Goal: Information Seeking & Learning: Learn about a topic

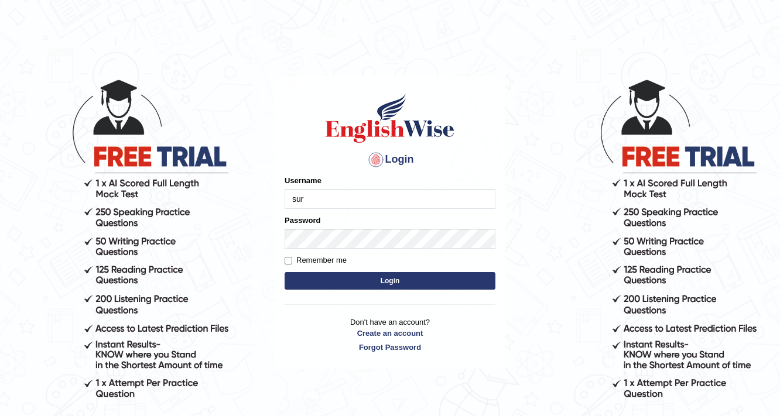
type input "surajshrestha100"
click at [362, 280] on button "Login" at bounding box center [389, 281] width 211 height 18
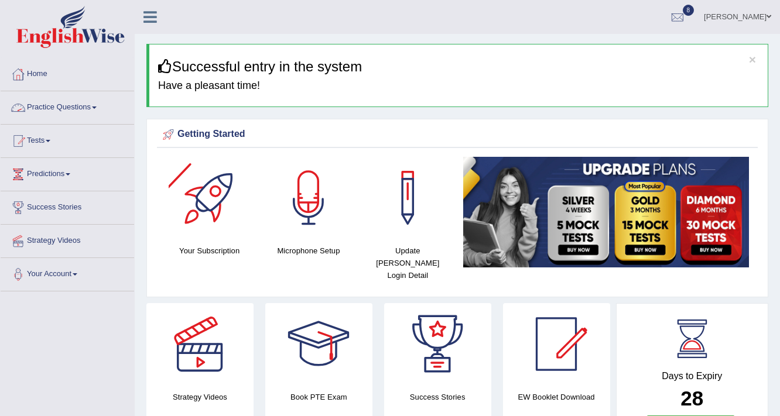
click at [84, 115] on link "Practice Questions" at bounding box center [67, 105] width 133 height 29
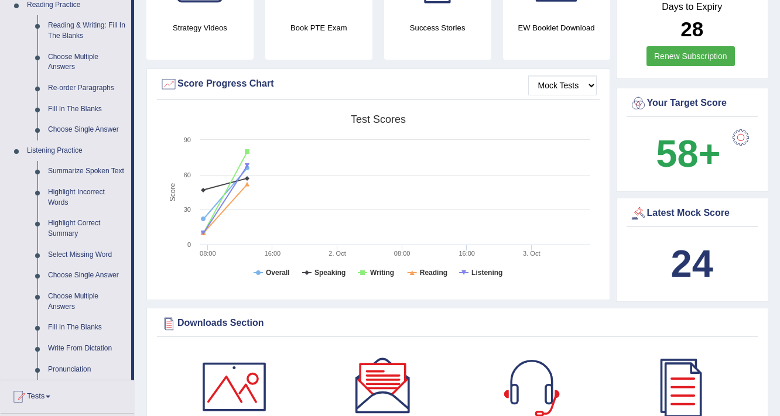
scroll to position [375, 0]
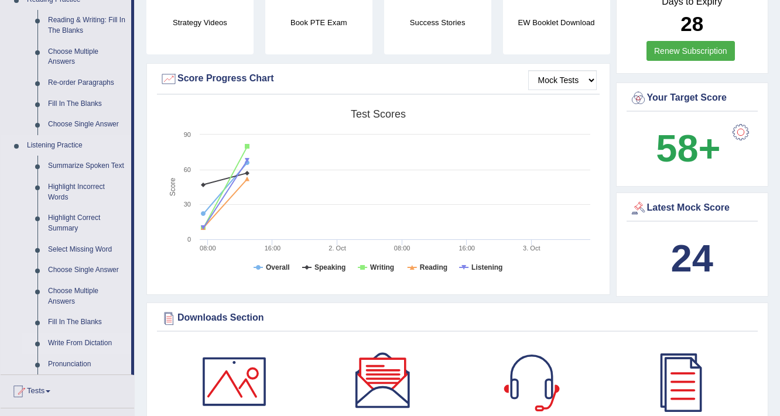
click at [77, 342] on link "Write From Dictation" at bounding box center [87, 343] width 88 height 21
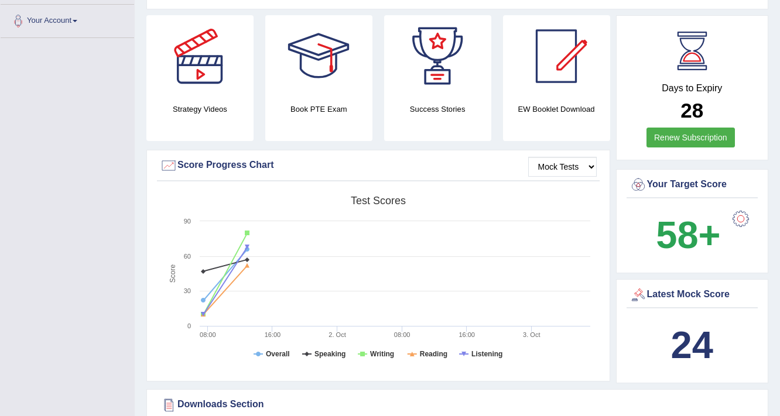
scroll to position [442, 0]
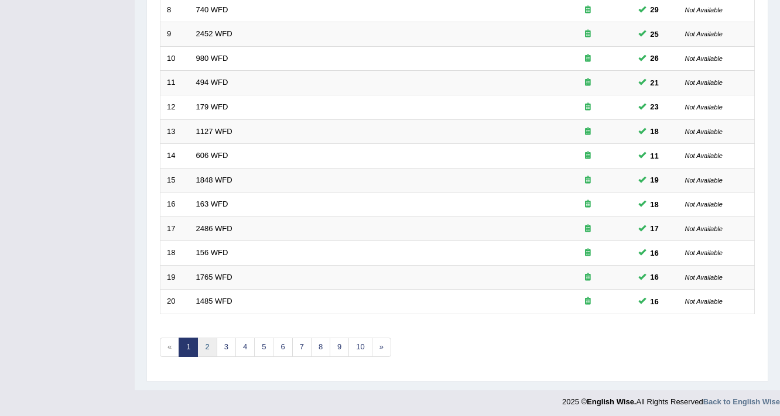
click at [208, 346] on link "2" at bounding box center [206, 347] width 19 height 19
click at [227, 344] on link "3" at bounding box center [226, 347] width 19 height 19
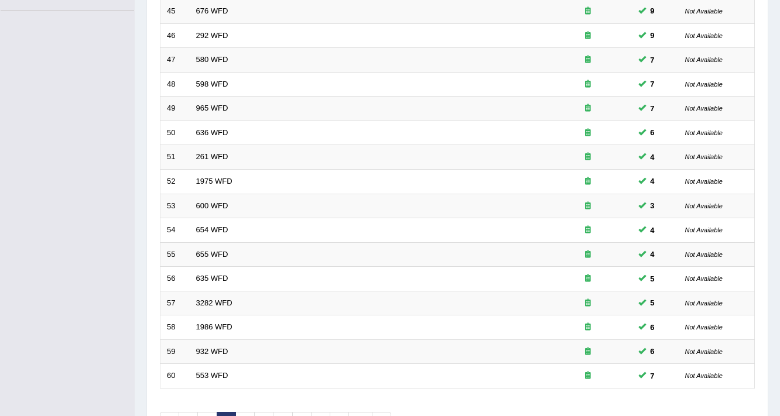
scroll to position [355, 0]
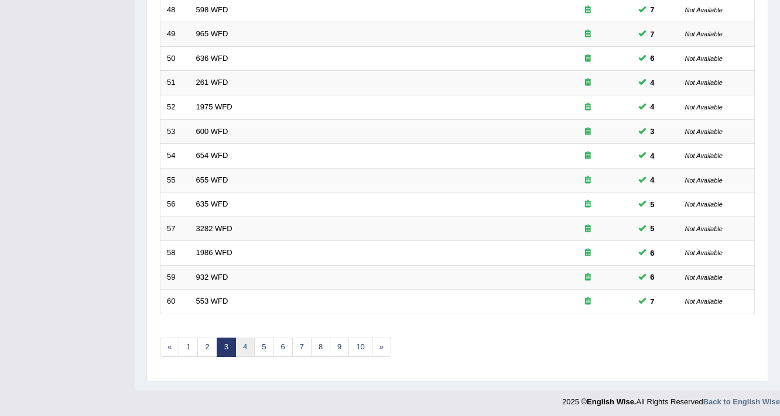
click at [245, 347] on link "4" at bounding box center [244, 347] width 19 height 19
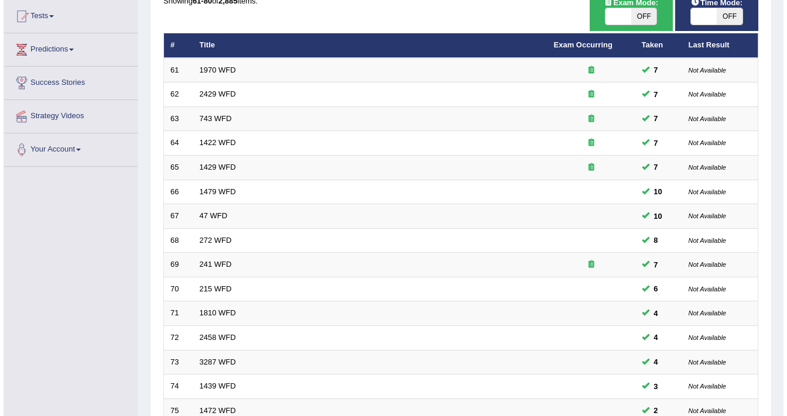
scroll to position [121, 0]
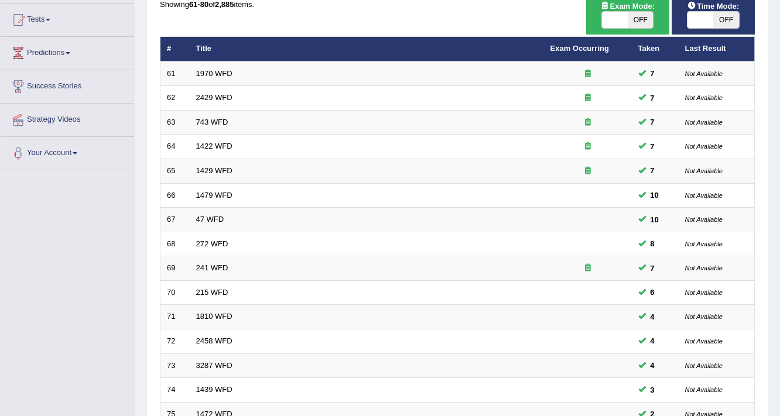
click at [618, 18] on span at bounding box center [615, 20] width 26 height 16
checkbox input "true"
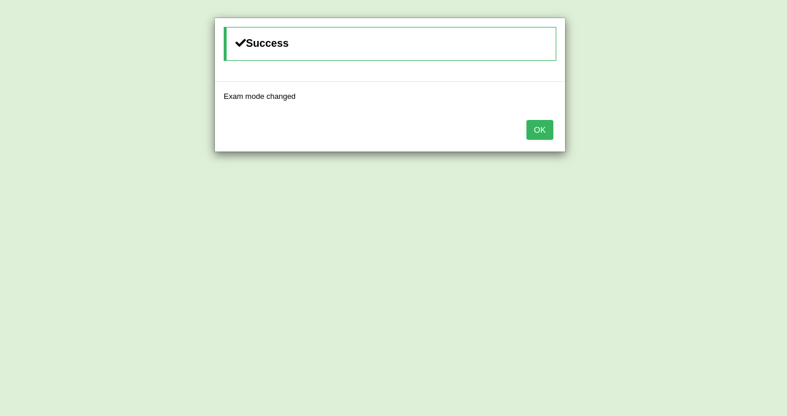
click at [544, 124] on button "OK" at bounding box center [539, 130] width 27 height 20
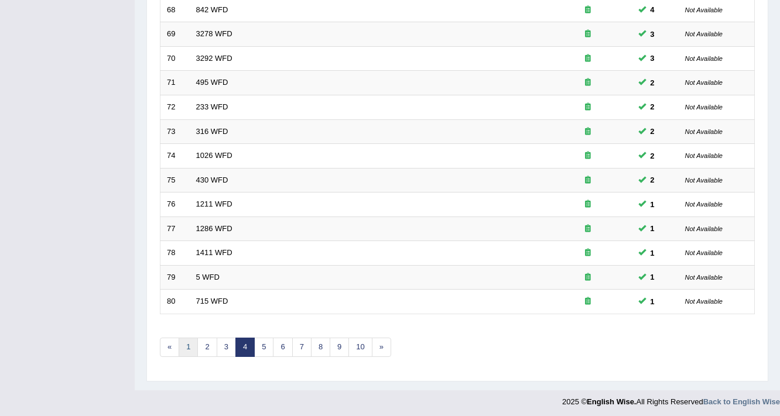
click at [192, 345] on link "1" at bounding box center [188, 347] width 19 height 19
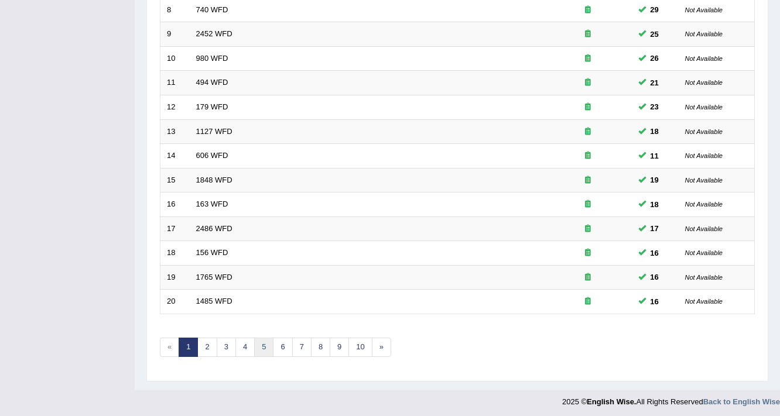
click at [265, 346] on link "5" at bounding box center [263, 347] width 19 height 19
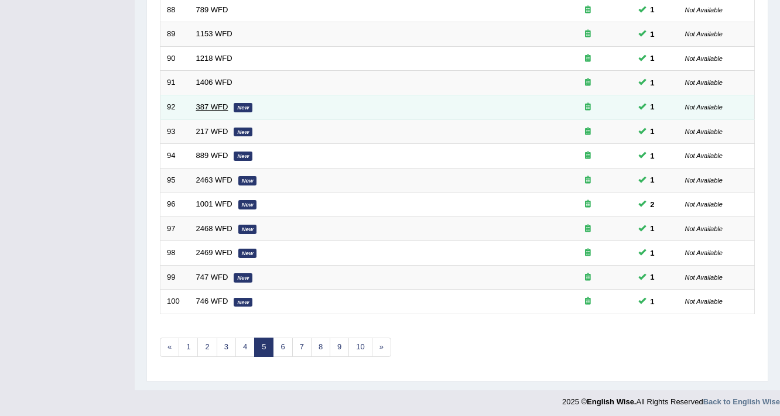
click at [206, 108] on link "387 WFD" at bounding box center [212, 106] width 32 height 9
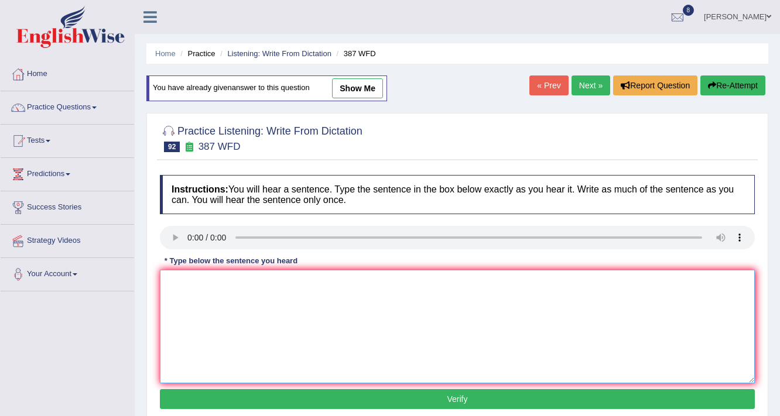
click at [193, 290] on textarea at bounding box center [457, 327] width 595 height 114
click at [260, 282] on textarea "The economy is now it" at bounding box center [457, 327] width 595 height 114
click at [287, 282] on textarea "The economy is now on its" at bounding box center [457, 327] width 595 height 114
type textarea "The economy is now on its first signs of recovery."
click at [277, 396] on button "Verify" at bounding box center [457, 399] width 595 height 20
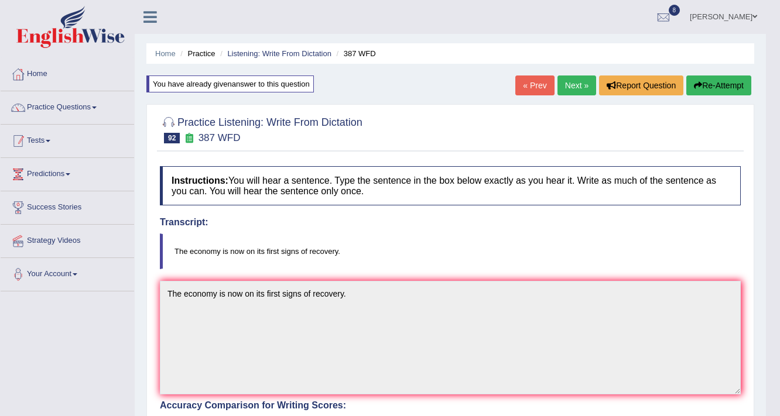
scroll to position [47, 0]
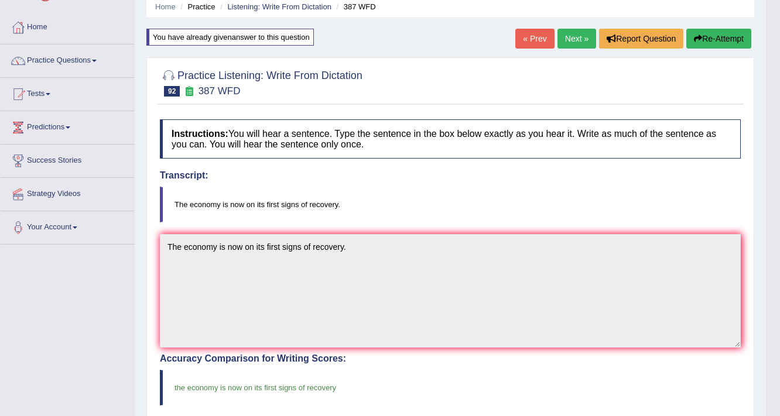
click at [574, 42] on link "Next »" at bounding box center [576, 39] width 39 height 20
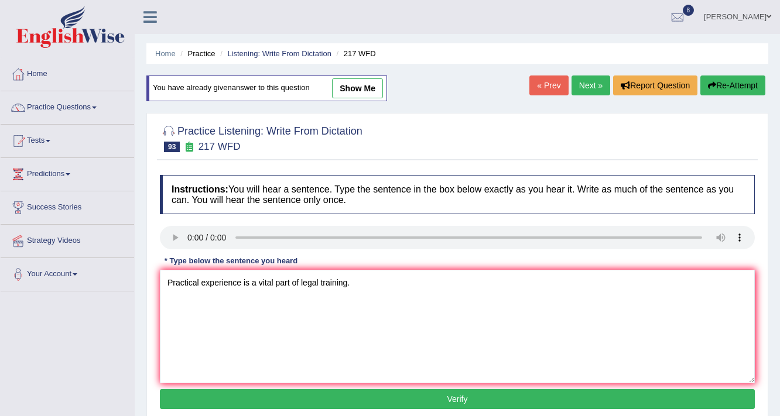
type textarea "Practical experience is a vital part of legal training."
click at [283, 398] on button "Verify" at bounding box center [457, 399] width 595 height 20
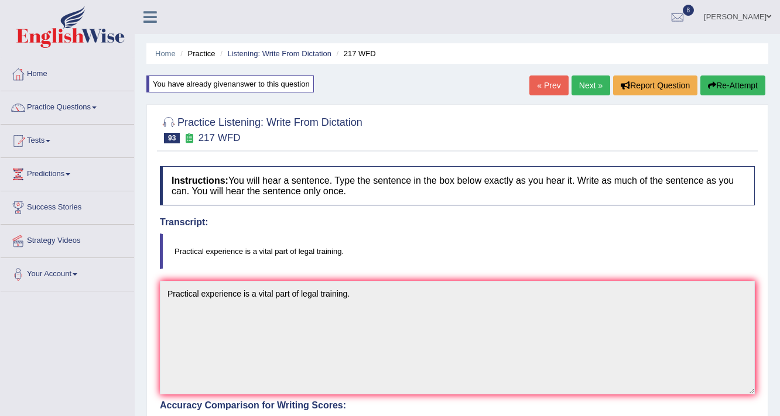
click at [582, 84] on link "Next »" at bounding box center [590, 86] width 39 height 20
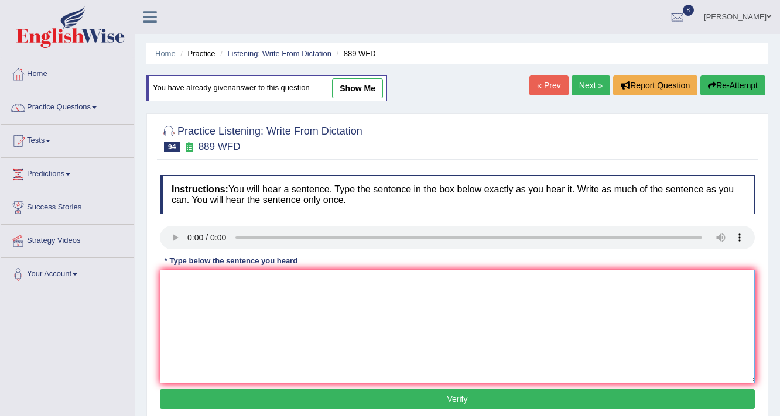
click at [236, 286] on textarea at bounding box center [457, 327] width 595 height 114
click at [303, 285] on textarea "While some people regarded as" at bounding box center [457, 327] width 595 height 114
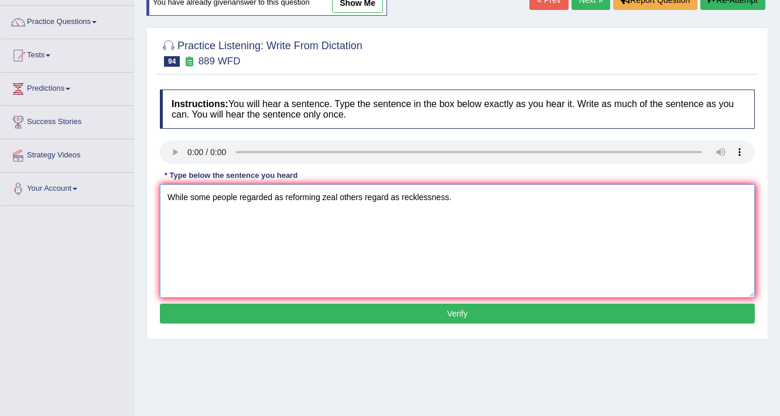
scroll to position [94, 0]
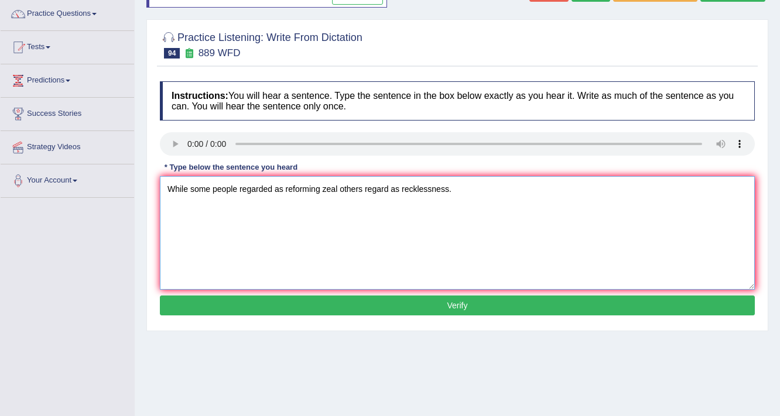
type textarea "While some people regarded as reforming zeal others regard as recklessness."
click at [334, 304] on button "Verify" at bounding box center [457, 306] width 595 height 20
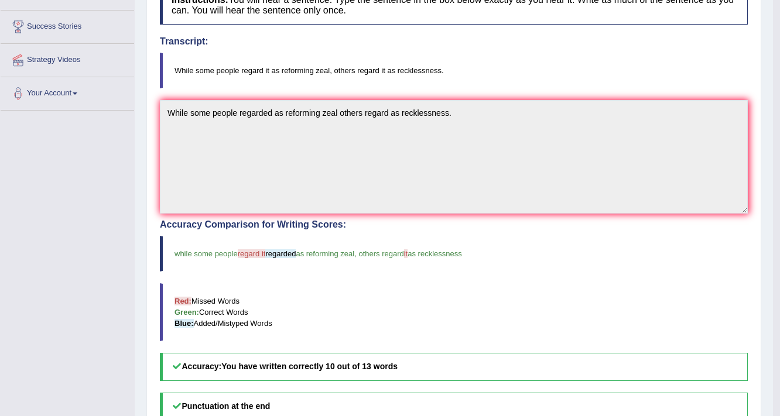
scroll to position [0, 0]
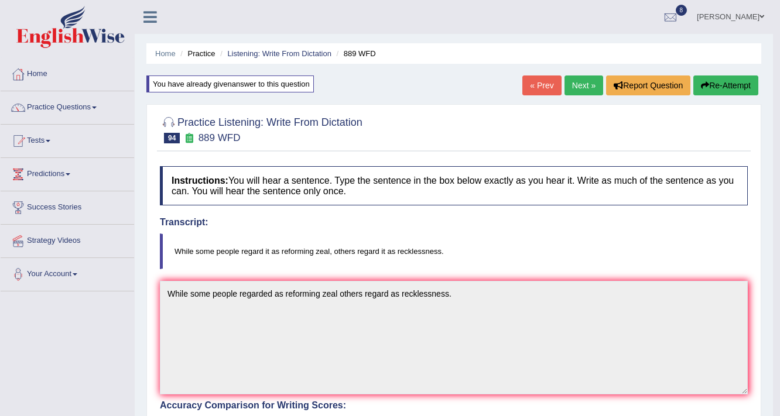
click at [577, 83] on link "Next »" at bounding box center [583, 86] width 39 height 20
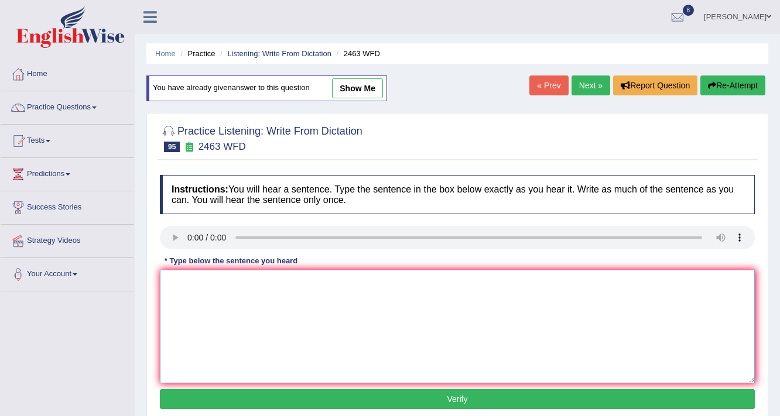
click at [214, 283] on textarea at bounding box center [457, 327] width 595 height 114
click at [357, 283] on textarea "Optional tutorials are offered in the final week of the term." at bounding box center [457, 327] width 595 height 114
type textarea "Optional tutorials are offered in the final week of a term."
click at [355, 393] on button "Verify" at bounding box center [457, 399] width 595 height 20
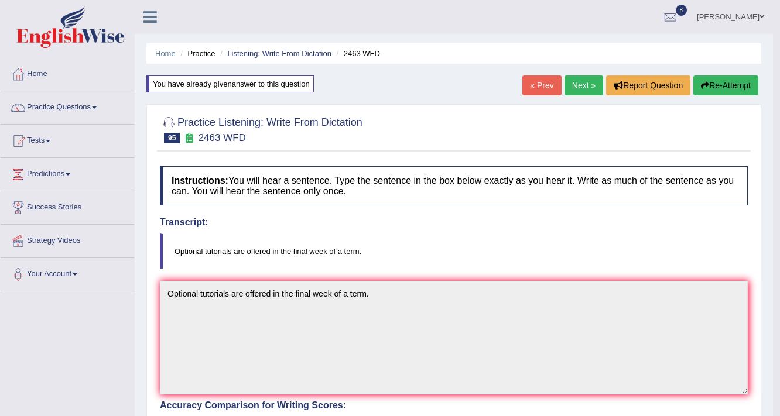
click at [577, 84] on link "Next »" at bounding box center [583, 86] width 39 height 20
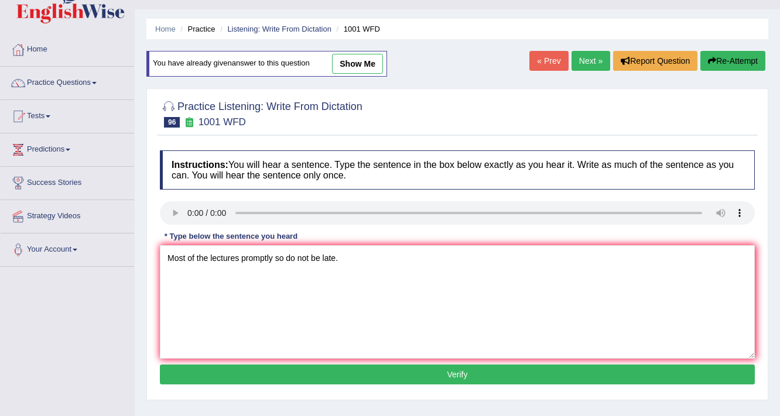
scroll to position [47, 0]
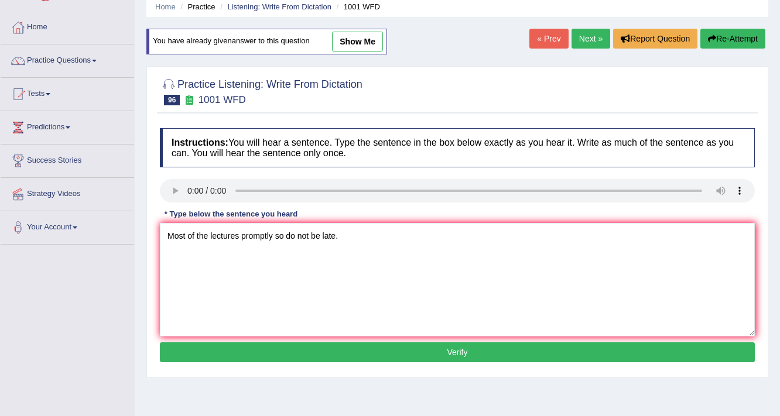
type textarea "Most of the lectures promptly so do not be late."
click at [287, 348] on button "Verify" at bounding box center [457, 352] width 595 height 20
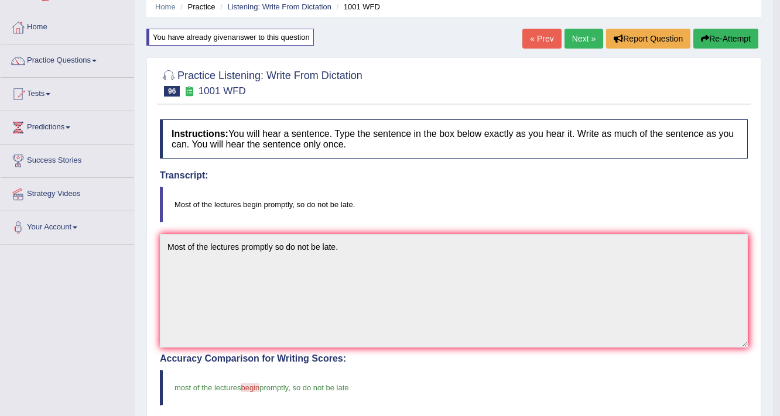
click at [581, 33] on link "Next »" at bounding box center [583, 39] width 39 height 20
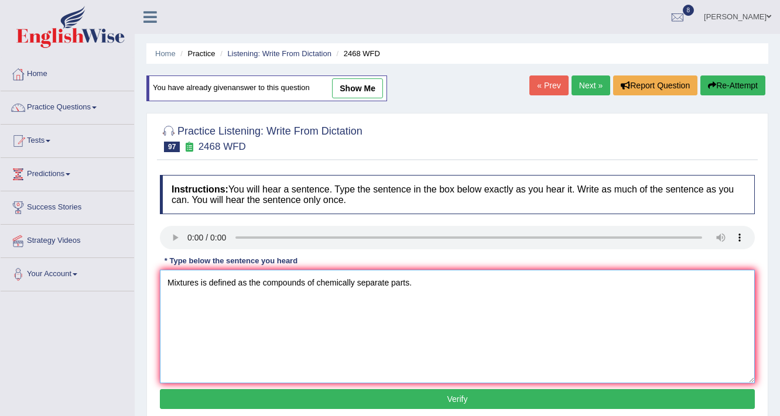
click at [197, 279] on textarea "Mixtures is defined as the compounds of chemically separate parts." at bounding box center [457, 327] width 595 height 114
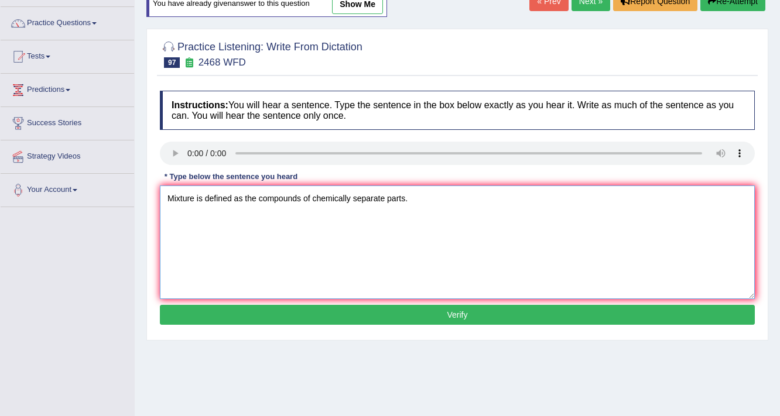
scroll to position [94, 0]
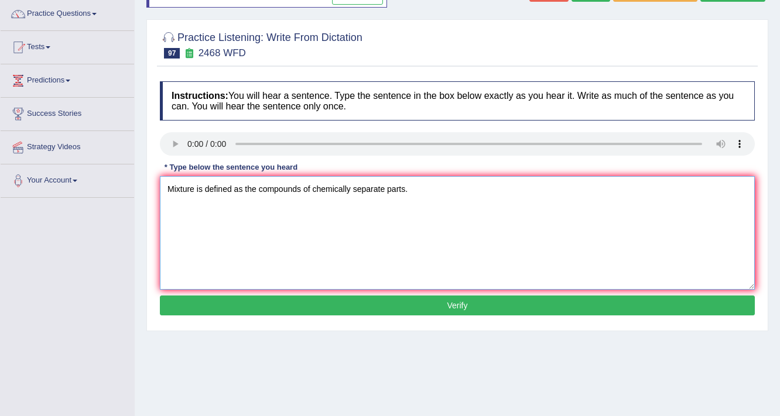
type textarea "Mixture is defined as the compounds of chemically separate parts."
click at [276, 302] on button "Verify" at bounding box center [457, 306] width 595 height 20
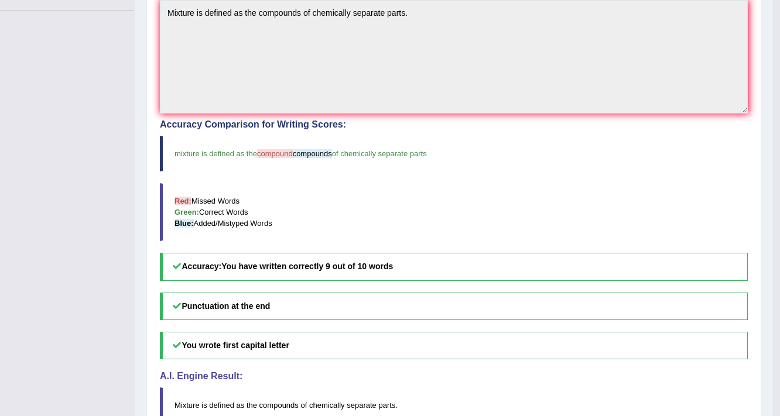
scroll to position [0, 0]
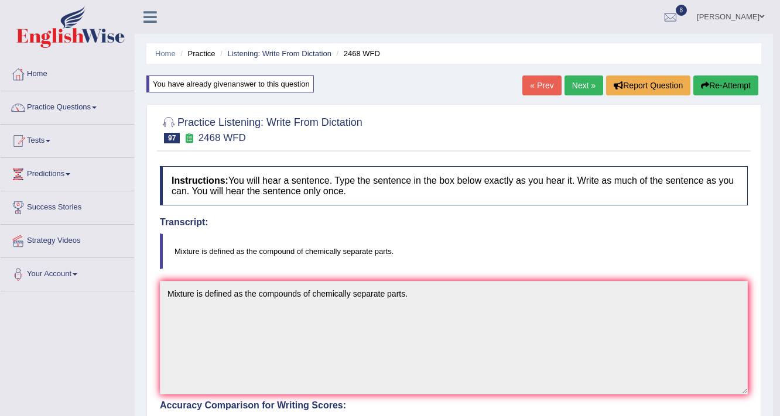
click at [585, 76] on link "Next »" at bounding box center [583, 86] width 39 height 20
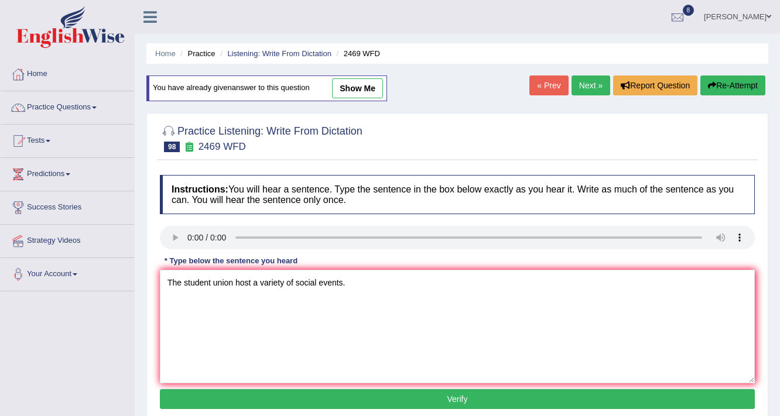
type textarea "The student union host a variety of social events."
click at [349, 399] on button "Verify" at bounding box center [457, 399] width 595 height 20
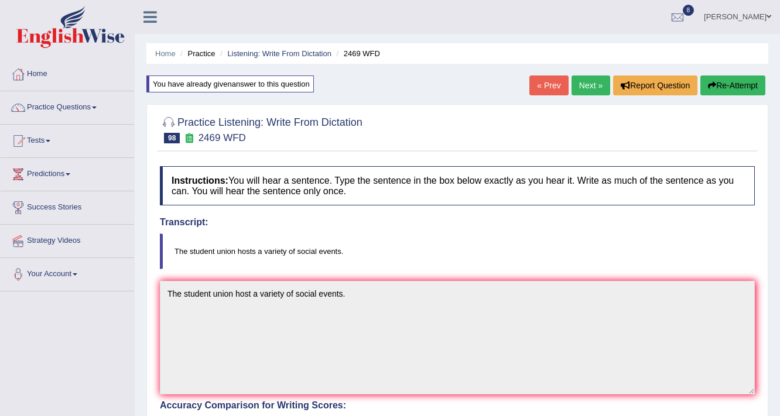
click at [583, 83] on link "Next »" at bounding box center [590, 86] width 39 height 20
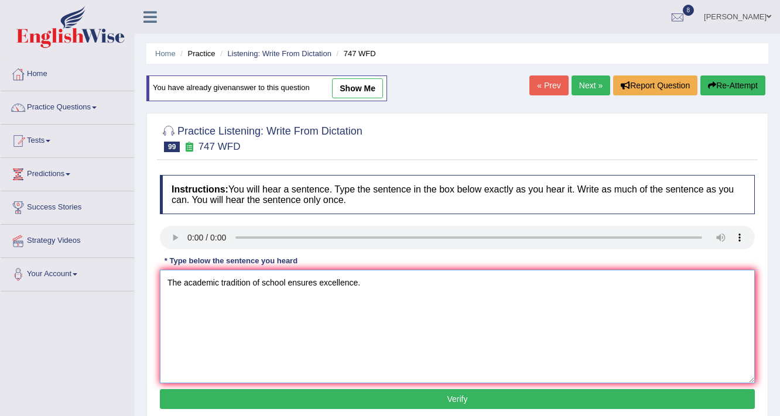
click at [262, 283] on textarea "The academic tradition of school ensures excellence." at bounding box center [457, 327] width 595 height 114
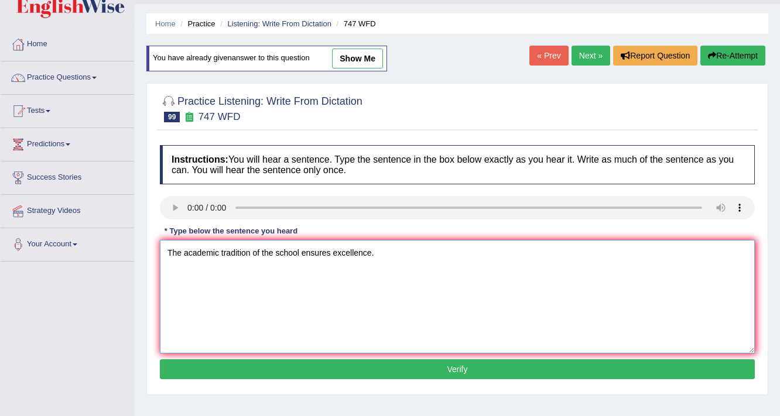
scroll to position [47, 0]
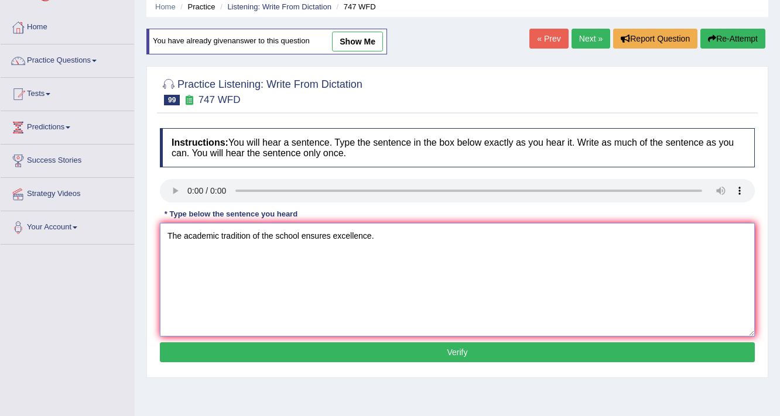
type textarea "The academic tradition of the school ensures excellence."
click at [390, 358] on button "Verify" at bounding box center [457, 352] width 595 height 20
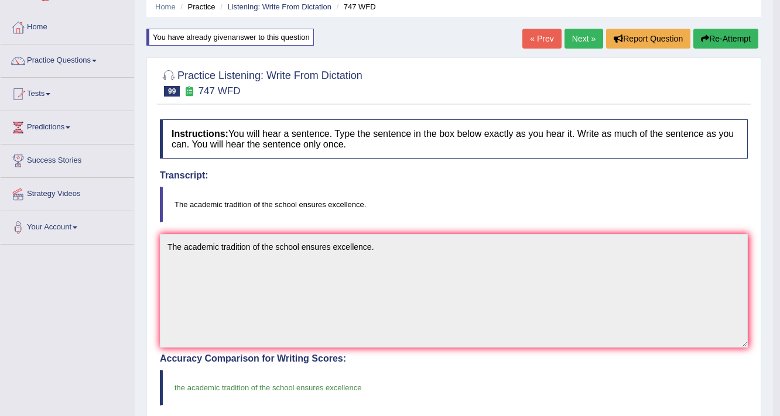
click at [576, 40] on link "Next »" at bounding box center [583, 39] width 39 height 20
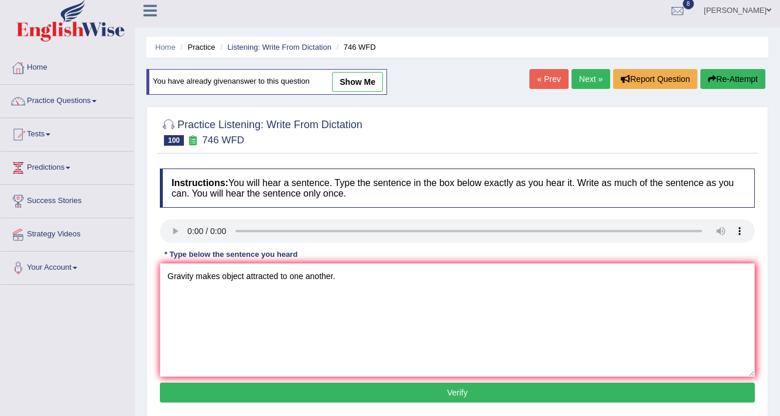
scroll to position [94, 0]
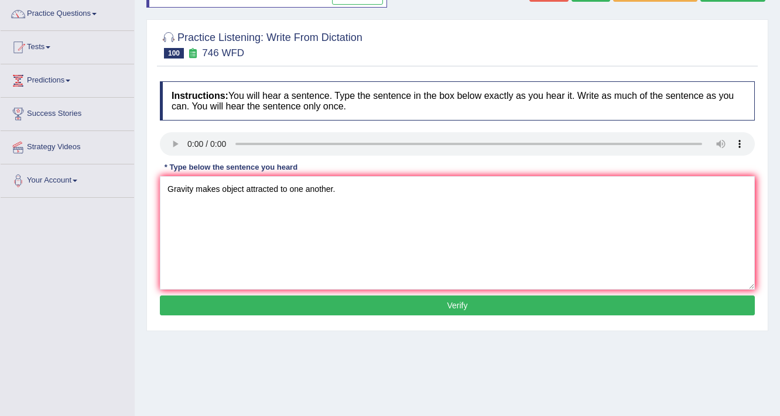
type textarea "Gravity makes object attracted to one another."
click at [526, 304] on button "Verify" at bounding box center [457, 306] width 595 height 20
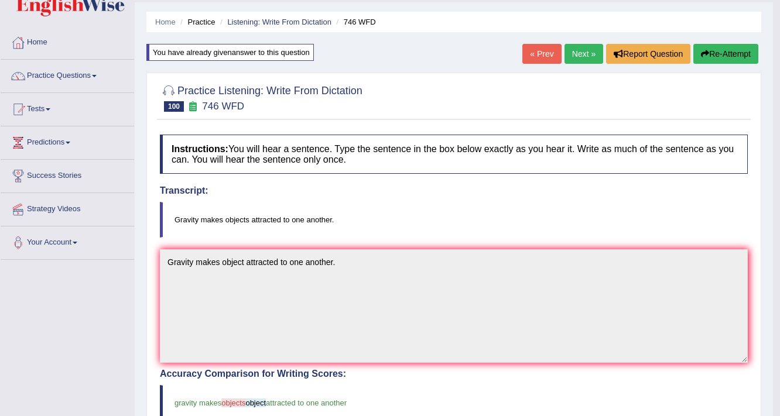
scroll to position [0, 0]
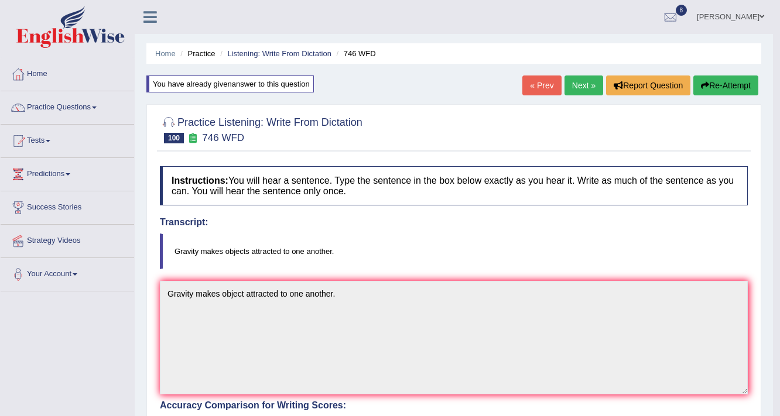
click at [584, 84] on link "Next »" at bounding box center [583, 86] width 39 height 20
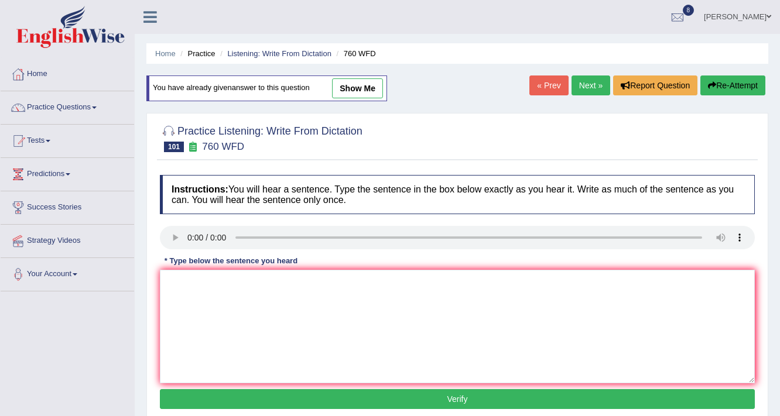
type textarea "U"
type textarea "You need to put this books on the table over there."
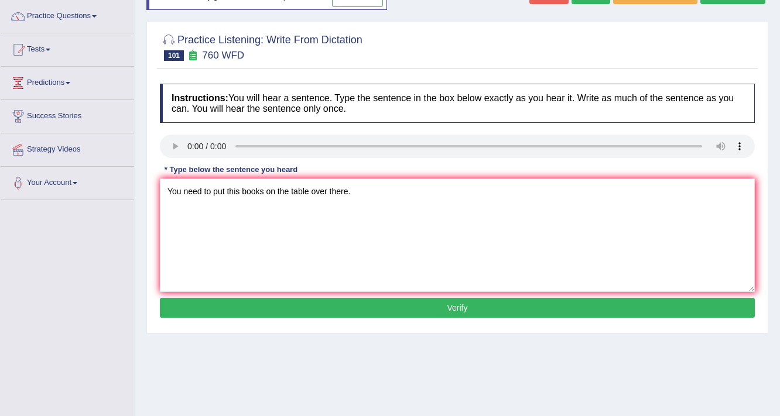
scroll to position [94, 0]
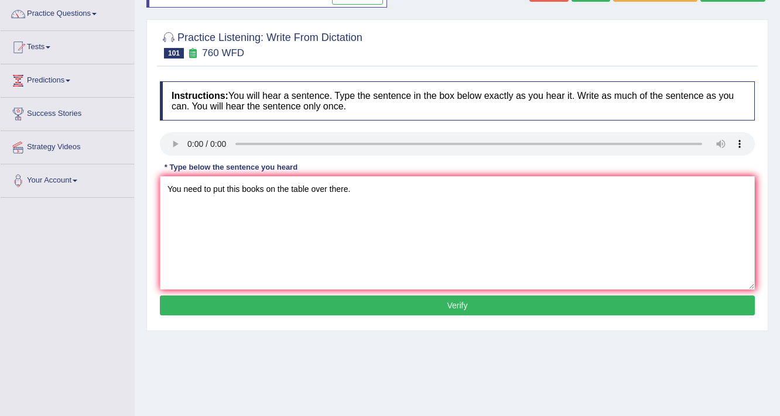
click at [347, 308] on button "Verify" at bounding box center [457, 306] width 595 height 20
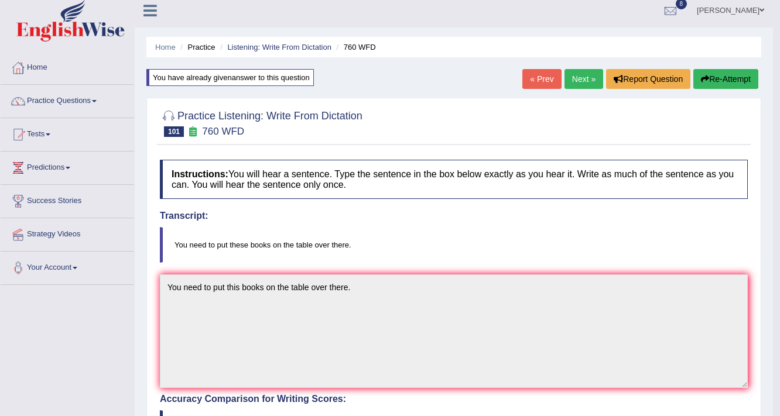
scroll to position [0, 0]
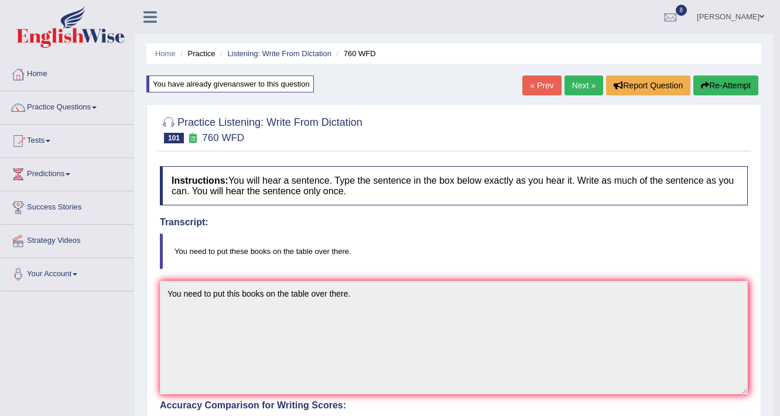
click at [593, 82] on link "Next »" at bounding box center [583, 86] width 39 height 20
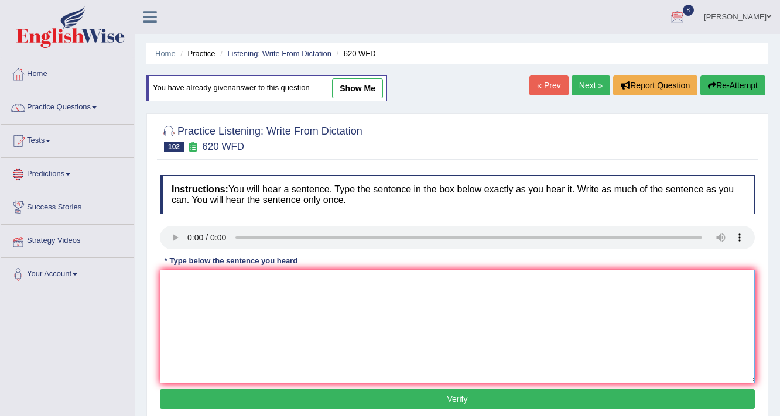
click at [198, 293] on textarea at bounding box center [457, 327] width 595 height 114
click at [227, 283] on textarea "Mature students adopt university life extremely well." at bounding box center [457, 327] width 595 height 114
click at [279, 282] on textarea "Mature students usually adopt university life extremely well." at bounding box center [457, 327] width 595 height 114
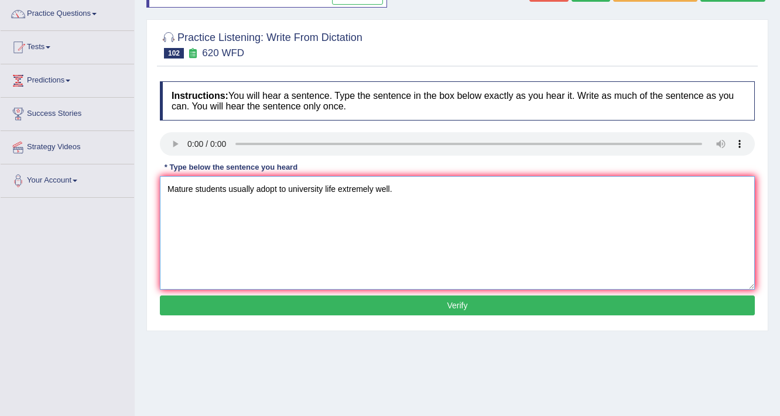
type textarea "Mature students usually adopt to university life extremely well."
click at [334, 299] on button "Verify" at bounding box center [457, 306] width 595 height 20
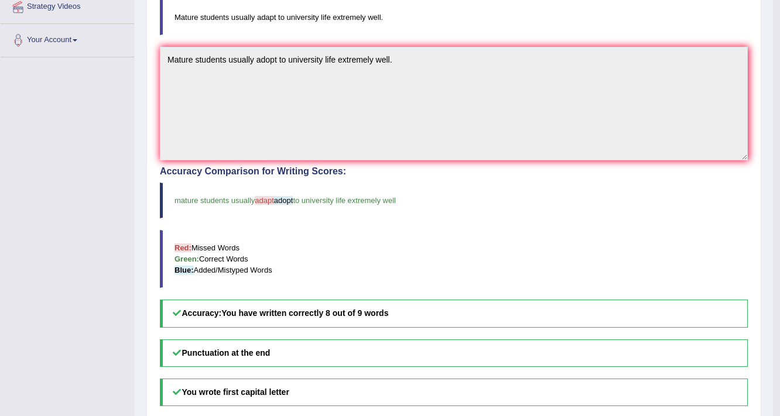
scroll to position [47, 0]
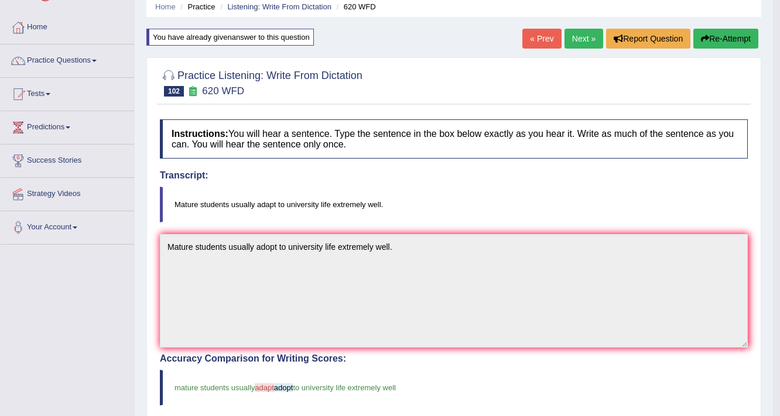
click at [588, 32] on link "Next »" at bounding box center [583, 39] width 39 height 20
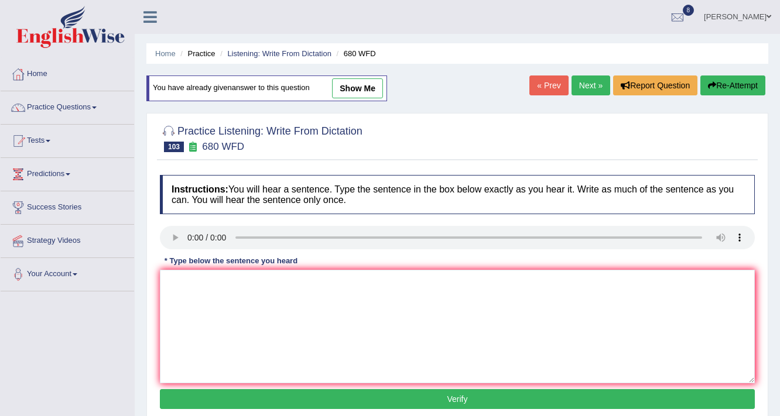
click at [236, 310] on textarea at bounding box center [457, 327] width 595 height 114
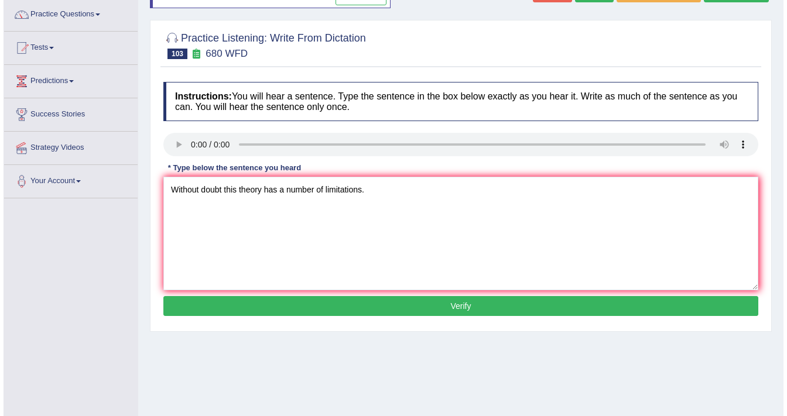
scroll to position [94, 0]
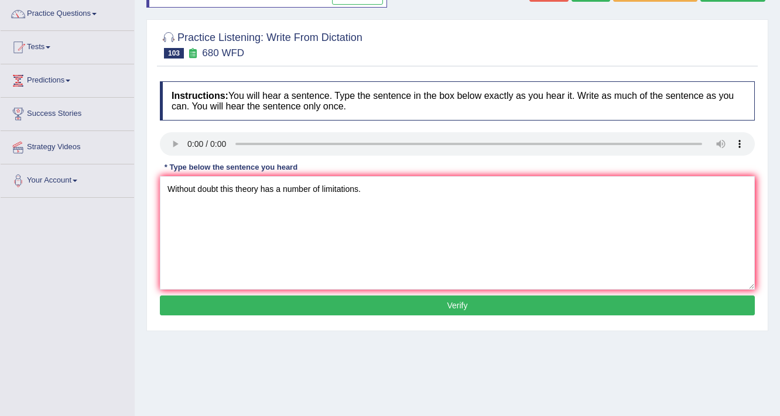
type textarea "Without doubt this theory has a number of limitations."
click at [322, 306] on button "Verify" at bounding box center [457, 306] width 595 height 20
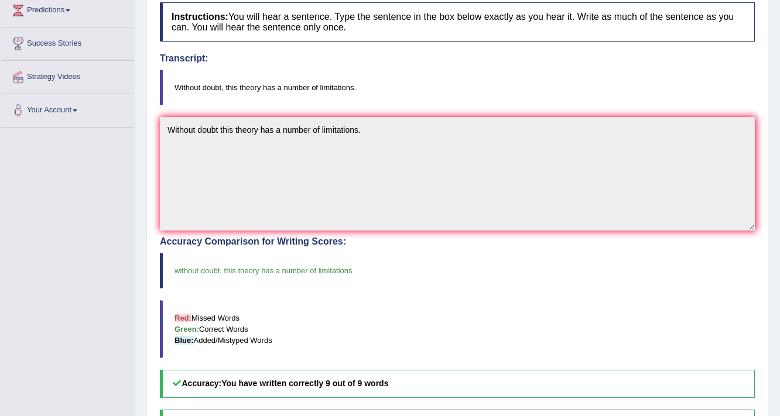
scroll to position [47, 0]
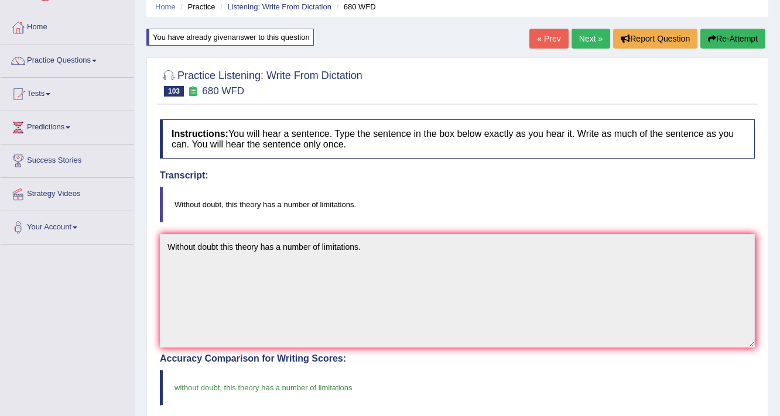
click at [584, 39] on link "Next »" at bounding box center [590, 39] width 39 height 20
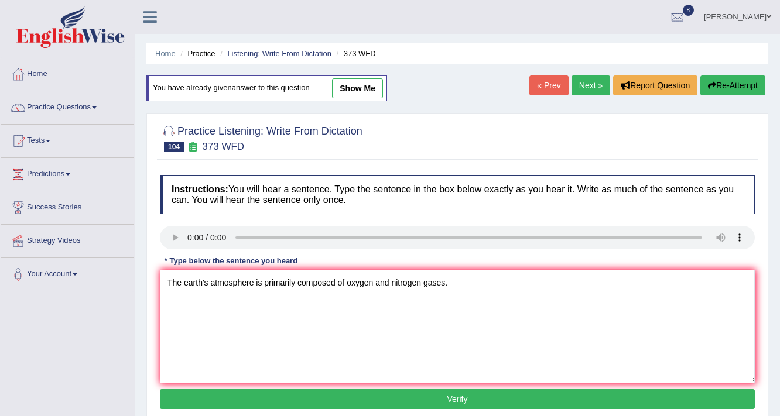
type textarea "The earth's atmosphere is primarily composed of oxygen and nitrogen gases."
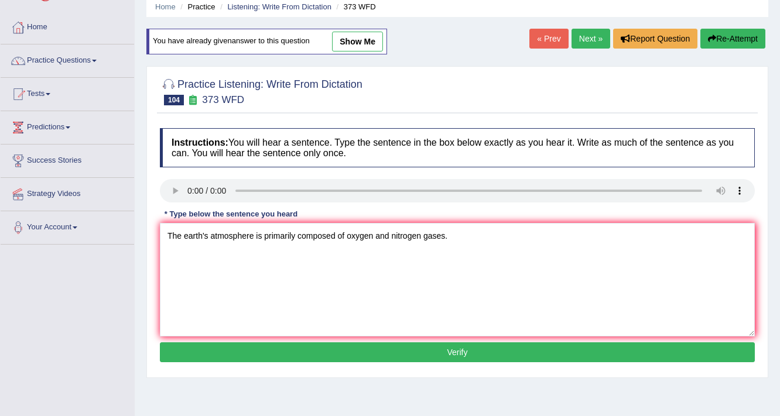
click at [406, 348] on button "Verify" at bounding box center [457, 352] width 595 height 20
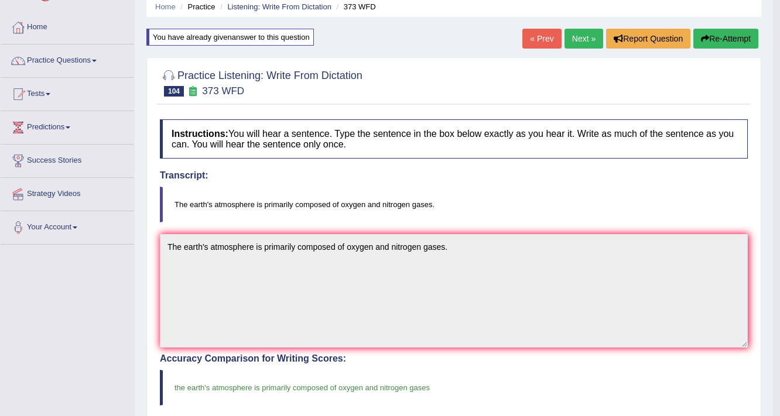
click at [576, 42] on link "Next »" at bounding box center [583, 39] width 39 height 20
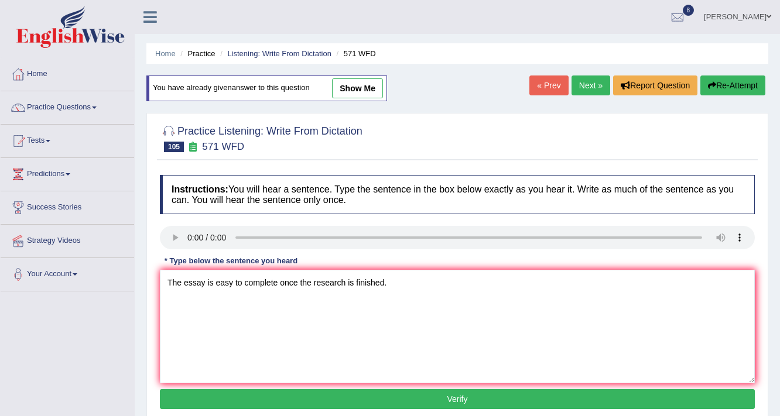
type textarea "The essay is easy to complete once the research is finished."
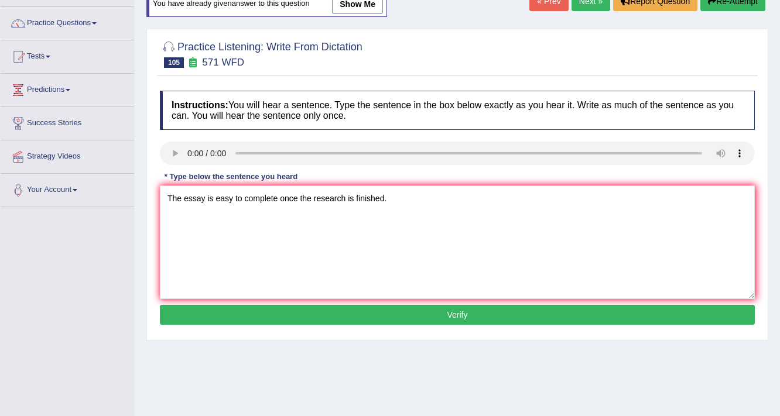
scroll to position [94, 0]
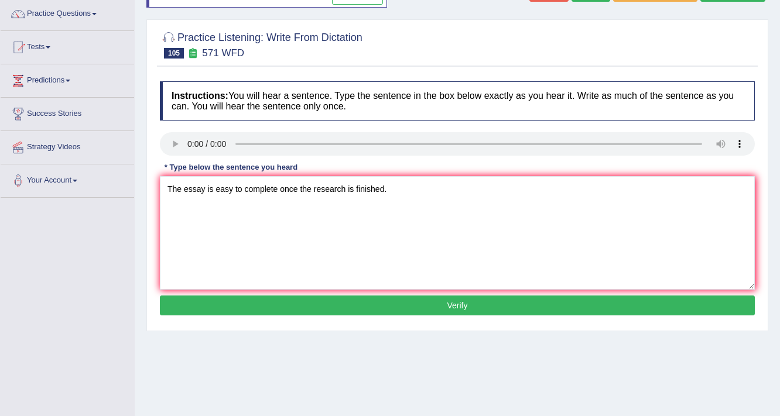
click at [349, 306] on button "Verify" at bounding box center [457, 306] width 595 height 20
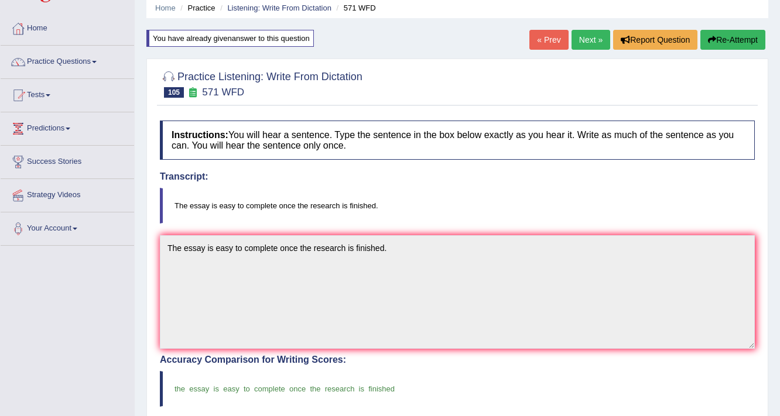
scroll to position [0, 0]
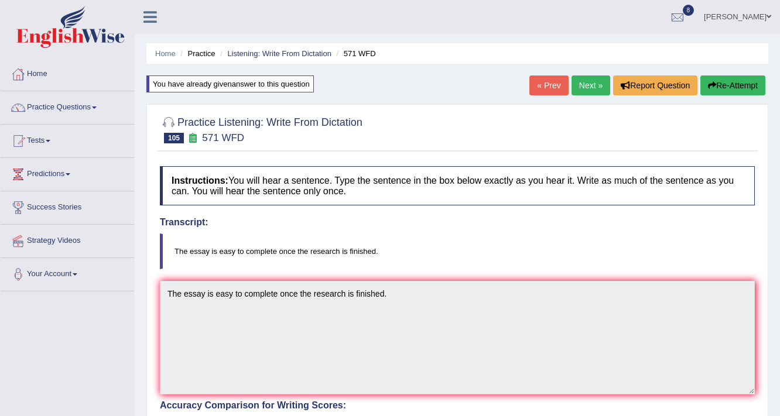
click at [583, 89] on link "Next »" at bounding box center [590, 86] width 39 height 20
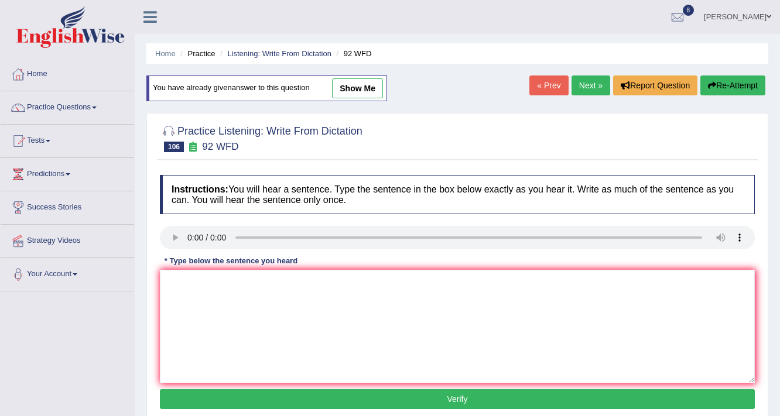
click at [190, 279] on textarea at bounding box center [457, 327] width 595 height 114
click at [273, 278] on textarea "Consumer confidence has" at bounding box center [457, 327] width 595 height 114
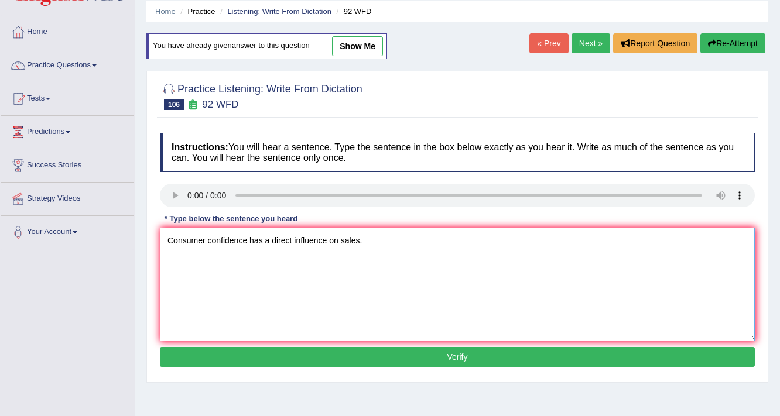
scroll to position [94, 0]
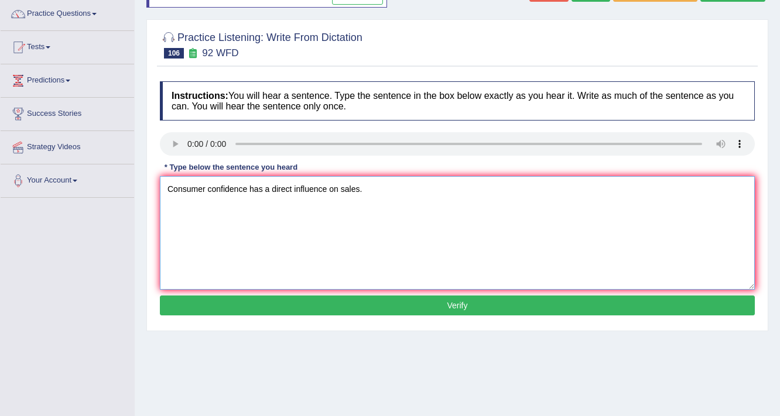
type textarea "Consumer confidence has a direct influence on sales."
click at [304, 309] on button "Verify" at bounding box center [457, 306] width 595 height 20
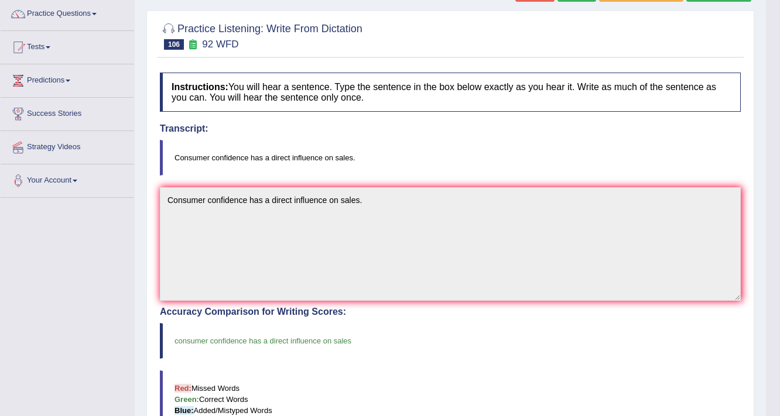
scroll to position [47, 0]
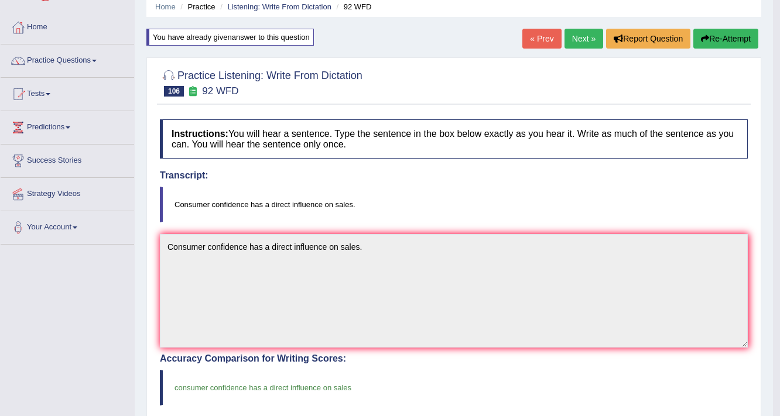
click at [583, 40] on link "Next »" at bounding box center [583, 39] width 39 height 20
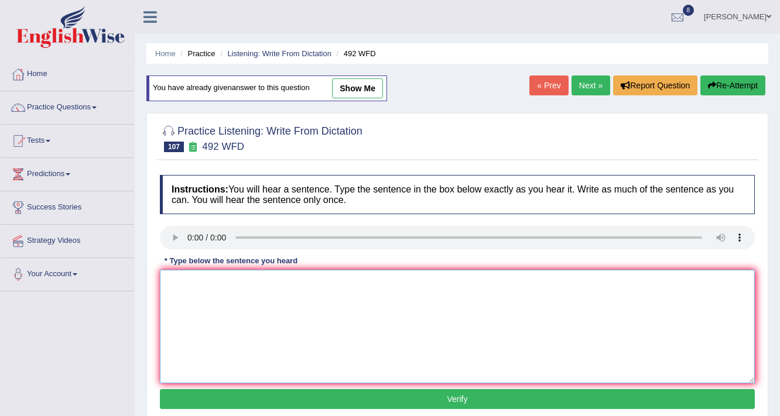
click at [214, 289] on textarea at bounding box center [457, 327] width 595 height 114
click at [292, 281] on textarea "Digital gadgets have now become all people's everyday life." at bounding box center [457, 327] width 595 height 114
type textarea "Digital gadgets have now become an important part of all people's everyday life."
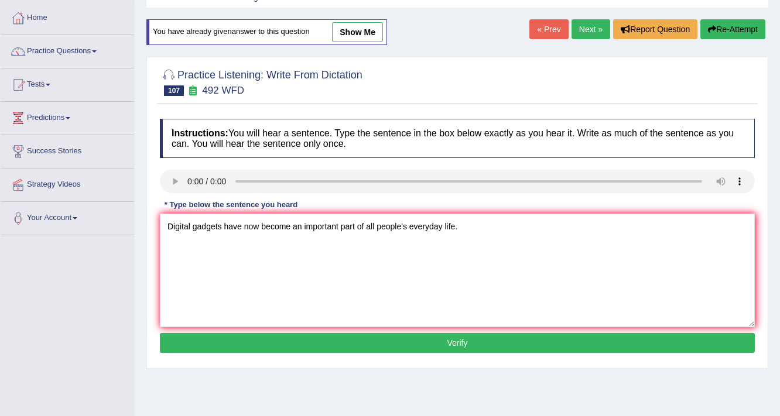
scroll to position [94, 0]
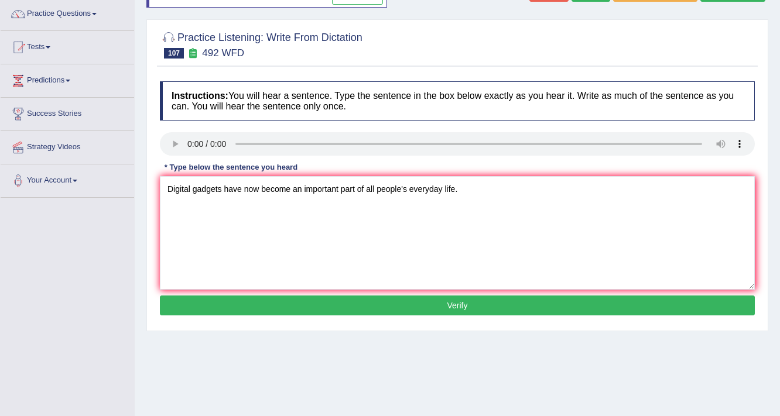
click at [367, 309] on button "Verify" at bounding box center [457, 306] width 595 height 20
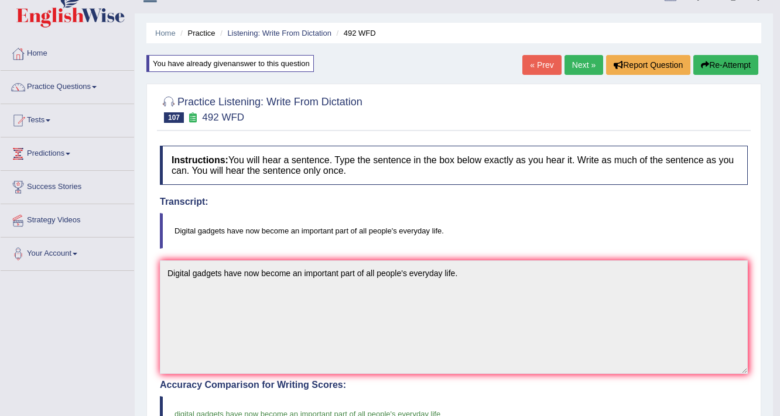
scroll to position [0, 0]
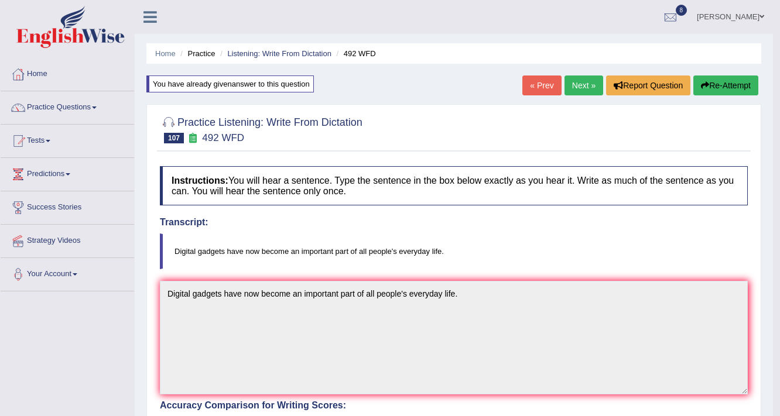
click at [580, 95] on link "Next »" at bounding box center [583, 86] width 39 height 20
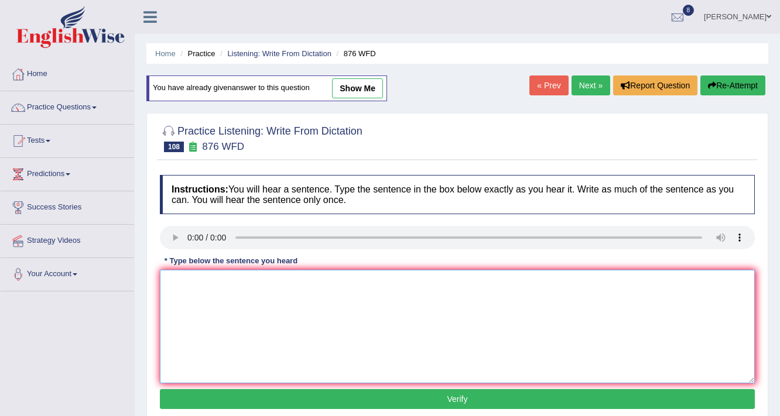
click at [235, 289] on textarea at bounding box center [457, 327] width 595 height 114
click at [215, 281] on textarea "She doesnot about care about anything but what is honest and true." at bounding box center [457, 327] width 595 height 114
click at [330, 279] on textarea "She doesnot even about care about anything but what is honest and true." at bounding box center [457, 327] width 595 height 114
click at [215, 282] on textarea "She doesnot even about care about anything but what is honest and true." at bounding box center [457, 327] width 595 height 114
type textarea "She doesn't even about care about anything but what is honest and true."
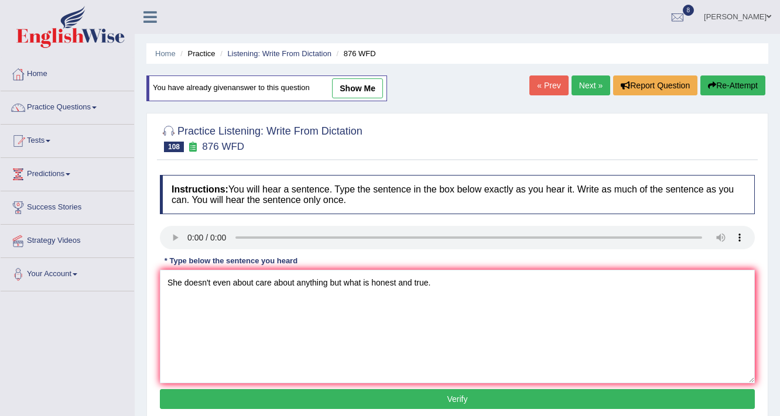
click at [384, 395] on button "Verify" at bounding box center [457, 399] width 595 height 20
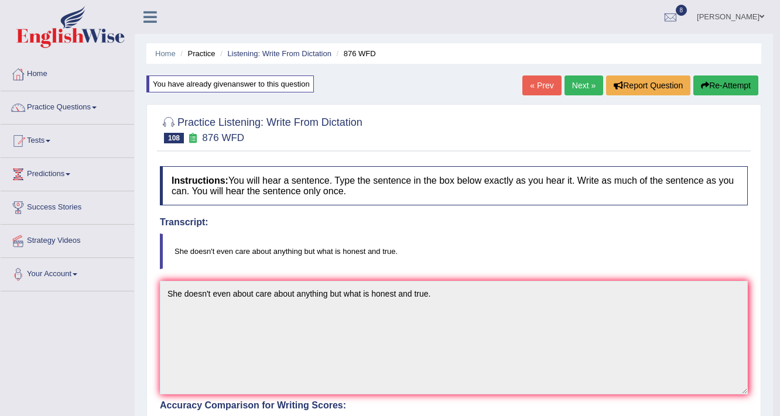
click at [581, 84] on link "Next »" at bounding box center [583, 86] width 39 height 20
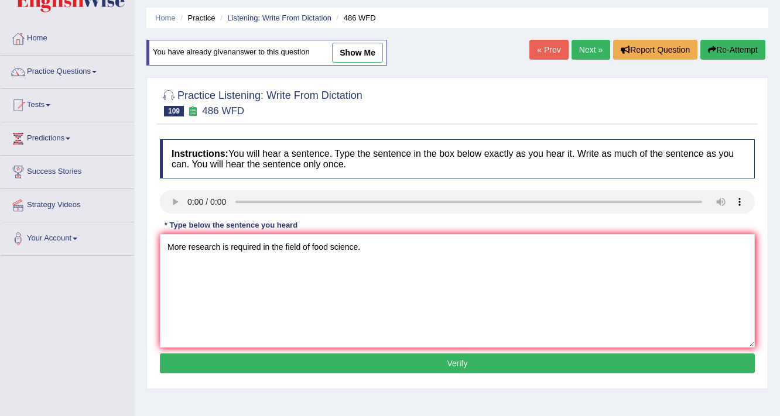
scroll to position [94, 0]
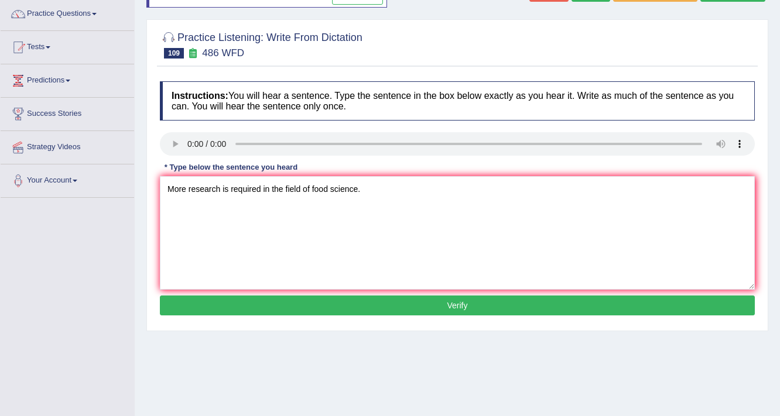
type textarea "More research is required in the field of food science."
click at [229, 309] on button "Verify" at bounding box center [457, 306] width 595 height 20
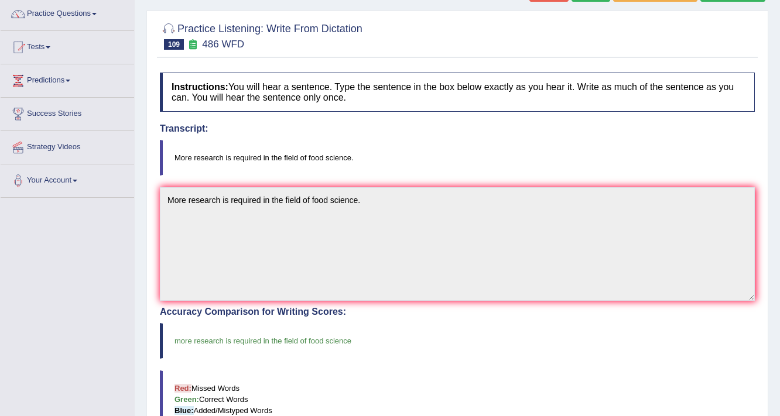
scroll to position [0, 0]
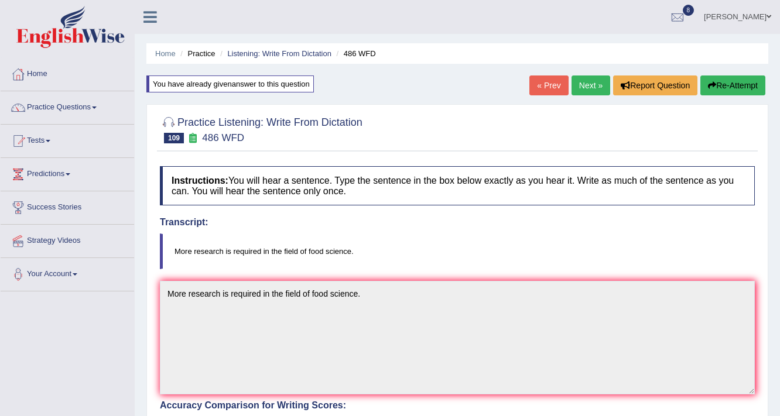
click at [574, 89] on link "Next »" at bounding box center [590, 86] width 39 height 20
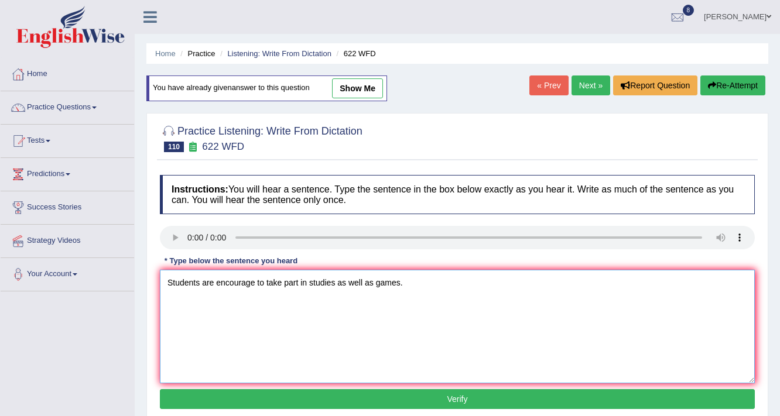
click at [253, 282] on textarea "Students are encourage to take part in studies as well as games." at bounding box center [457, 327] width 595 height 114
click at [255, 279] on textarea "Students are encourage to take part in studies as well as games." at bounding box center [457, 327] width 595 height 114
click at [308, 279] on textarea "Students are encourage to take part in studies as well as games." at bounding box center [457, 327] width 595 height 114
click at [358, 281] on textarea "Students are encourage to take part in their studies as well as games." at bounding box center [457, 327] width 595 height 114
click at [355, 282] on textarea "Students are encourage to take part in their studies as well as games." at bounding box center [457, 327] width 595 height 114
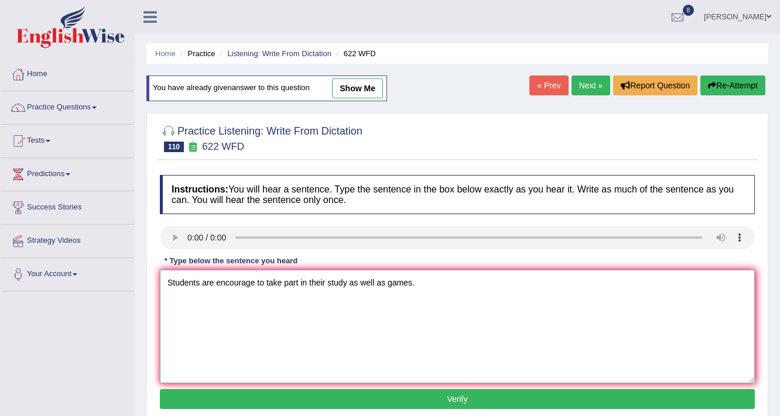
click at [253, 281] on textarea "Students are encourage to take part in their study as well as games." at bounding box center [457, 327] width 595 height 114
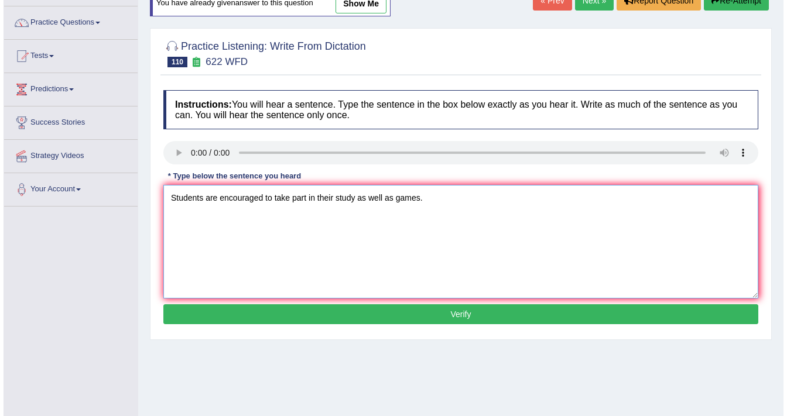
scroll to position [94, 0]
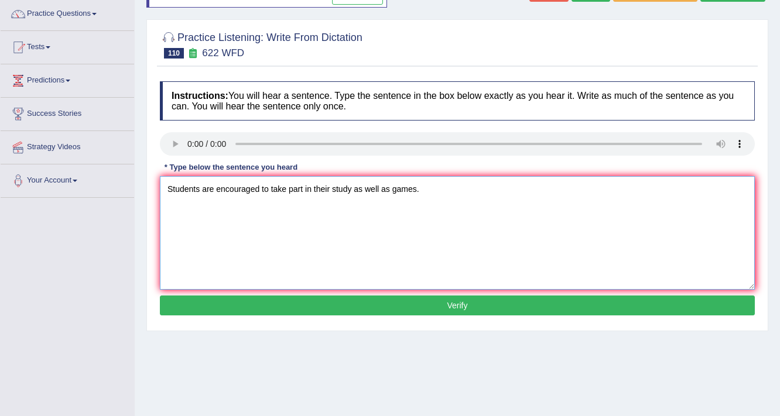
type textarea "Students are encouraged to take part in their study as well as games."
click at [320, 304] on button "Verify" at bounding box center [457, 306] width 595 height 20
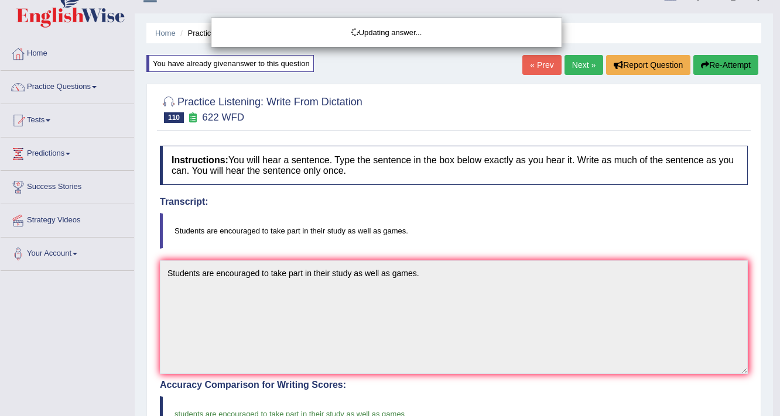
scroll to position [0, 0]
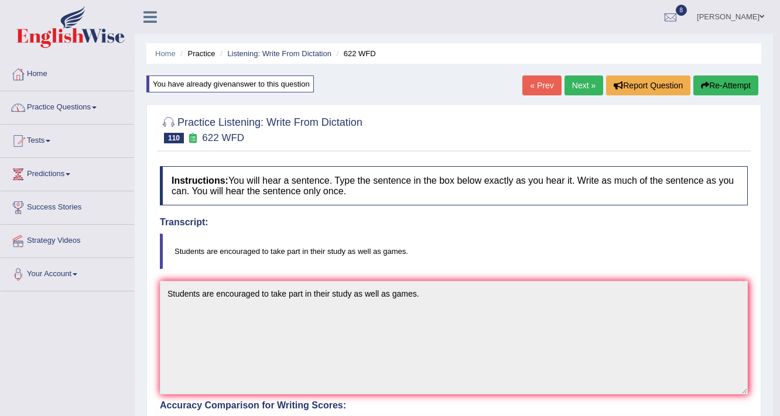
click at [89, 107] on link "Practice Questions" at bounding box center [67, 105] width 133 height 29
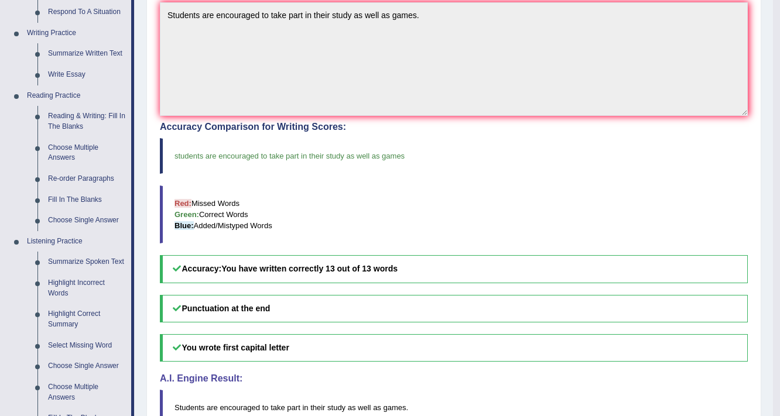
scroll to position [375, 0]
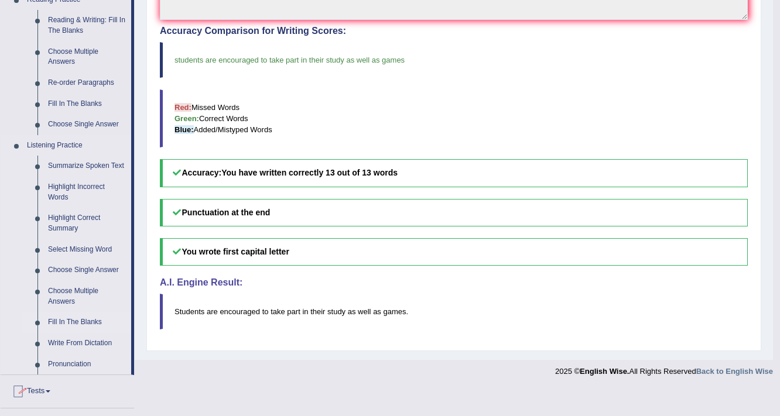
click at [75, 317] on link "Fill In The Blanks" at bounding box center [87, 322] width 88 height 21
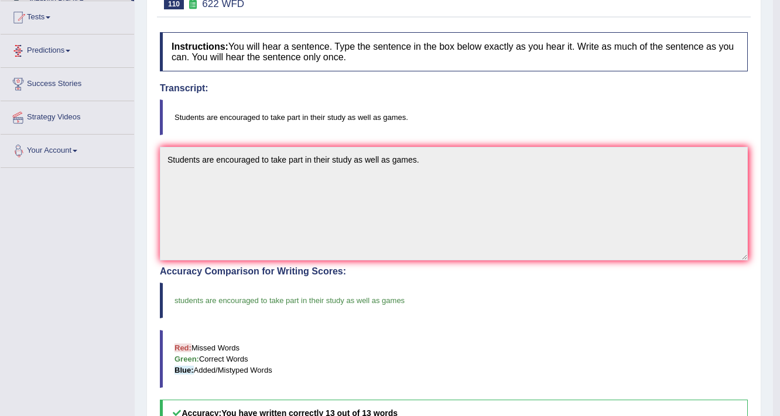
scroll to position [240, 0]
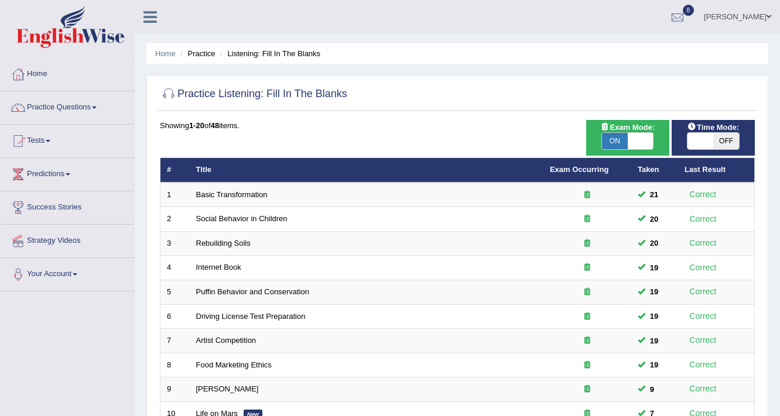
click at [239, 191] on link "Basic Transformation" at bounding box center [231, 194] width 71 height 9
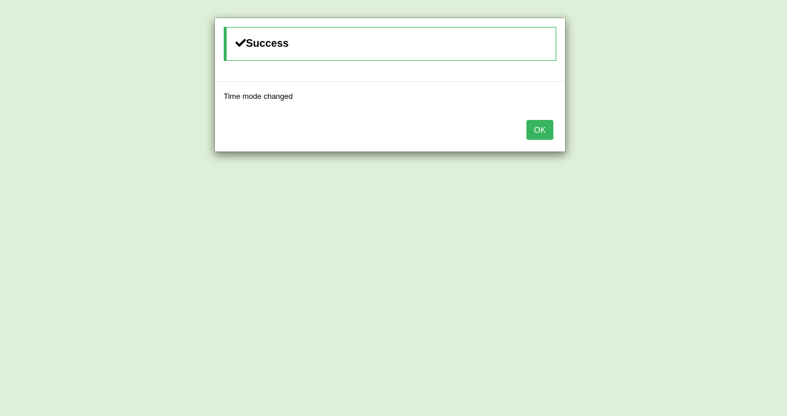
click at [536, 125] on button "OK" at bounding box center [539, 130] width 27 height 20
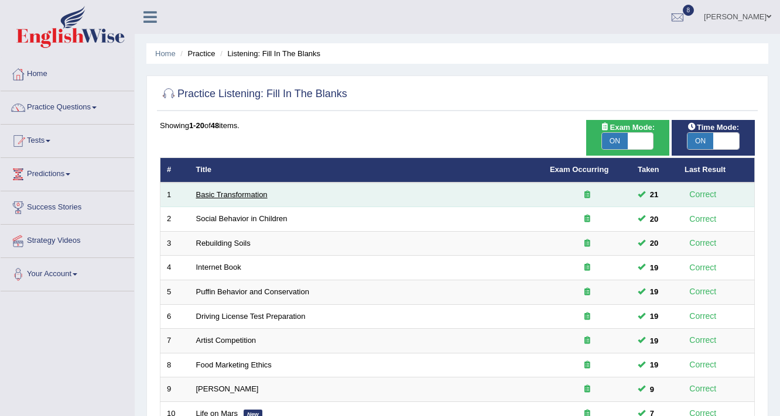
click at [239, 192] on link "Basic Transformation" at bounding box center [231, 194] width 71 height 9
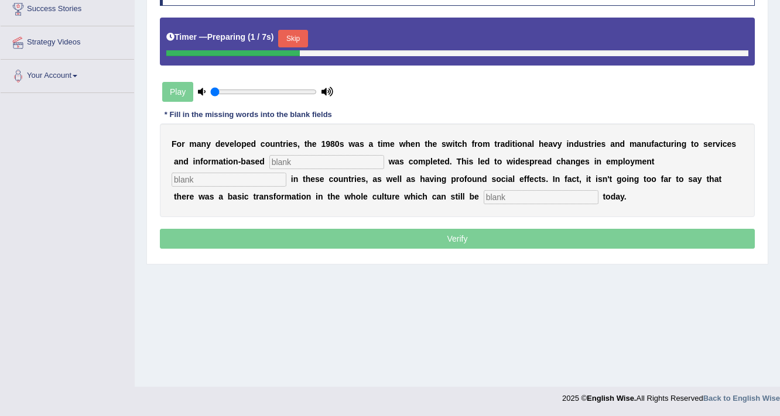
click at [299, 32] on button "Skip" at bounding box center [292, 39] width 29 height 18
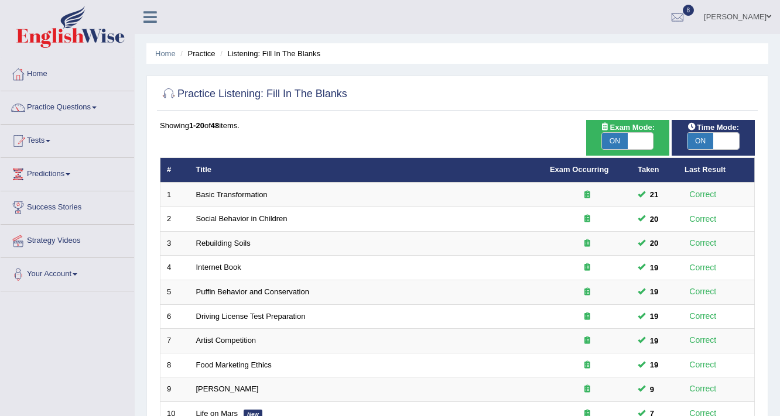
scroll to position [355, 0]
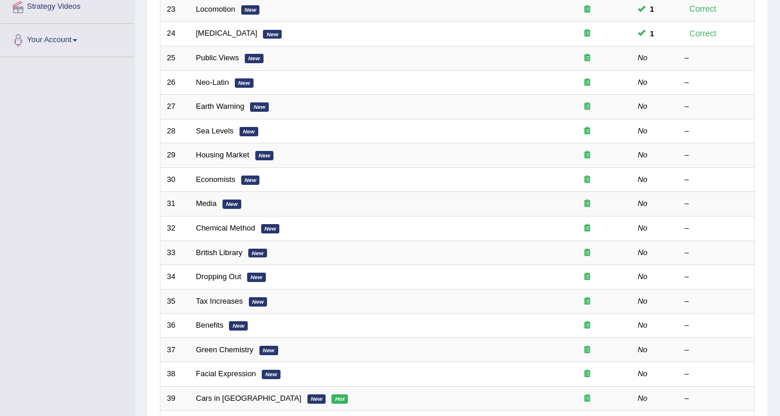
click at [208, 53] on link "Public Views" at bounding box center [217, 57] width 43 height 9
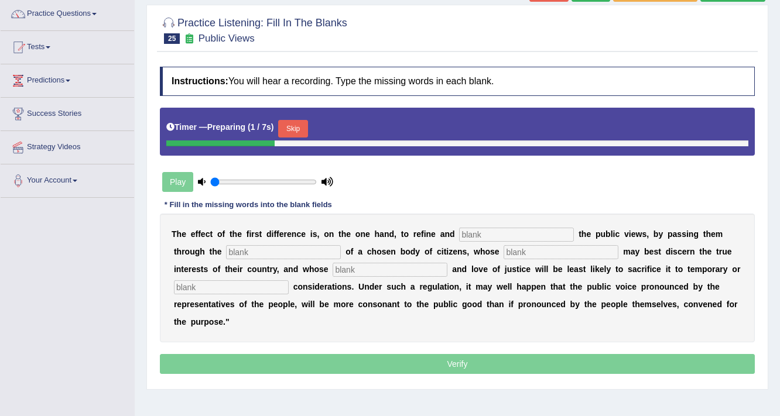
click at [314, 126] on div "Timer — Preparing ( 1 / 7s ) Skip" at bounding box center [457, 128] width 582 height 23
click at [307, 128] on button "Skip" at bounding box center [292, 129] width 29 height 18
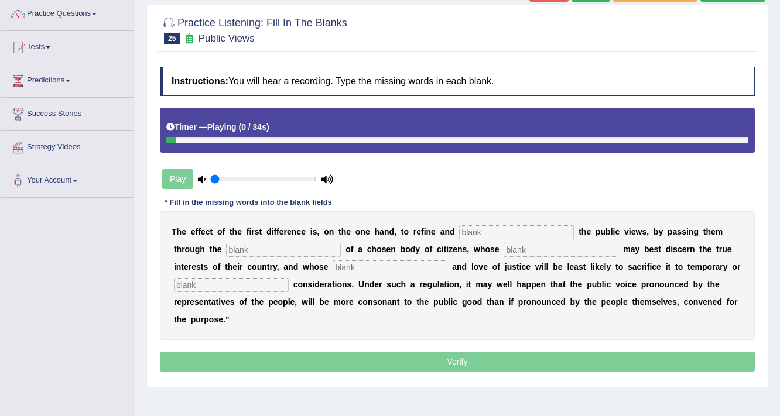
click at [491, 230] on input "text" at bounding box center [516, 232] width 115 height 14
type input "enlarge"
type input "medium"
type input "wisdom"
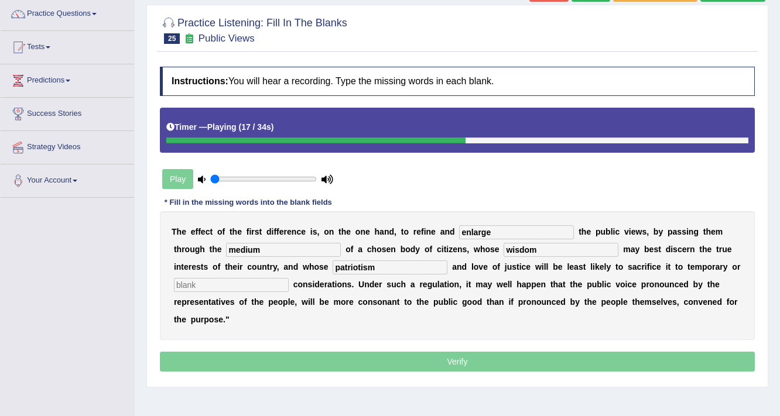
type input "patriotism"
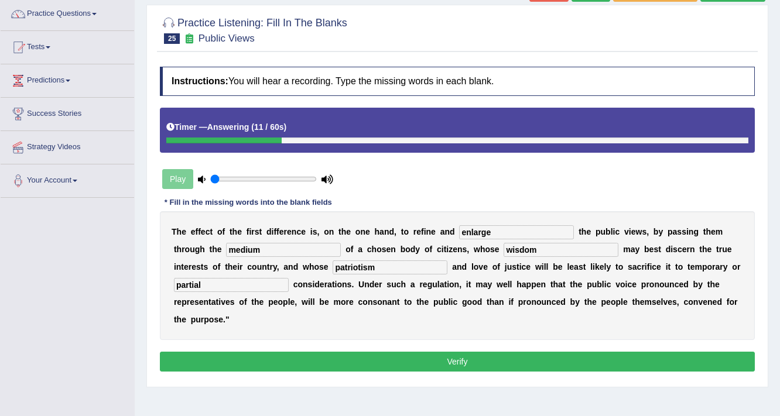
type input "partial"
click at [435, 356] on button "Verify" at bounding box center [457, 362] width 595 height 20
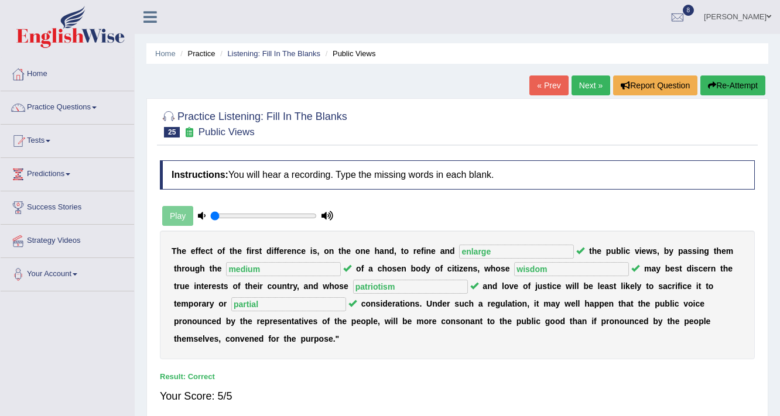
click at [595, 88] on link "Next »" at bounding box center [590, 86] width 39 height 20
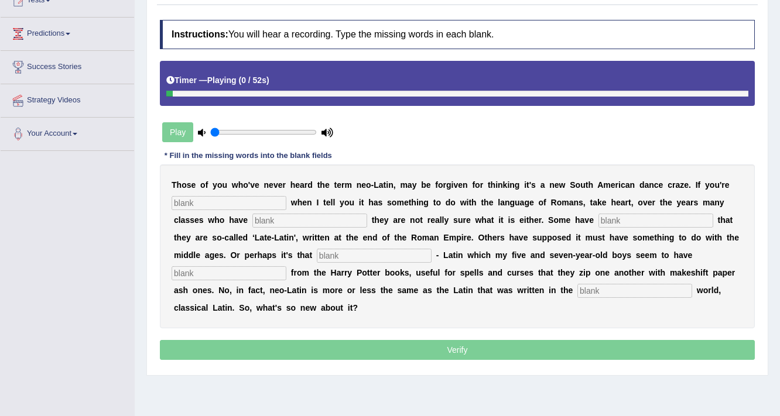
click at [244, 210] on div "T h o s e o f y o u w h o ' v e n e v e r h e a r d t h e t e r m n e o - L a t…" at bounding box center [457, 246] width 595 height 164
click at [242, 204] on input "text" at bounding box center [229, 203] width 115 height 14
type input "puzzled"
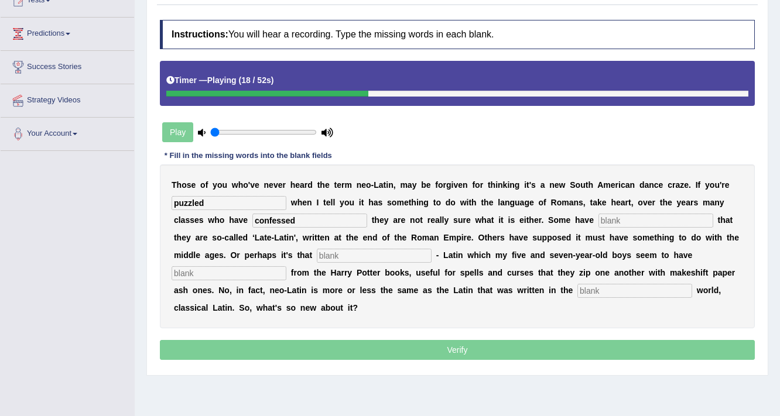
type input "confessed"
type input "assumed"
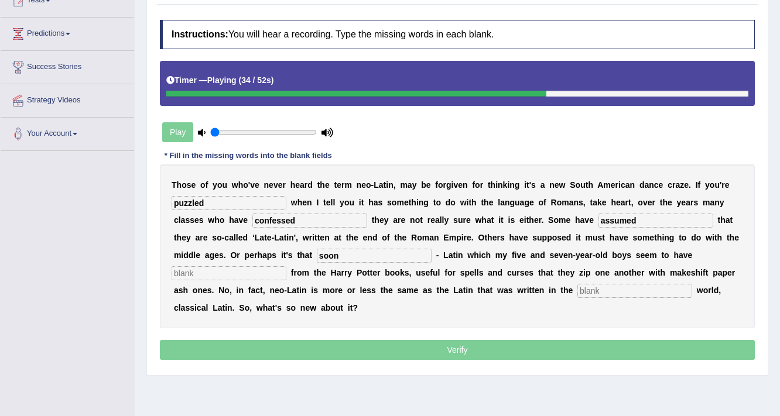
type input "soon"
click at [196, 268] on input "text" at bounding box center [229, 273] width 115 height 14
type input "gleaned"
click at [613, 286] on input "text" at bounding box center [634, 291] width 115 height 14
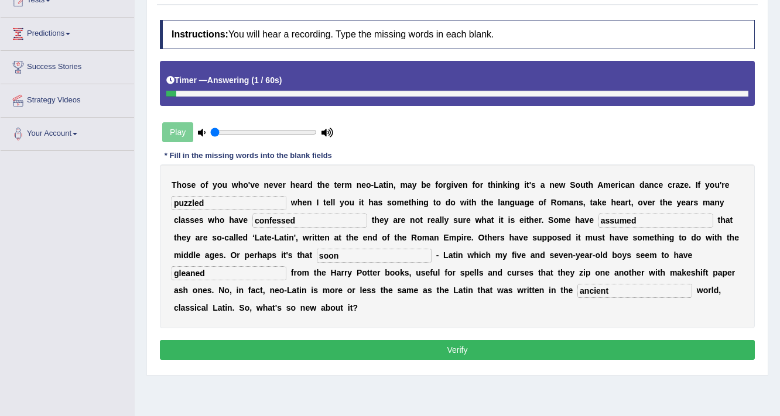
type input "ancient"
click at [532, 346] on button "Verify" at bounding box center [457, 350] width 595 height 20
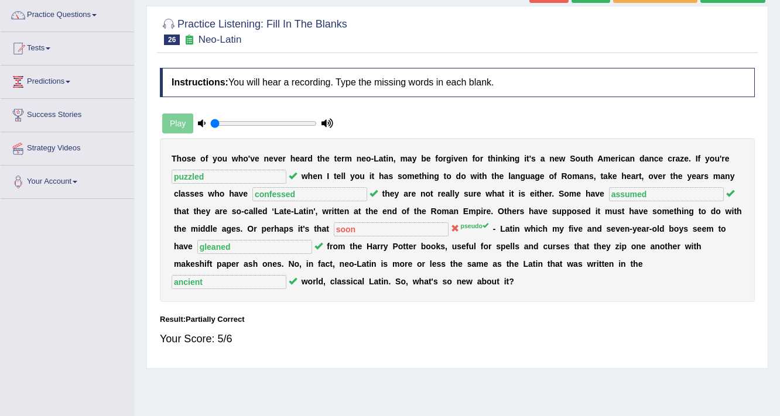
scroll to position [47, 0]
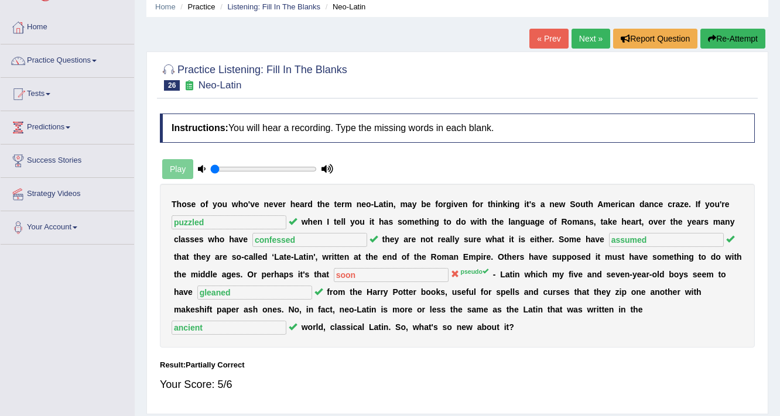
click at [595, 41] on link "Next »" at bounding box center [590, 39] width 39 height 20
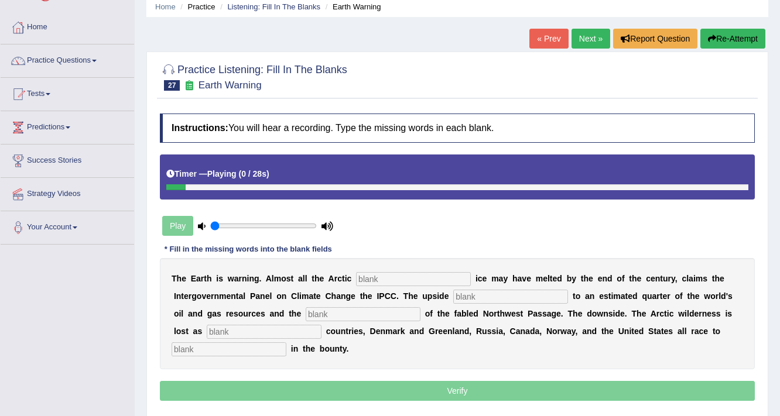
click at [388, 276] on input "text" at bounding box center [413, 279] width 115 height 14
type input "summer"
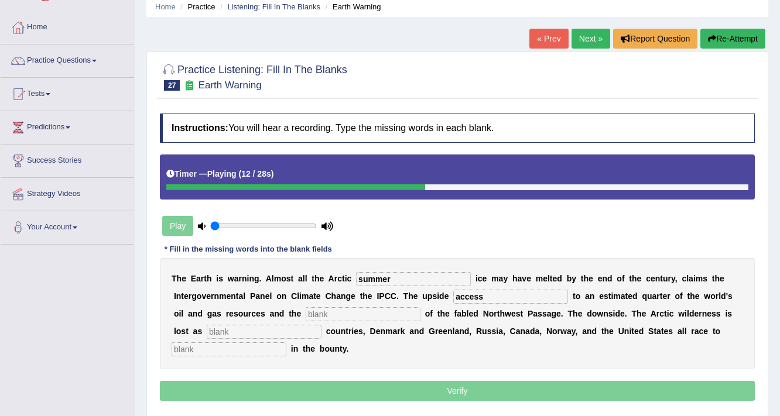
type input "access"
type input "opening"
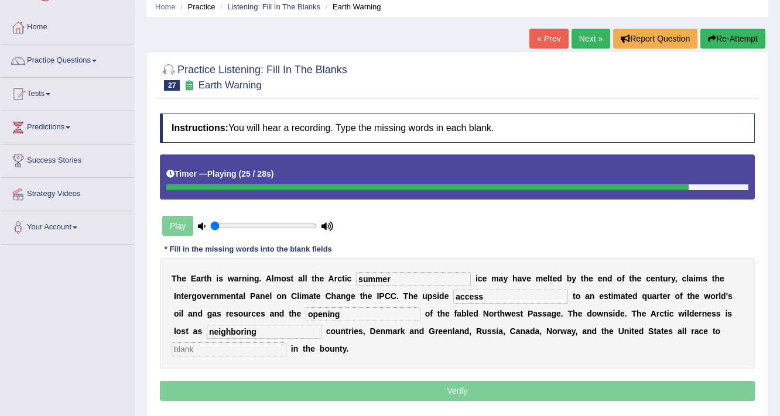
type input "neighboring"
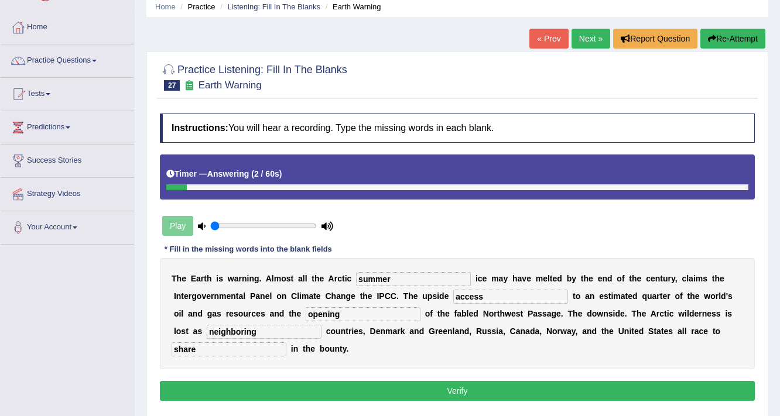
type input "share"
click at [240, 330] on input "neighboring" at bounding box center [264, 332] width 115 height 14
type input "neighbouring"
click at [315, 396] on button "Verify" at bounding box center [457, 391] width 595 height 20
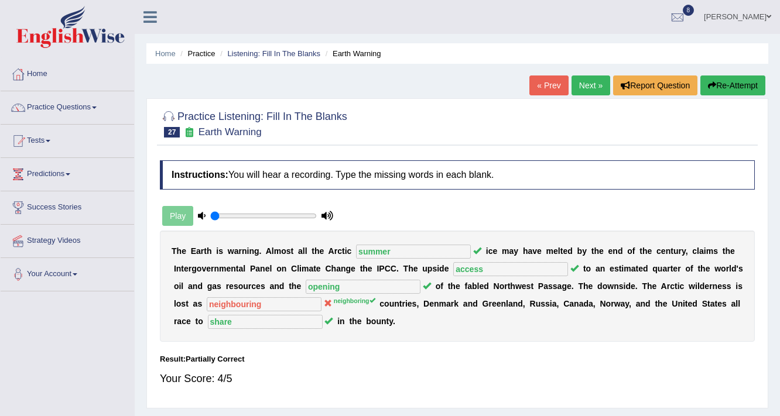
click at [583, 80] on link "Next »" at bounding box center [590, 86] width 39 height 20
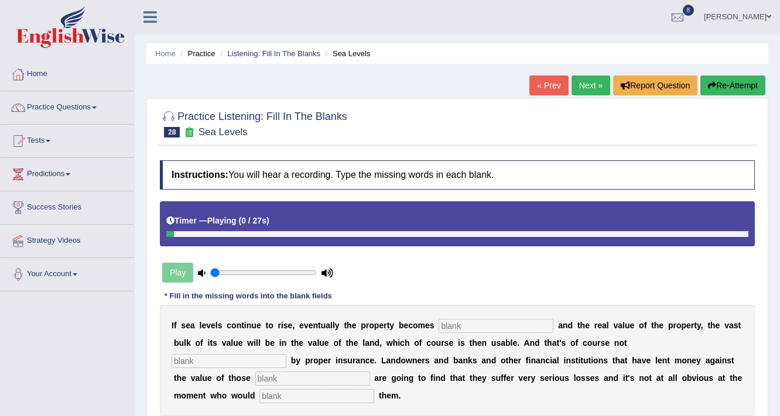
click at [467, 321] on input "text" at bounding box center [495, 326] width 115 height 14
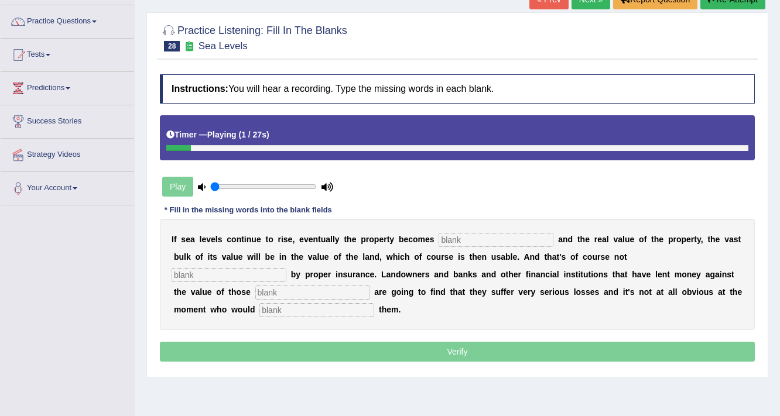
scroll to position [94, 0]
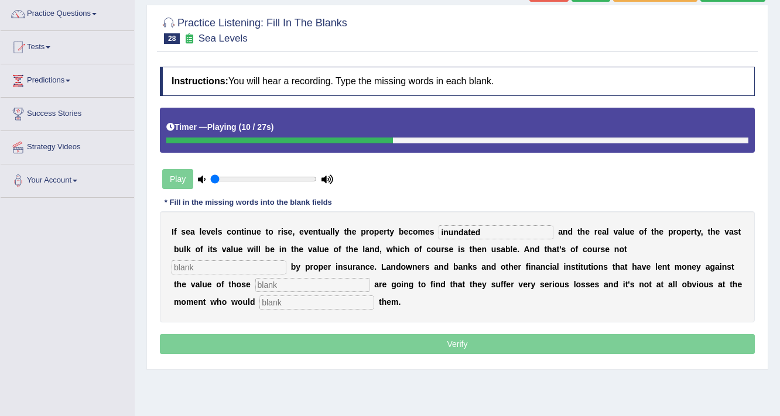
type input "inundated"
type input "ensured"
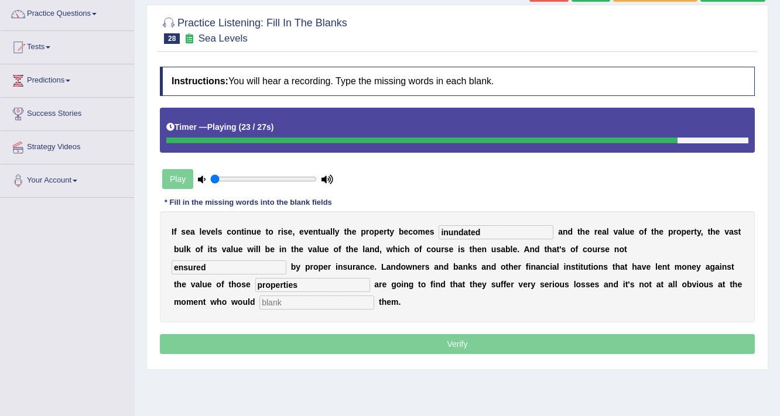
type input "properties"
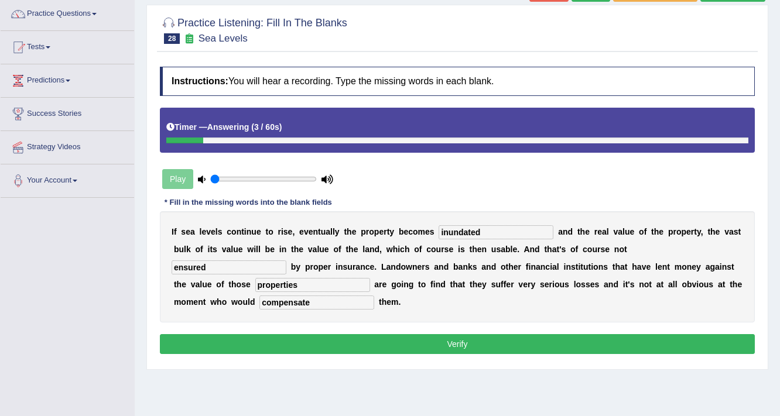
type input "compensate"
click at [488, 342] on button "Verify" at bounding box center [457, 344] width 595 height 20
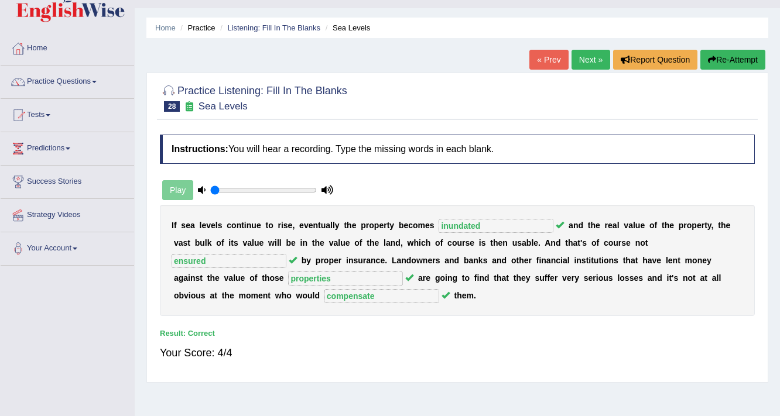
scroll to position [0, 0]
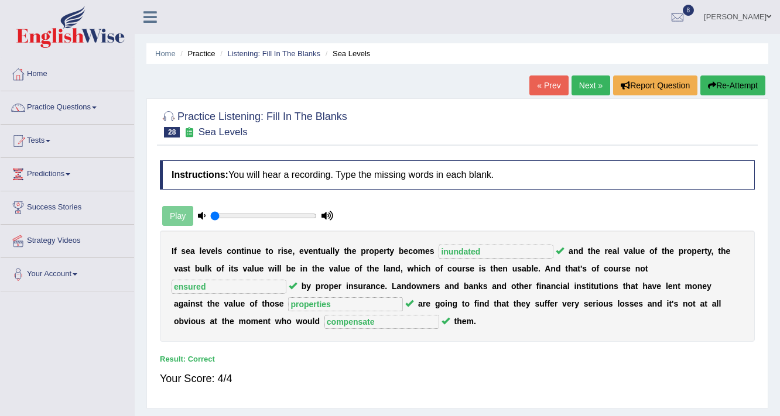
click at [585, 78] on link "Next »" at bounding box center [590, 86] width 39 height 20
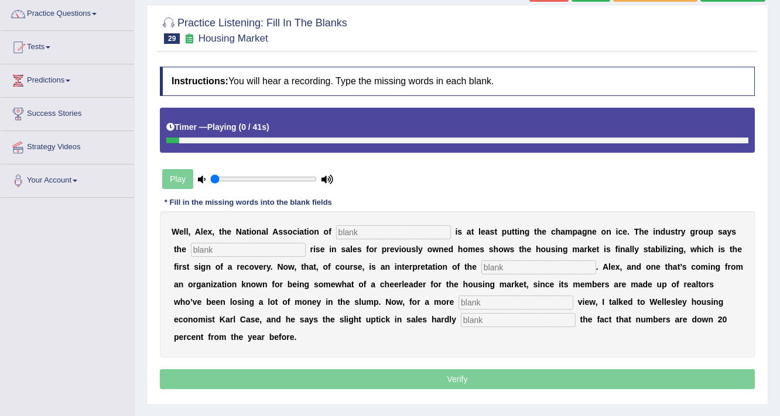
click at [370, 230] on input "text" at bounding box center [393, 232] width 115 height 14
type input "realters"
type input "slight"
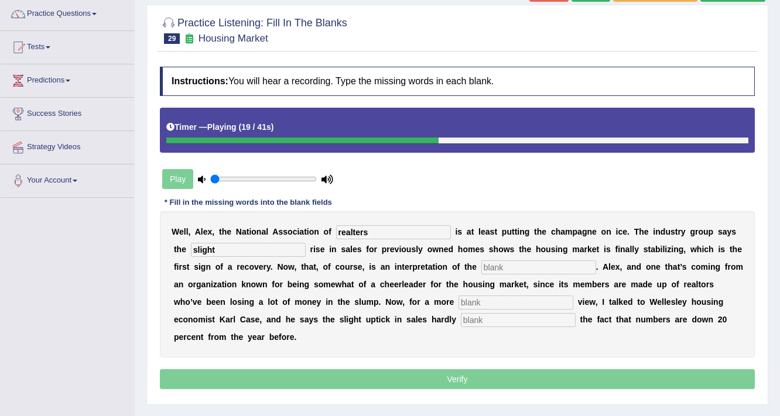
click at [506, 268] on input "text" at bounding box center [538, 267] width 115 height 14
type input "numbers"
click at [359, 229] on input "realters" at bounding box center [393, 232] width 115 height 14
type input "realtors"
click at [481, 301] on input "text" at bounding box center [515, 303] width 115 height 14
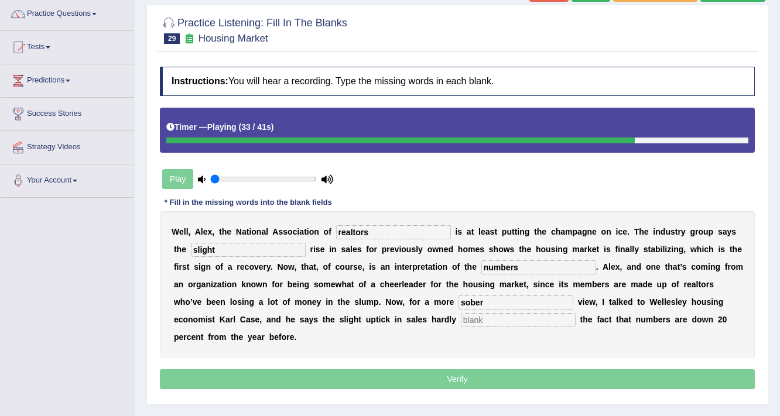
type input "sober"
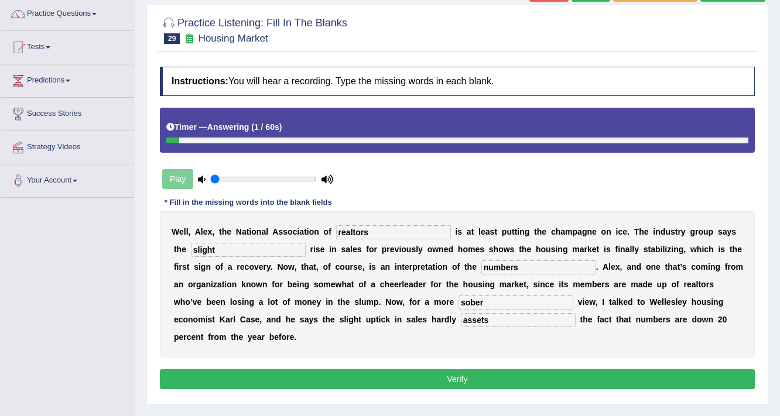
type input "assets"
click at [481, 377] on button "Verify" at bounding box center [457, 379] width 595 height 20
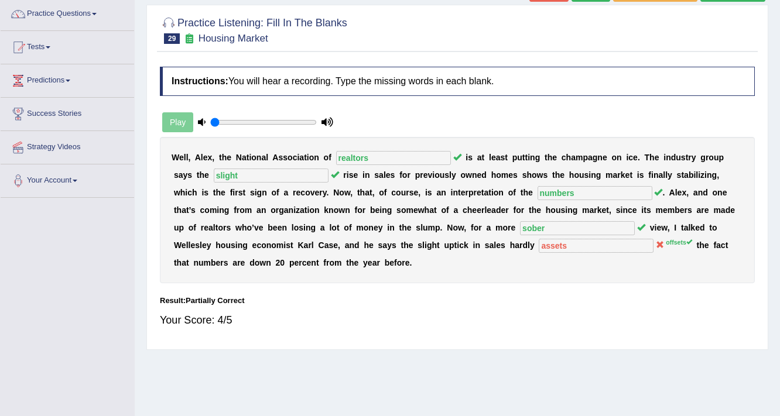
scroll to position [47, 0]
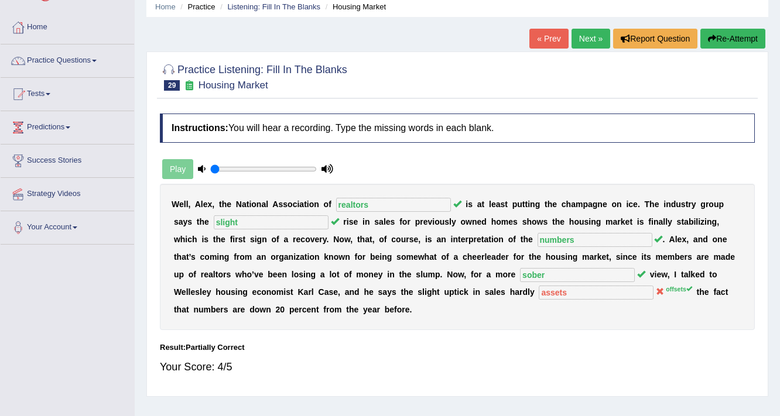
click at [578, 30] on link "Next »" at bounding box center [590, 39] width 39 height 20
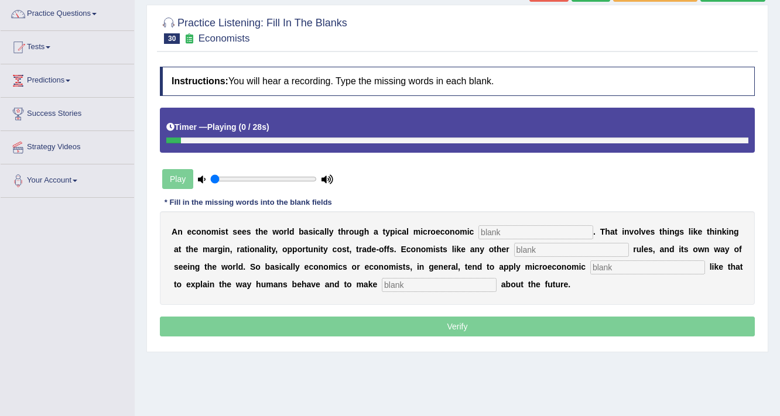
click at [498, 235] on input "text" at bounding box center [535, 232] width 115 height 14
type input "toolkit"
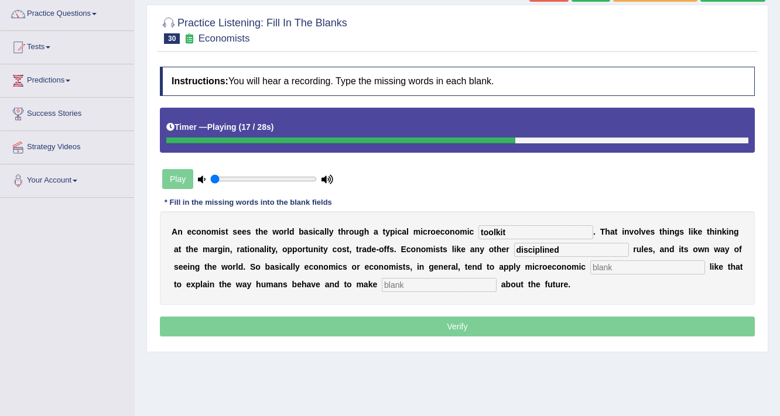
type input "disciplined"
type input "concepts"
type input "f"
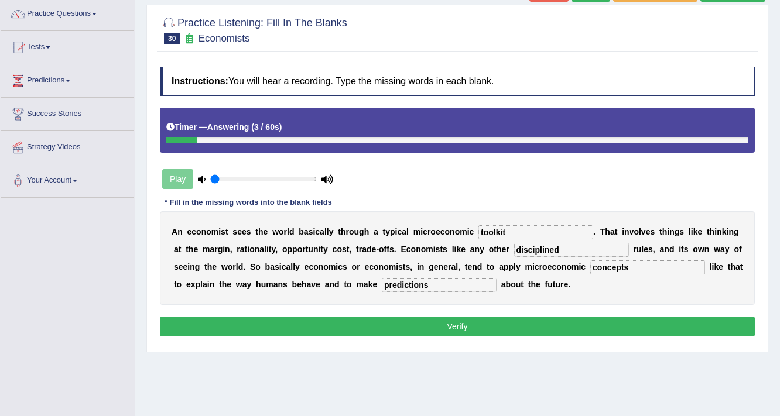
type input "predictions"
click at [543, 332] on button "Verify" at bounding box center [457, 327] width 595 height 20
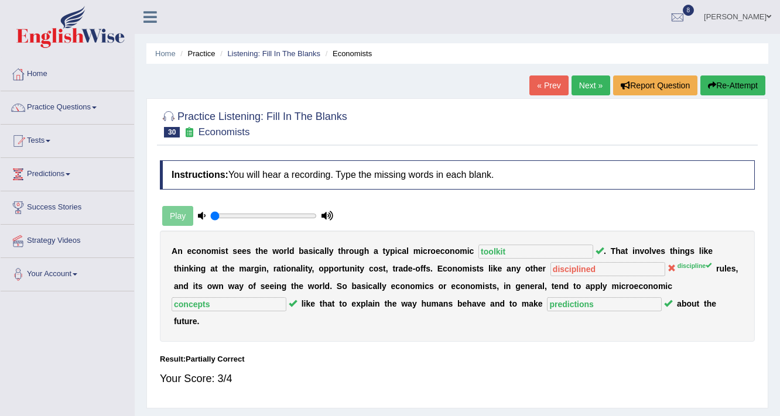
click at [587, 81] on link "Next »" at bounding box center [590, 86] width 39 height 20
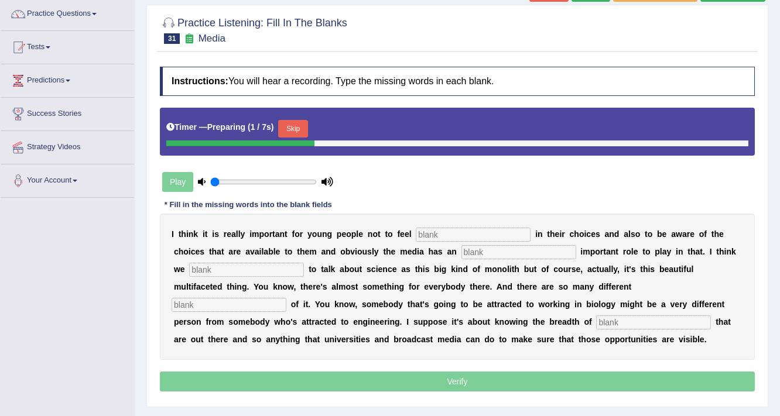
click at [292, 130] on button "Skip" at bounding box center [292, 129] width 29 height 18
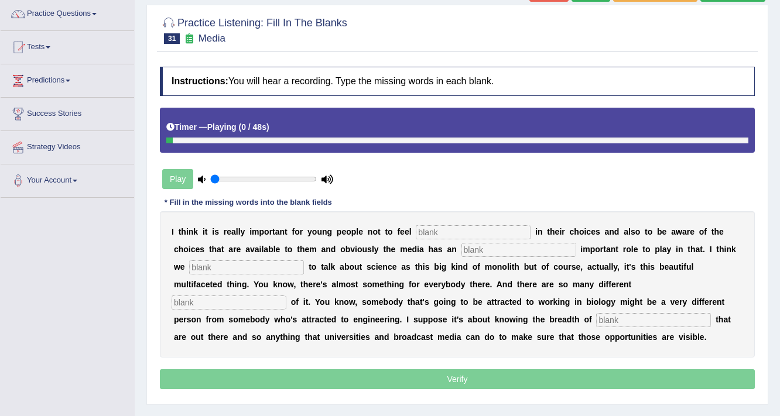
click at [471, 235] on input "text" at bounding box center [473, 232] width 115 height 14
type input "restricted"
type input "incredible"
type input "tend"
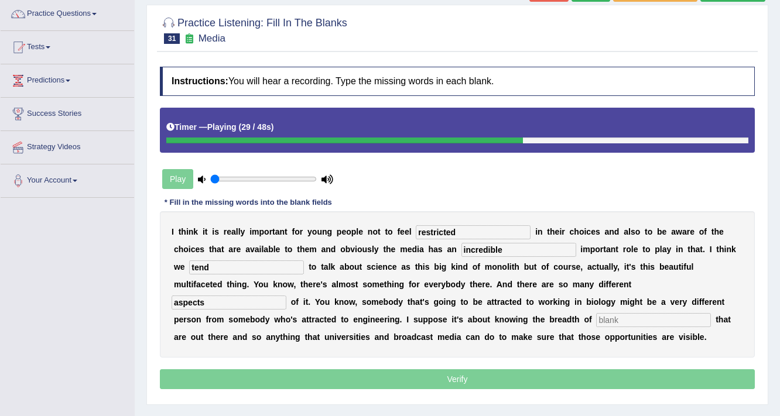
type input "aspects"
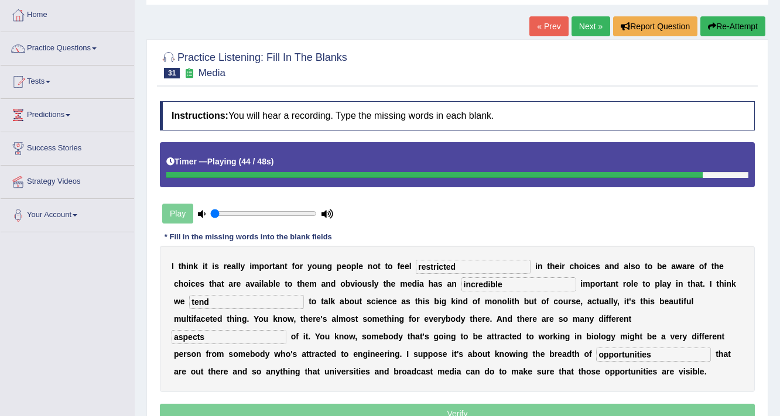
scroll to position [140, 0]
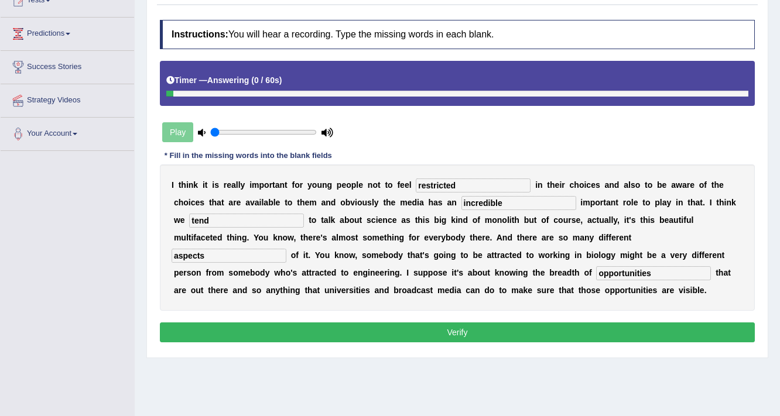
type input "opportunities"
click at [543, 325] on button "Verify" at bounding box center [457, 333] width 595 height 20
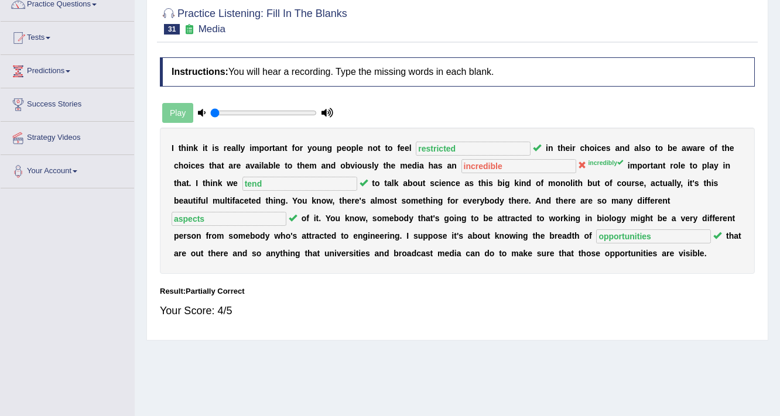
scroll to position [47, 0]
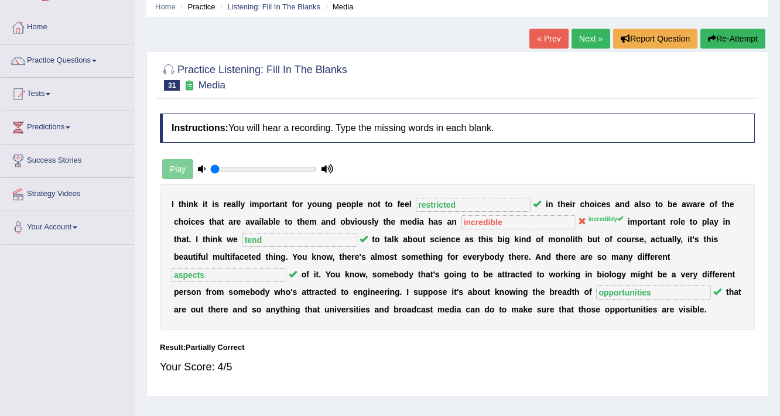
click at [571, 40] on link "Next »" at bounding box center [590, 39] width 39 height 20
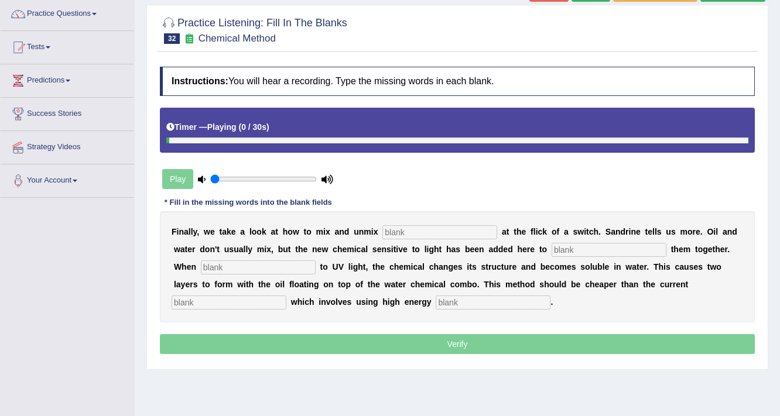
click at [403, 232] on input "text" at bounding box center [439, 232] width 115 height 14
type input "liquids"
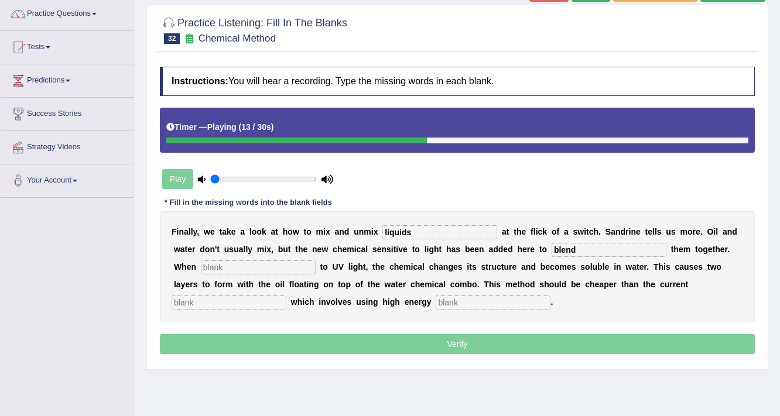
type input "blend"
type input "exposed"
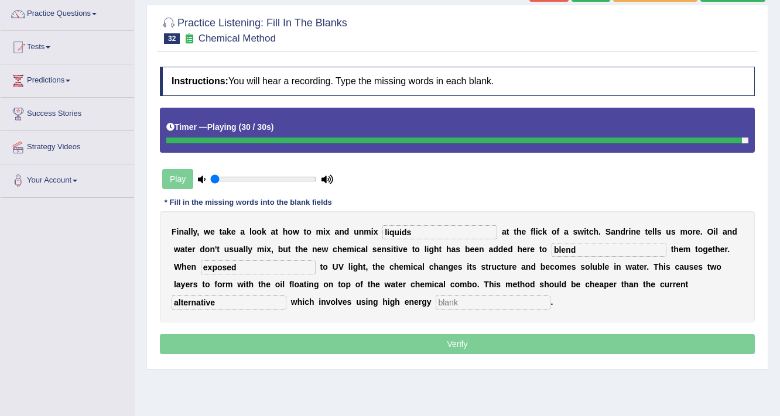
type input "alternative"
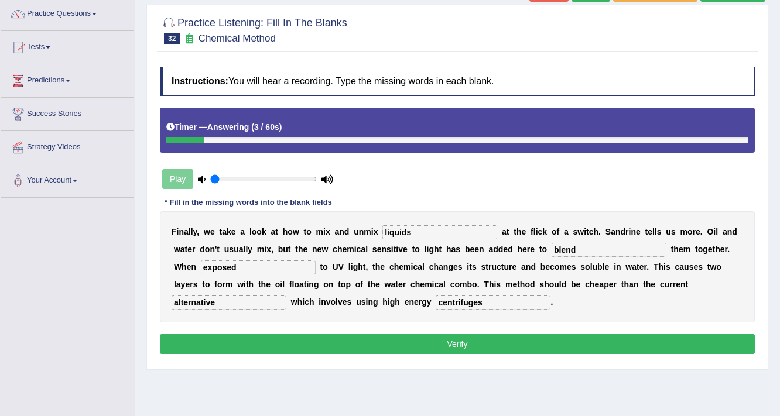
type input "centrifuges"
click at [388, 344] on button "Verify" at bounding box center [457, 344] width 595 height 20
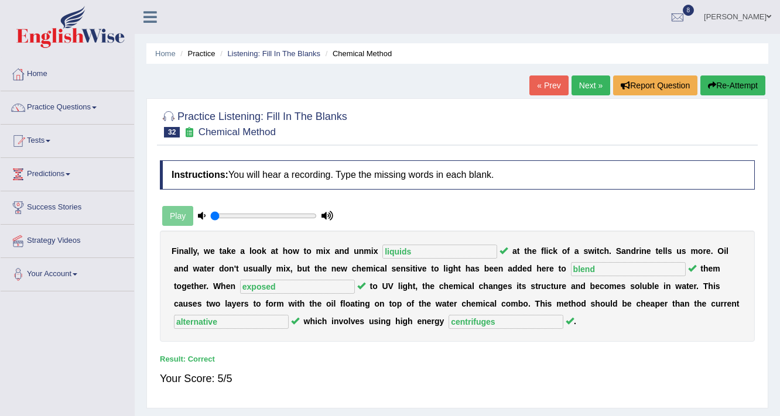
click at [577, 76] on link "Next »" at bounding box center [590, 86] width 39 height 20
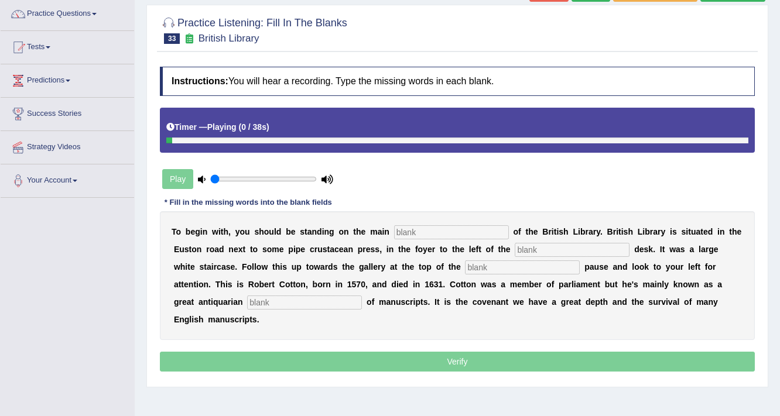
click at [405, 228] on input "text" at bounding box center [451, 232] width 115 height 14
type input "floor"
click at [529, 245] on input "text" at bounding box center [572, 250] width 115 height 14
click at [510, 268] on input "text" at bounding box center [522, 267] width 115 height 14
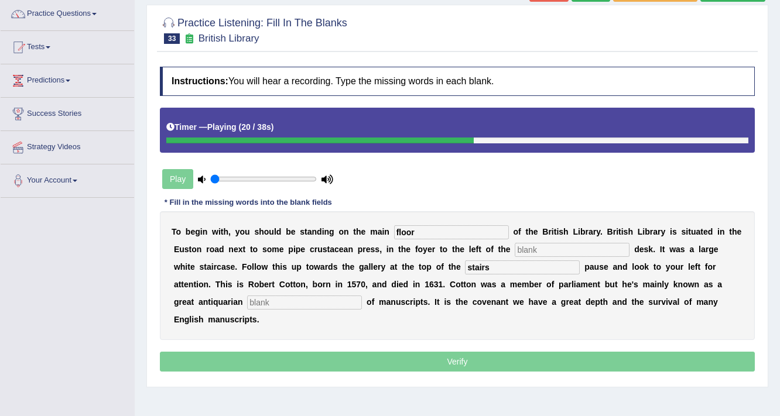
type input "stairs"
click at [290, 298] on input "text" at bounding box center [304, 303] width 115 height 14
click at [532, 248] on input "text" at bounding box center [572, 250] width 115 height 14
type input "gg"
click at [304, 298] on input "text" at bounding box center [304, 303] width 115 height 14
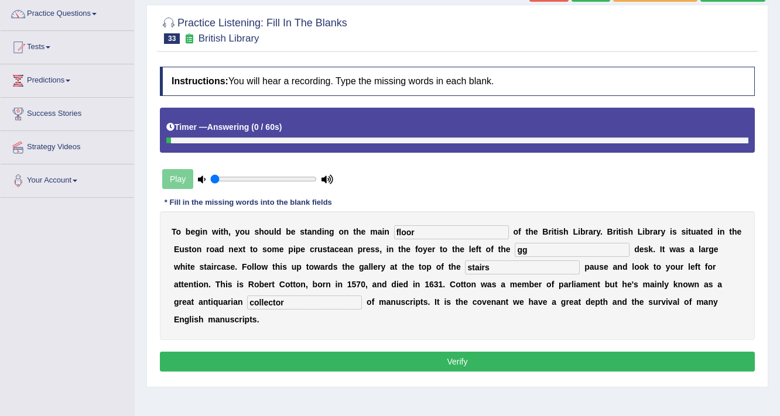
type input "collector"
click at [502, 357] on button "Verify" at bounding box center [457, 362] width 595 height 20
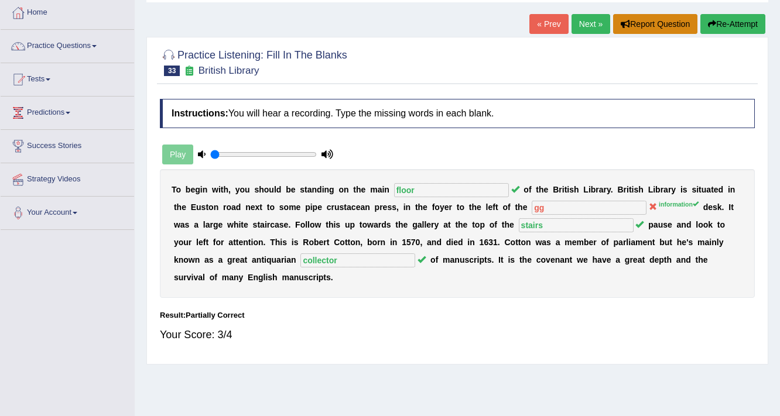
scroll to position [47, 0]
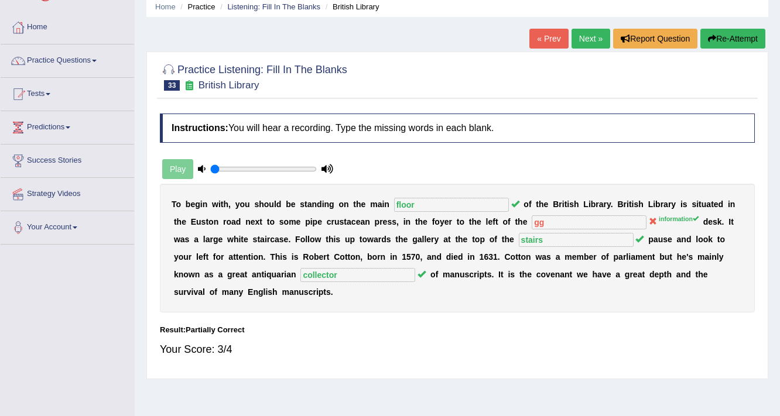
click at [592, 32] on link "Next »" at bounding box center [590, 39] width 39 height 20
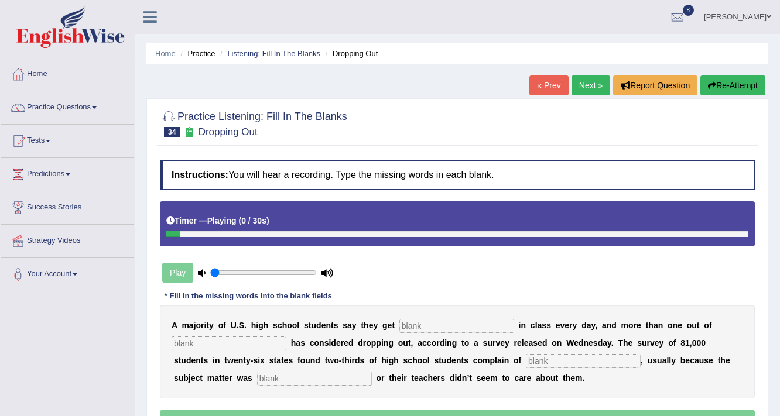
scroll to position [47, 0]
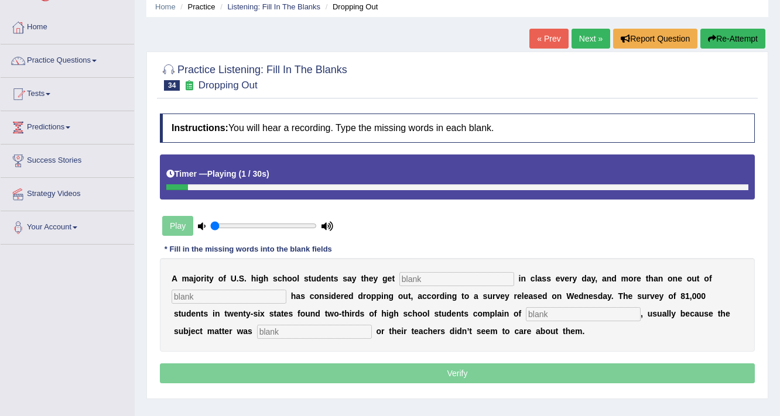
click at [434, 268] on div "A m a j o r i t y o f U . S . h i g h s c h o o l s t u d e n t s s a y t h e y…" at bounding box center [457, 305] width 595 height 94
click at [432, 277] on input "text" at bounding box center [456, 279] width 115 height 14
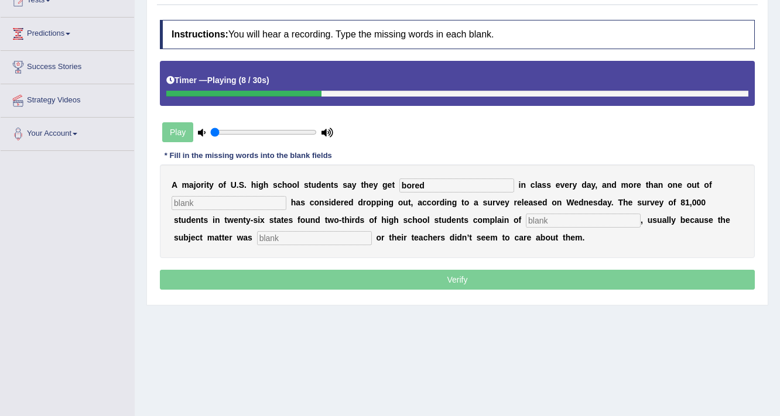
type input "bored"
type input "dropping"
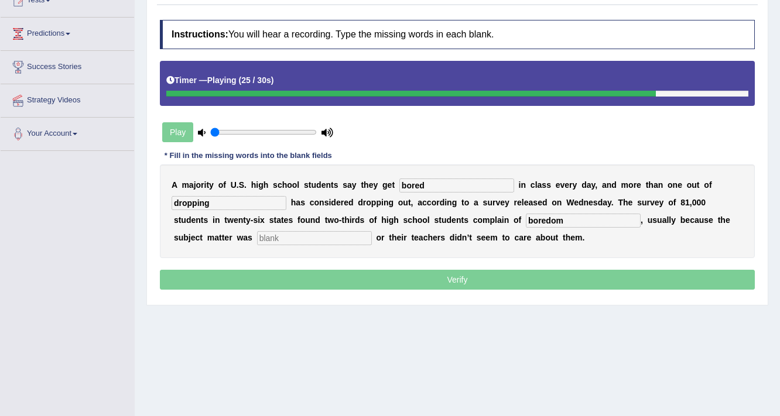
type input "boredom"
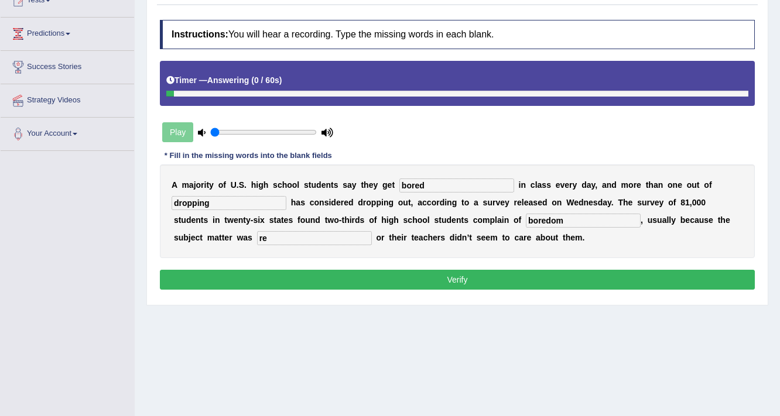
type input "r"
type input "irrelevant"
click at [429, 279] on button "Verify" at bounding box center [457, 280] width 595 height 20
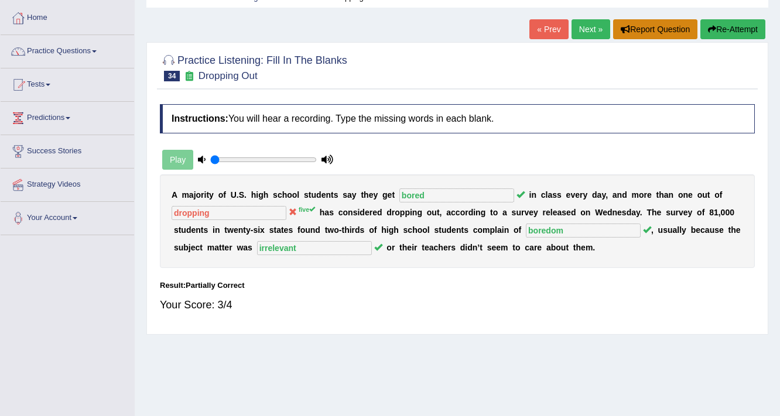
scroll to position [0, 0]
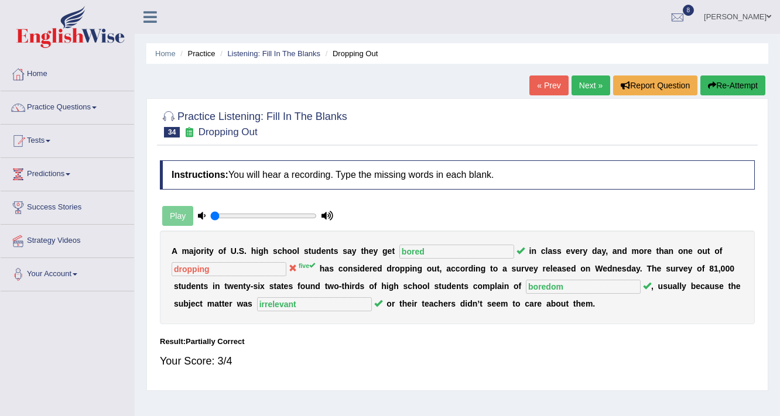
click at [578, 87] on link "Next »" at bounding box center [590, 86] width 39 height 20
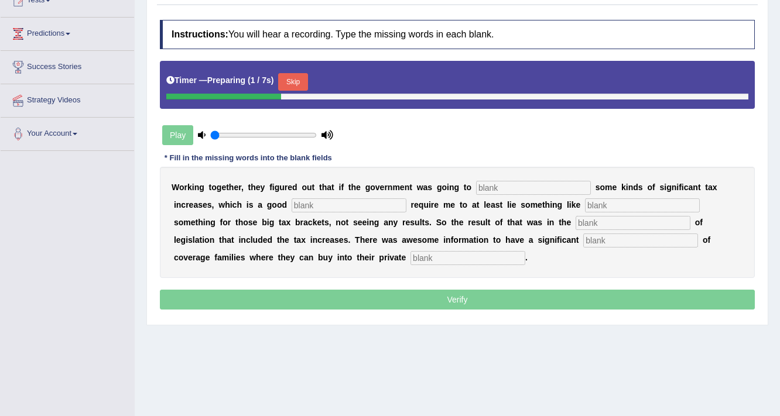
click at [292, 78] on button "Skip" at bounding box center [292, 82] width 29 height 18
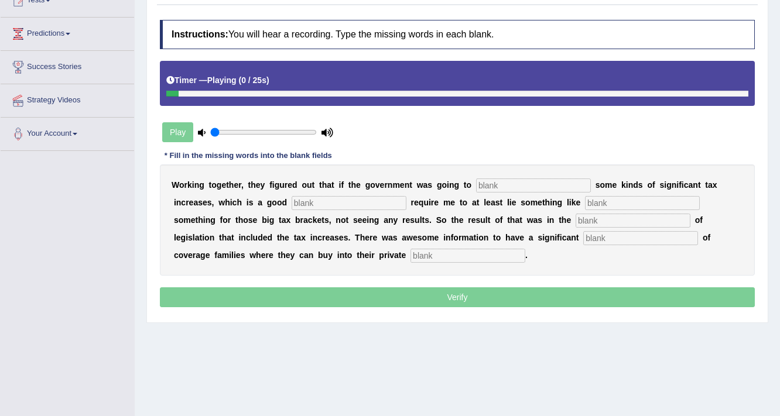
click at [517, 195] on div "W o r k i n g t o g e t h e r , t h e y f i g u r e d o u t t h a t i f t h e g…" at bounding box center [457, 219] width 595 height 111
click at [510, 187] on input "text" at bounding box center [533, 186] width 115 height 14
type input "propose"
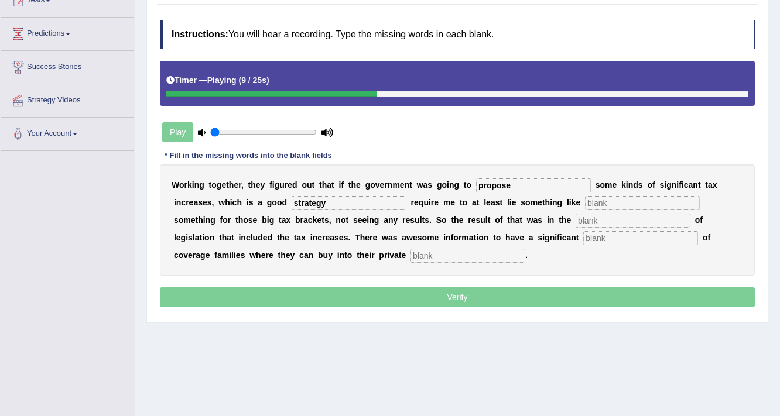
type input "strategy"
type input "getting"
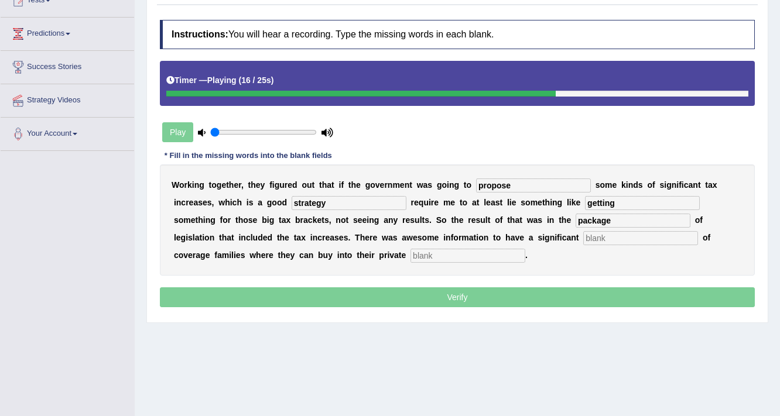
type input "package"
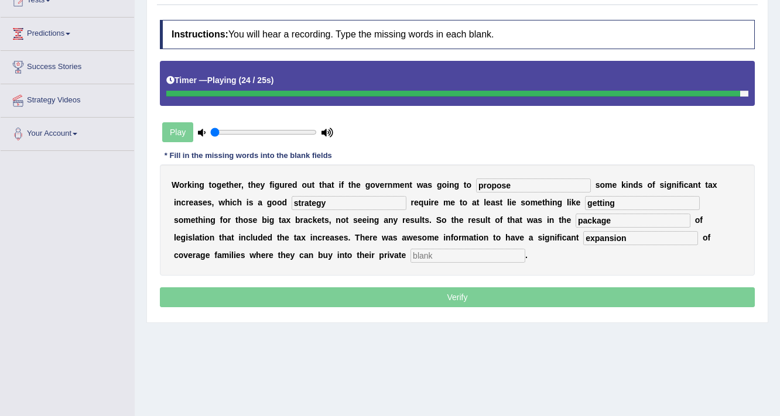
type input "expansion"
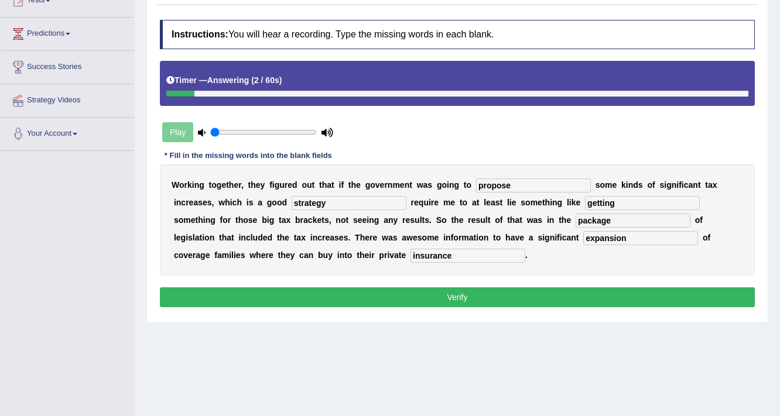
type input "insurance"
click at [575, 304] on button "Verify" at bounding box center [457, 297] width 595 height 20
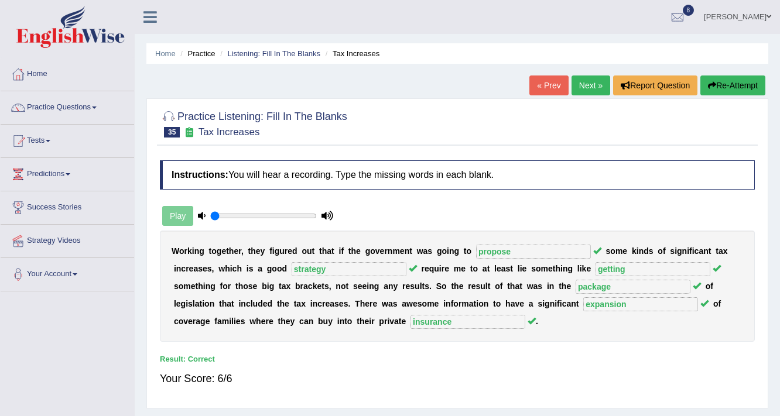
click at [585, 84] on link "Next »" at bounding box center [590, 86] width 39 height 20
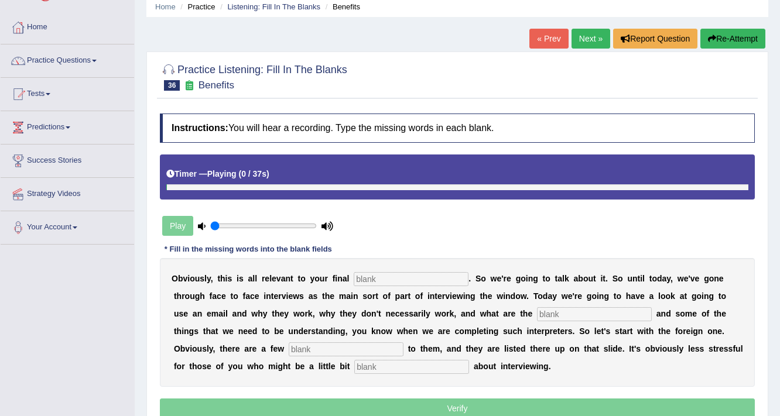
click at [395, 272] on input "text" at bounding box center [411, 279] width 115 height 14
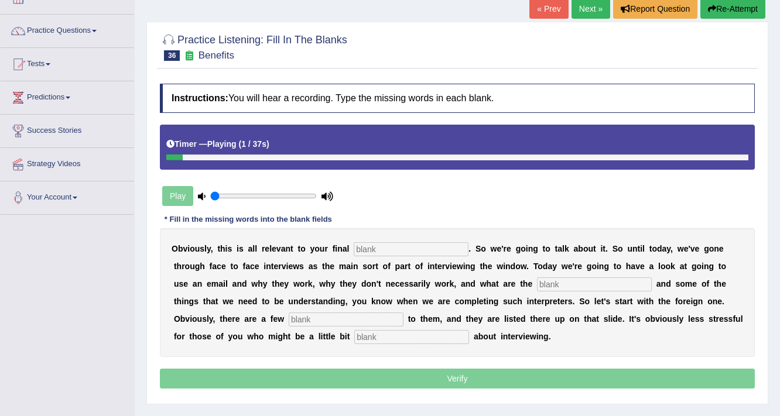
scroll to position [94, 0]
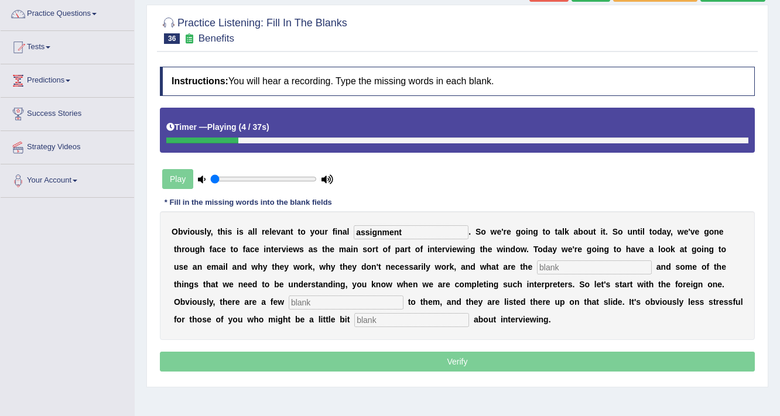
type input "assignment"
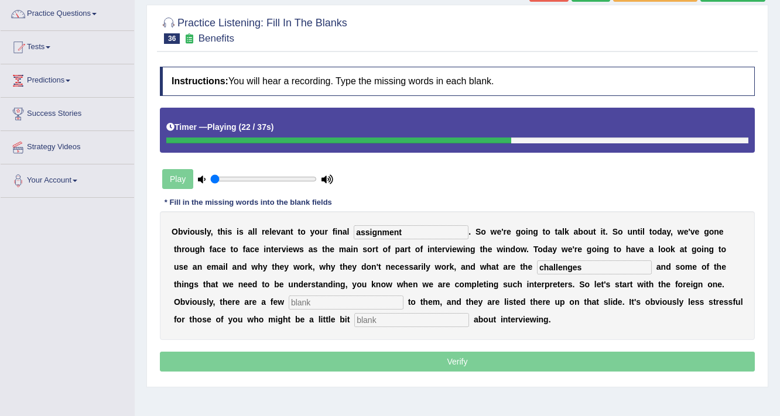
type input "challenges"
type input "benefits"
click at [433, 323] on input "text" at bounding box center [411, 320] width 115 height 14
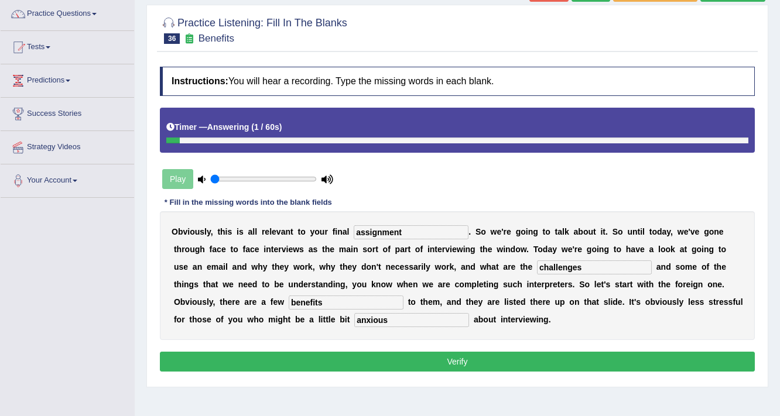
type input "anxious"
click at [441, 357] on button "Verify" at bounding box center [457, 362] width 595 height 20
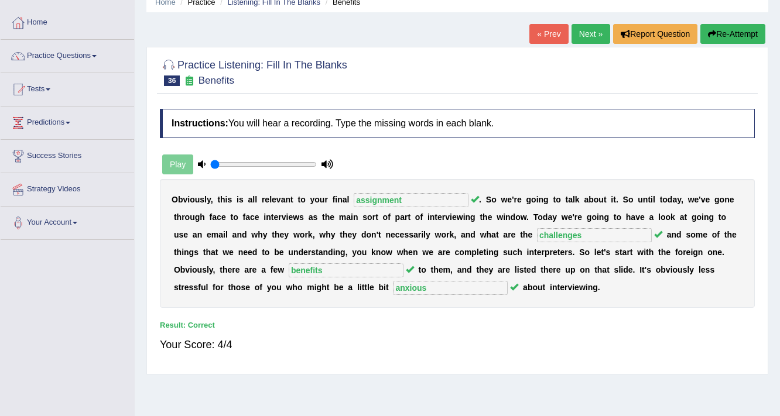
scroll to position [0, 0]
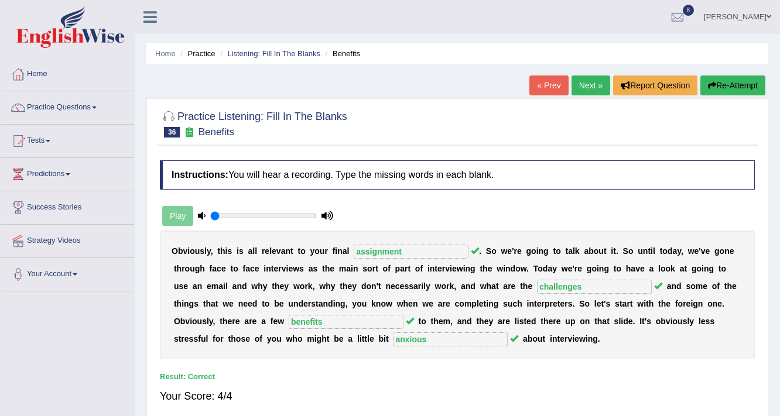
click at [577, 90] on link "Next »" at bounding box center [590, 86] width 39 height 20
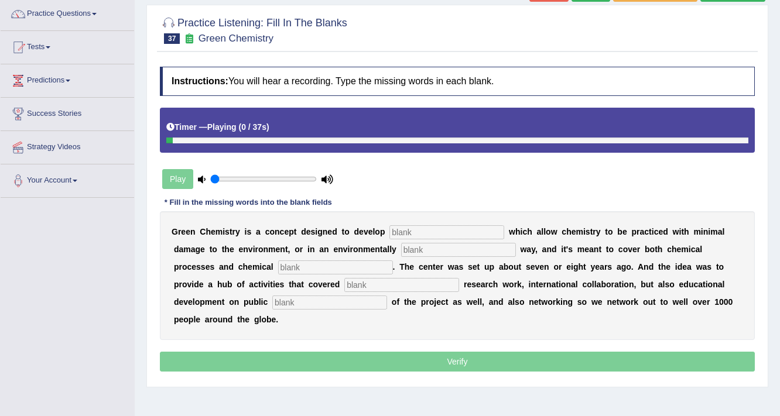
click at [421, 232] on input "text" at bounding box center [446, 232] width 115 height 14
type input "technology"
type input "compatible"
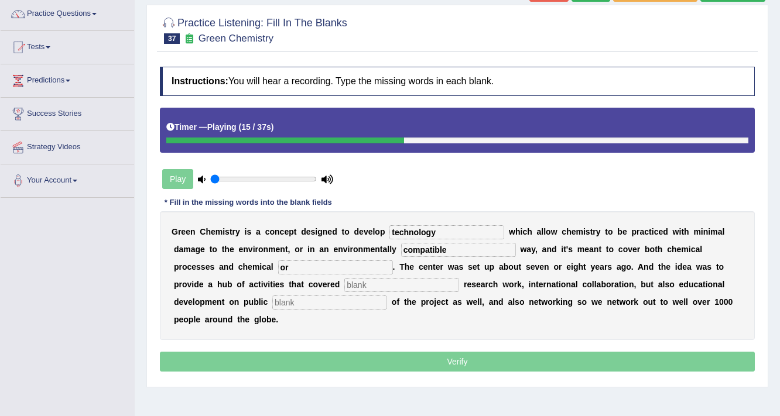
type input "o"
type input "processes"
type input "fundamental"
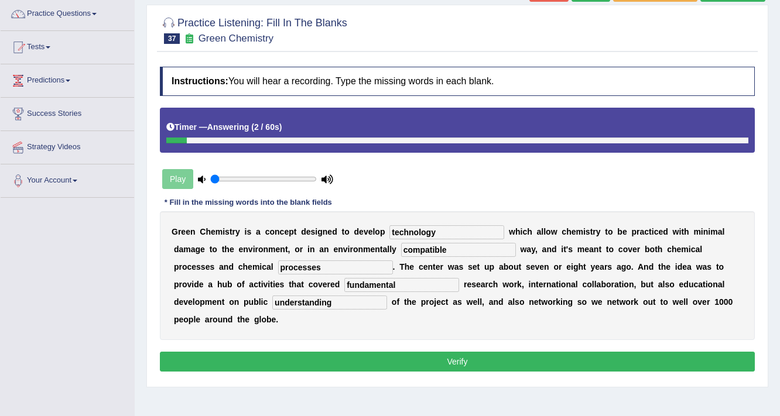
type input "understanding"
click at [475, 358] on button "Verify" at bounding box center [457, 362] width 595 height 20
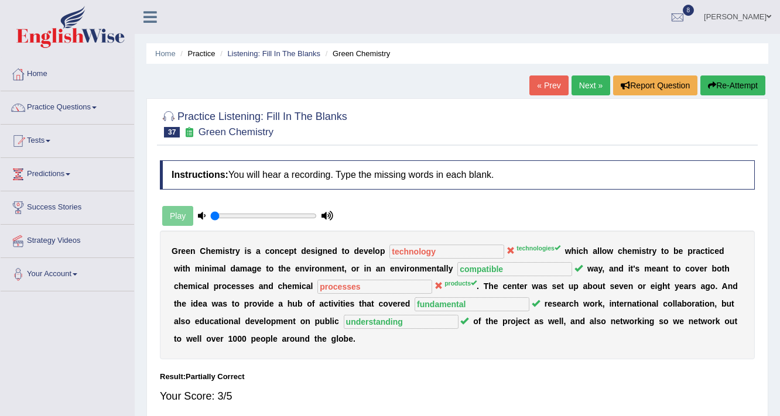
click at [606, 93] on link "Next »" at bounding box center [590, 86] width 39 height 20
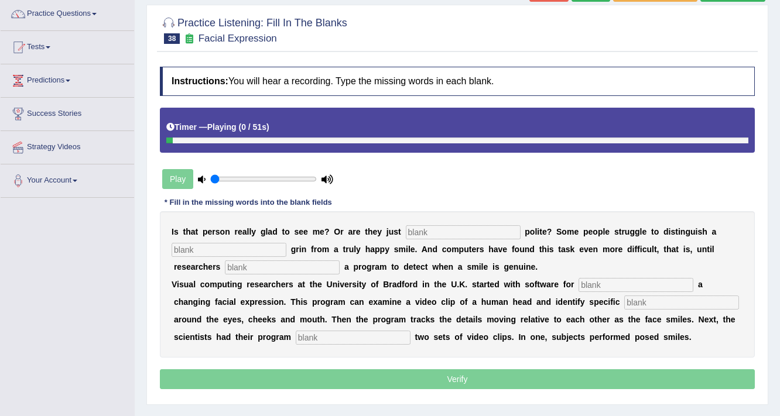
click at [435, 231] on input "text" at bounding box center [463, 232] width 115 height 14
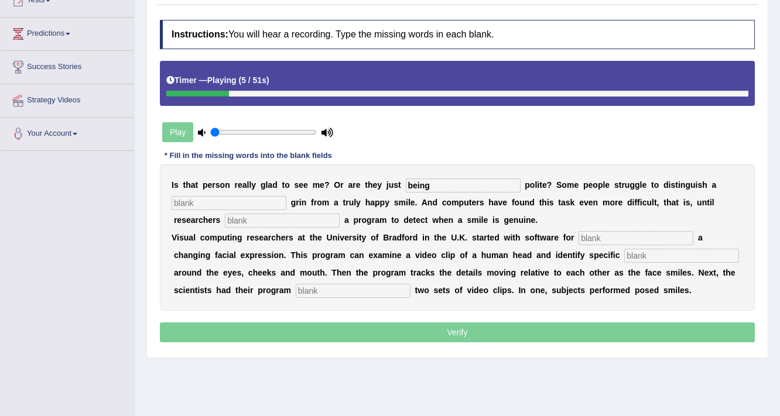
type input "being"
type input "fake"
type input "develop"
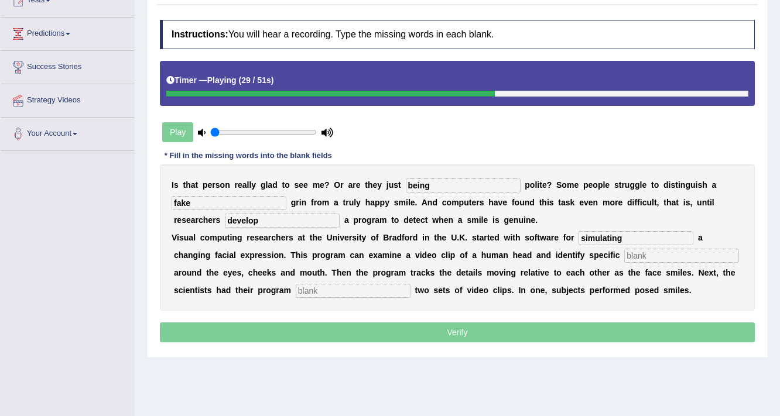
type input "simulating"
type input "details"
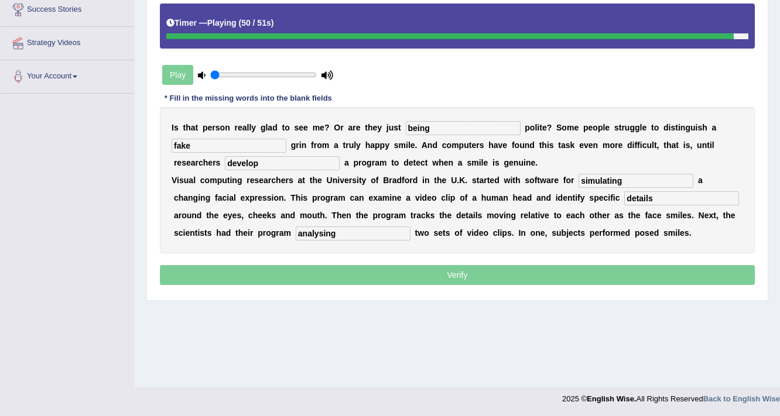
scroll to position [198, 0]
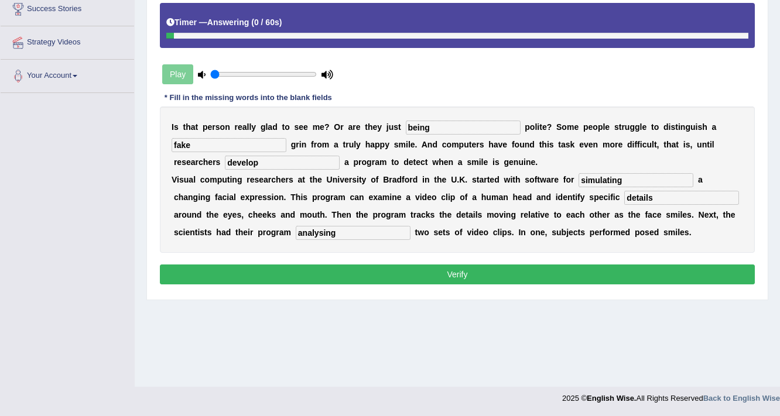
type input "analysing"
click at [453, 273] on button "Verify" at bounding box center [457, 275] width 595 height 20
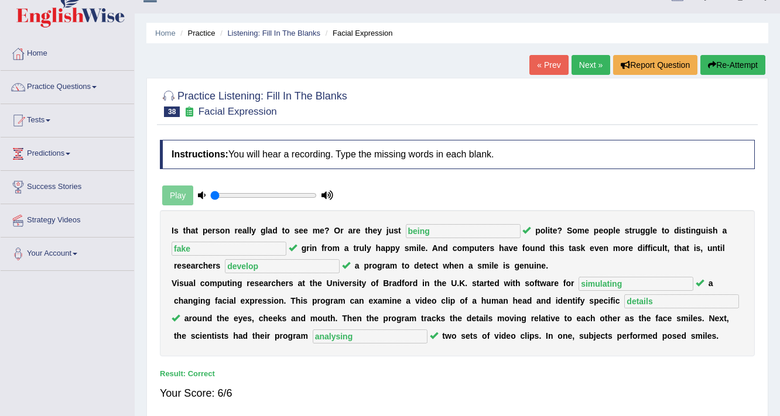
scroll to position [0, 0]
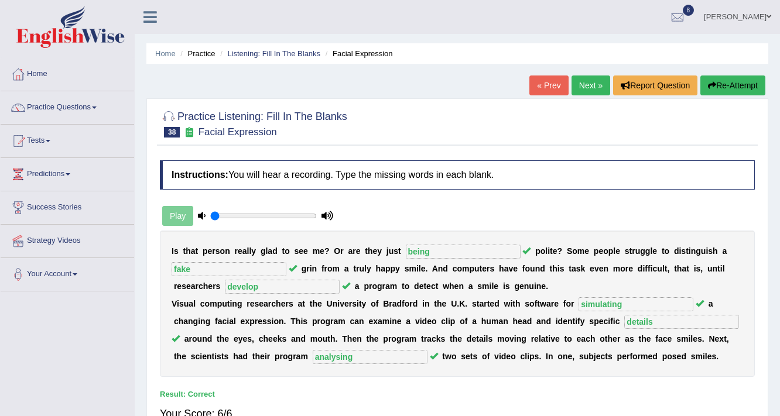
click at [598, 88] on link "Next »" at bounding box center [590, 86] width 39 height 20
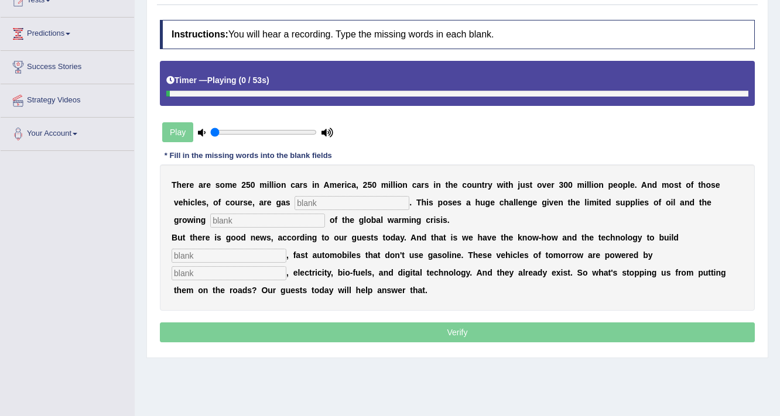
click at [340, 204] on input "text" at bounding box center [351, 203] width 115 height 14
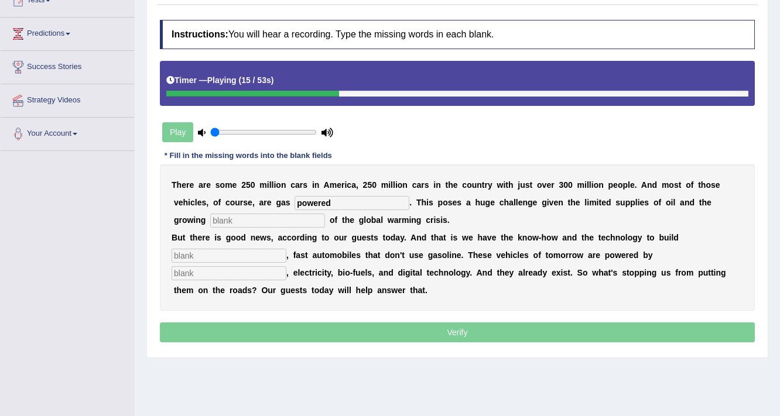
type input "powered"
type input "urgency"
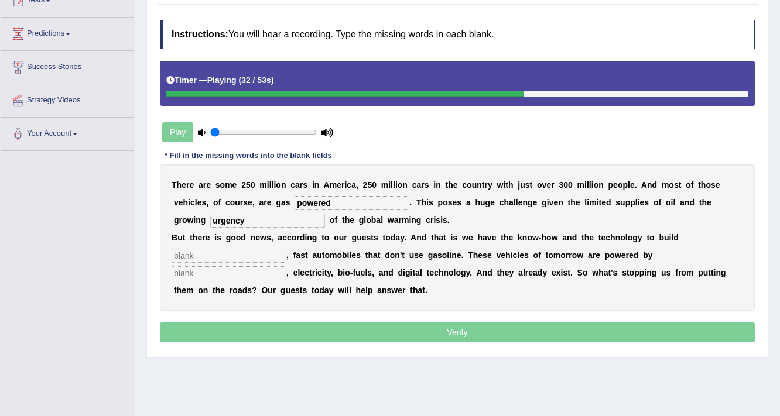
type input "s"
type input "sli"
type input "hydrogen"
click at [249, 251] on input "sli" at bounding box center [229, 256] width 115 height 14
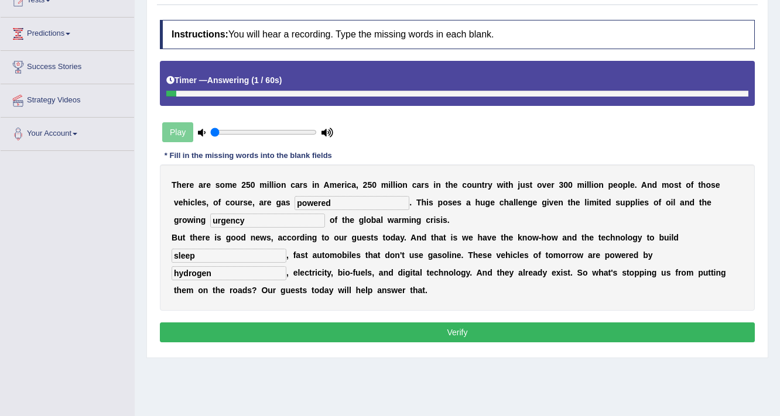
type input "sleep"
click at [317, 327] on button "Verify" at bounding box center [457, 333] width 595 height 20
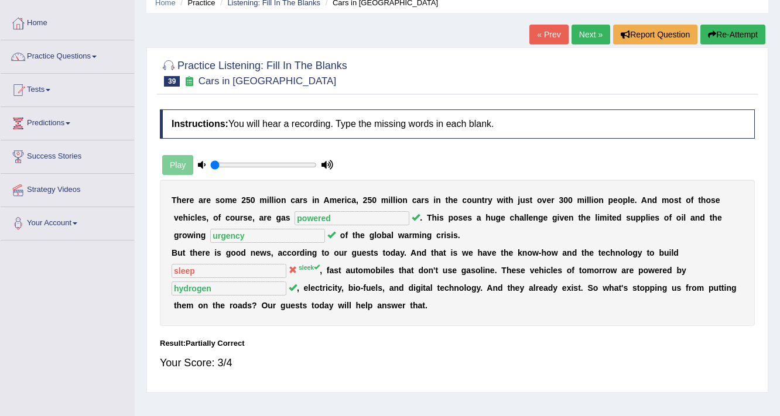
scroll to position [47, 0]
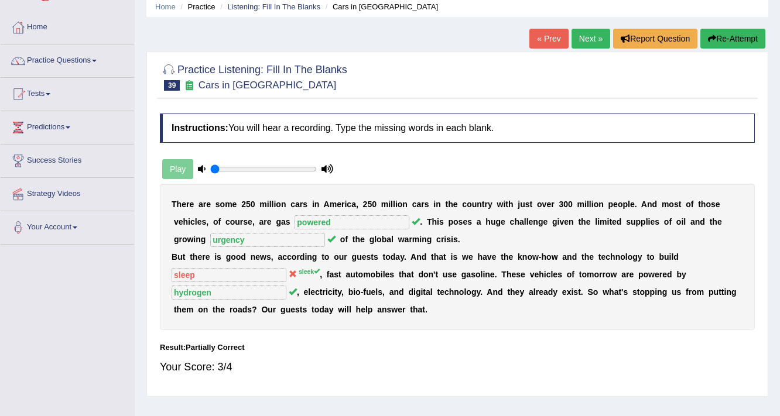
click at [580, 32] on link "Next »" at bounding box center [590, 39] width 39 height 20
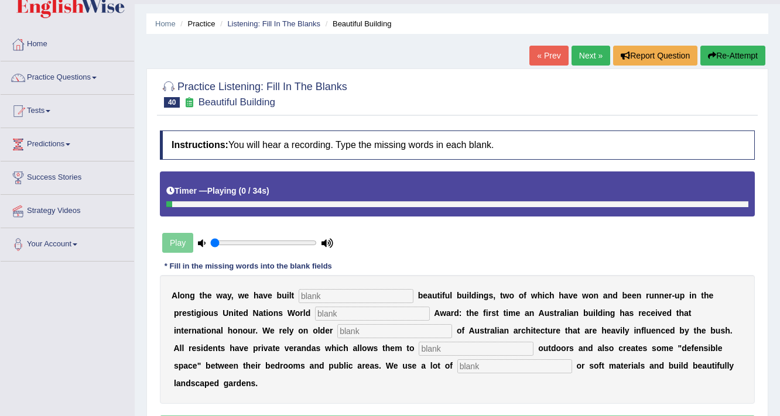
scroll to position [47, 0]
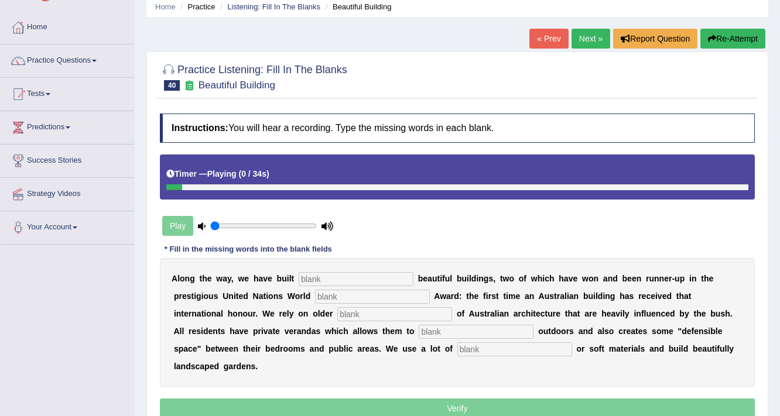
click at [334, 275] on input "text" at bounding box center [356, 279] width 115 height 14
type input "unashamely"
type input "habitat"
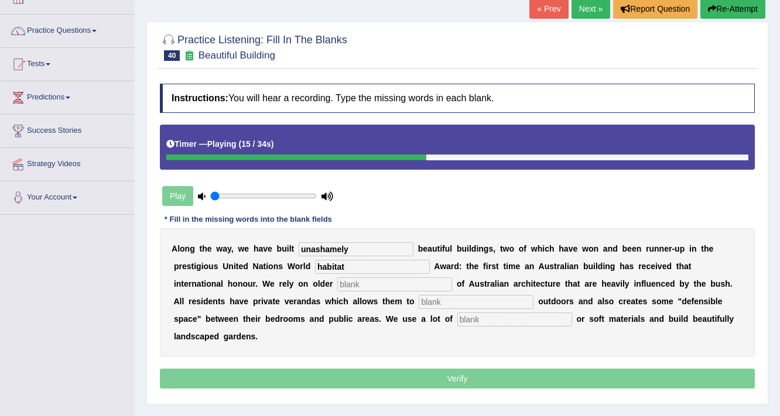
scroll to position [94, 0]
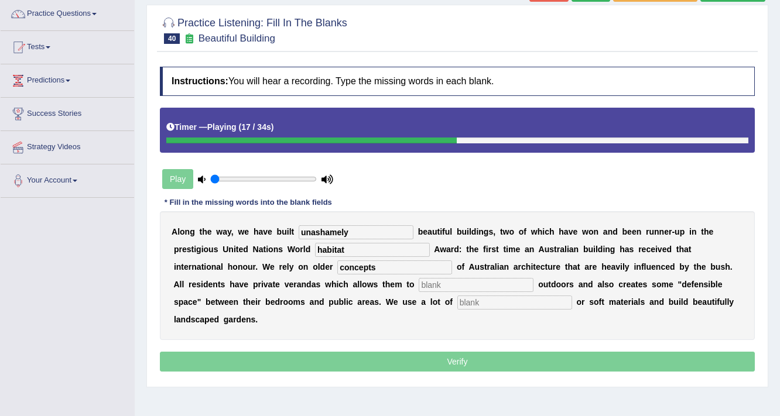
type input "concepts"
type input "socialize"
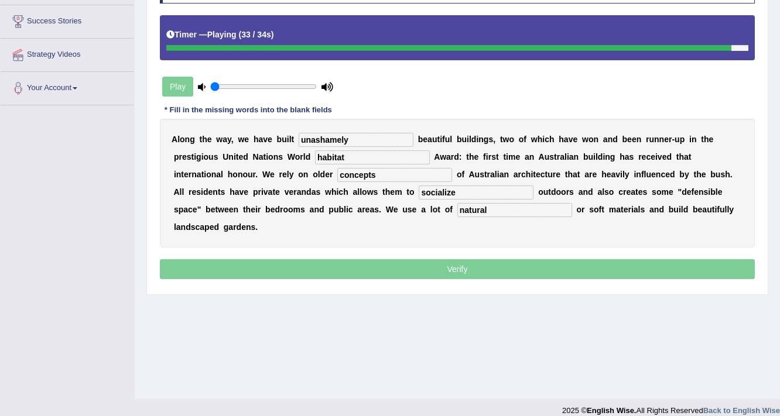
scroll to position [187, 0]
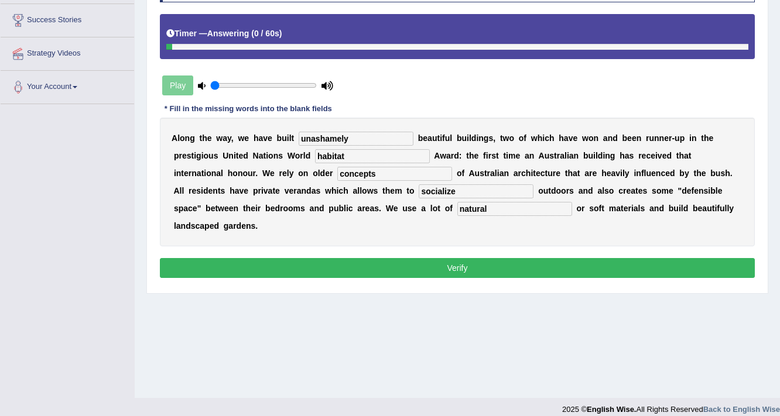
type input "natural"
click at [449, 266] on button "Verify" at bounding box center [457, 268] width 595 height 20
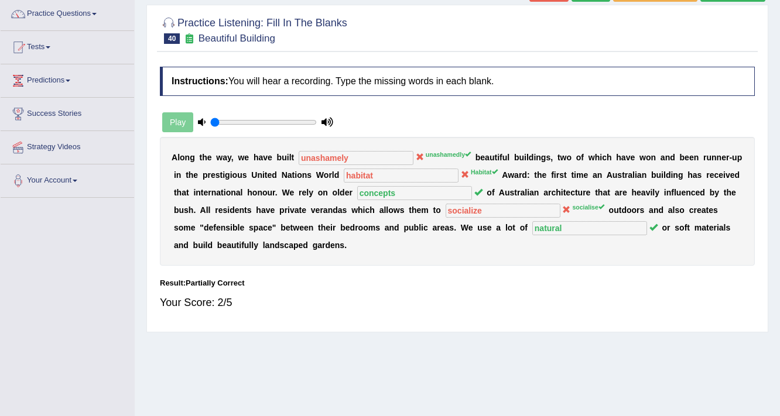
scroll to position [0, 0]
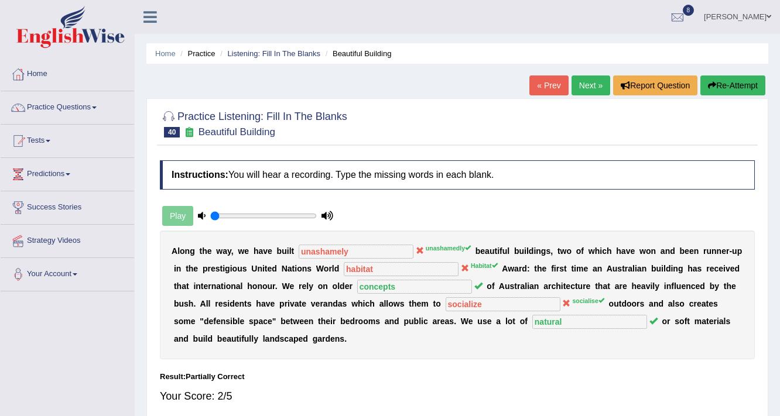
click at [592, 90] on link "Next »" at bounding box center [590, 86] width 39 height 20
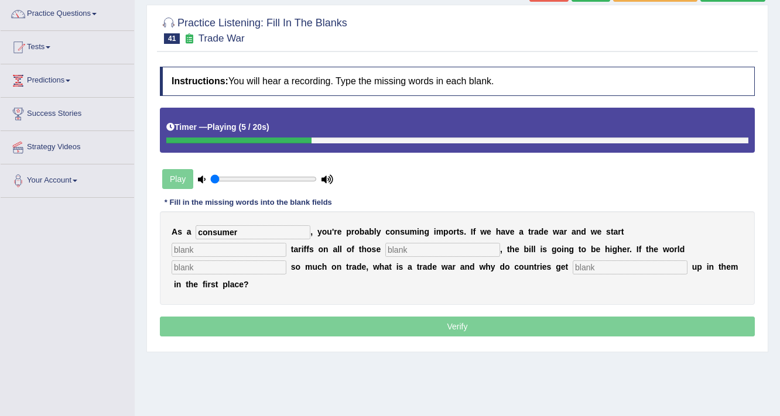
type input "consumer"
type input "war"
type input "imports"
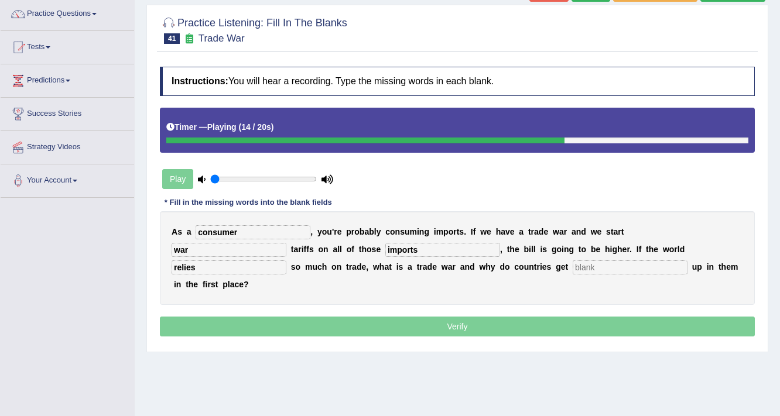
type input "relies"
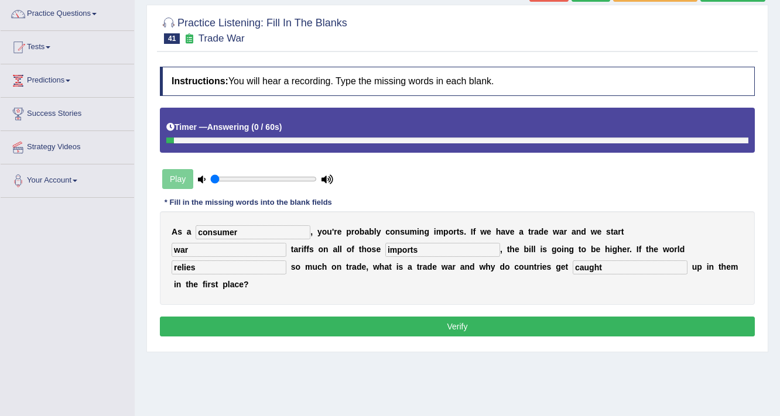
type input "caught"
click at [257, 328] on button "Verify" at bounding box center [457, 327] width 595 height 20
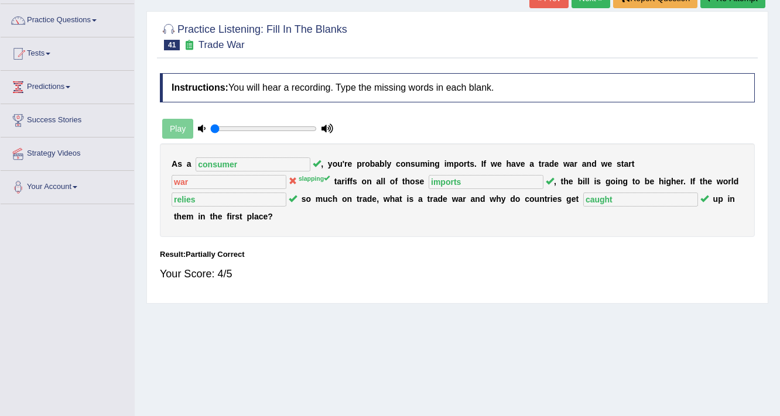
scroll to position [47, 0]
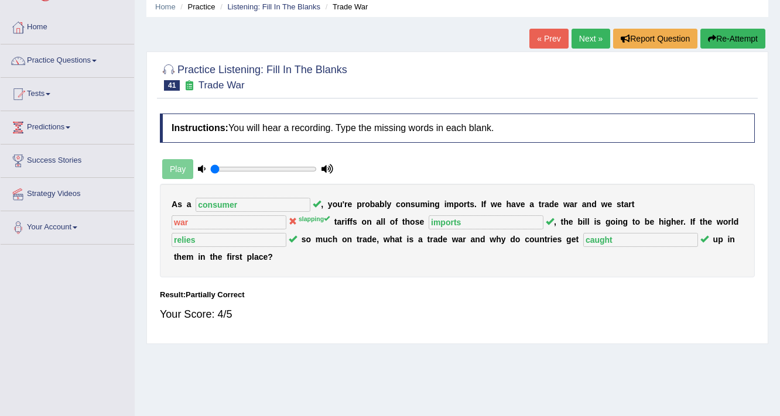
click at [592, 28] on div "Home Practice Listening: Fill In The Blanks Trade War « Prev Next » Report Ques…" at bounding box center [457, 245] width 645 height 585
click at [590, 29] on link "Next »" at bounding box center [590, 39] width 39 height 20
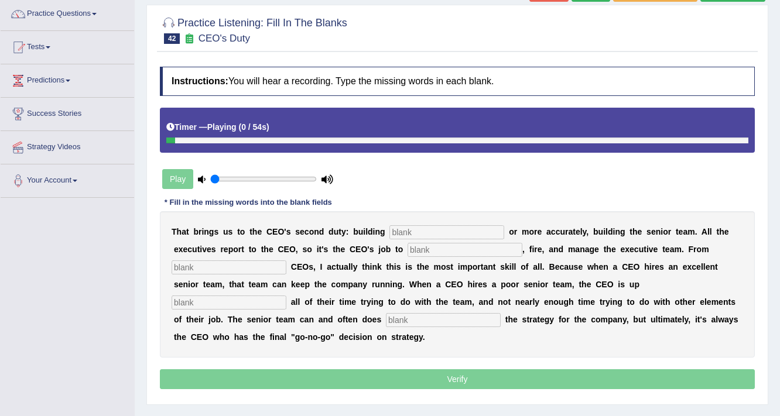
click at [431, 232] on input "text" at bounding box center [446, 232] width 115 height 14
type input "everyone"
type input "hire"
type input "coaching"
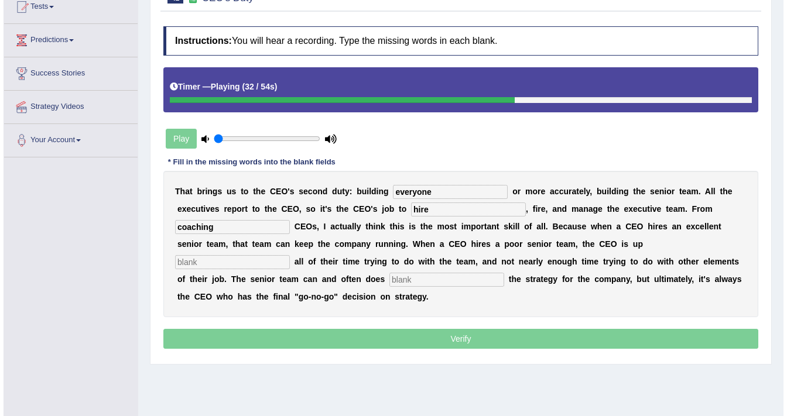
scroll to position [187, 0]
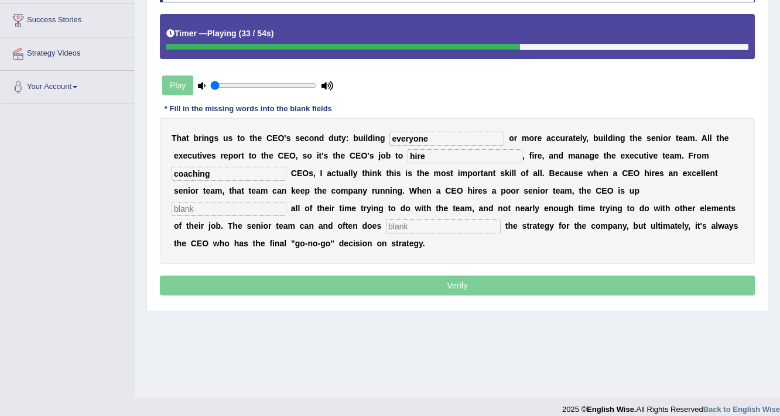
click at [231, 206] on input "text" at bounding box center [229, 209] width 115 height 14
type input "spending"
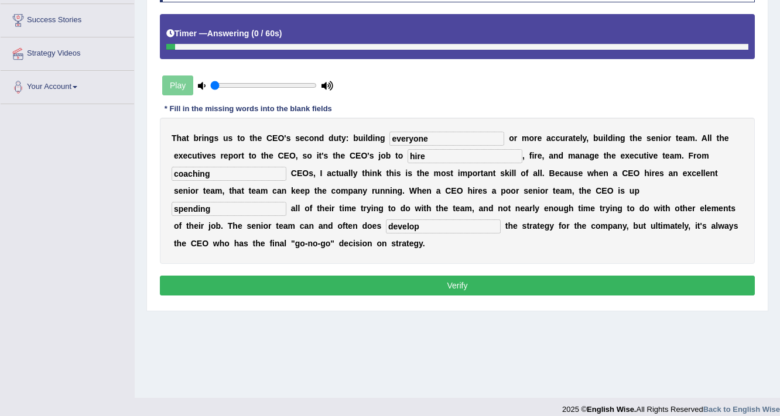
type input "develop"
click at [466, 287] on button "Verify" at bounding box center [457, 286] width 595 height 20
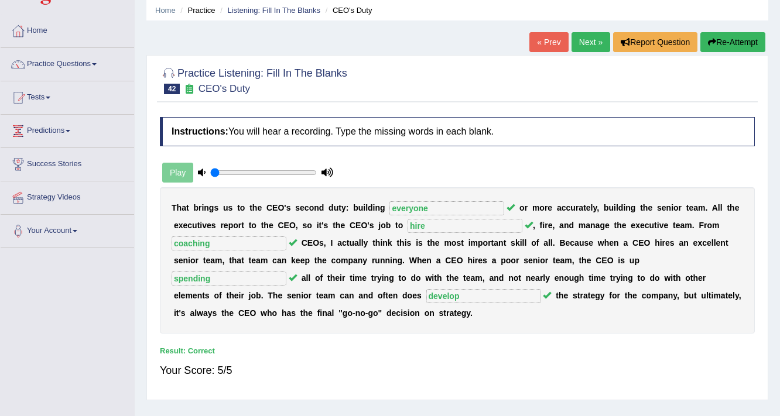
scroll to position [0, 0]
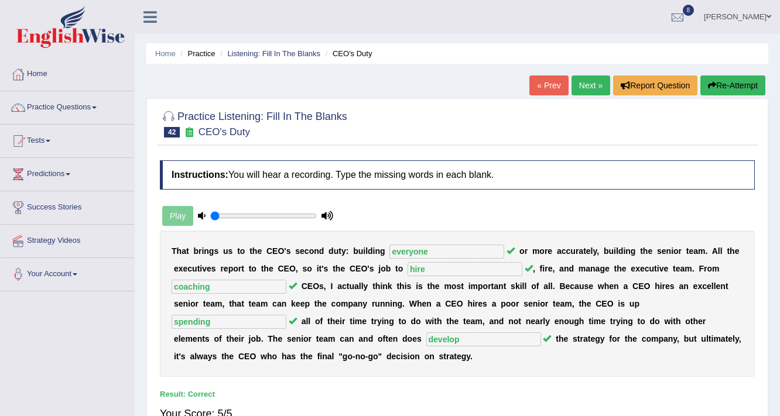
click at [592, 88] on link "Next »" at bounding box center [590, 86] width 39 height 20
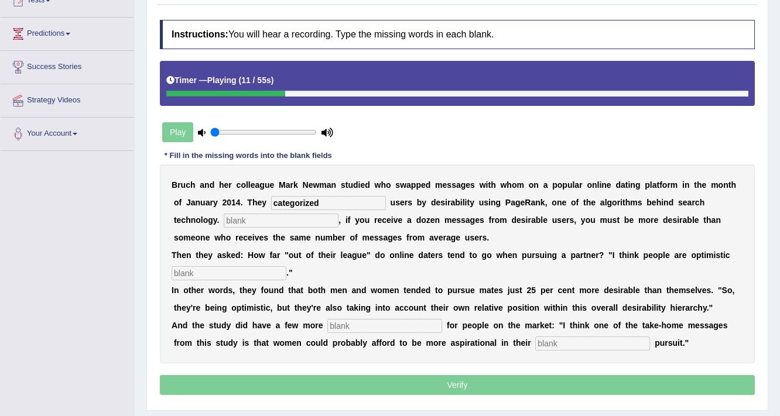
type input "categorized"
type input "Essentially"
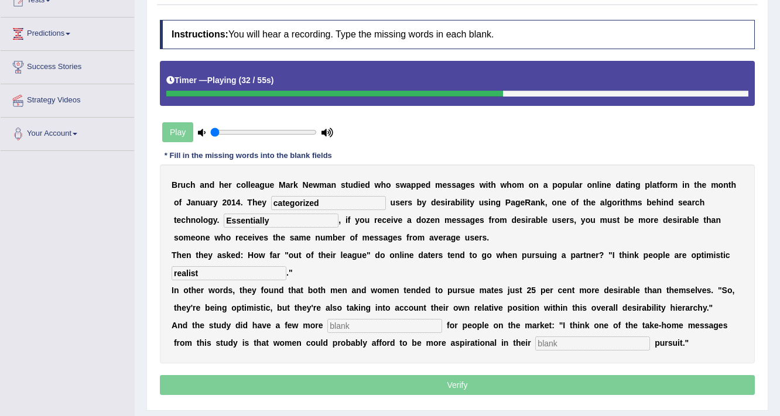
type input "realist"
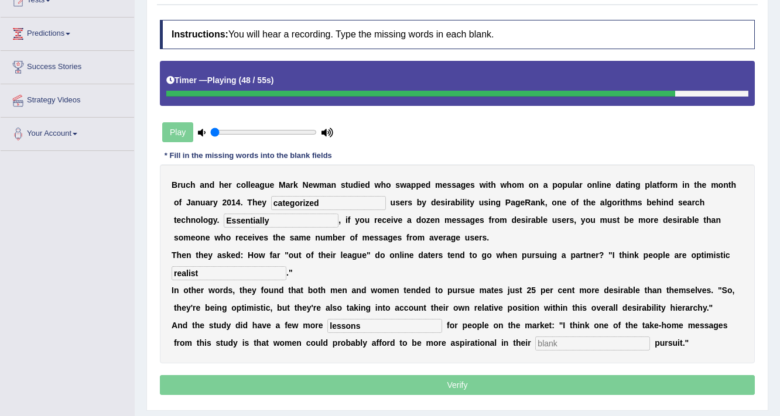
type input "lessons"
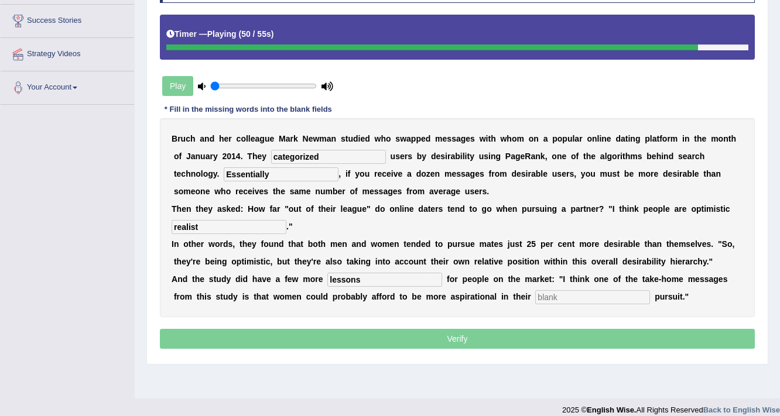
scroll to position [187, 0]
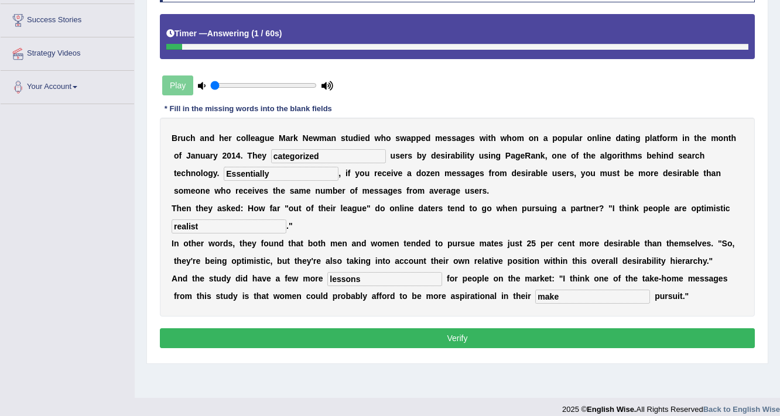
type input "make"
click at [528, 342] on button "Verify" at bounding box center [457, 338] width 595 height 20
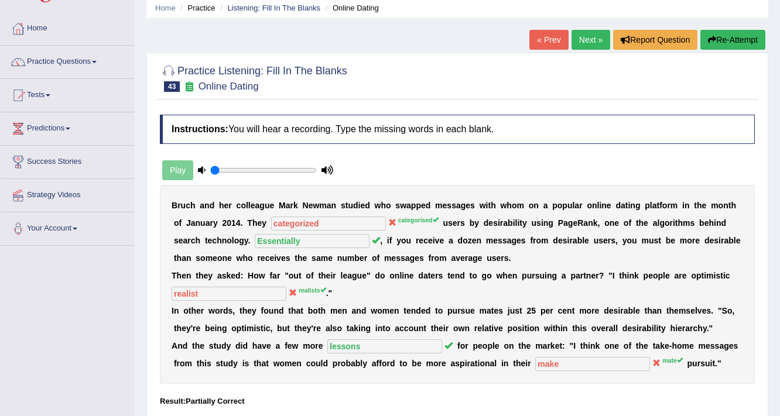
scroll to position [0, 0]
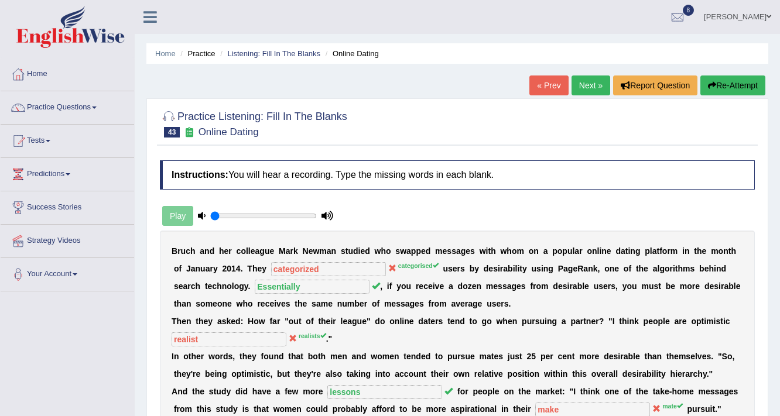
click at [581, 89] on link "Next »" at bounding box center [590, 86] width 39 height 20
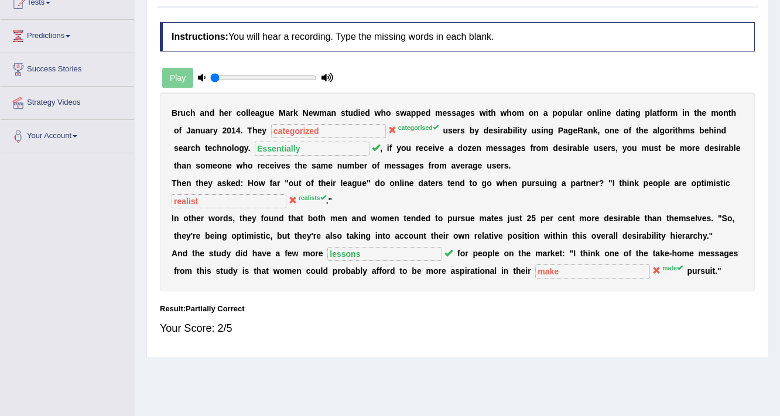
scroll to position [140, 0]
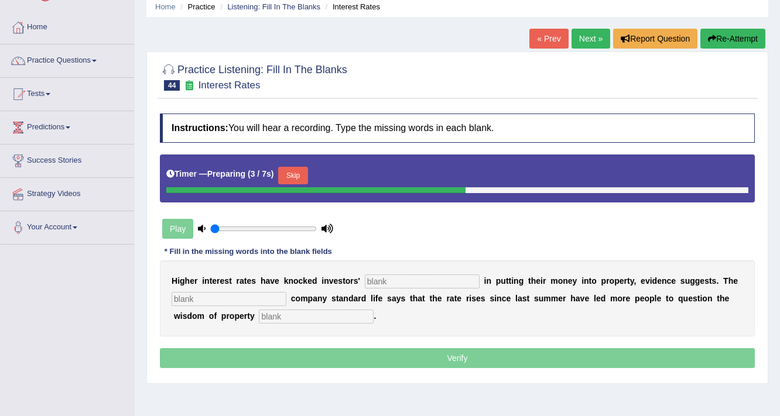
click at [310, 173] on div "Timer — Preparing ( 3 / 7s ) Skip" at bounding box center [457, 175] width 582 height 23
click at [307, 175] on button "Skip" at bounding box center [292, 176] width 29 height 18
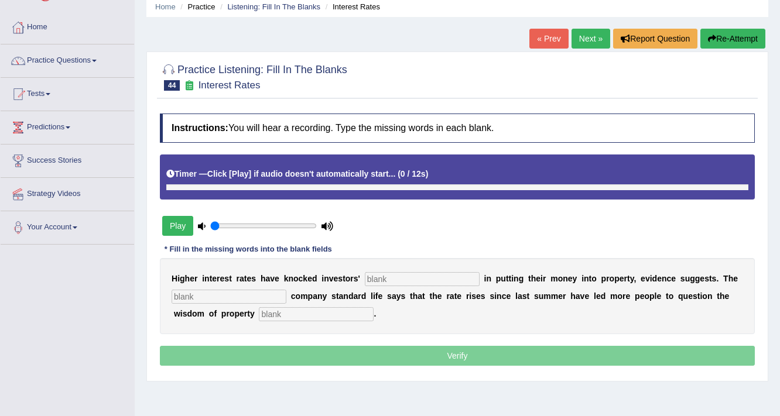
scroll to position [140, 0]
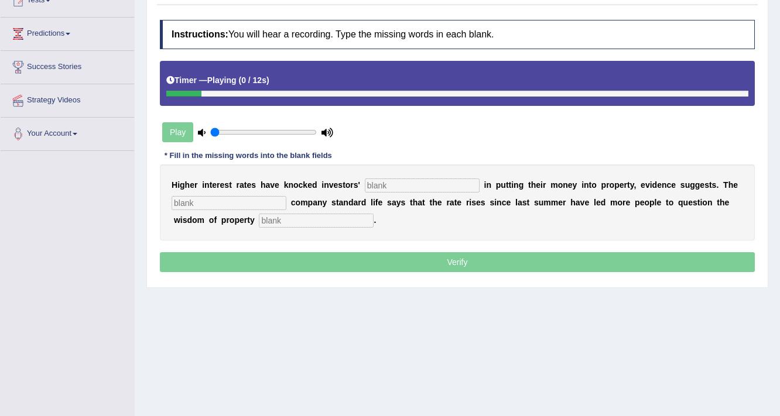
click at [389, 187] on input "text" at bounding box center [422, 186] width 115 height 14
type input "confidence"
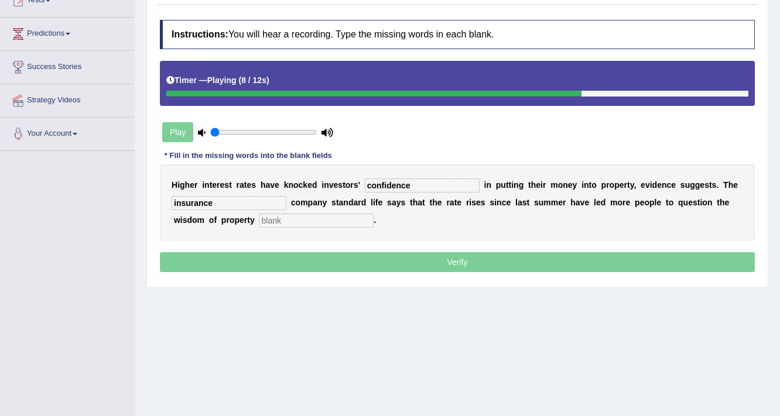
type input "insurance"
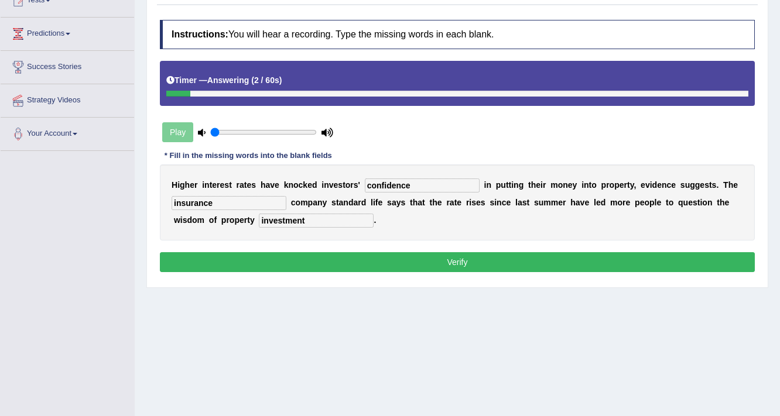
type input "investment"
click at [413, 259] on button "Verify" at bounding box center [457, 262] width 595 height 20
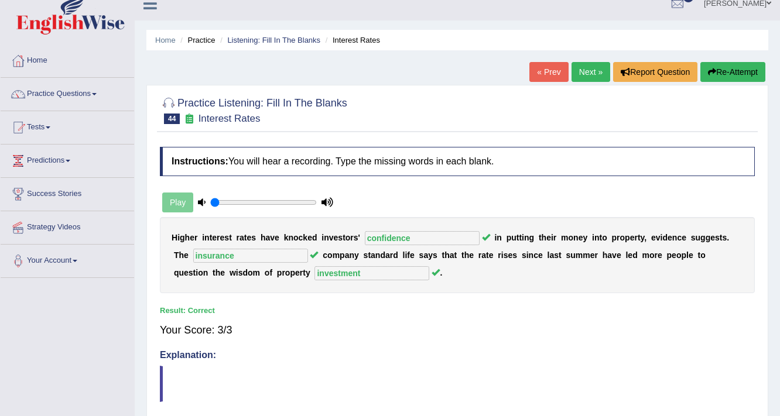
scroll to position [0, 0]
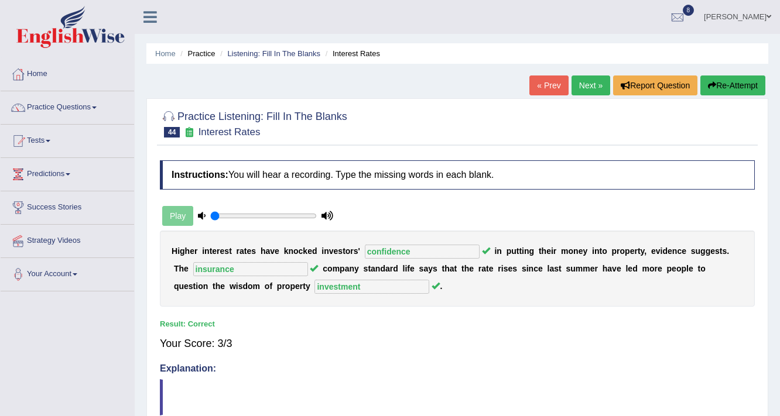
click at [575, 91] on link "Next »" at bounding box center [590, 86] width 39 height 20
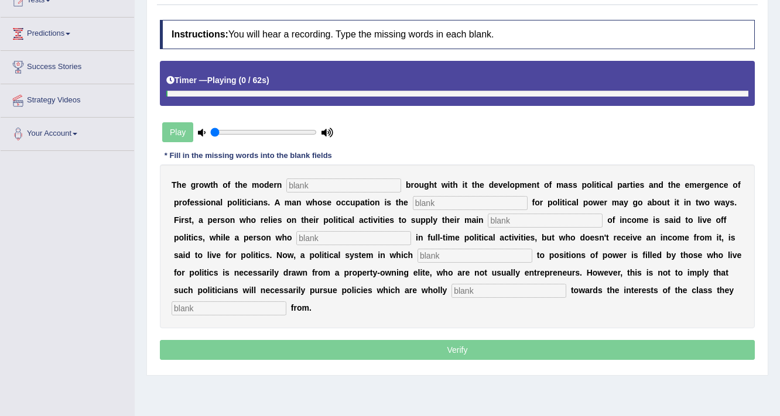
click at [321, 179] on input "text" at bounding box center [343, 186] width 115 height 14
type input "state"
click at [438, 203] on input "text" at bounding box center [470, 203] width 115 height 14
type input "struggle"
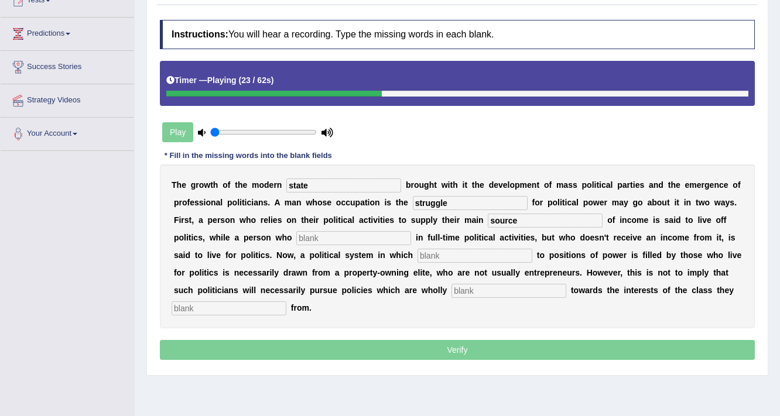
type input "source"
type input "engages"
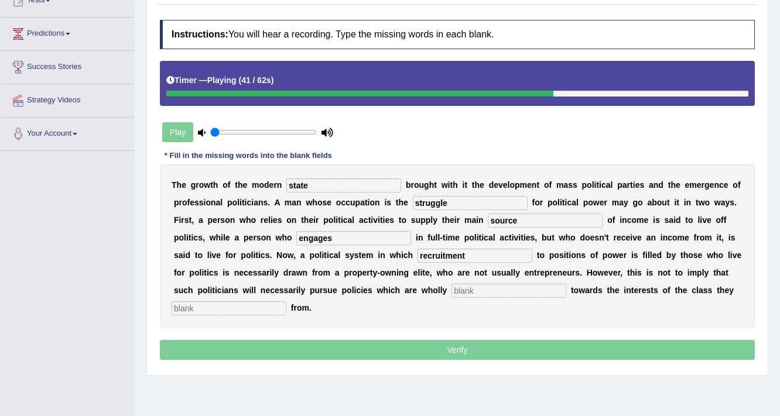
type input "recruitment"
type input "biased"
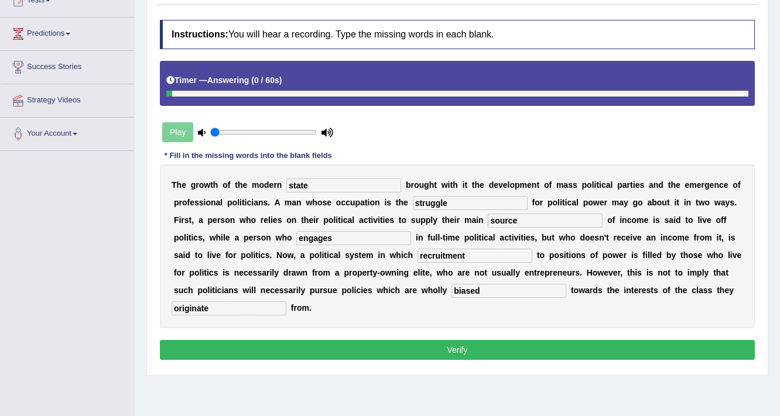
type input "originate"
click at [503, 345] on button "Verify" at bounding box center [457, 350] width 595 height 20
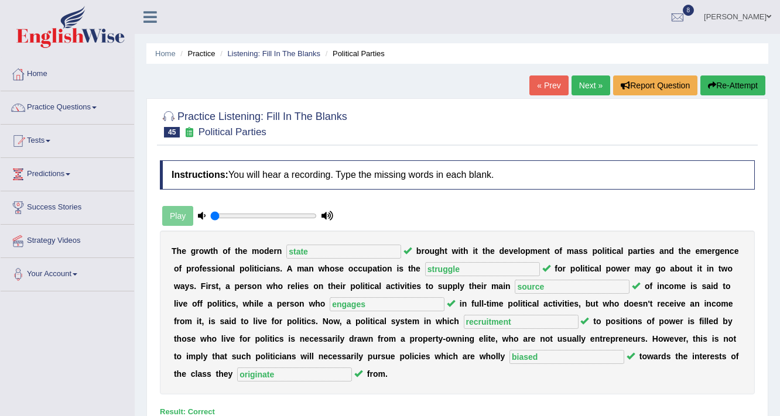
click at [594, 77] on link "Next »" at bounding box center [590, 86] width 39 height 20
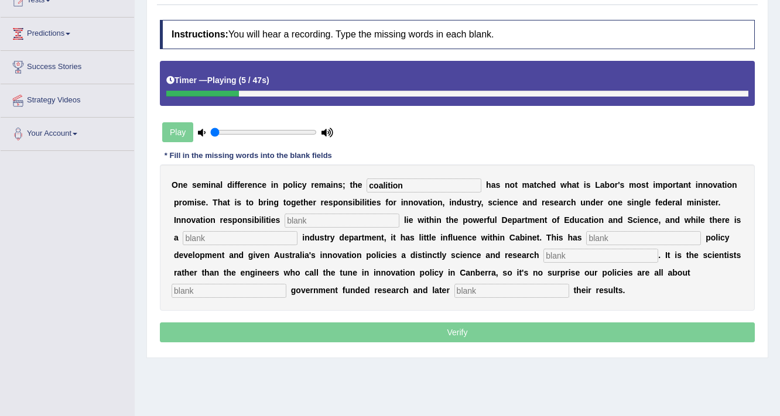
type input "coalition"
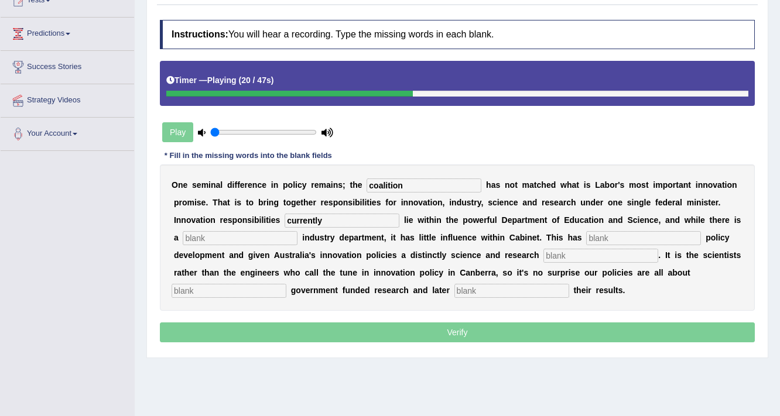
type input "currently"
type input "separate"
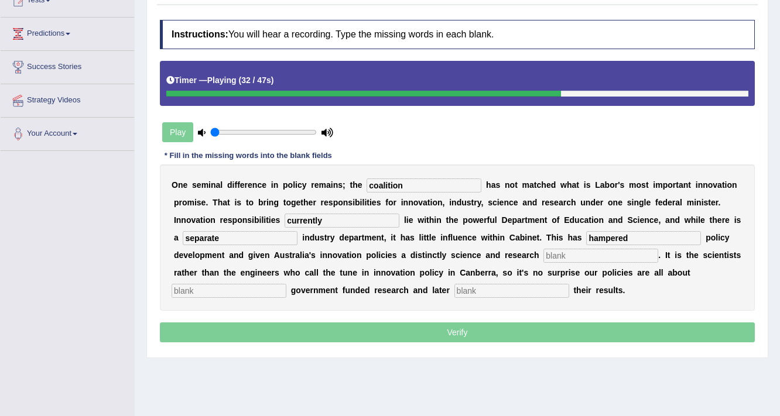
type input "hampered"
type input "biased"
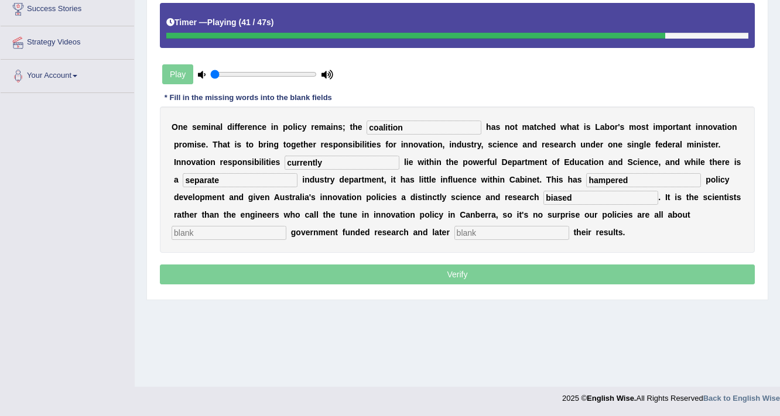
click at [210, 232] on input "text" at bounding box center [229, 233] width 115 height 14
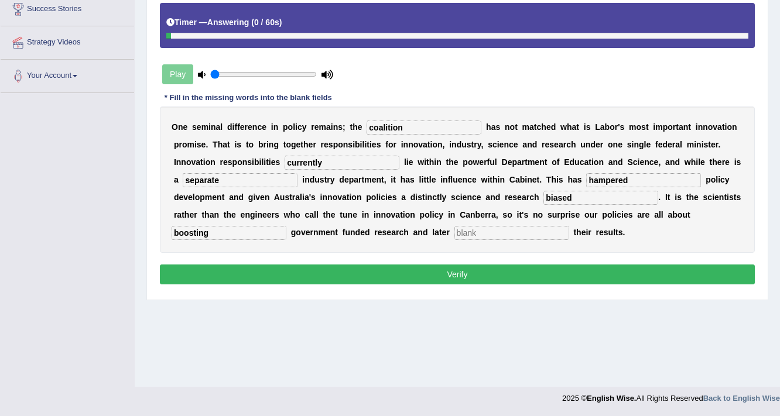
type input "boosting"
type input "commercializing"
click at [500, 274] on button "Verify" at bounding box center [457, 275] width 595 height 20
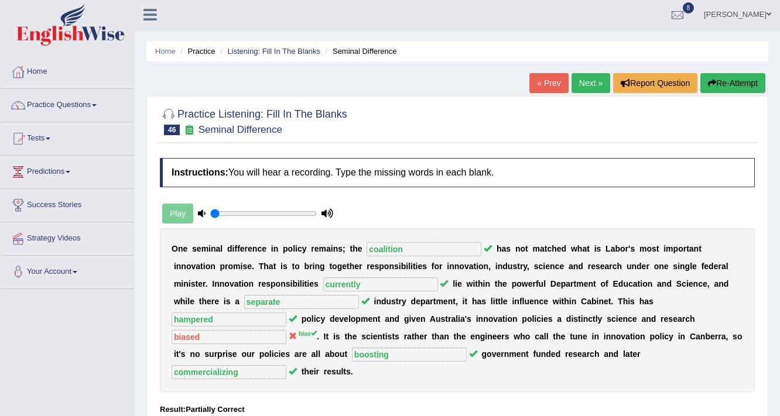
scroll to position [0, 0]
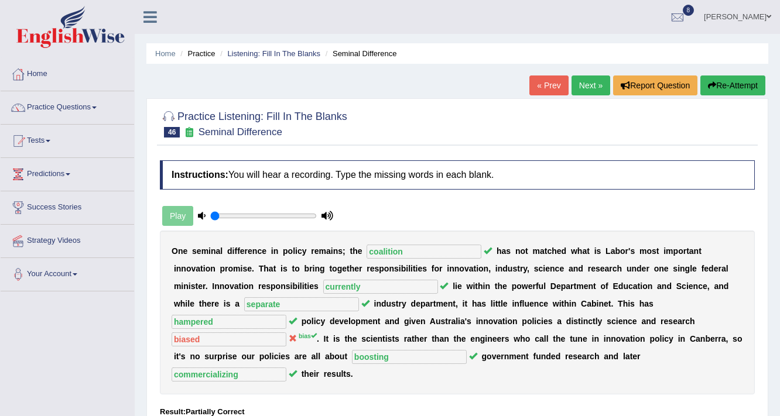
click at [597, 84] on link "Next »" at bounding box center [590, 86] width 39 height 20
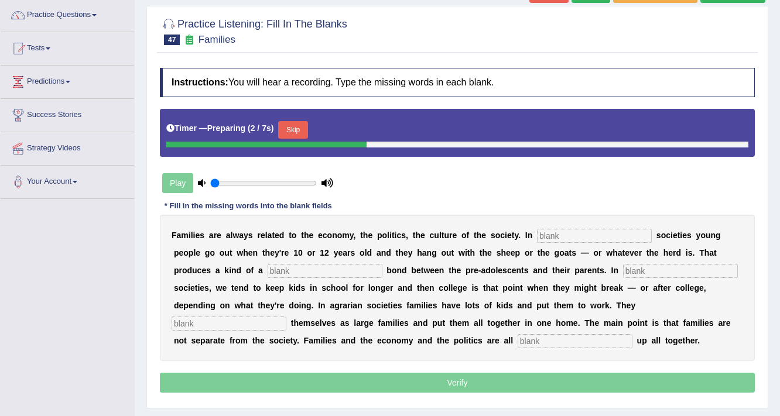
scroll to position [94, 0]
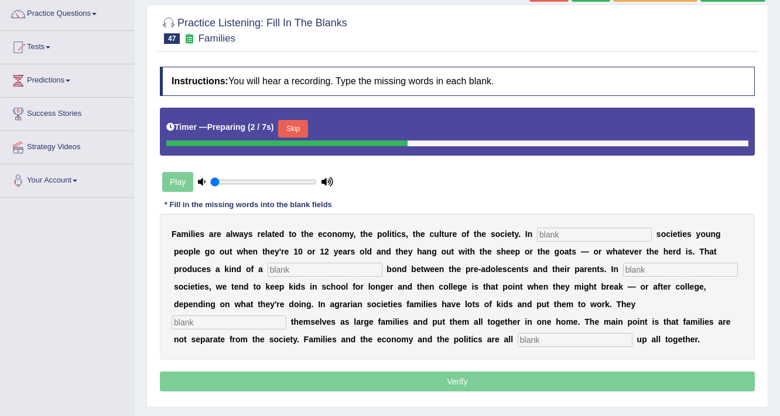
click at [307, 129] on button "Skip" at bounding box center [292, 129] width 29 height 18
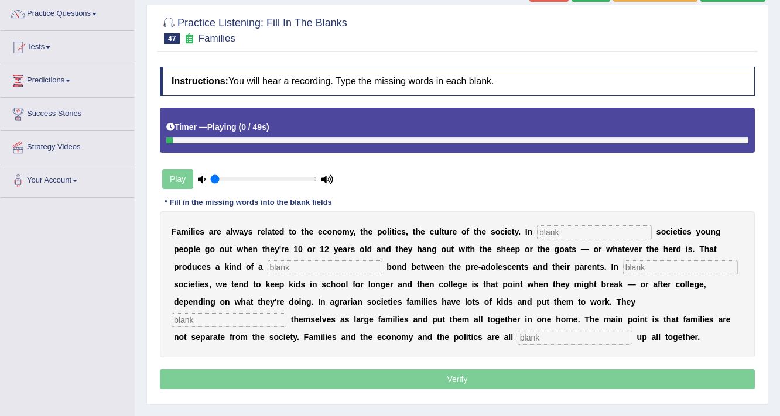
click at [549, 234] on input "text" at bounding box center [594, 232] width 115 height 14
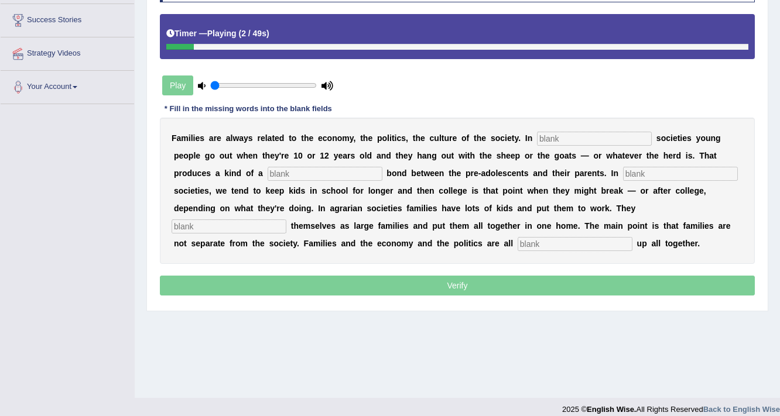
click at [576, 135] on input "text" at bounding box center [594, 139] width 115 height 14
type input "hurting"
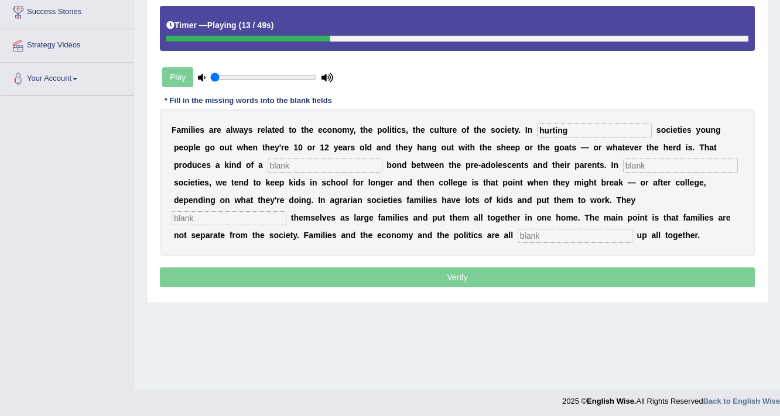
scroll to position [198, 0]
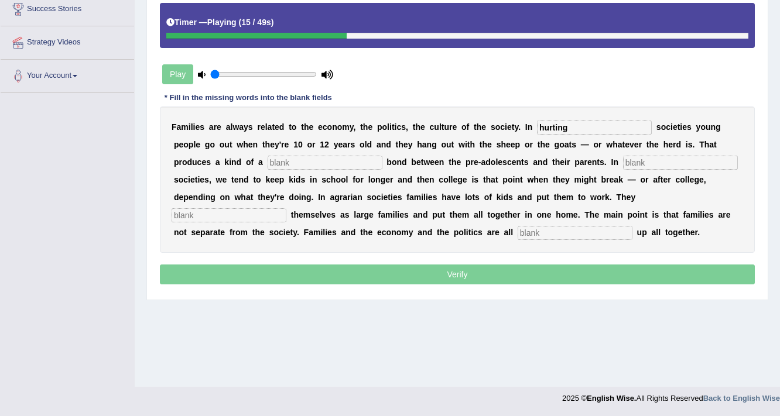
click at [313, 159] on input "text" at bounding box center [325, 163] width 115 height 14
type input "lose"
type input "industrial"
click at [262, 214] on input "text" at bounding box center [229, 215] width 115 height 14
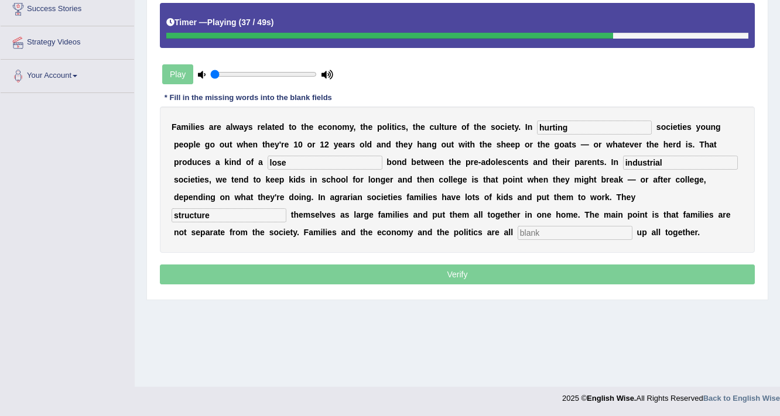
type input "structure"
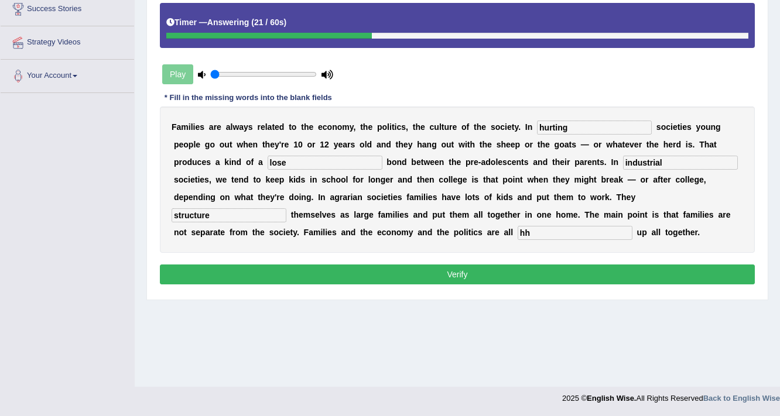
type input "hh"
click at [512, 268] on button "Verify" at bounding box center [457, 275] width 595 height 20
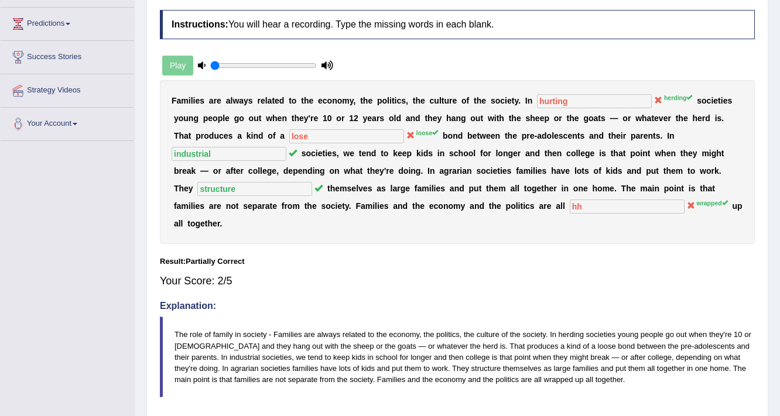
scroll to position [58, 0]
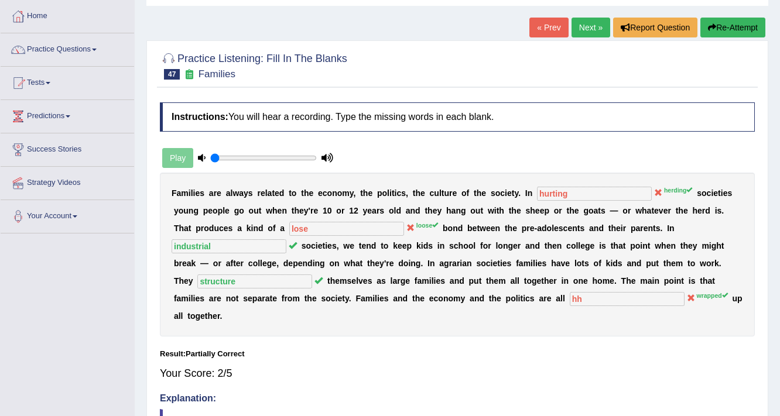
click at [580, 35] on link "Next »" at bounding box center [590, 28] width 39 height 20
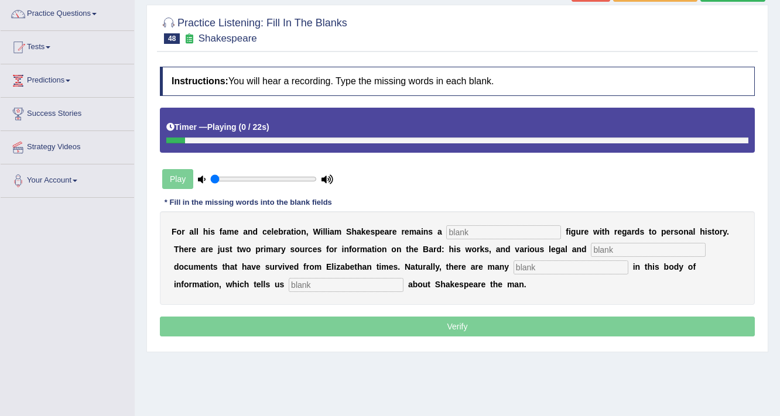
click at [469, 225] on input "text" at bounding box center [503, 232] width 115 height 14
type input "mysterious"
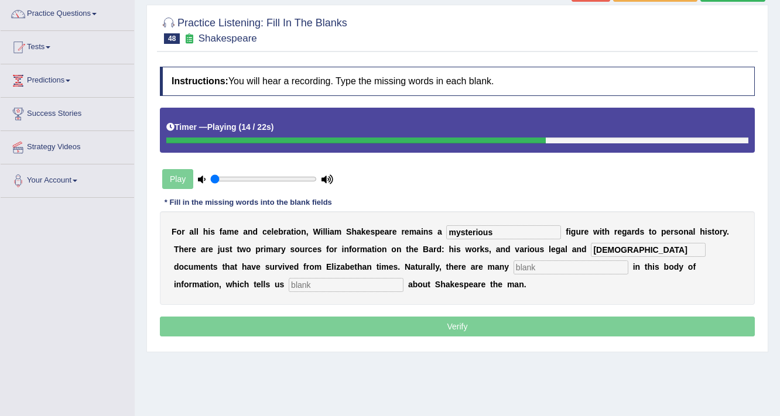
type input "[DEMOGRAPHIC_DATA]"
type input "gaps"
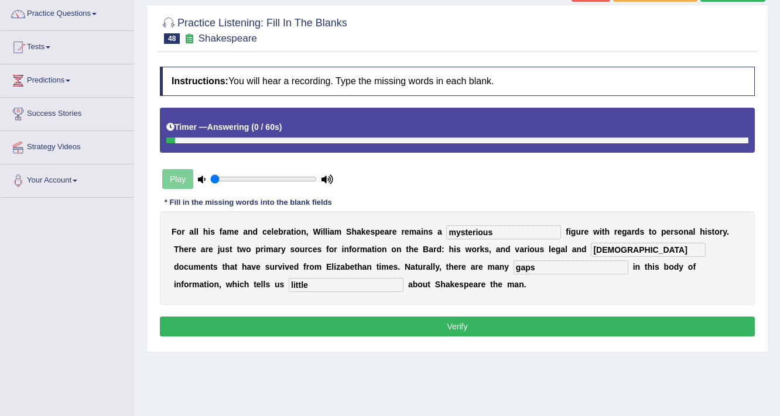
type input "little"
click at [457, 323] on button "Verify" at bounding box center [457, 327] width 595 height 20
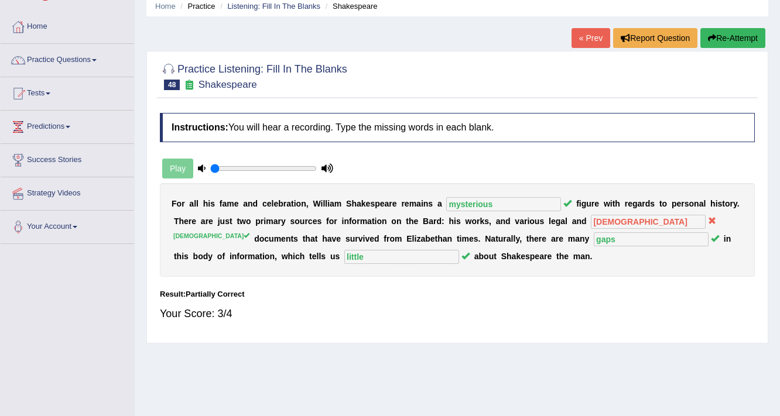
scroll to position [47, 0]
click at [55, 56] on link "Practice Questions" at bounding box center [67, 58] width 133 height 29
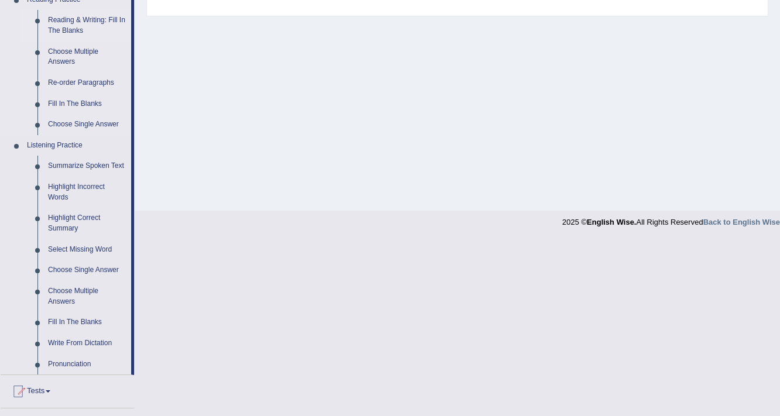
scroll to position [468, 0]
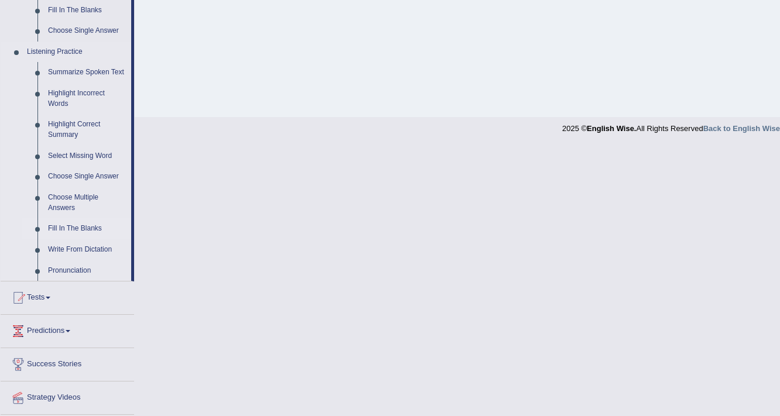
click at [82, 228] on link "Fill In The Blanks" at bounding box center [87, 228] width 88 height 21
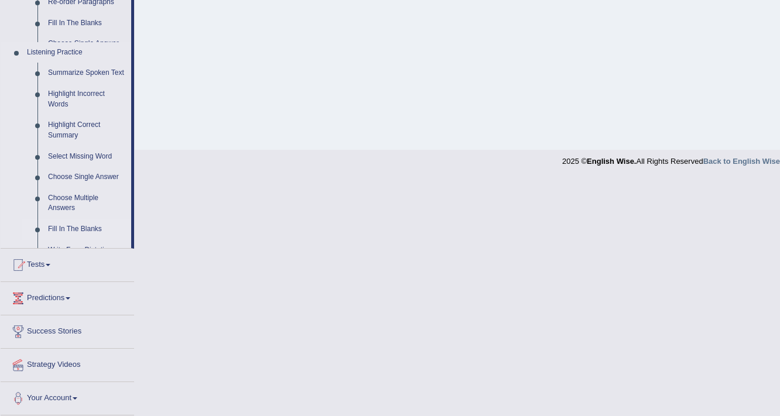
scroll to position [198, 0]
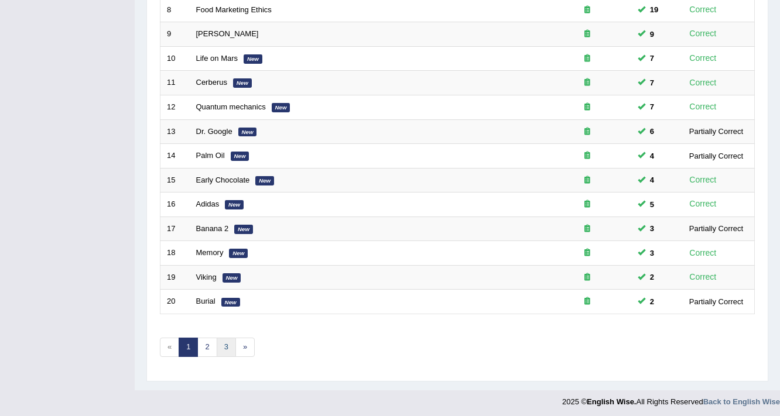
scroll to position [355, 0]
click at [222, 351] on link "3" at bounding box center [226, 347] width 19 height 19
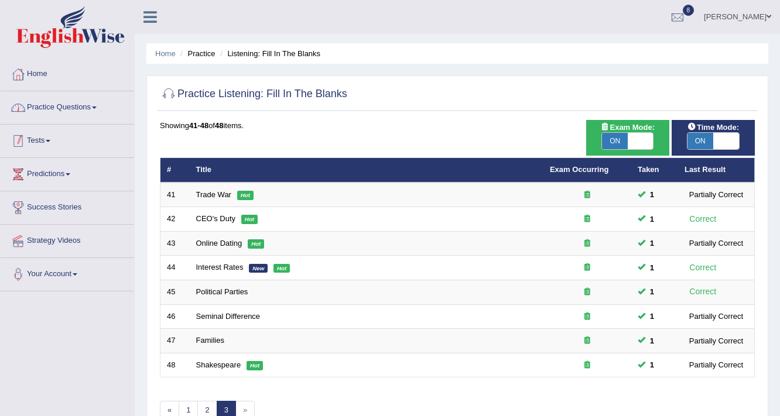
click at [77, 107] on link "Practice Questions" at bounding box center [67, 105] width 133 height 29
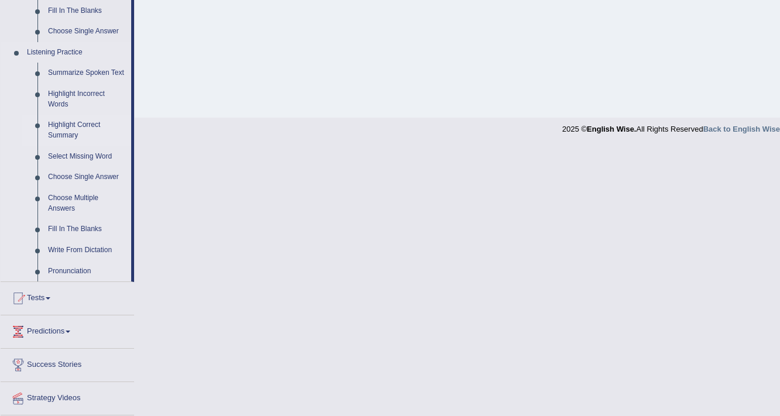
scroll to position [468, 0]
click at [57, 93] on link "Highlight Incorrect Words" at bounding box center [87, 98] width 88 height 31
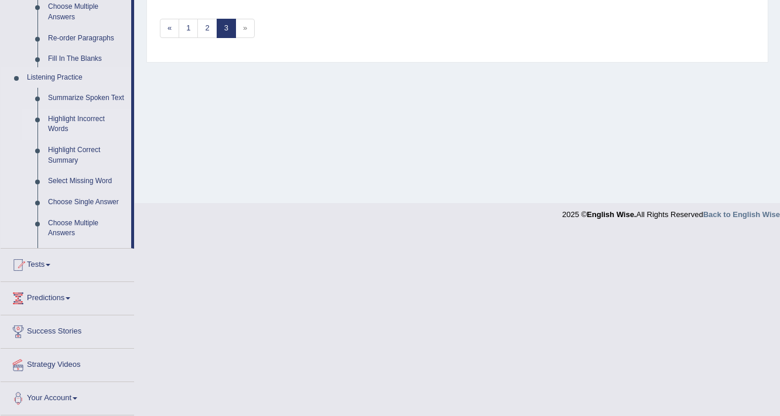
scroll to position [198, 0]
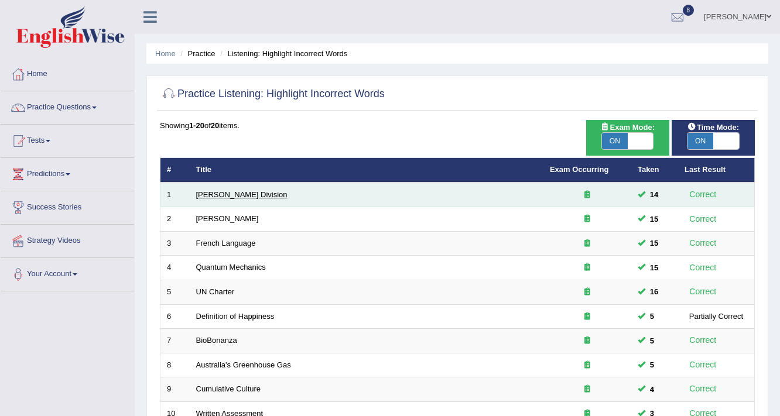
click at [220, 192] on link "[PERSON_NAME] Division" at bounding box center [241, 194] width 91 height 9
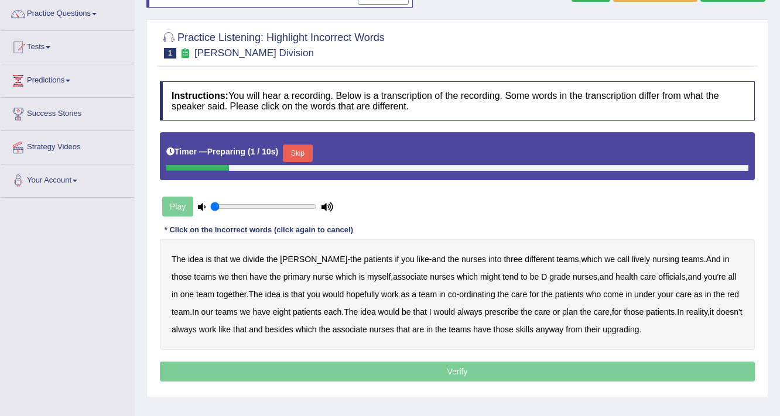
scroll to position [94, 0]
click at [296, 153] on button "Skip" at bounding box center [297, 154] width 29 height 18
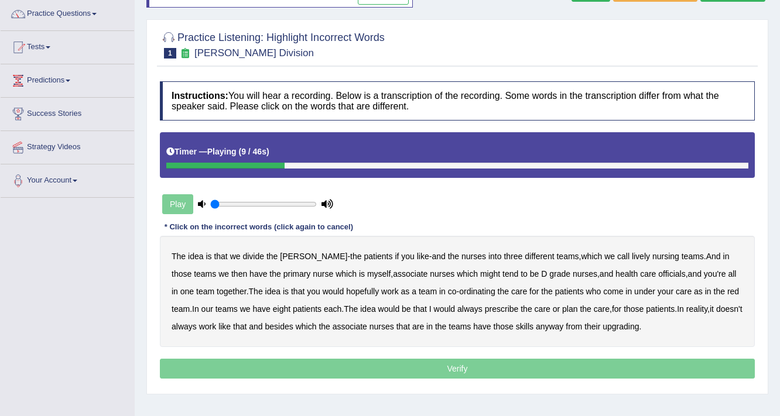
click at [632, 258] on b "lively" at bounding box center [641, 256] width 18 height 9
click at [480, 269] on b "might" at bounding box center [490, 273] width 20 height 9
click at [658, 272] on b "officials" at bounding box center [671, 273] width 27 height 9
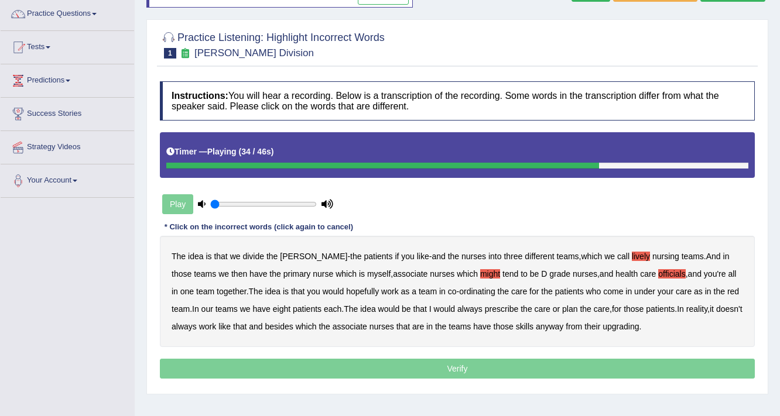
click at [457, 309] on b "always" at bounding box center [469, 308] width 25 height 9
click at [618, 327] on b "upgrading" at bounding box center [620, 326] width 36 height 9
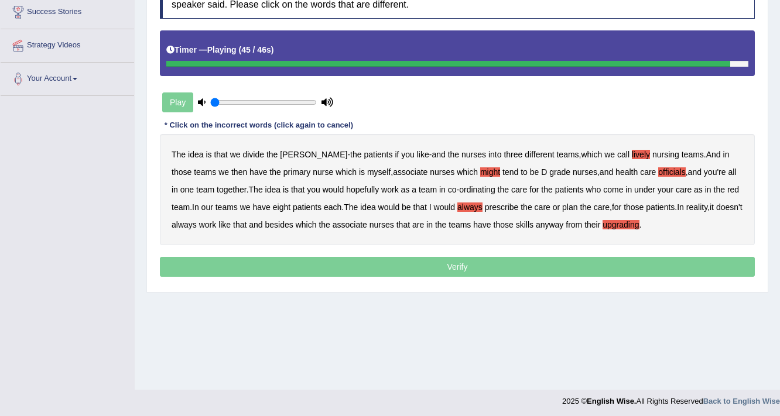
scroll to position [198, 0]
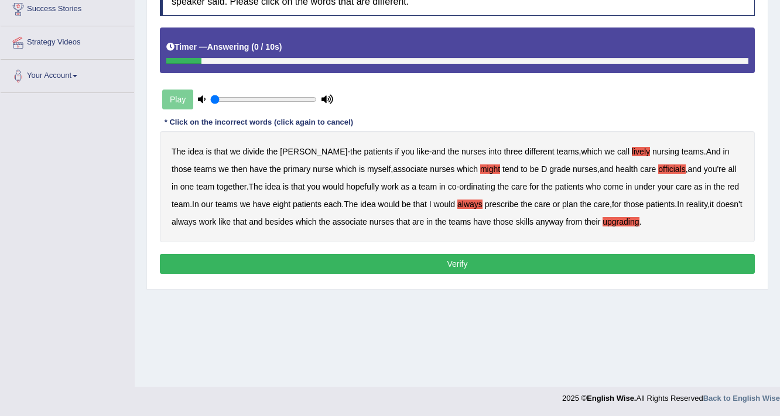
click at [509, 262] on button "Verify" at bounding box center [457, 264] width 595 height 20
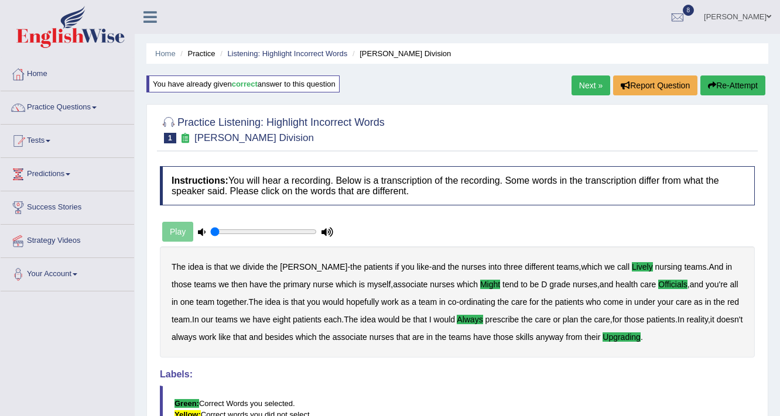
scroll to position [0, 0]
click at [590, 91] on link "Next »" at bounding box center [590, 86] width 39 height 20
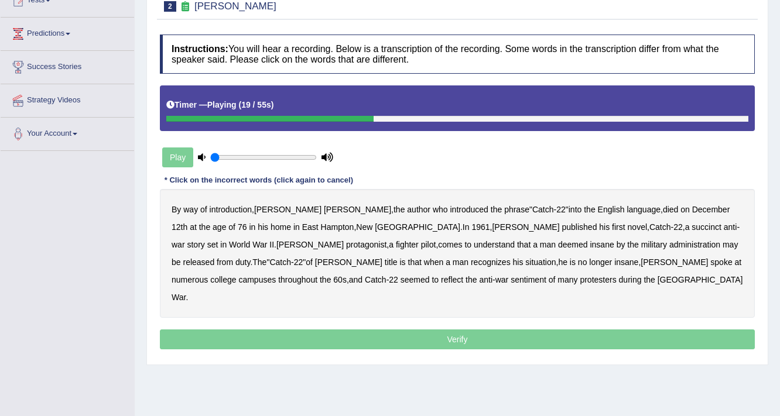
click at [691, 225] on b "succinct" at bounding box center [706, 226] width 30 height 9
click at [669, 247] on b "administration" at bounding box center [694, 244] width 51 height 9
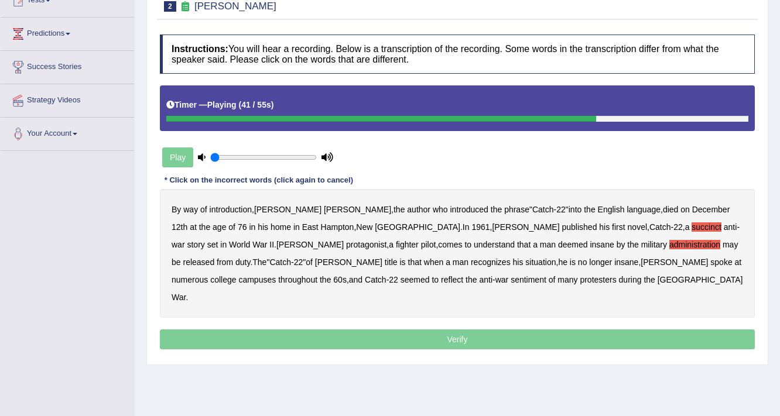
click at [525, 262] on b "situation" at bounding box center [540, 262] width 30 height 9
click at [441, 276] on b "reflect" at bounding box center [452, 279] width 22 height 9
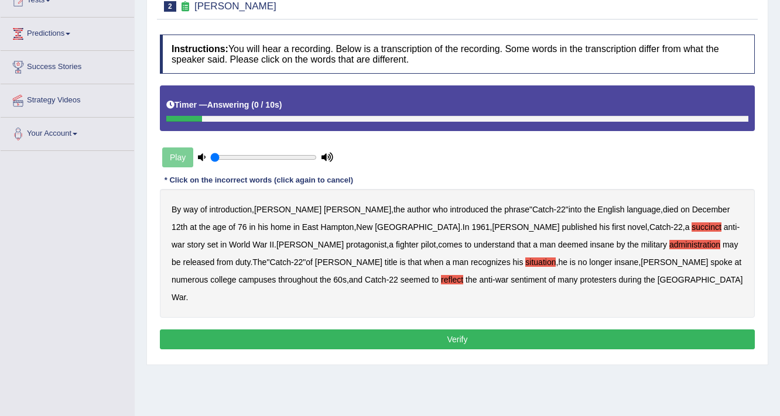
click at [370, 330] on button "Verify" at bounding box center [457, 340] width 595 height 20
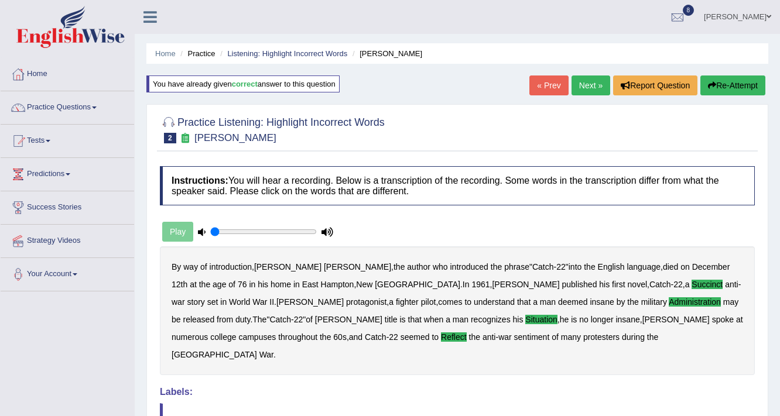
click at [597, 80] on link "Next »" at bounding box center [590, 86] width 39 height 20
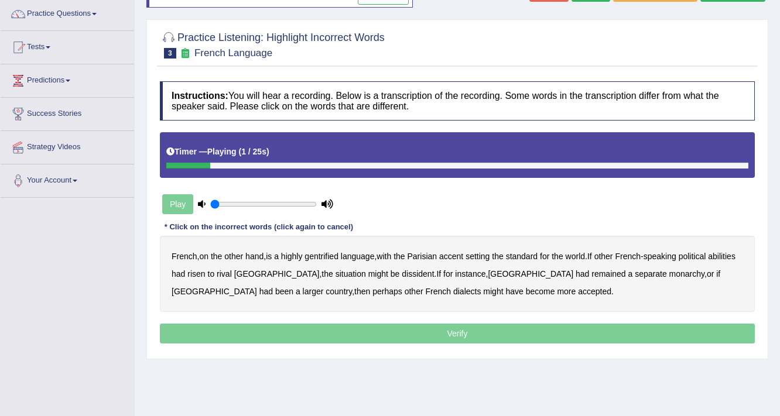
click at [329, 253] on b "gentrified" at bounding box center [321, 256] width 34 height 9
click at [708, 261] on b "abilities" at bounding box center [722, 256] width 28 height 9
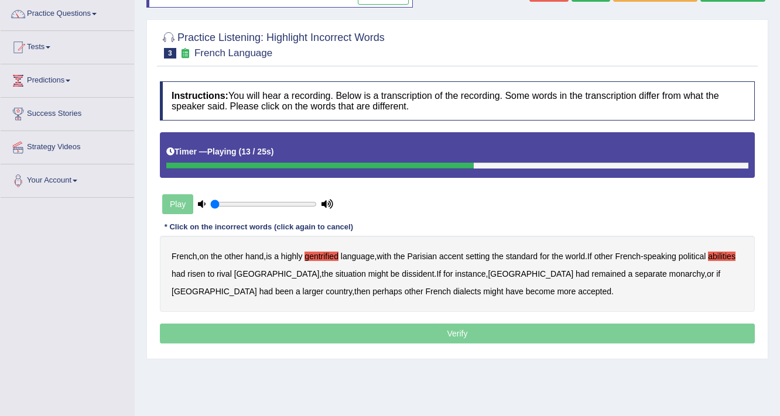
click at [402, 273] on b "dissident" at bounding box center [418, 273] width 32 height 9
click at [669, 270] on b "monarchy" at bounding box center [686, 273] width 35 height 9
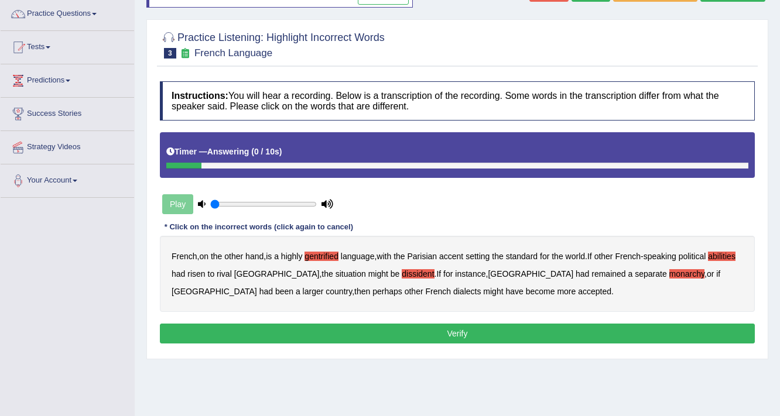
click at [429, 330] on button "Verify" at bounding box center [457, 334] width 595 height 20
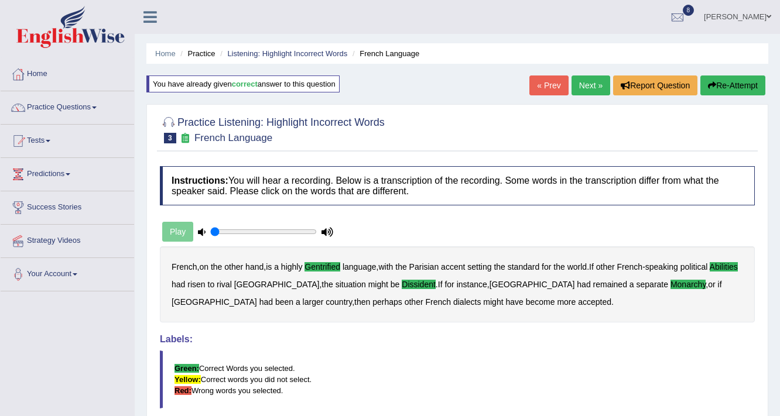
click at [575, 91] on link "Next »" at bounding box center [590, 86] width 39 height 20
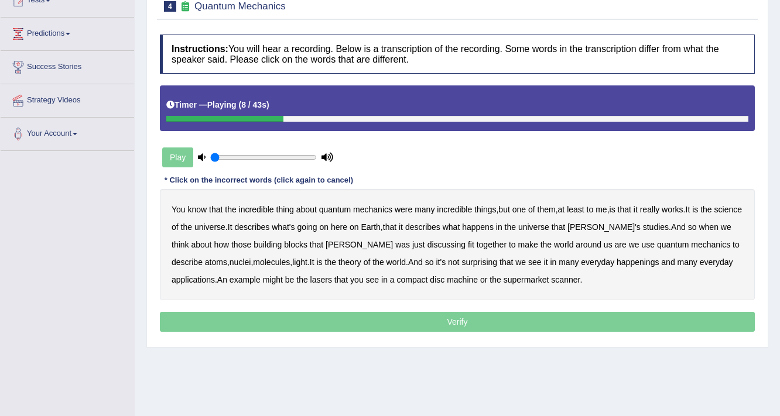
click at [714, 214] on b "science" at bounding box center [728, 209] width 28 height 9
click at [427, 246] on b "discussing" at bounding box center [446, 244] width 38 height 9
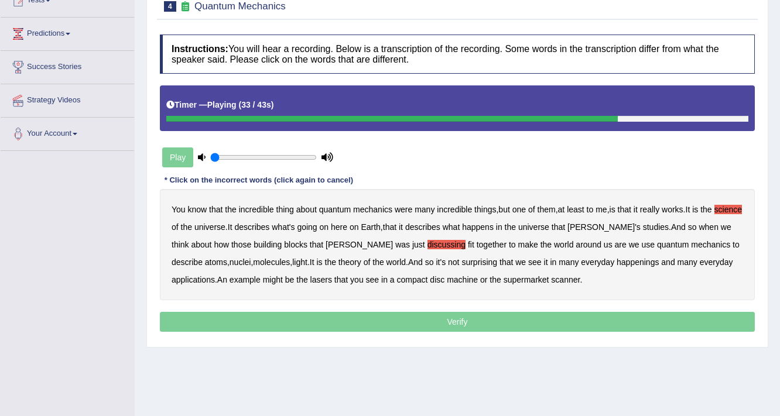
click at [616, 261] on b "happenings" at bounding box center [637, 262] width 42 height 9
click at [447, 279] on b "machine" at bounding box center [462, 279] width 31 height 9
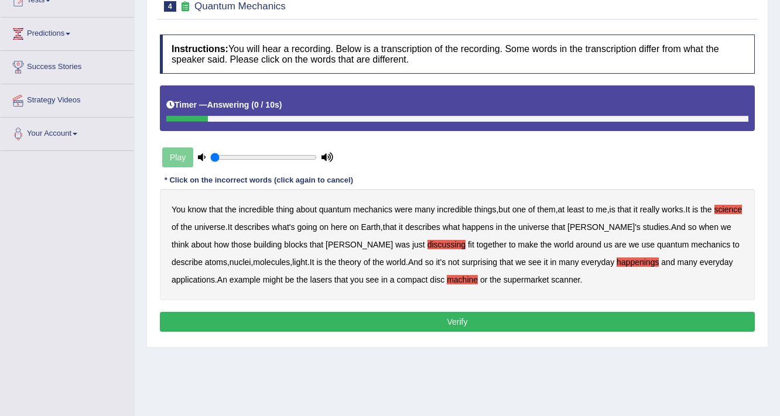
click at [420, 324] on button "Verify" at bounding box center [457, 322] width 595 height 20
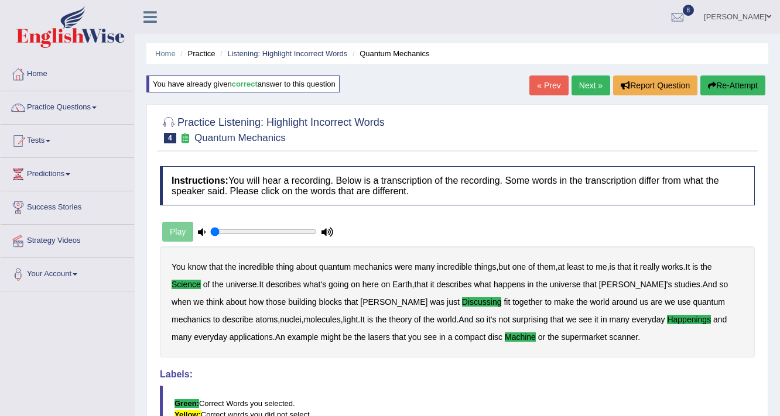
click at [585, 83] on link "Next »" at bounding box center [590, 86] width 39 height 20
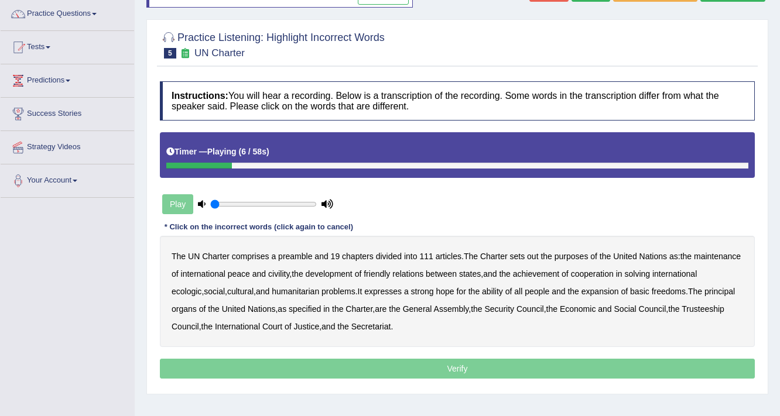
click at [515, 256] on b "sets" at bounding box center [517, 256] width 15 height 9
click at [534, 255] on b "out" at bounding box center [532, 256] width 11 height 9
click at [340, 272] on div "The UN Charter comprises a preamble and 19 chapters divided into 111 articles .…" at bounding box center [457, 291] width 595 height 111
click at [289, 272] on b "civility" at bounding box center [278, 273] width 21 height 9
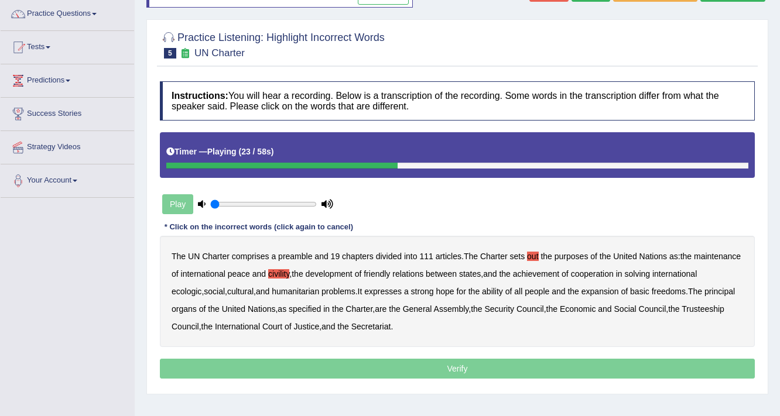
click at [201, 288] on b "ecologic" at bounding box center [187, 291] width 30 height 9
click at [503, 290] on b "ability" at bounding box center [492, 291] width 21 height 9
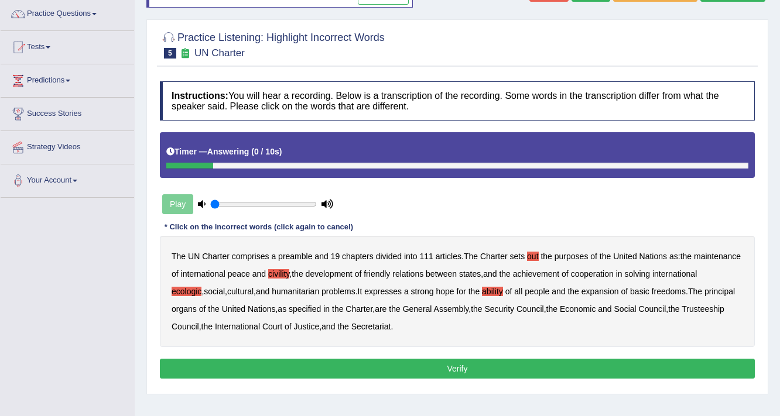
click at [536, 375] on button "Verify" at bounding box center [457, 369] width 595 height 20
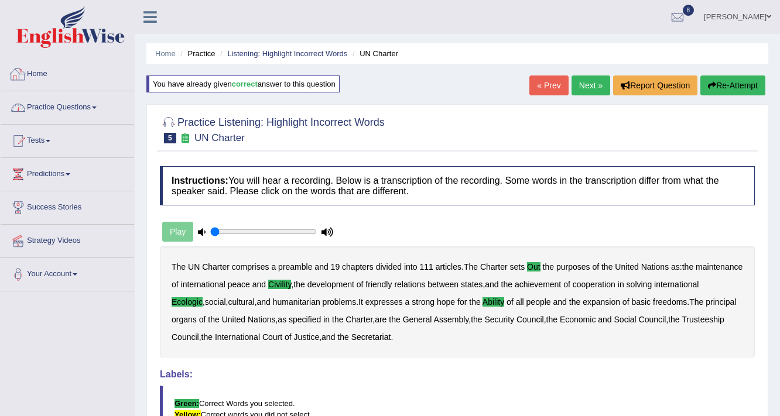
click at [61, 107] on link "Practice Questions" at bounding box center [67, 105] width 133 height 29
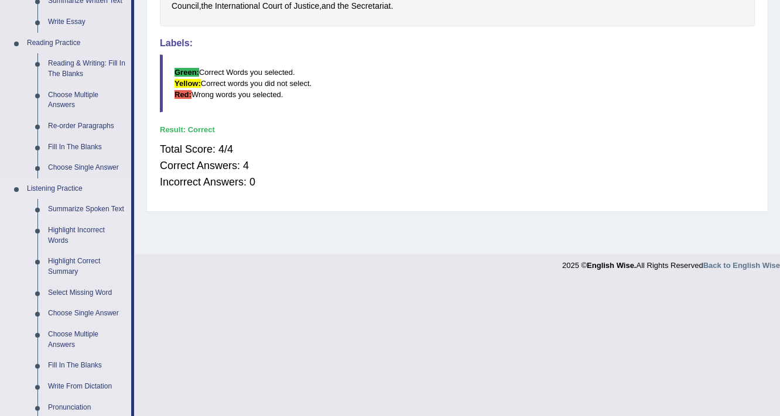
scroll to position [328, 0]
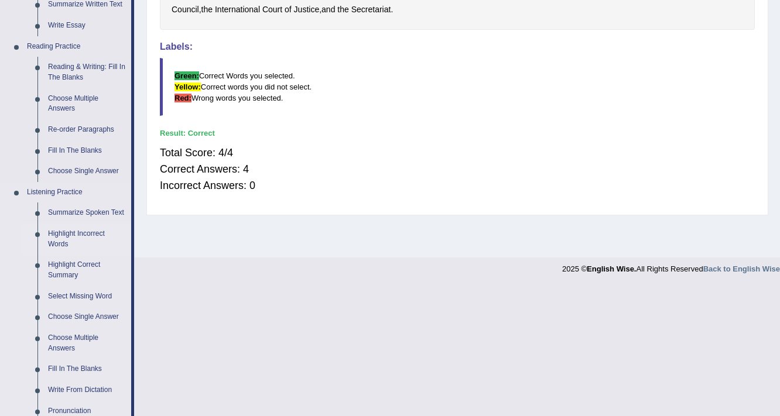
click at [66, 236] on link "Highlight Incorrect Words" at bounding box center [87, 239] width 88 height 31
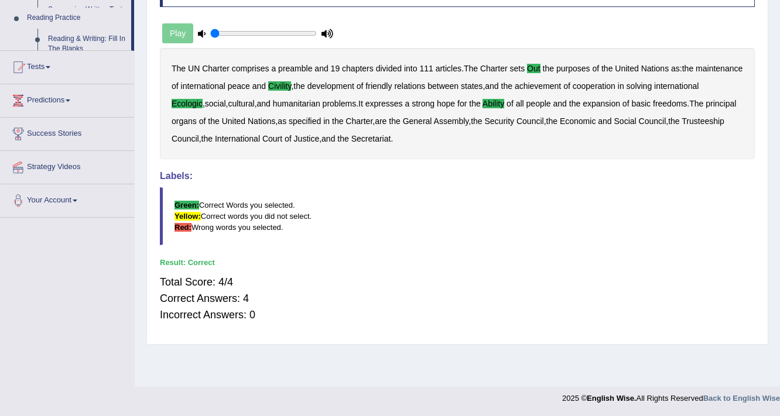
scroll to position [198, 0]
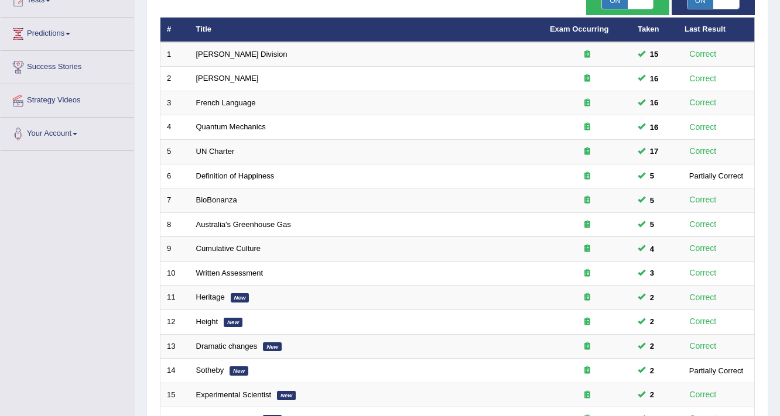
click at [215, 176] on link "Definition of Happiness" at bounding box center [235, 176] width 78 height 9
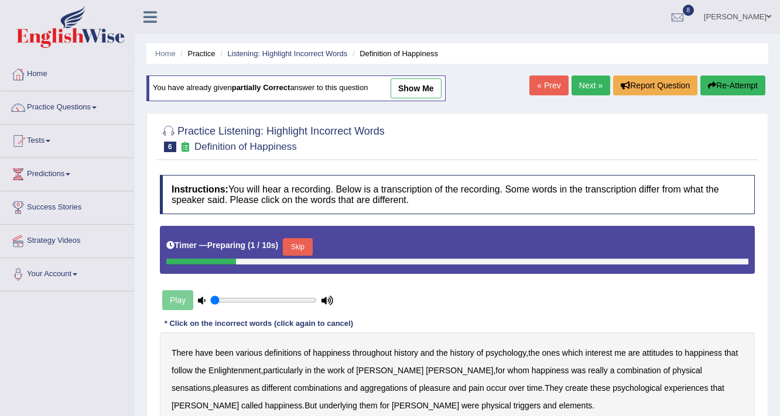
click at [297, 248] on button "Skip" at bounding box center [297, 247] width 29 height 18
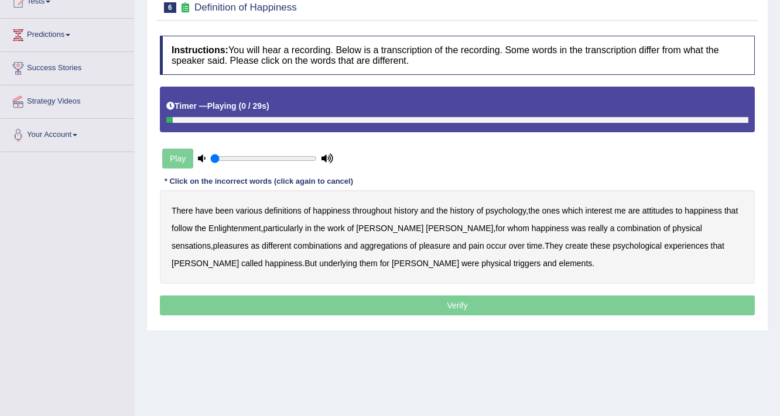
scroll to position [140, 0]
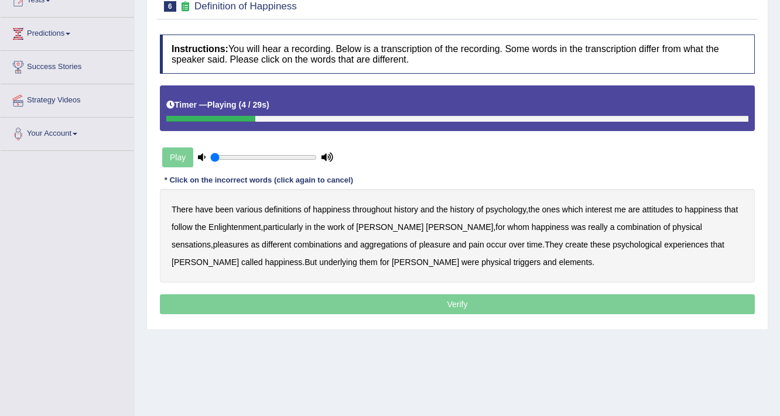
click at [505, 208] on b "psychology" at bounding box center [505, 209] width 40 height 9
click at [668, 206] on b "attitudes" at bounding box center [657, 209] width 31 height 9
click at [243, 227] on b "Enlightenment" at bounding box center [234, 226] width 53 height 9
click at [242, 226] on b "Enlightenment" at bounding box center [234, 226] width 53 height 9
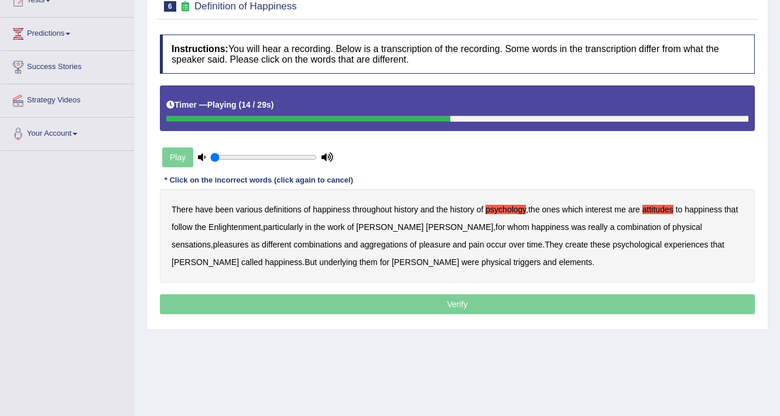
click at [211, 240] on b "sensations" at bounding box center [191, 244] width 39 height 9
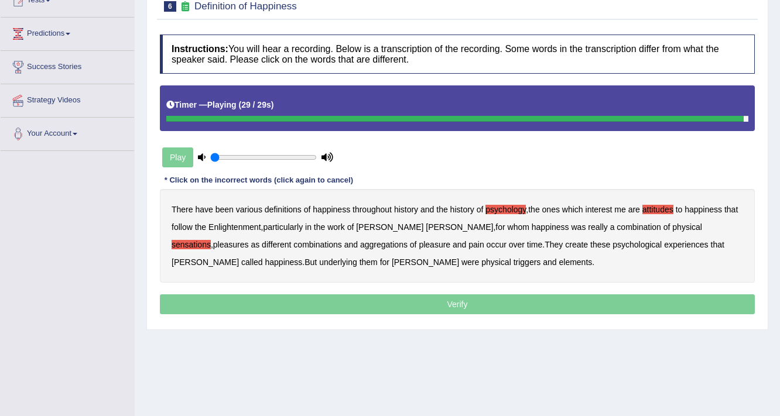
click at [558, 260] on b "elements" at bounding box center [574, 262] width 33 height 9
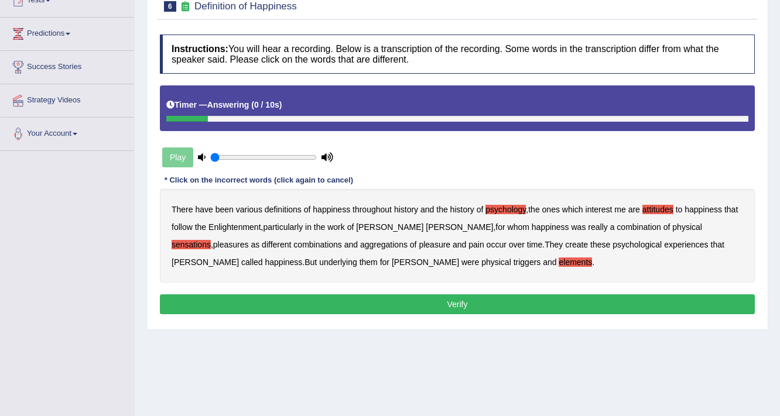
click at [227, 222] on b "Enlightenment" at bounding box center [234, 226] width 53 height 9
click at [321, 295] on button "Verify" at bounding box center [457, 304] width 595 height 20
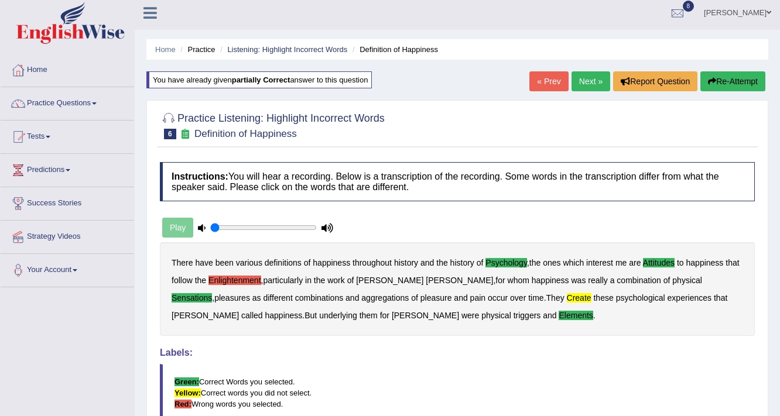
scroll to position [0, 0]
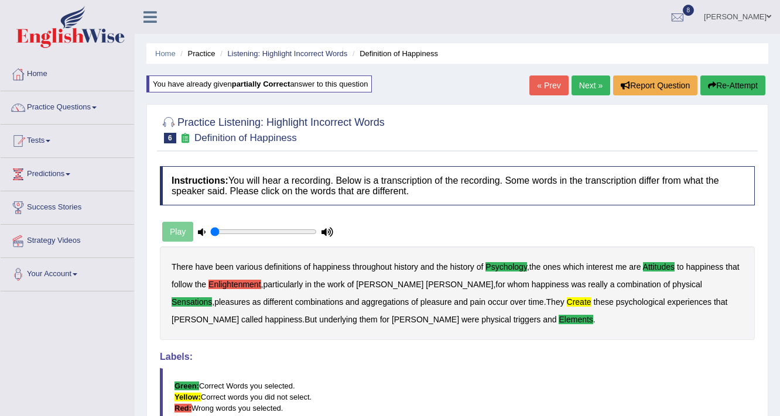
click at [581, 91] on link "Next »" at bounding box center [590, 86] width 39 height 20
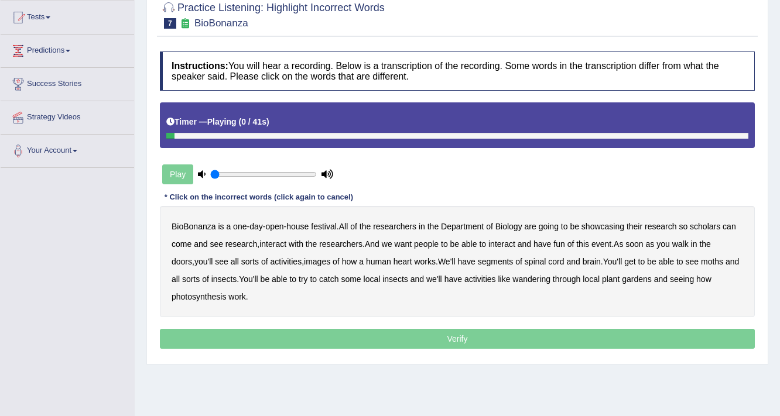
scroll to position [140, 0]
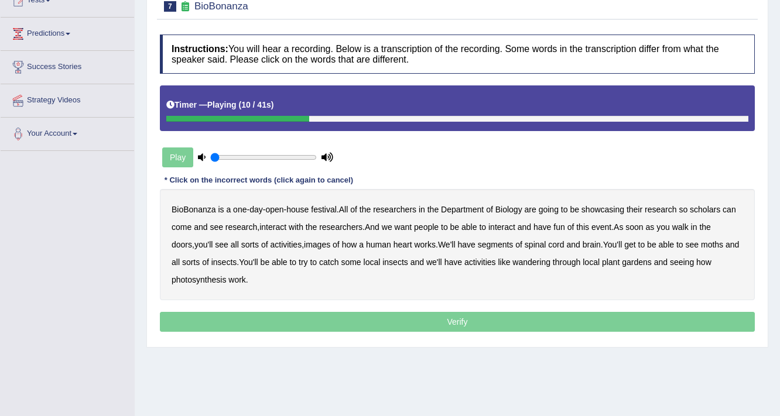
click at [715, 209] on b "scholars" at bounding box center [705, 209] width 30 height 9
click at [304, 241] on b "images" at bounding box center [317, 244] width 26 height 9
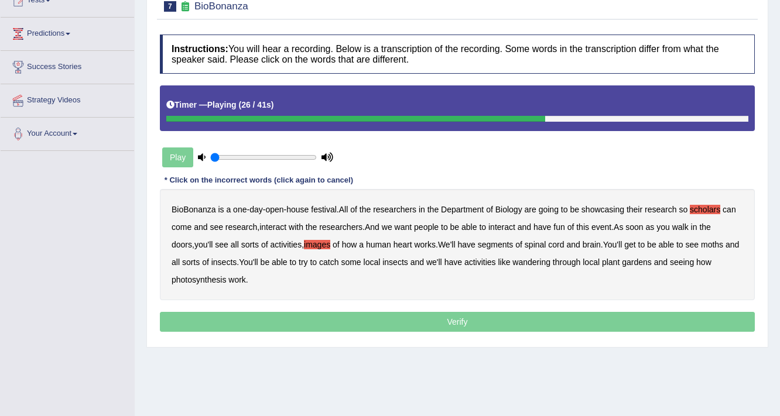
click at [479, 248] on div "BioBonanza is a one - day - open - house festival . All of the researchers in t…" at bounding box center [457, 244] width 595 height 111
click at [479, 242] on b "segments" at bounding box center [496, 244] width 36 height 9
click at [701, 240] on b "moths" at bounding box center [712, 244] width 22 height 9
click at [532, 258] on b "wandering" at bounding box center [531, 262] width 38 height 9
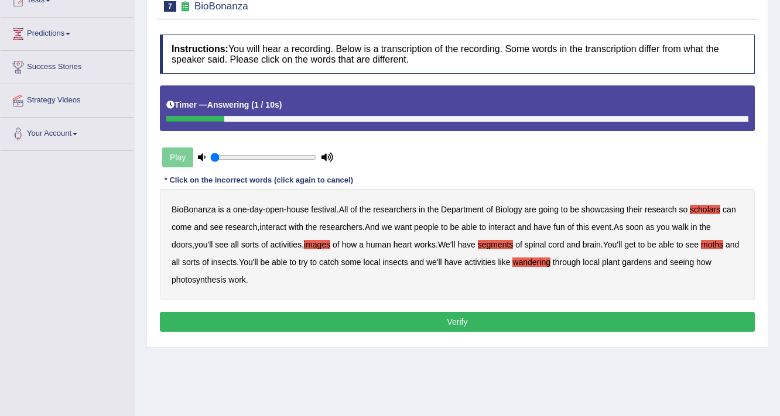
click at [381, 319] on button "Verify" at bounding box center [457, 322] width 595 height 20
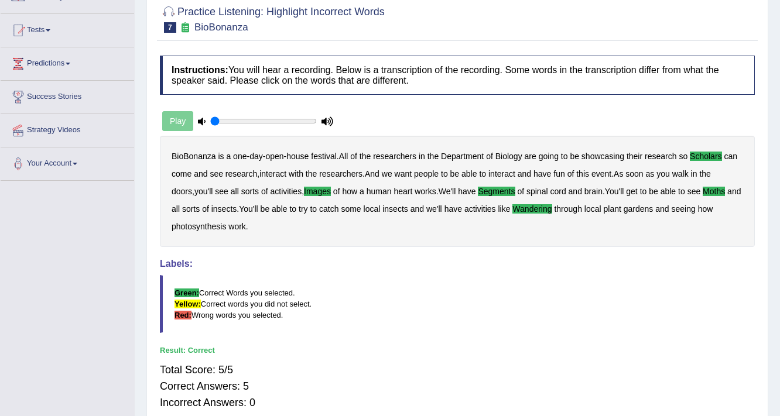
scroll to position [0, 0]
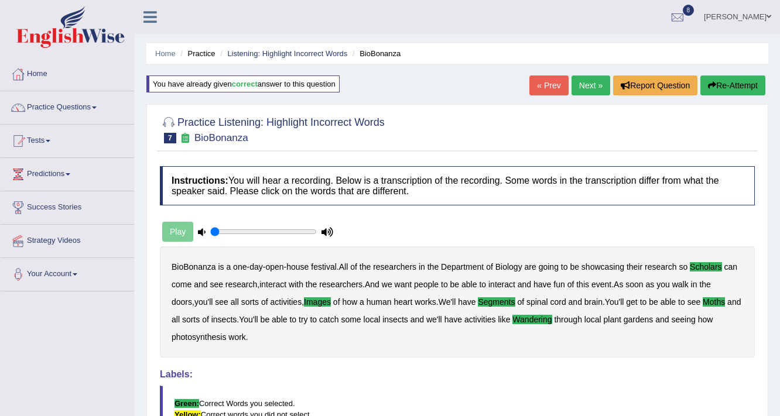
click at [585, 91] on link "Next »" at bounding box center [590, 86] width 39 height 20
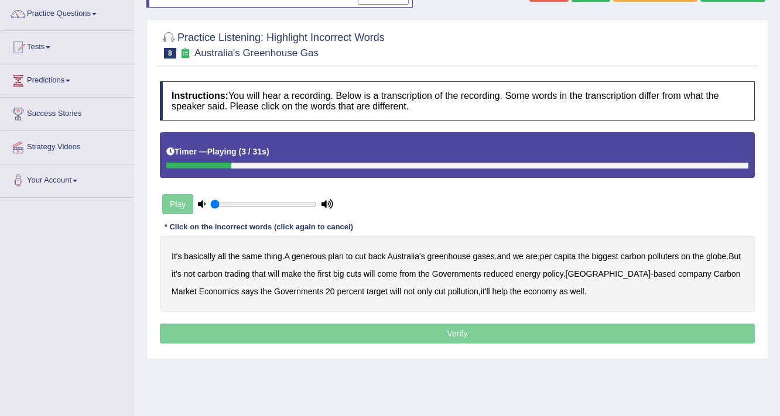
click at [309, 253] on b "generous" at bounding box center [309, 256] width 34 height 9
click at [713, 254] on b "globe" at bounding box center [716, 256] width 20 height 9
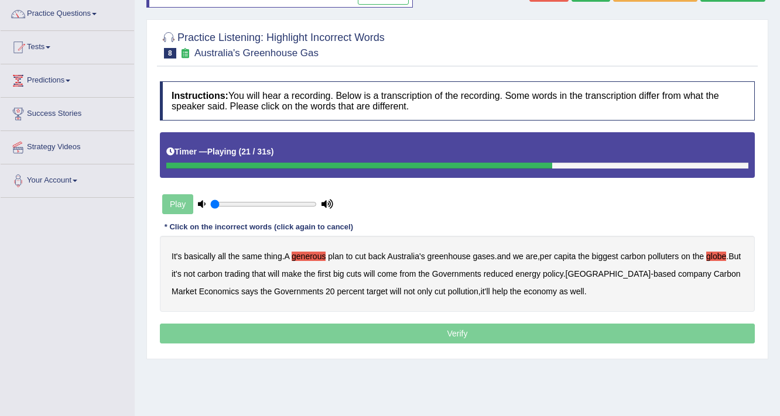
click at [513, 270] on b "reduced" at bounding box center [499, 273] width 30 height 9
click at [563, 270] on b "policy" at bounding box center [553, 273] width 20 height 9
click at [678, 272] on b "company" at bounding box center [694, 273] width 33 height 9
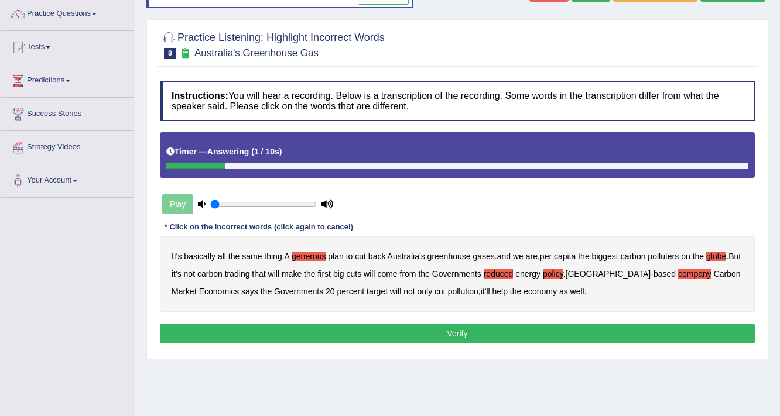
click at [455, 333] on button "Verify" at bounding box center [457, 334] width 595 height 20
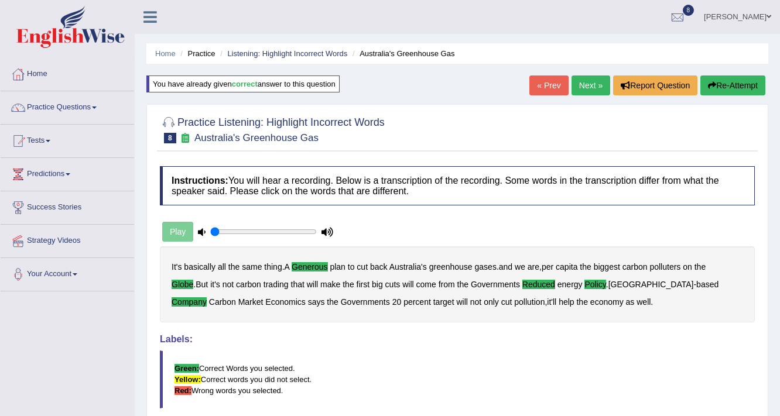
click at [579, 84] on link "Next »" at bounding box center [590, 86] width 39 height 20
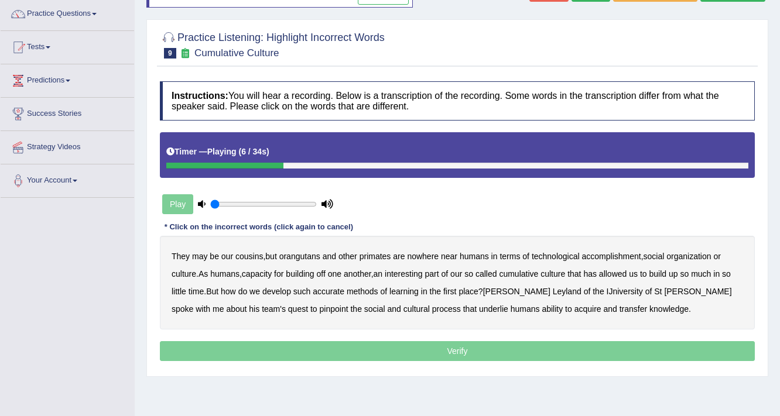
click at [604, 262] on div "They may be our cousins , but orangutans and other primates are nowhere near hu…" at bounding box center [457, 283] width 595 height 94
click at [602, 255] on b "accomplishment" at bounding box center [611, 256] width 59 height 9
click at [415, 277] on div "They may be our cousins , but orangutans and other primates are nowhere near hu…" at bounding box center [457, 283] width 595 height 94
click at [414, 276] on b "interesting" at bounding box center [404, 273] width 38 height 9
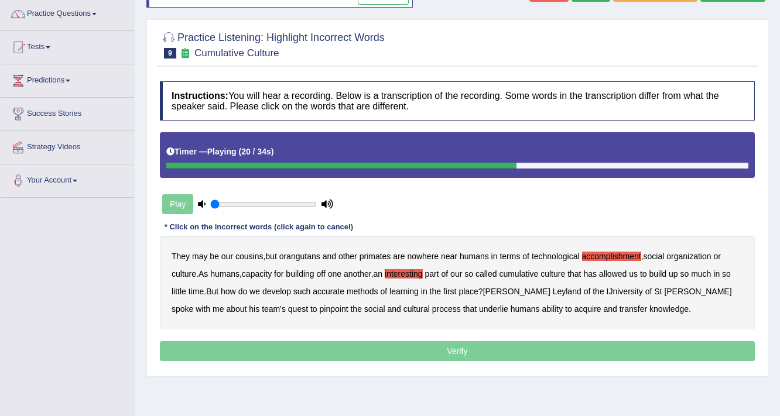
click at [335, 287] on b "accurate" at bounding box center [329, 291] width 32 height 9
click at [403, 304] on b "cultural" at bounding box center [416, 308] width 26 height 9
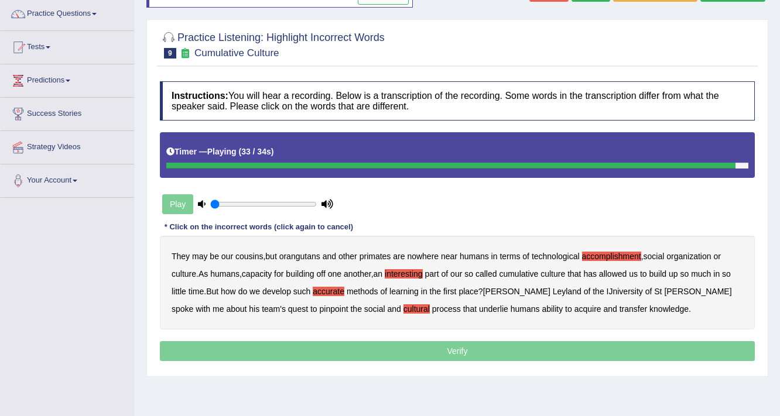
click at [619, 307] on b "transfer" at bounding box center [633, 308] width 28 height 9
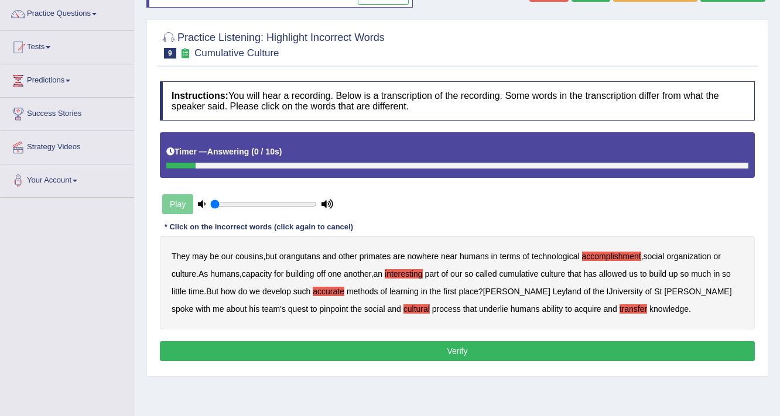
click at [478, 347] on button "Verify" at bounding box center [457, 351] width 595 height 20
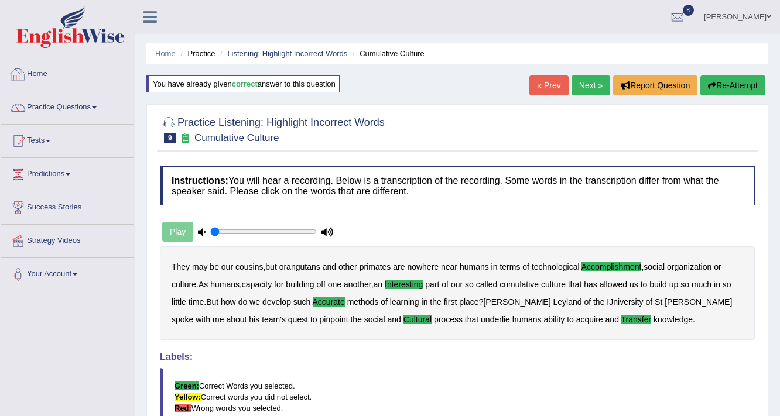
click at [52, 98] on link "Practice Questions" at bounding box center [67, 105] width 133 height 29
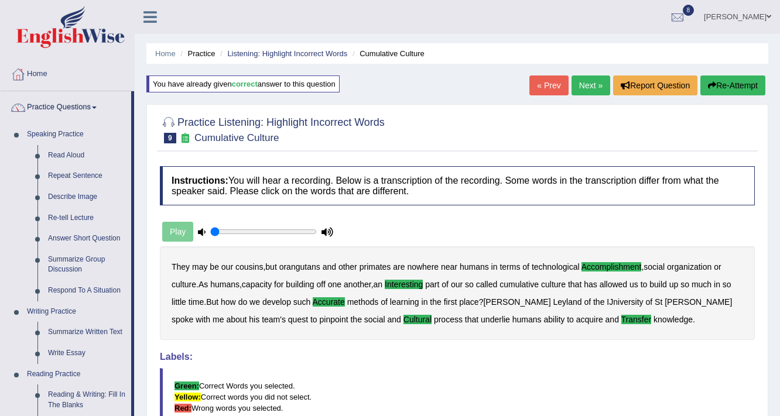
click at [587, 89] on link "Next »" at bounding box center [590, 86] width 39 height 20
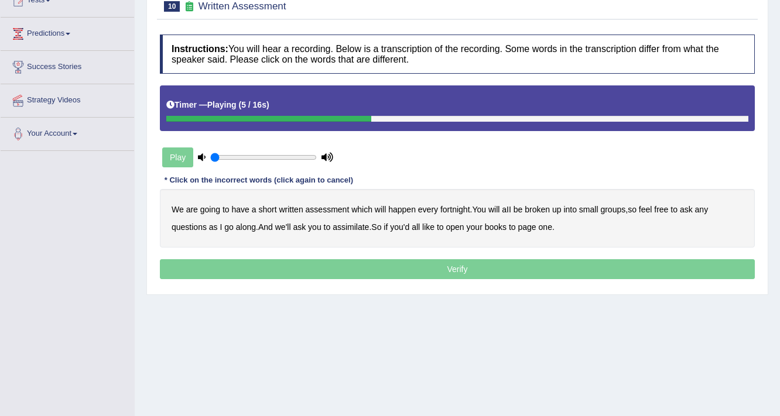
click at [549, 211] on b "broken" at bounding box center [537, 209] width 25 height 9
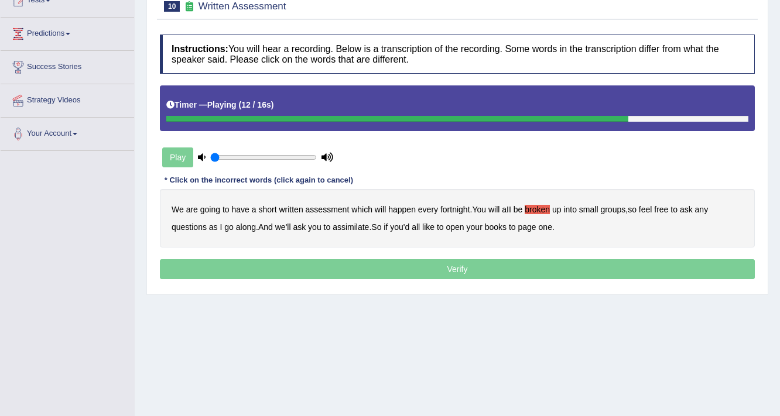
click at [303, 227] on b "ask" at bounding box center [299, 226] width 13 height 9
click at [341, 220] on div "We are going to have a short written assessment which will happen every fortnig…" at bounding box center [457, 218] width 595 height 59
click at [345, 224] on b "assimilate" at bounding box center [351, 226] width 36 height 9
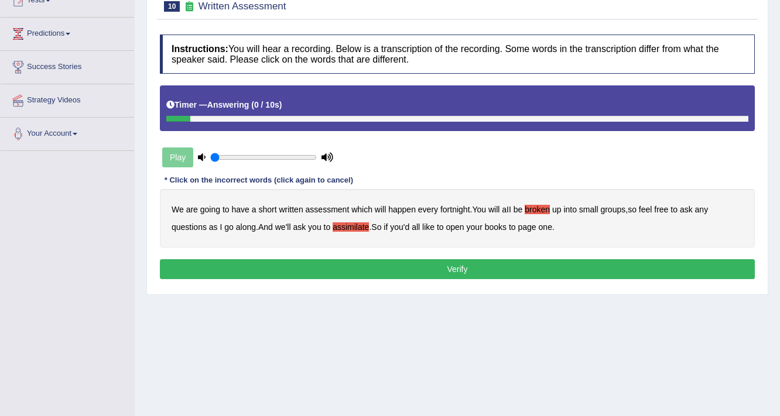
click at [368, 267] on button "Verify" at bounding box center [457, 269] width 595 height 20
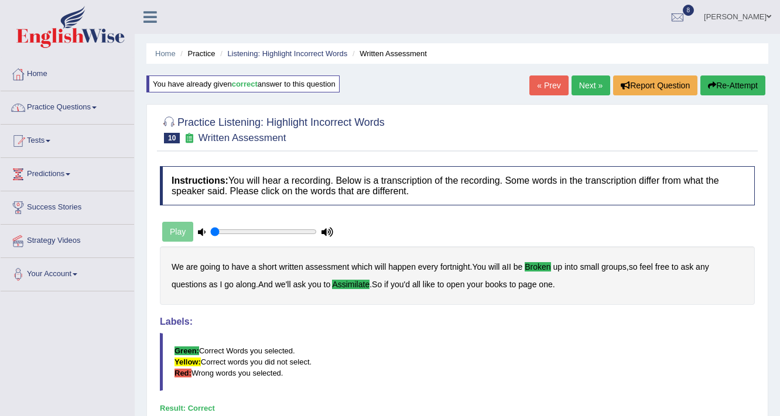
click at [74, 105] on link "Practice Questions" at bounding box center [67, 105] width 133 height 29
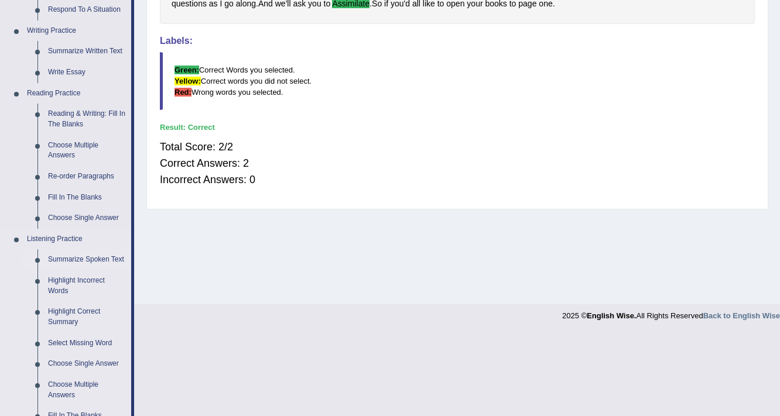
scroll to position [281, 0]
click at [81, 193] on link "Fill In The Blanks" at bounding box center [87, 197] width 88 height 21
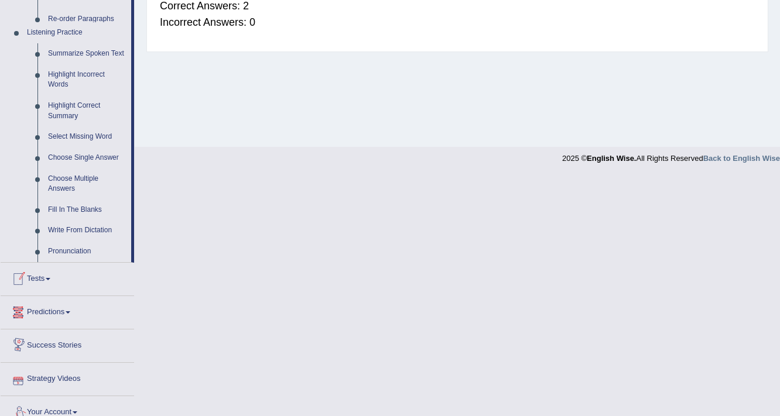
scroll to position [482, 0]
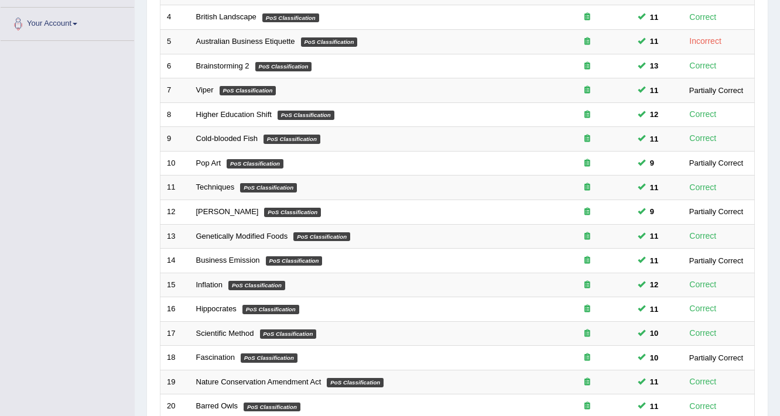
scroll to position [234, 0]
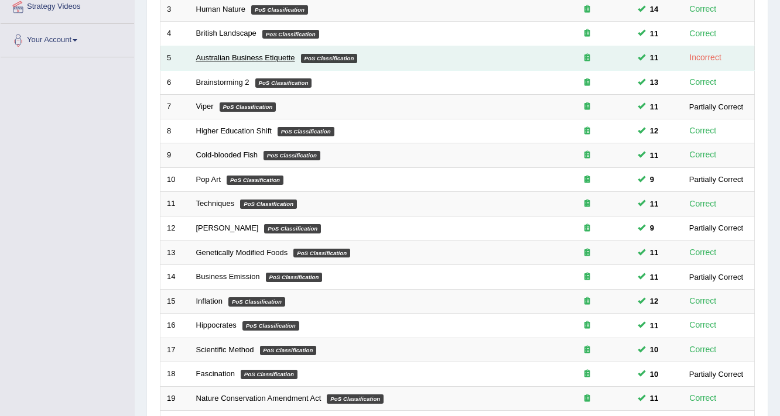
click at [217, 59] on link "Australian Business Etiquette" at bounding box center [245, 57] width 99 height 9
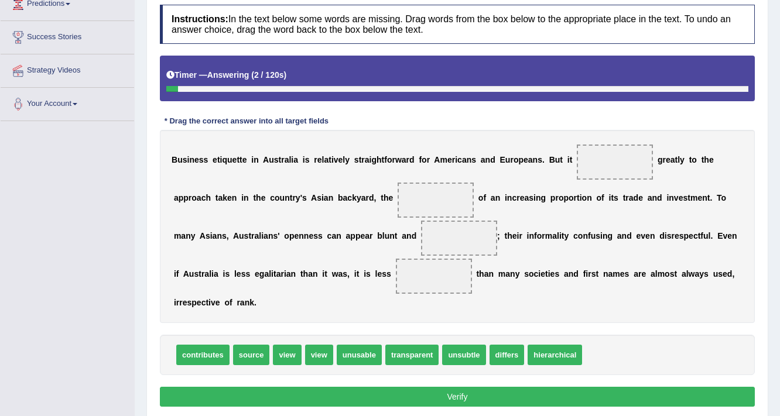
scroll to position [187, 0]
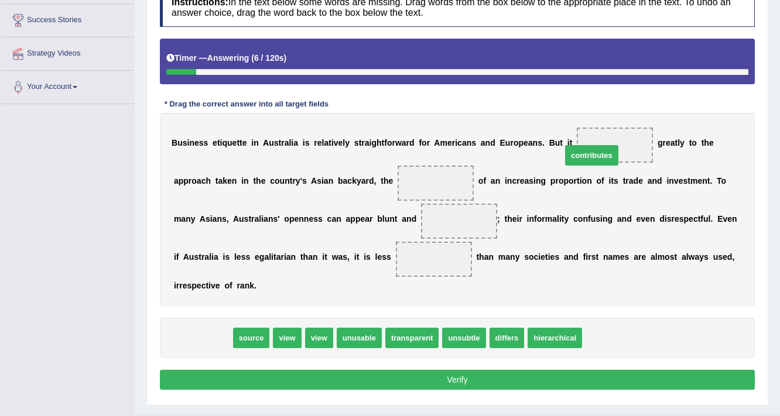
drag, startPoint x: 200, startPoint y: 330, endPoint x: 589, endPoint y: 148, distance: 429.5
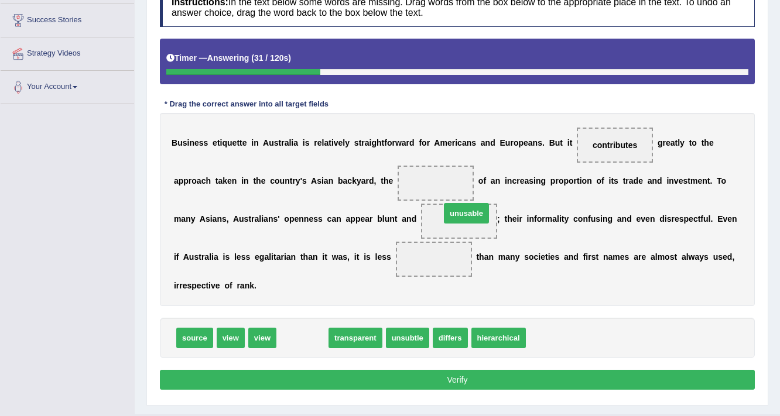
drag, startPoint x: 300, startPoint y: 333, endPoint x: 464, endPoint y: 208, distance: 205.9
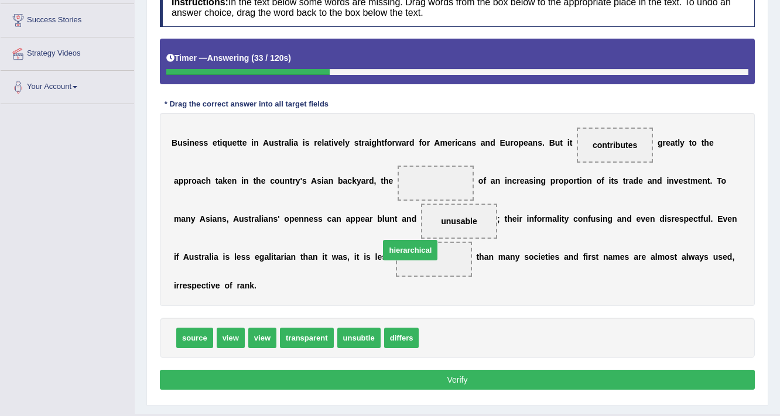
drag, startPoint x: 449, startPoint y: 334, endPoint x: 410, endPoint y: 246, distance: 96.2
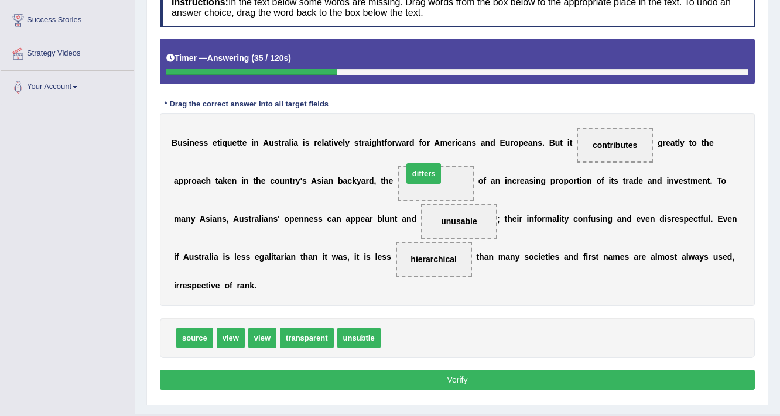
drag, startPoint x: 404, startPoint y: 331, endPoint x: 426, endPoint y: 166, distance: 166.0
click at [426, 370] on button "Verify" at bounding box center [457, 380] width 595 height 20
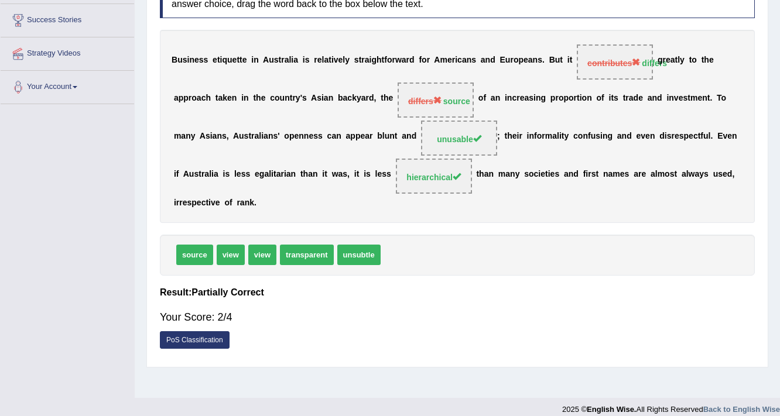
scroll to position [47, 0]
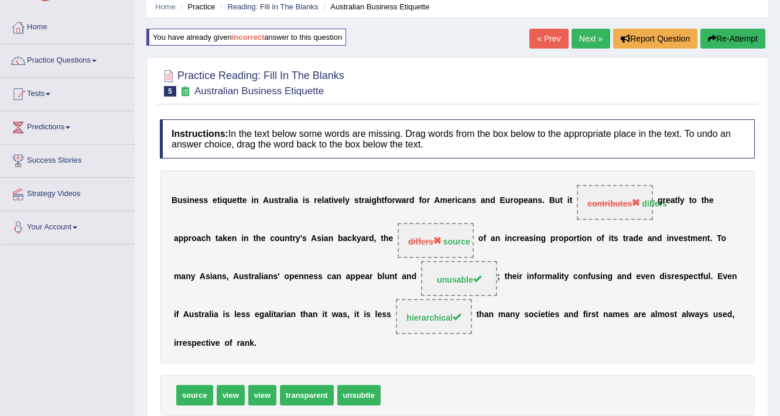
click at [593, 36] on link "Next »" at bounding box center [590, 39] width 39 height 20
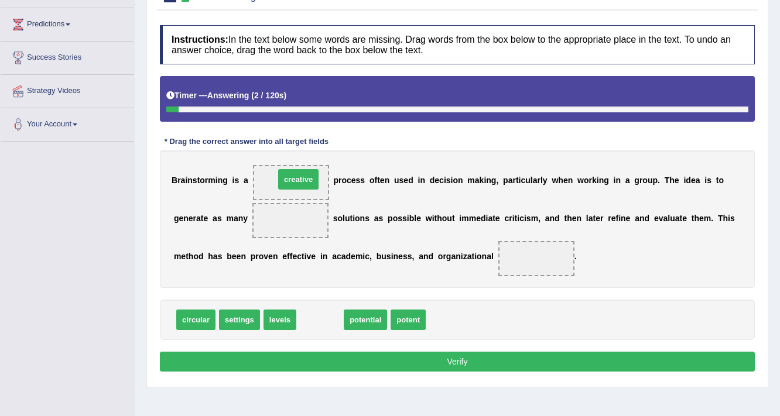
drag, startPoint x: 328, startPoint y: 314, endPoint x: 309, endPoint y: 184, distance: 131.5
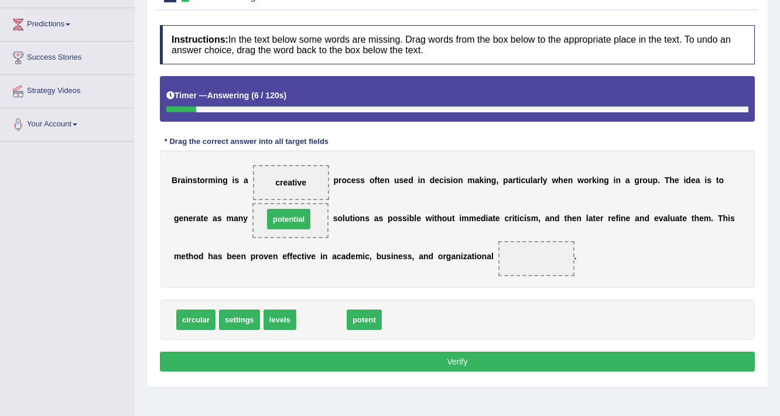
drag, startPoint x: 314, startPoint y: 315, endPoint x: 281, endPoint y: 214, distance: 105.9
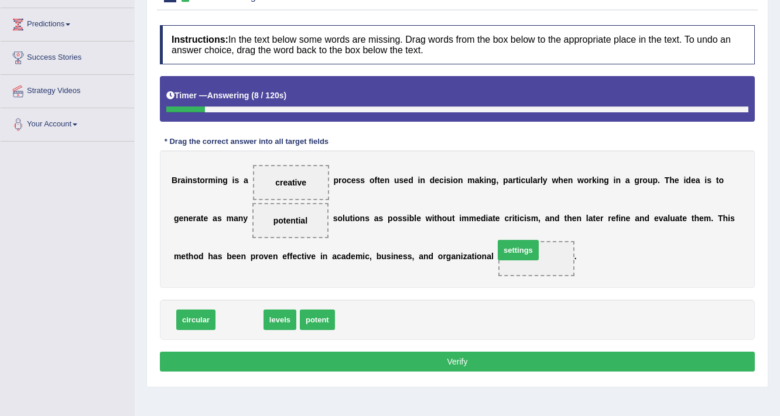
drag, startPoint x: 242, startPoint y: 314, endPoint x: 525, endPoint y: 248, distance: 290.9
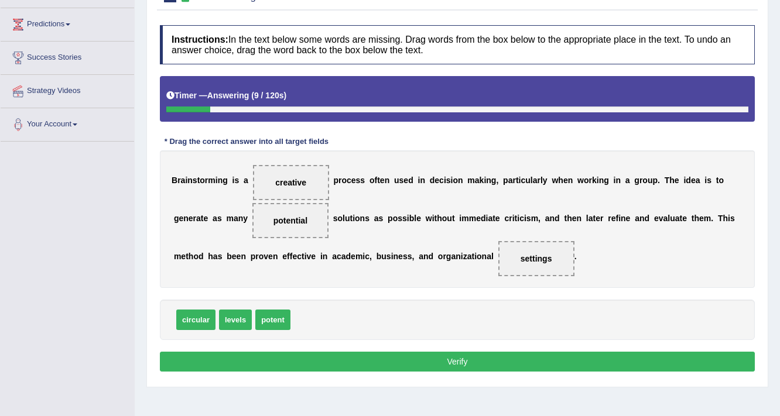
click at [444, 366] on button "Verify" at bounding box center [457, 362] width 595 height 20
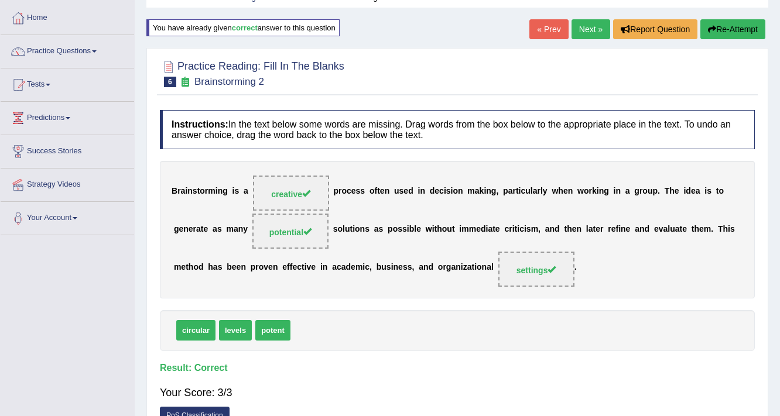
scroll to position [56, 0]
click at [583, 26] on link "Next »" at bounding box center [590, 29] width 39 height 20
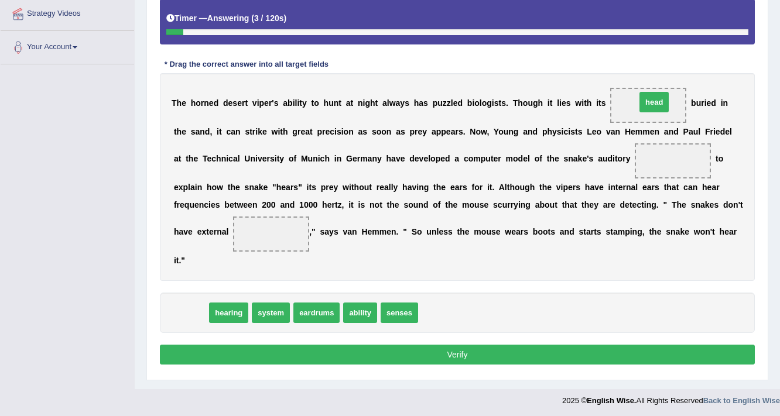
drag, startPoint x: 188, startPoint y: 306, endPoint x: 657, endPoint y: 104, distance: 510.3
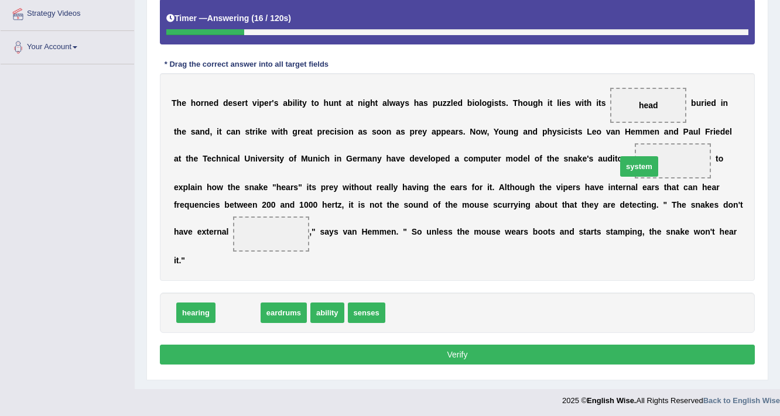
drag, startPoint x: 234, startPoint y: 307, endPoint x: 635, endPoint y: 160, distance: 427.1
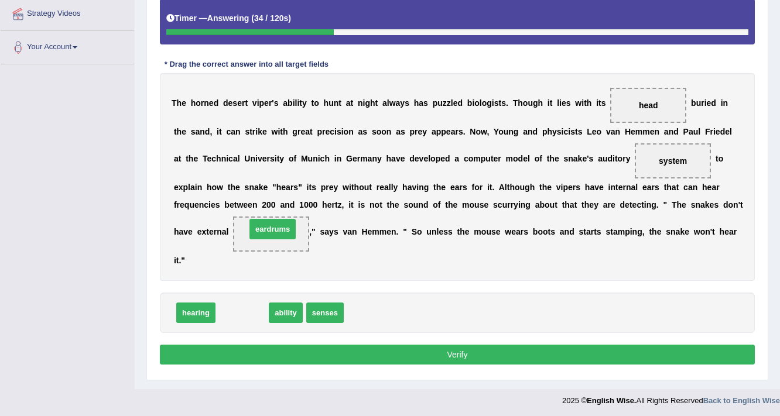
drag, startPoint x: 234, startPoint y: 314, endPoint x: 265, endPoint y: 231, distance: 89.1
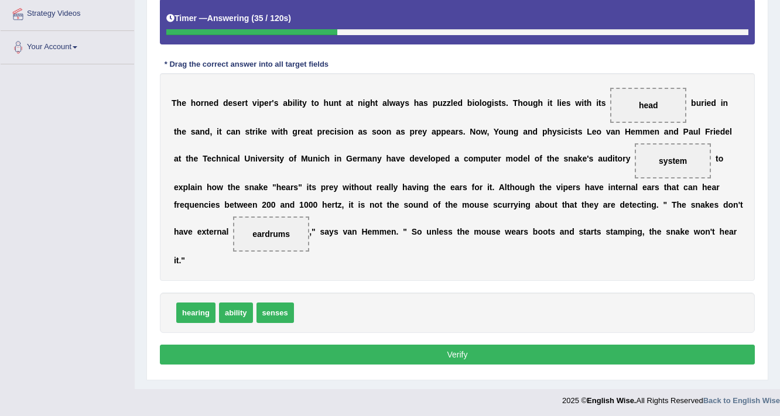
click at [342, 348] on button "Verify" at bounding box center [457, 355] width 595 height 20
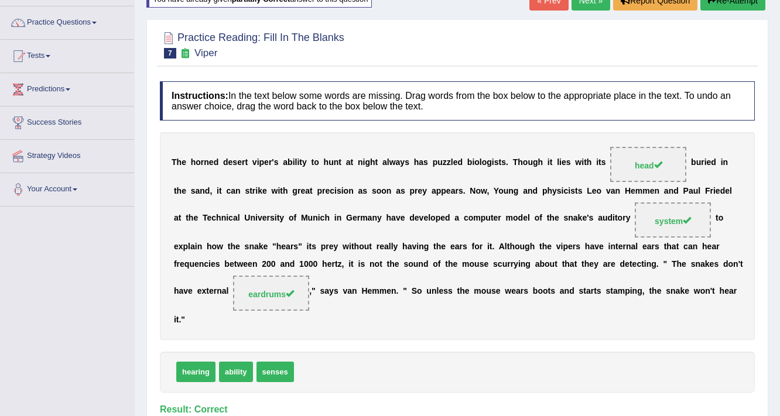
scroll to position [58, 0]
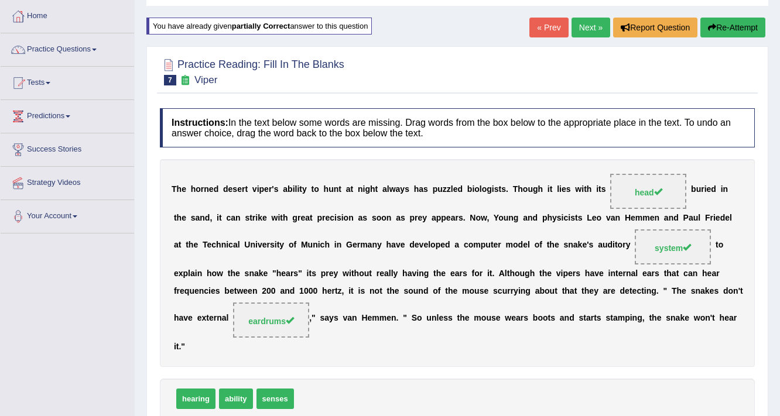
click at [581, 26] on link "Next »" at bounding box center [590, 28] width 39 height 20
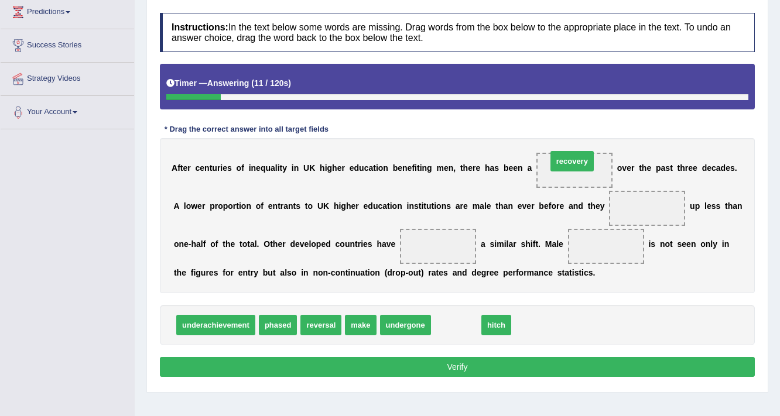
drag, startPoint x: 450, startPoint y: 322, endPoint x: 563, endPoint y: 167, distance: 191.8
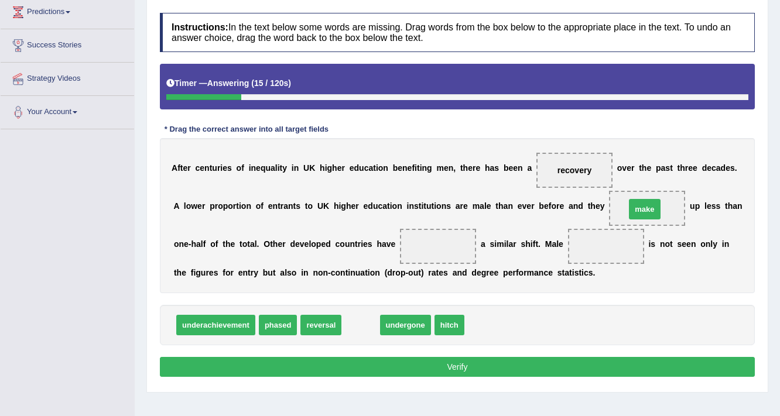
drag, startPoint x: 364, startPoint y: 316, endPoint x: 647, endPoint y: 200, distance: 306.9
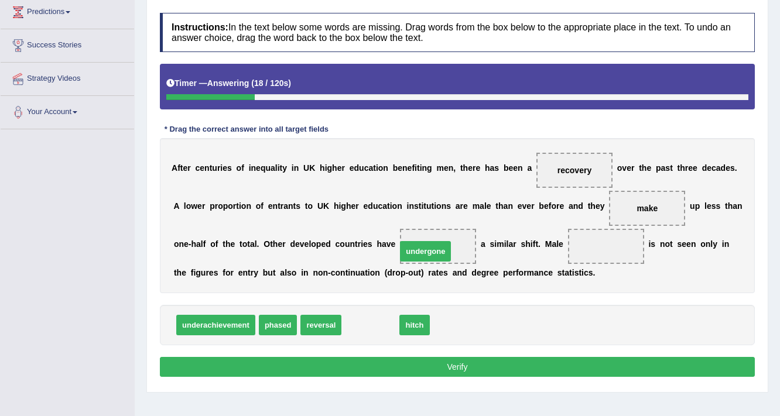
drag, startPoint x: 362, startPoint y: 323, endPoint x: 417, endPoint y: 249, distance: 92.0
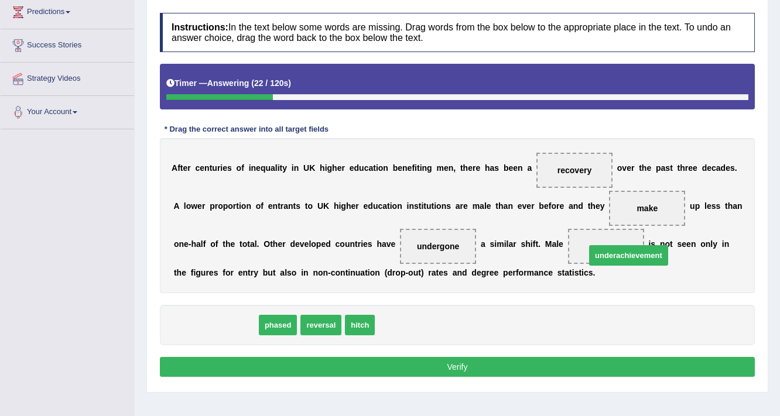
drag, startPoint x: 207, startPoint y: 321, endPoint x: 620, endPoint y: 251, distance: 418.5
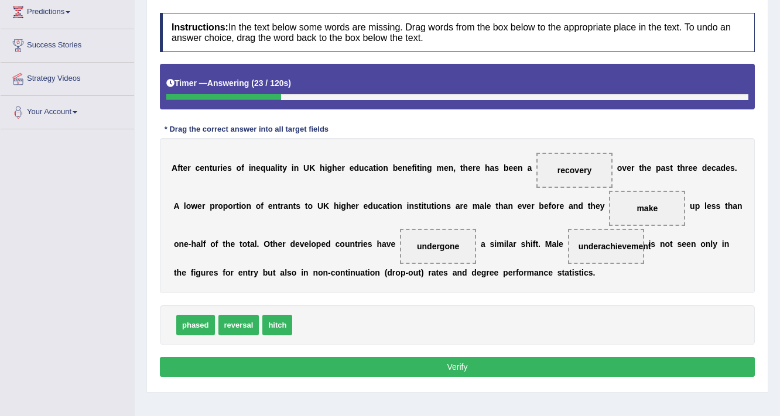
click at [434, 366] on button "Verify" at bounding box center [457, 367] width 595 height 20
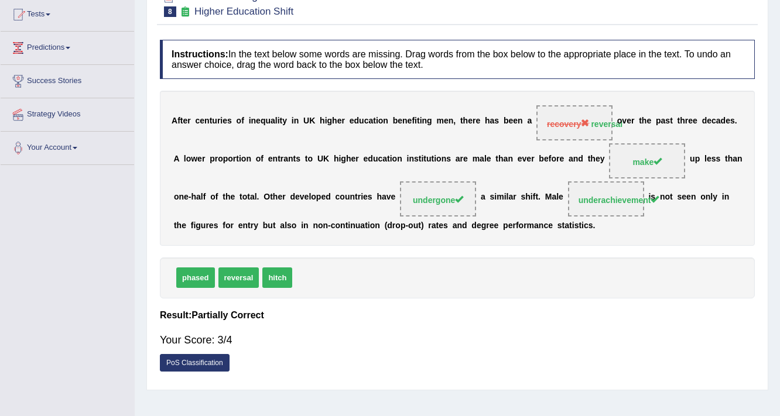
scroll to position [68, 0]
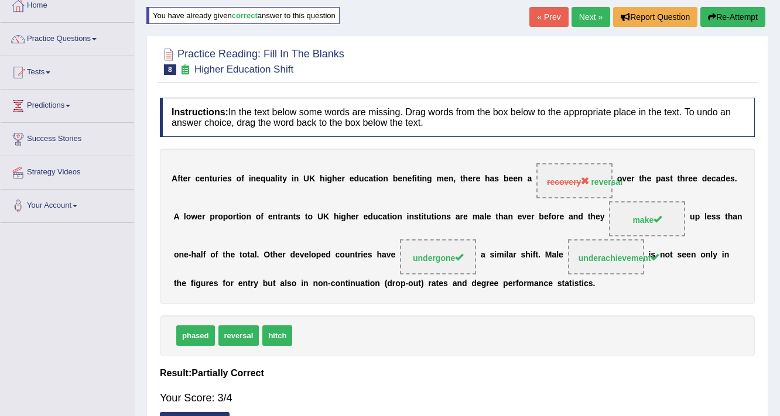
click at [580, 20] on link "Next »" at bounding box center [590, 17] width 39 height 20
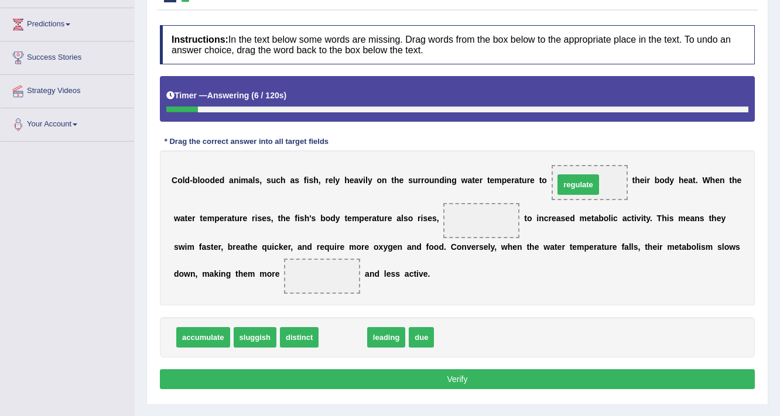
drag, startPoint x: 344, startPoint y: 337, endPoint x: 579, endPoint y: 184, distance: 280.6
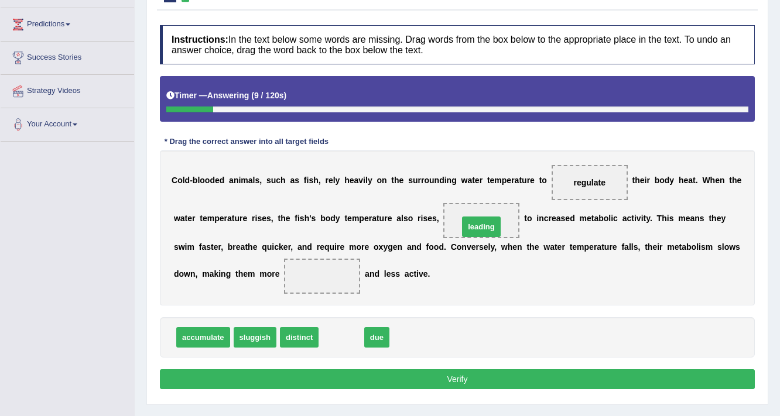
drag, startPoint x: 349, startPoint y: 333, endPoint x: 492, endPoint y: 218, distance: 182.8
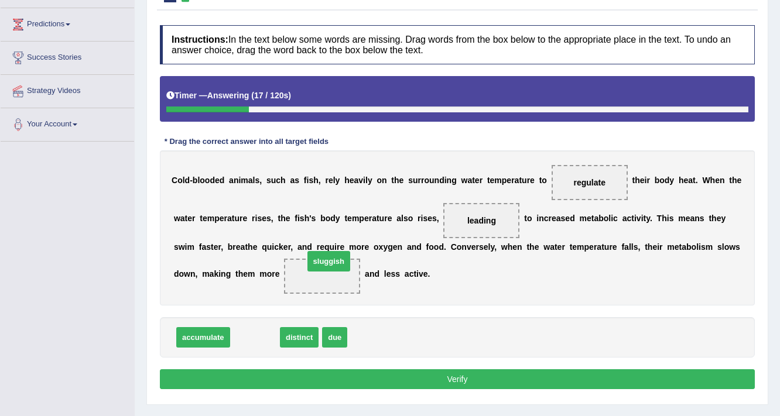
drag, startPoint x: 259, startPoint y: 338, endPoint x: 333, endPoint y: 262, distance: 106.0
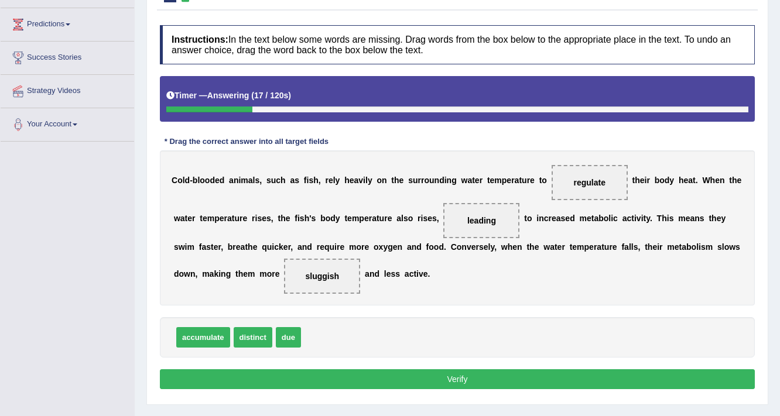
click at [366, 378] on button "Verify" at bounding box center [457, 379] width 595 height 20
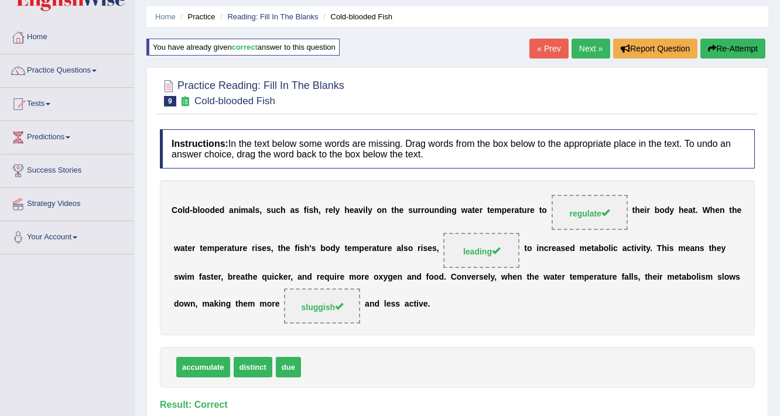
scroll to position [9, 0]
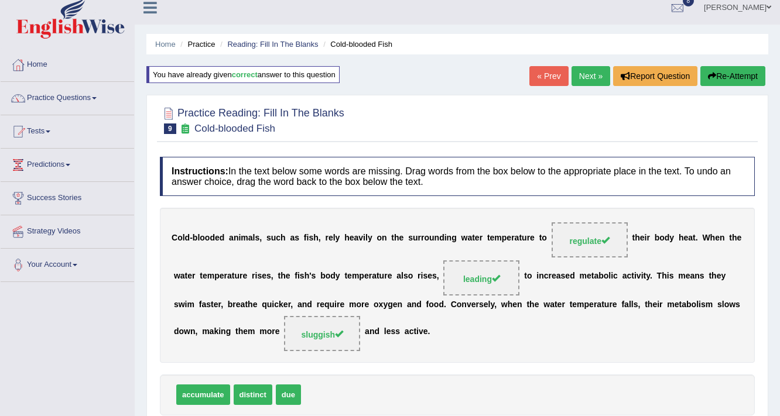
click at [574, 80] on link "Next »" at bounding box center [590, 76] width 39 height 20
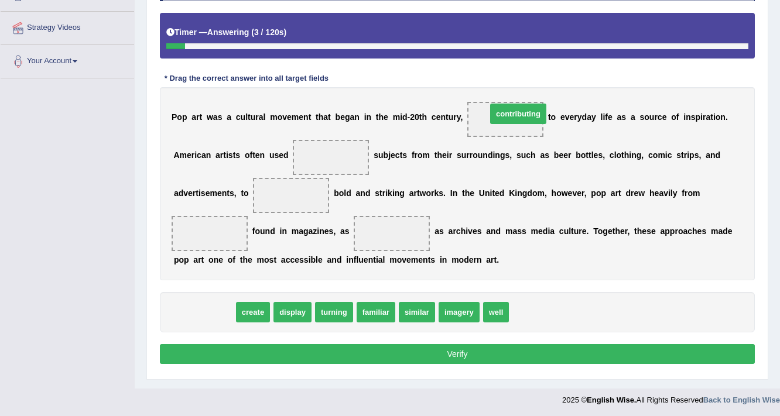
drag, startPoint x: 204, startPoint y: 310, endPoint x: 518, endPoint y: 112, distance: 371.3
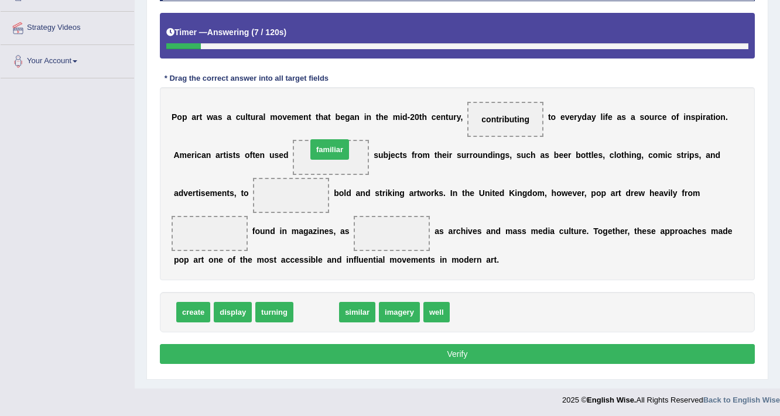
drag, startPoint x: 325, startPoint y: 303, endPoint x: 335, endPoint y: 146, distance: 157.8
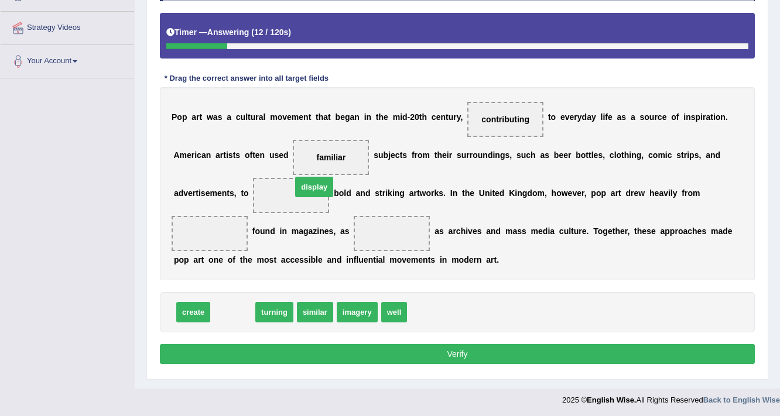
drag, startPoint x: 237, startPoint y: 313, endPoint x: 318, endPoint y: 187, distance: 149.9
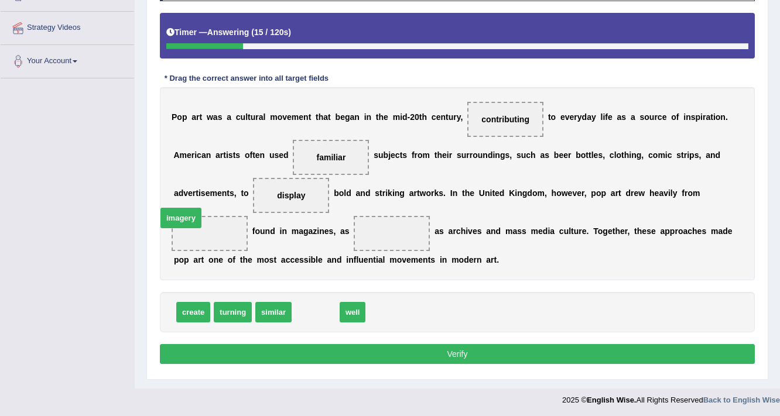
drag, startPoint x: 313, startPoint y: 307, endPoint x: 178, endPoint y: 212, distance: 164.3
drag, startPoint x: 313, startPoint y: 316, endPoint x: 369, endPoint y: 237, distance: 97.0
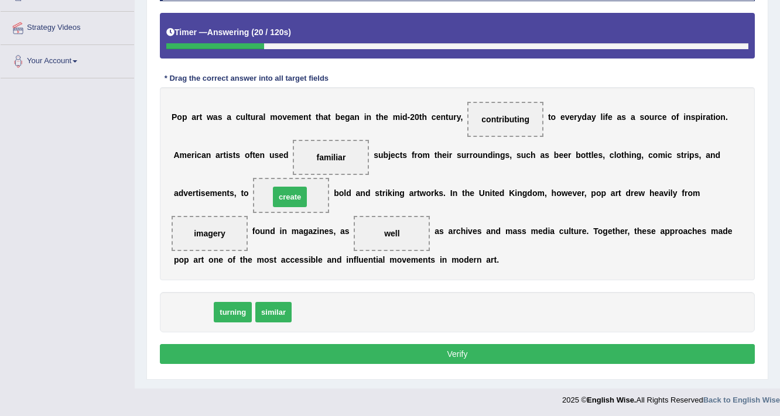
drag, startPoint x: 191, startPoint y: 305, endPoint x: 288, endPoint y: 189, distance: 150.9
click at [395, 352] on button "Verify" at bounding box center [457, 354] width 595 height 20
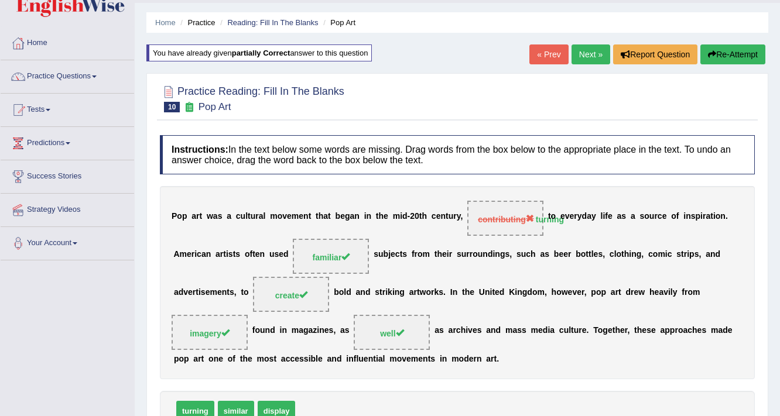
scroll to position [11, 0]
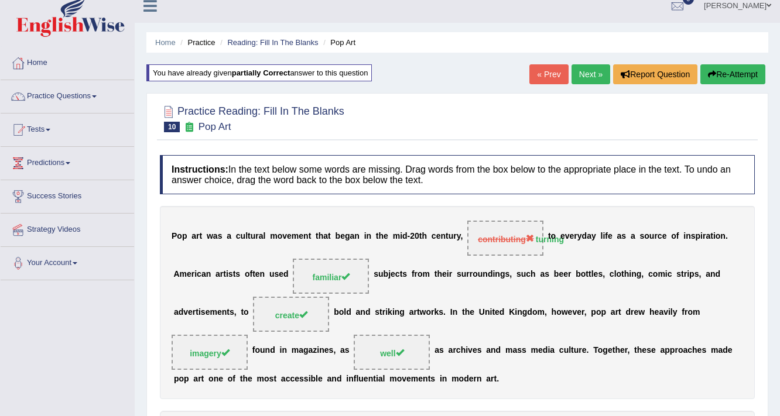
click at [575, 66] on link "Next »" at bounding box center [590, 74] width 39 height 20
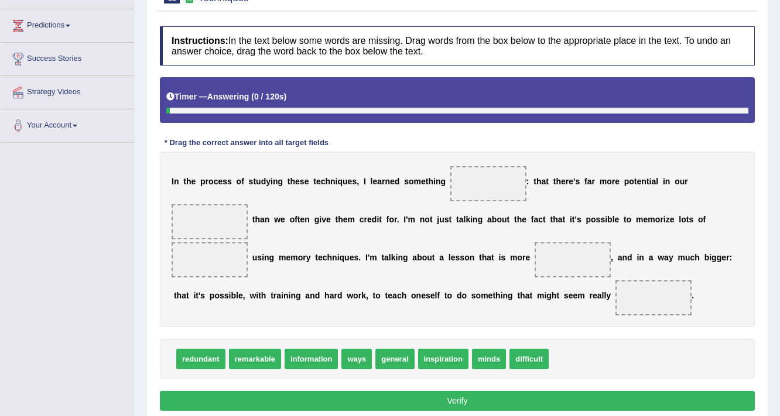
scroll to position [190, 0]
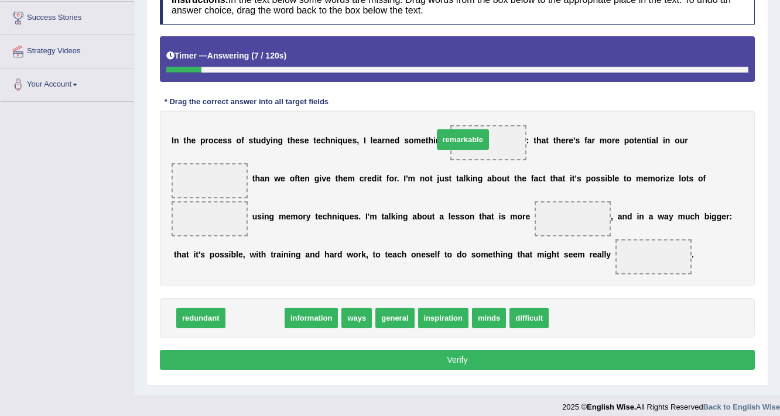
drag, startPoint x: 254, startPoint y: 311, endPoint x: 462, endPoint y: 132, distance: 274.4
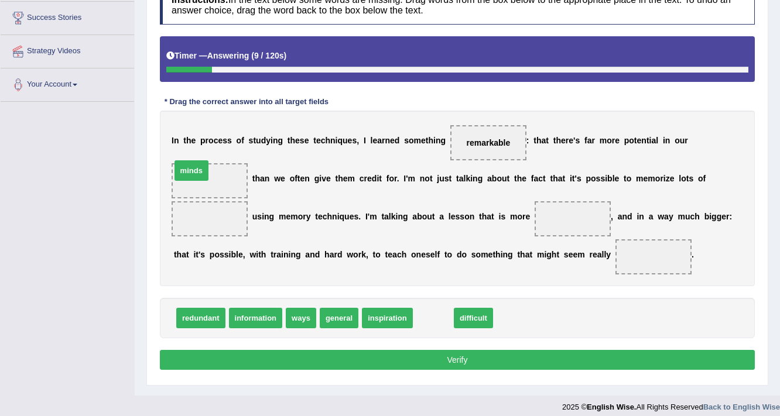
drag, startPoint x: 429, startPoint y: 320, endPoint x: 187, endPoint y: 173, distance: 283.2
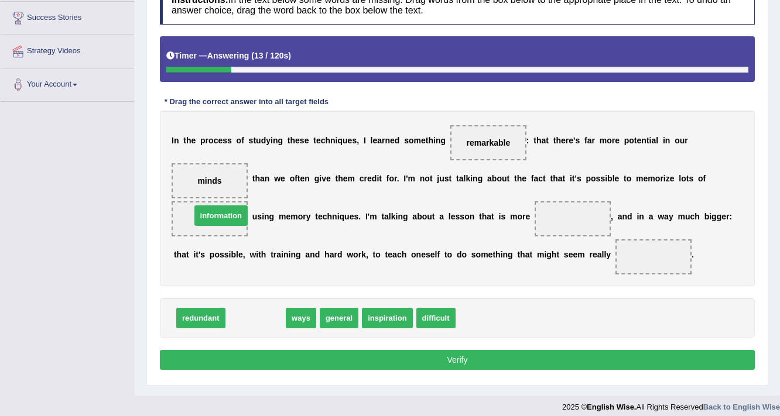
drag, startPoint x: 259, startPoint y: 311, endPoint x: 225, endPoint y: 208, distance: 108.1
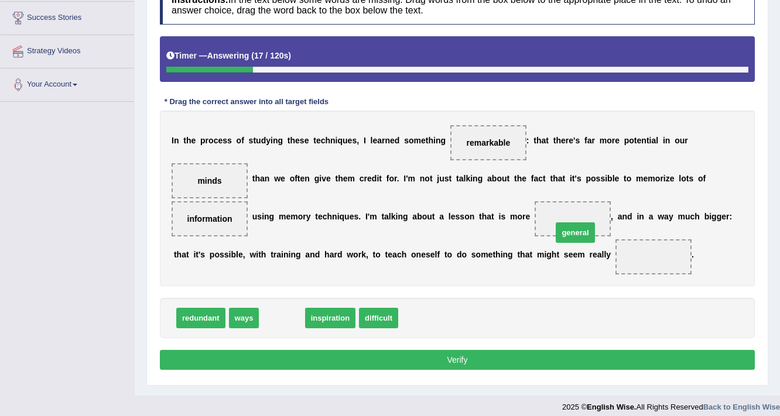
drag, startPoint x: 287, startPoint y: 316, endPoint x: 581, endPoint y: 231, distance: 305.5
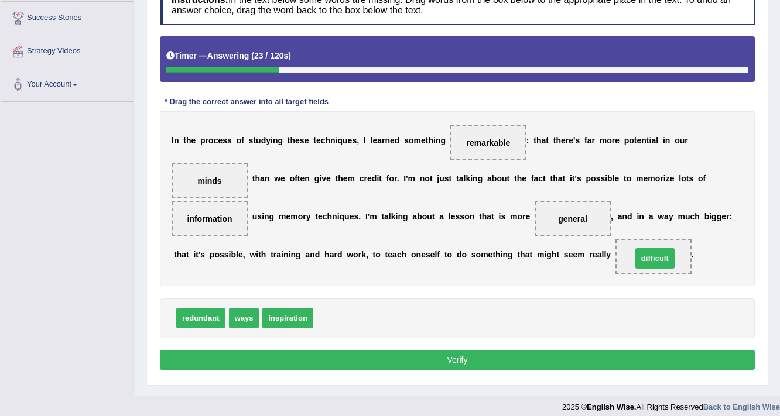
drag, startPoint x: 330, startPoint y: 318, endPoint x: 648, endPoint y: 259, distance: 324.0
click at [560, 358] on button "Verify" at bounding box center [457, 360] width 595 height 20
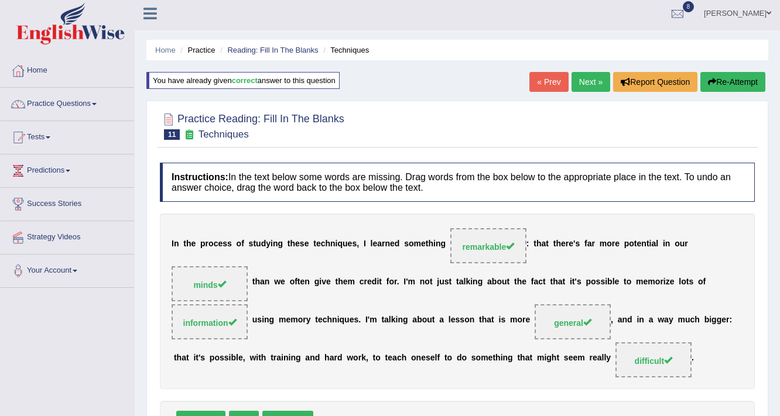
scroll to position [2, 0]
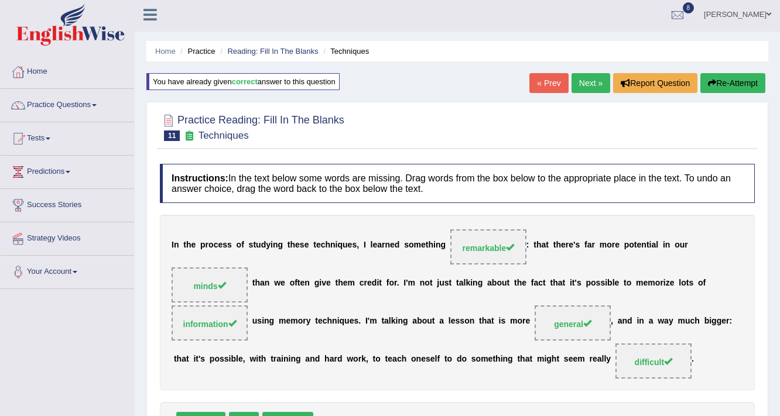
click at [585, 85] on link "Next »" at bounding box center [590, 83] width 39 height 20
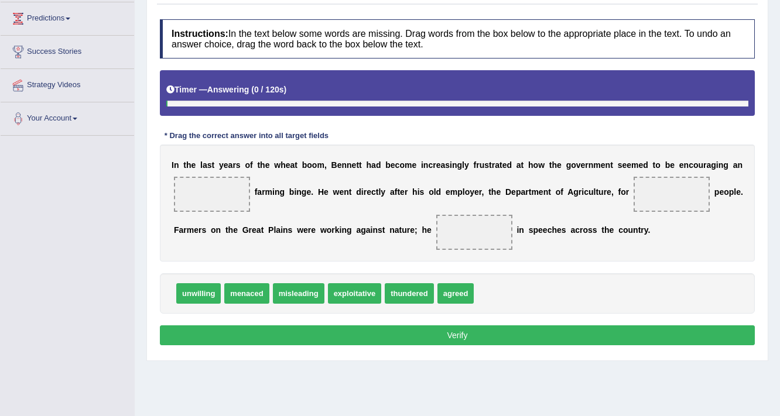
scroll to position [156, 0]
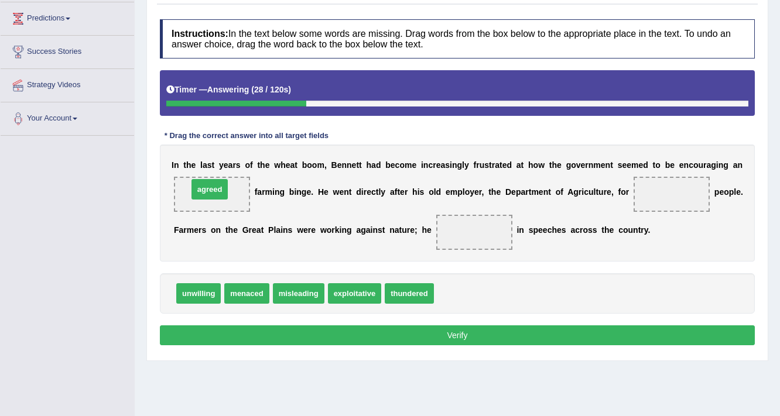
drag, startPoint x: 450, startPoint y: 287, endPoint x: 203, endPoint y: 183, distance: 267.8
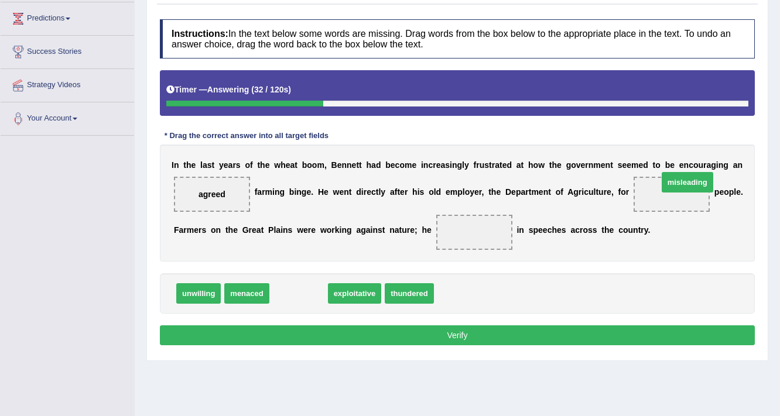
drag, startPoint x: 306, startPoint y: 288, endPoint x: 694, endPoint y: 177, distance: 403.0
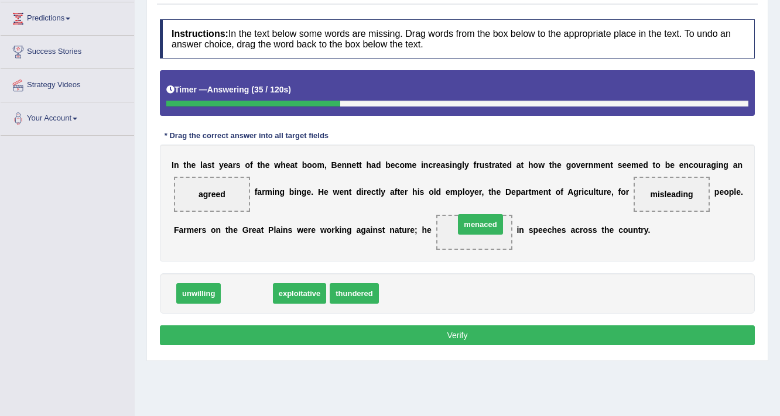
drag, startPoint x: 239, startPoint y: 293, endPoint x: 472, endPoint y: 223, distance: 243.7
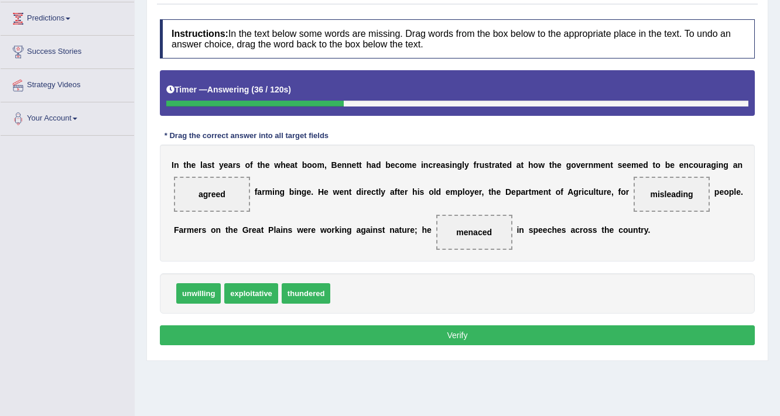
click at [450, 328] on button "Verify" at bounding box center [457, 335] width 595 height 20
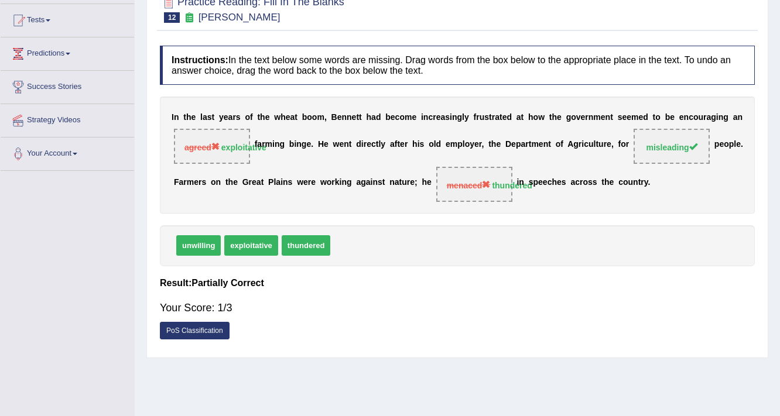
scroll to position [62, 0]
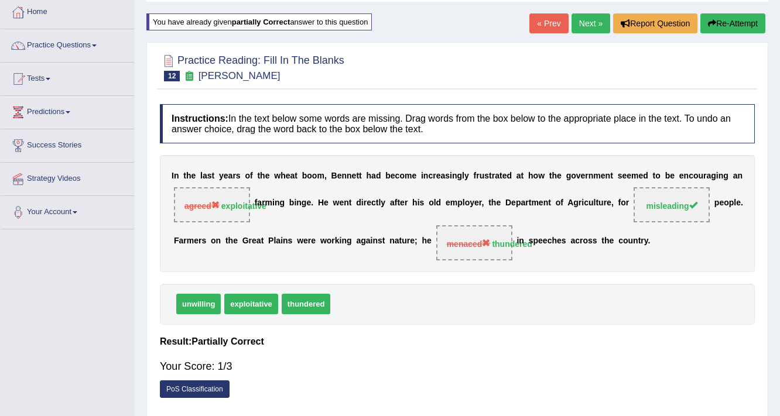
click at [581, 29] on link "Next »" at bounding box center [590, 23] width 39 height 20
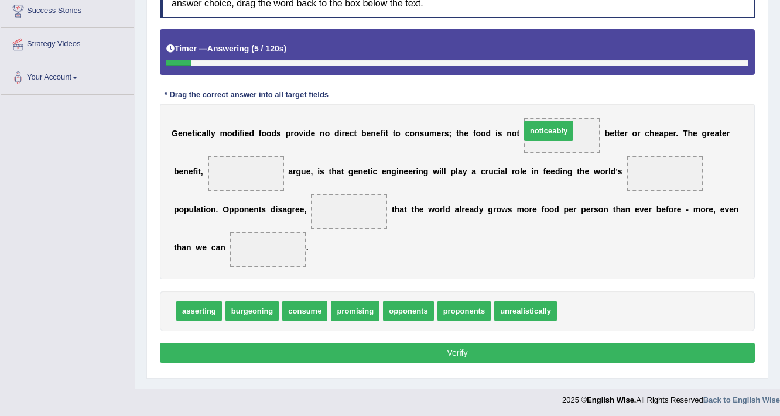
drag, startPoint x: 584, startPoint y: 310, endPoint x: 548, endPoint y: 131, distance: 183.3
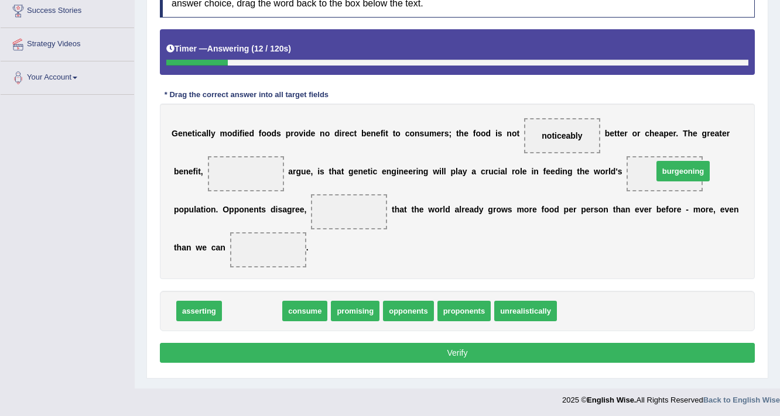
drag, startPoint x: 253, startPoint y: 306, endPoint x: 676, endPoint y: 169, distance: 445.0
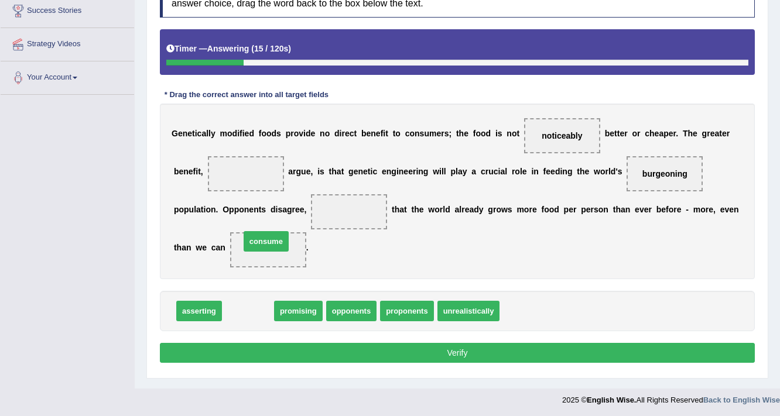
drag, startPoint x: 248, startPoint y: 311, endPoint x: 266, endPoint y: 242, distance: 72.0
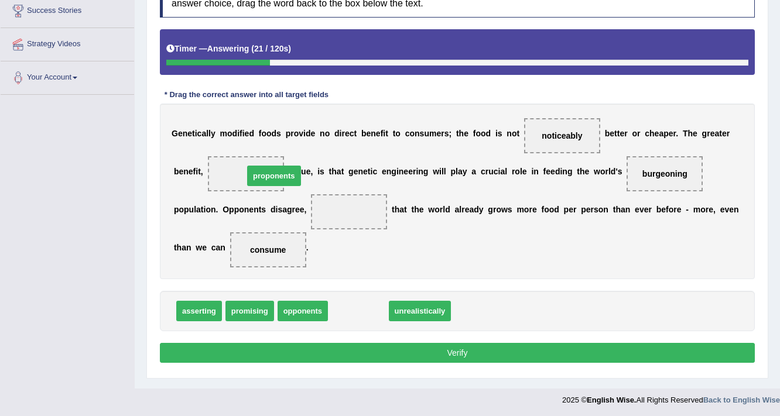
drag, startPoint x: 344, startPoint y: 304, endPoint x: 260, endPoint y: 169, distance: 159.3
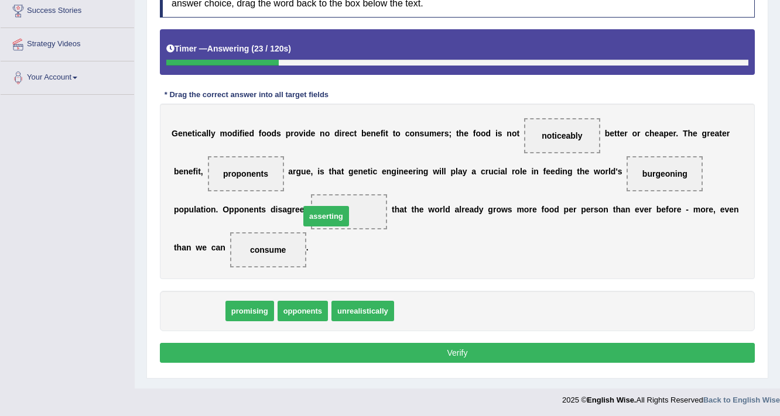
drag, startPoint x: 203, startPoint y: 308, endPoint x: 333, endPoint y: 212, distance: 160.8
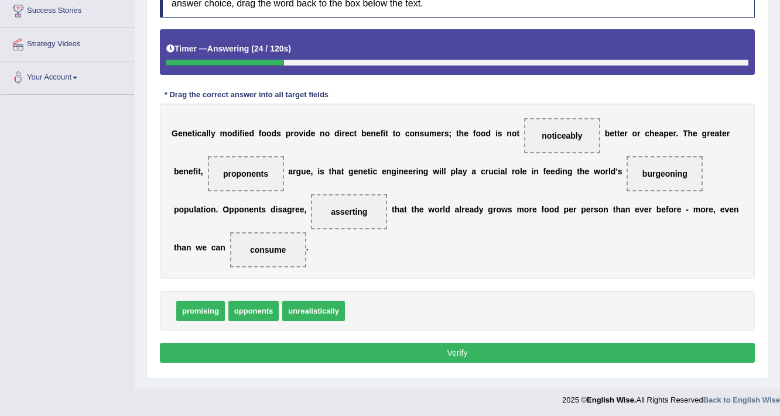
click at [348, 345] on button "Verify" at bounding box center [457, 353] width 595 height 20
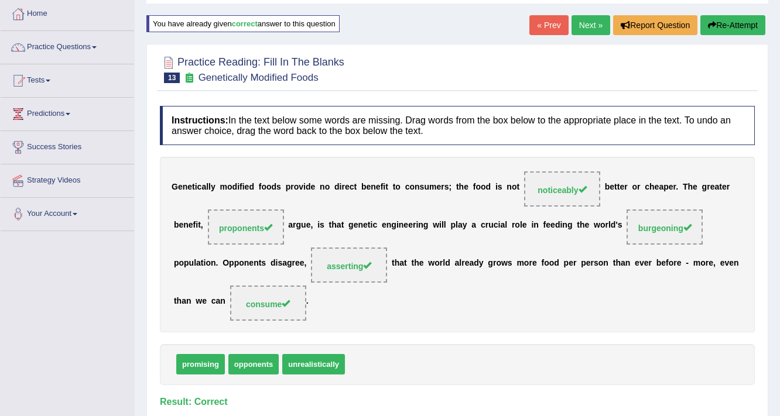
scroll to position [56, 0]
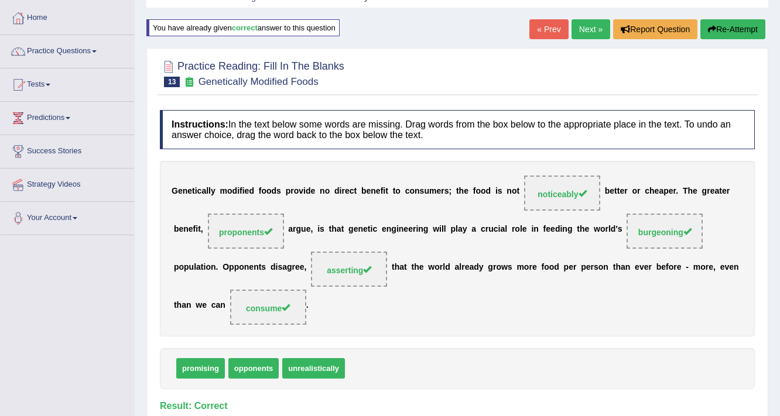
click at [601, 32] on link "Next »" at bounding box center [590, 29] width 39 height 20
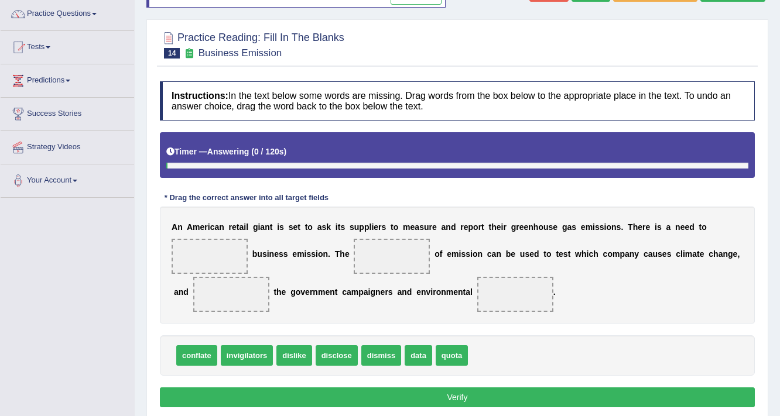
scroll to position [94, 0]
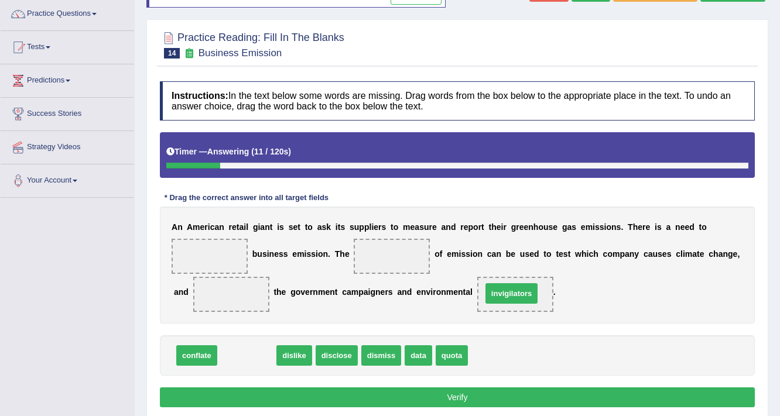
drag, startPoint x: 238, startPoint y: 360, endPoint x: 502, endPoint y: 300, distance: 270.2
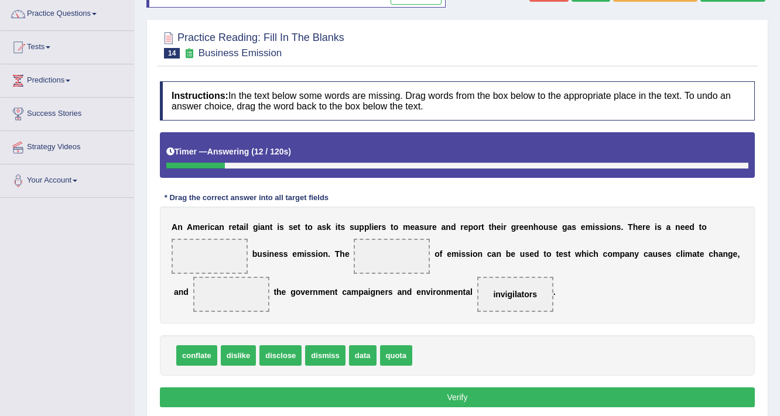
click at [466, 384] on div "Instructions: In the text below some words are missing. Drag words from the box…" at bounding box center [457, 246] width 601 height 341
click at [466, 395] on button "Verify" at bounding box center [457, 398] width 595 height 20
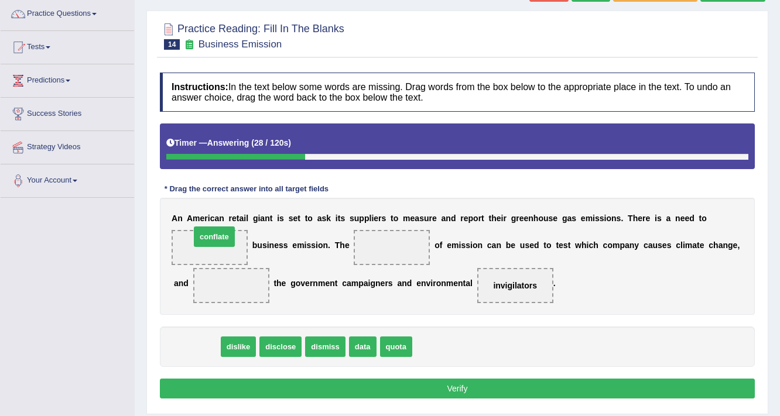
drag, startPoint x: 204, startPoint y: 349, endPoint x: 222, endPoint y: 239, distance: 111.4
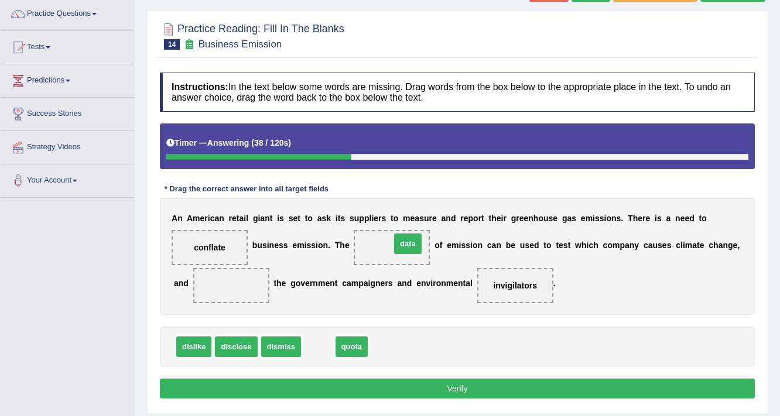
drag, startPoint x: 318, startPoint y: 346, endPoint x: 407, endPoint y: 243, distance: 136.5
drag, startPoint x: 317, startPoint y: 342, endPoint x: 230, endPoint y: 283, distance: 104.9
click at [342, 390] on button "Verify" at bounding box center [457, 389] width 595 height 20
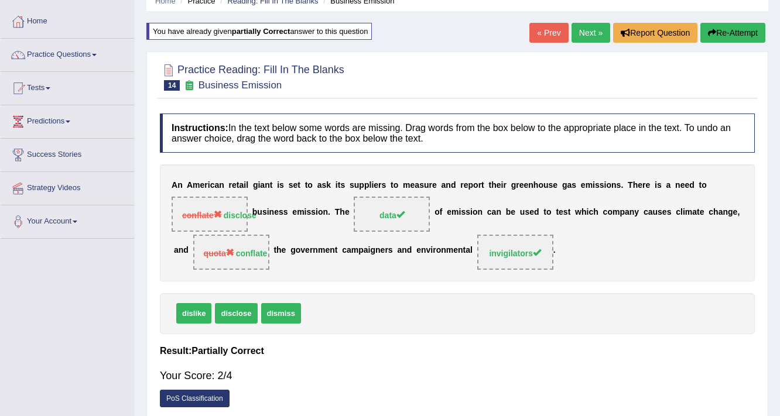
scroll to position [0, 0]
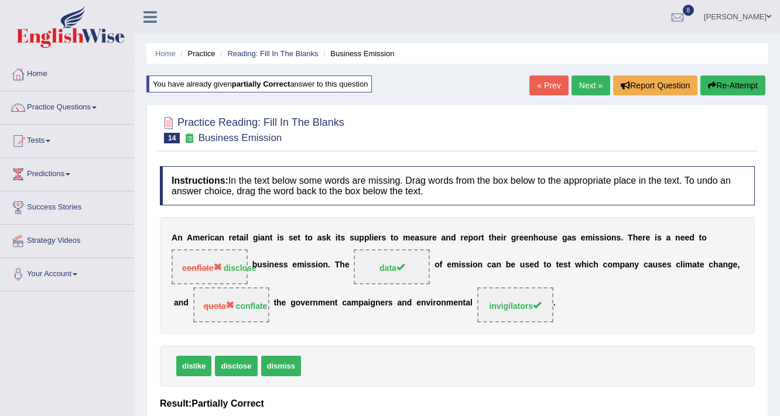
click at [581, 83] on link "Next »" at bounding box center [590, 86] width 39 height 20
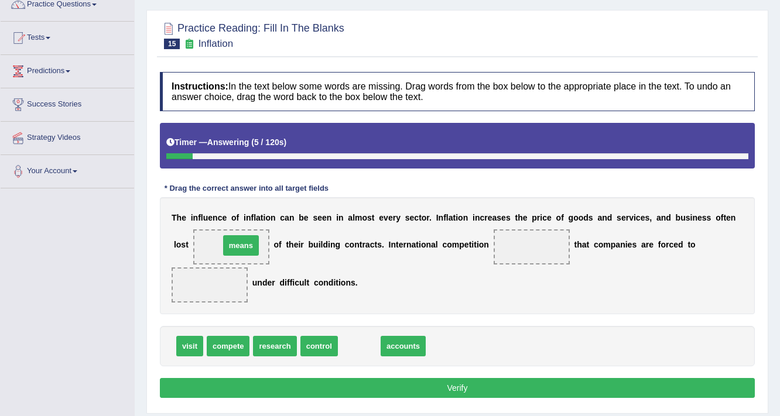
drag, startPoint x: 356, startPoint y: 342, endPoint x: 232, endPoint y: 242, distance: 159.4
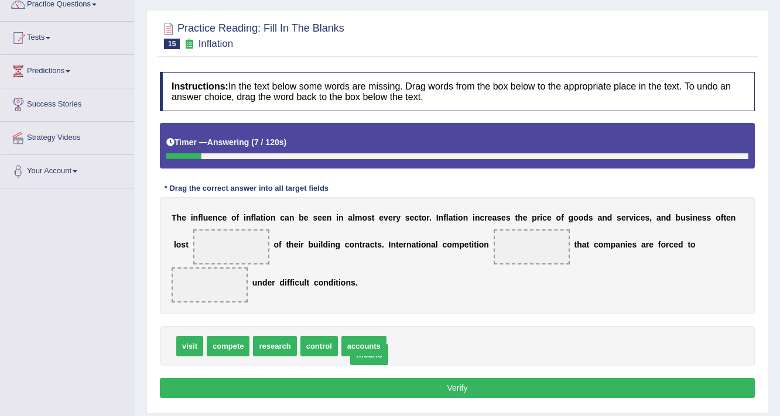
drag, startPoint x: 232, startPoint y: 242, endPoint x: 371, endPoint y: 349, distance: 175.2
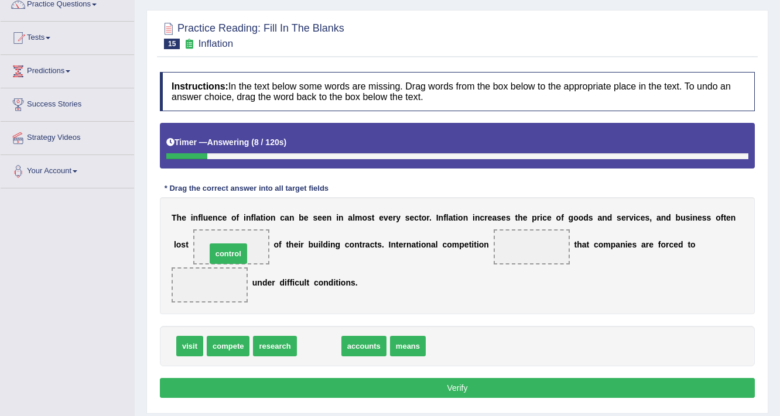
drag, startPoint x: 328, startPoint y: 341, endPoint x: 237, endPoint y: 249, distance: 129.6
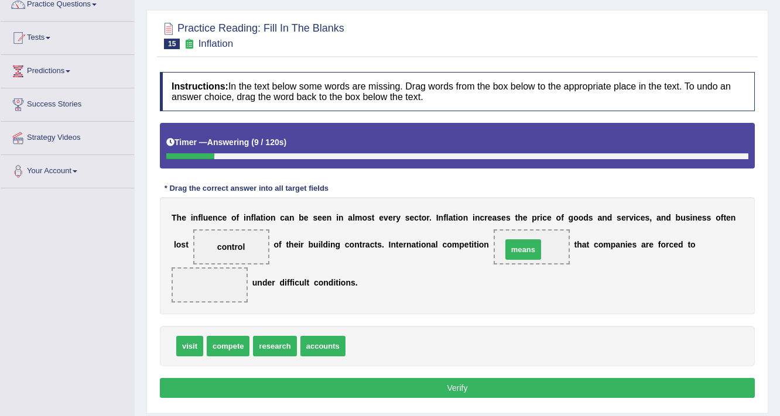
drag, startPoint x: 361, startPoint y: 341, endPoint x: 525, endPoint y: 240, distance: 192.9
drag, startPoint x: 225, startPoint y: 342, endPoint x: 234, endPoint y: 284, distance: 58.1
click at [365, 390] on button "Verify" at bounding box center [457, 388] width 595 height 20
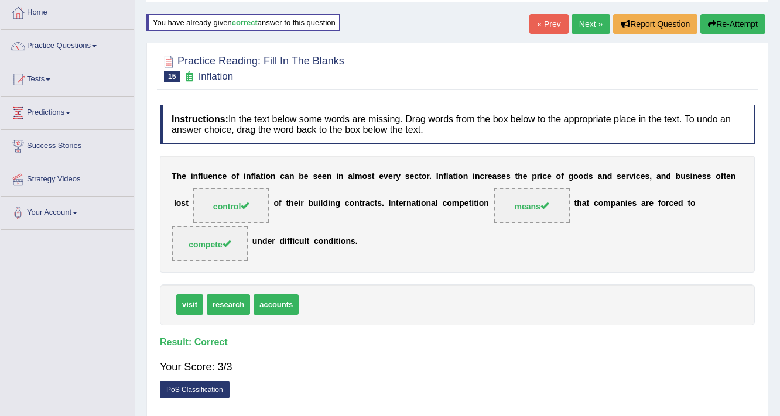
scroll to position [9, 0]
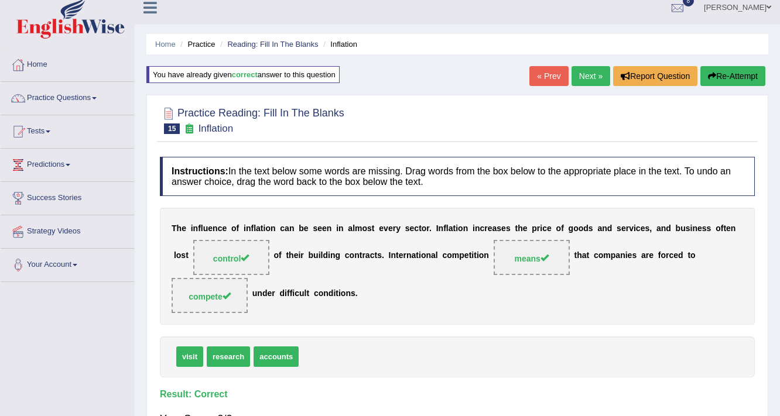
click at [577, 76] on link "Next »" at bounding box center [590, 76] width 39 height 20
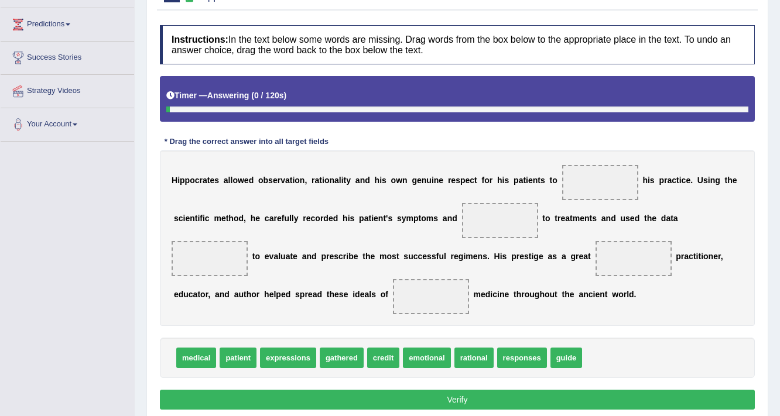
scroll to position [150, 0]
drag, startPoint x: 575, startPoint y: 363, endPoint x: 595, endPoint y: 176, distance: 187.8
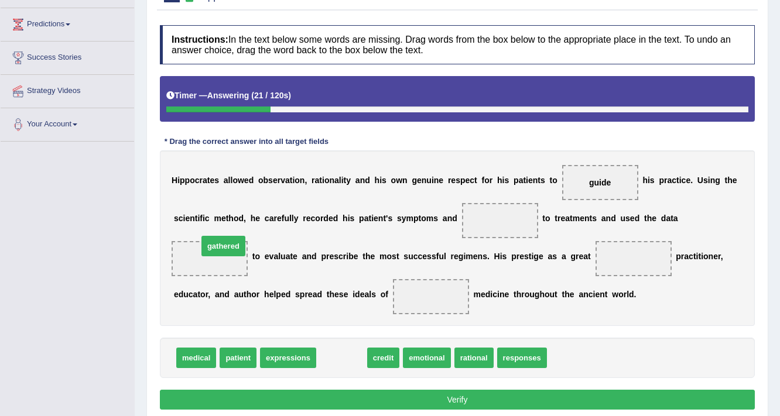
drag, startPoint x: 347, startPoint y: 362, endPoint x: 228, endPoint y: 251, distance: 162.7
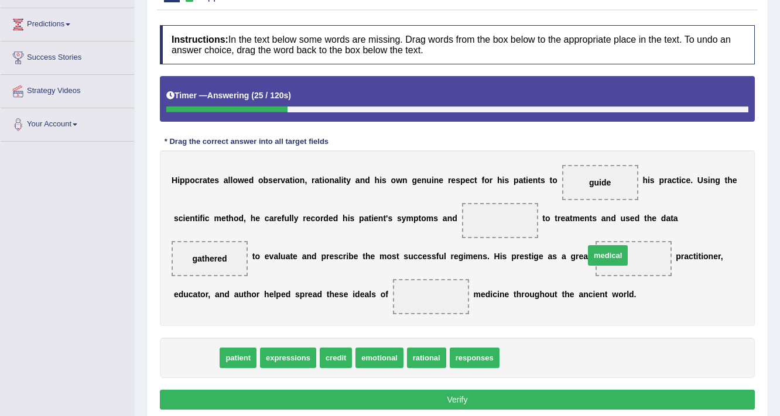
drag, startPoint x: 198, startPoint y: 355, endPoint x: 637, endPoint y: 259, distance: 448.8
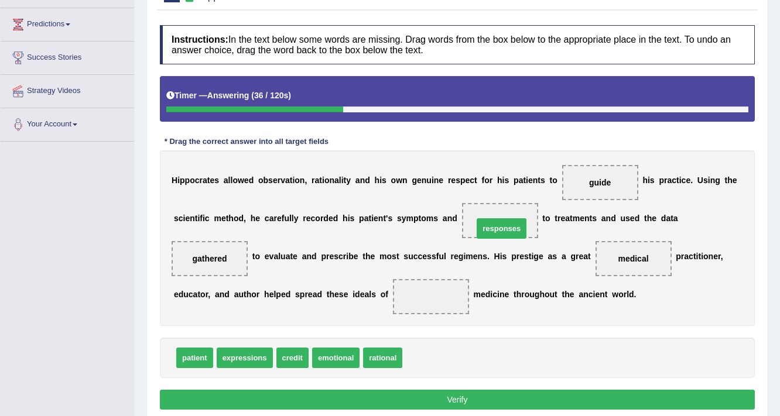
drag, startPoint x: 431, startPoint y: 357, endPoint x: 502, endPoint y: 227, distance: 147.5
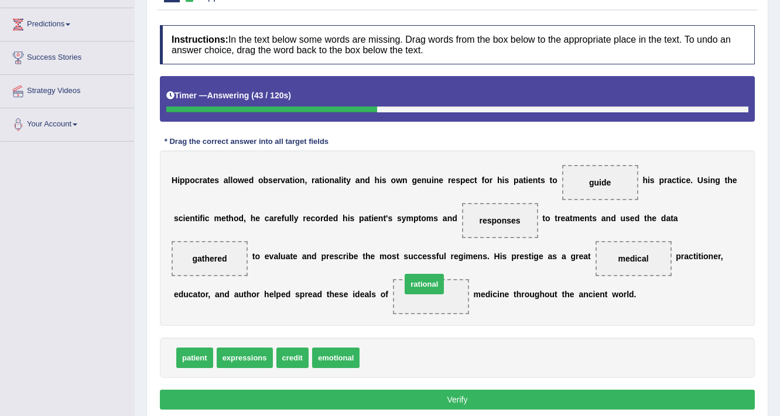
drag, startPoint x: 366, startPoint y: 356, endPoint x: 407, endPoint y: 282, distance: 84.7
click at [429, 393] on button "Verify" at bounding box center [457, 400] width 595 height 20
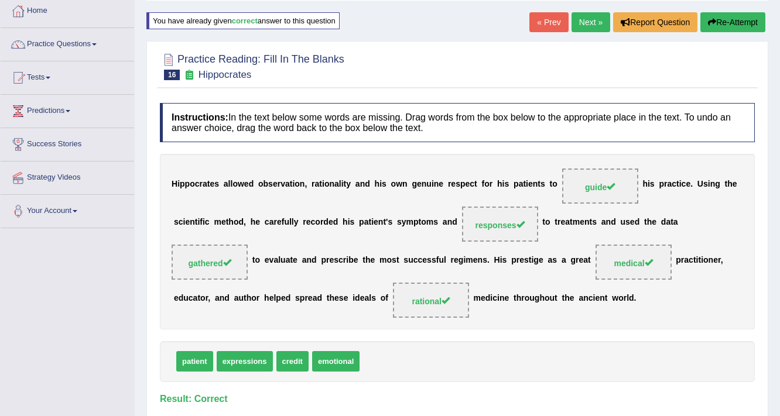
scroll to position [56, 0]
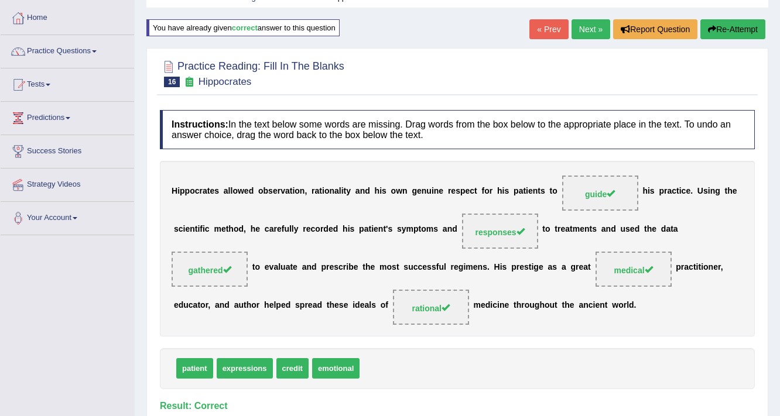
click at [584, 33] on link "Next »" at bounding box center [590, 29] width 39 height 20
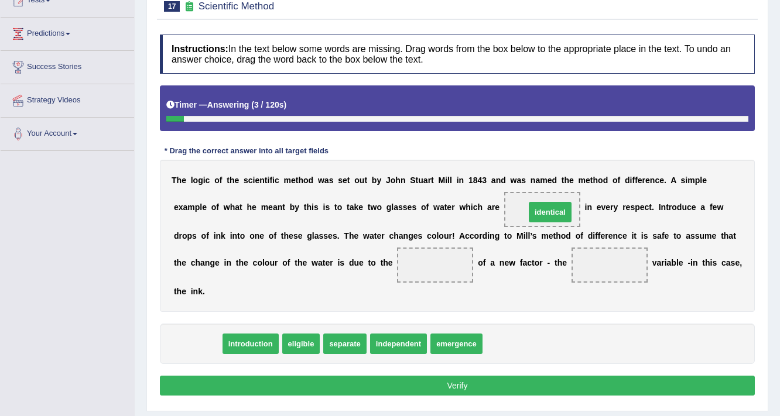
drag, startPoint x: 205, startPoint y: 342, endPoint x: 558, endPoint y: 210, distance: 376.2
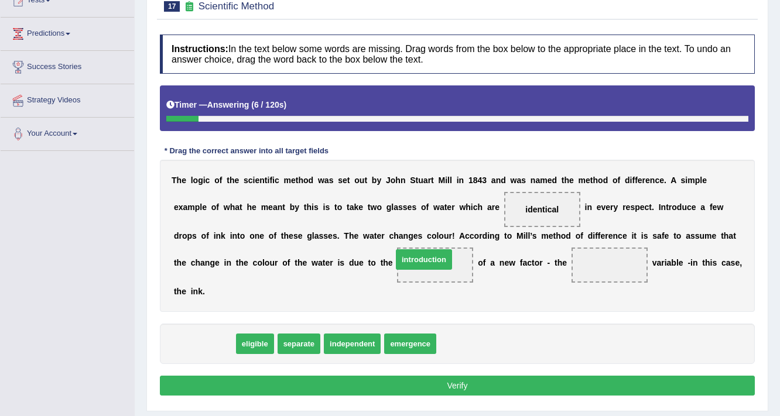
drag, startPoint x: 200, startPoint y: 338, endPoint x: 420, endPoint y: 253, distance: 235.1
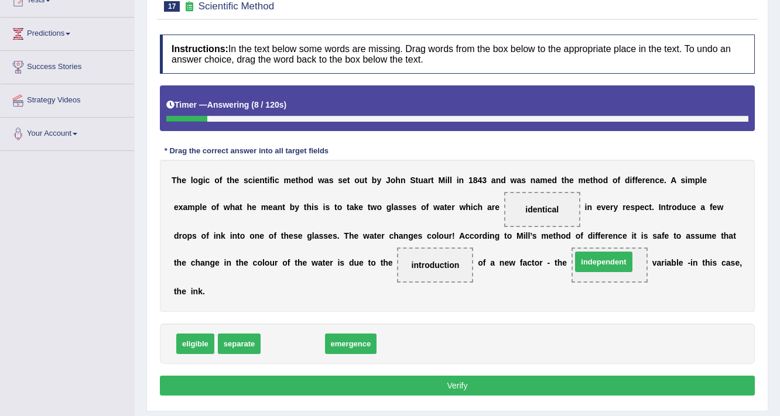
drag, startPoint x: 279, startPoint y: 343, endPoint x: 589, endPoint y: 261, distance: 321.5
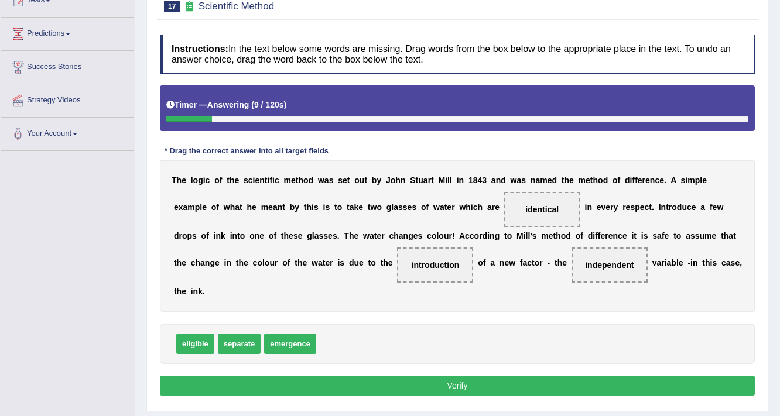
click at [503, 379] on button "Verify" at bounding box center [457, 386] width 595 height 20
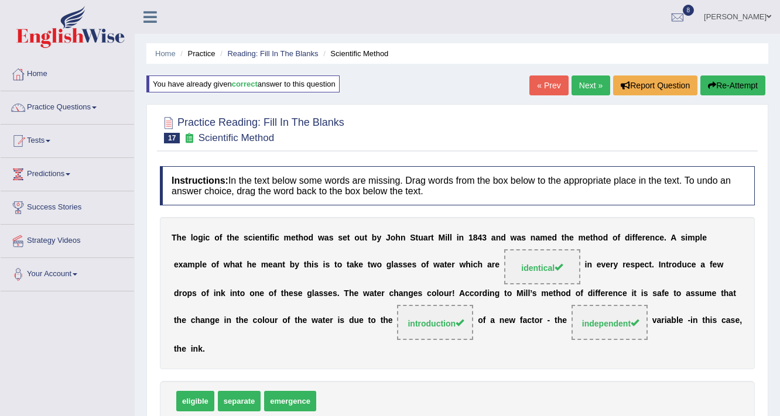
click at [583, 86] on link "Next »" at bounding box center [590, 86] width 39 height 20
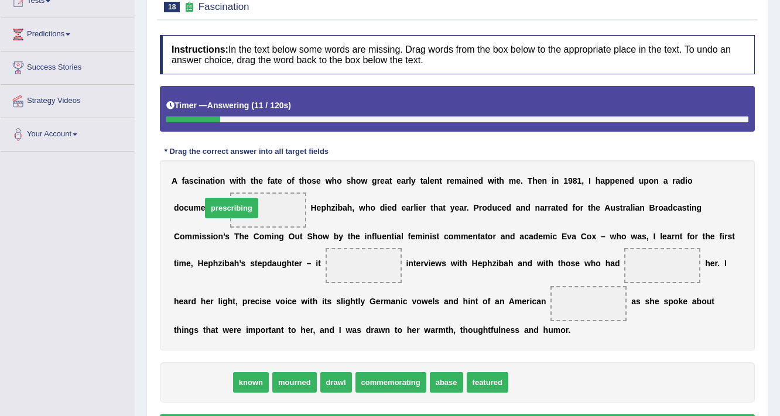
drag, startPoint x: 217, startPoint y: 381, endPoint x: 246, endPoint y: 204, distance: 179.8
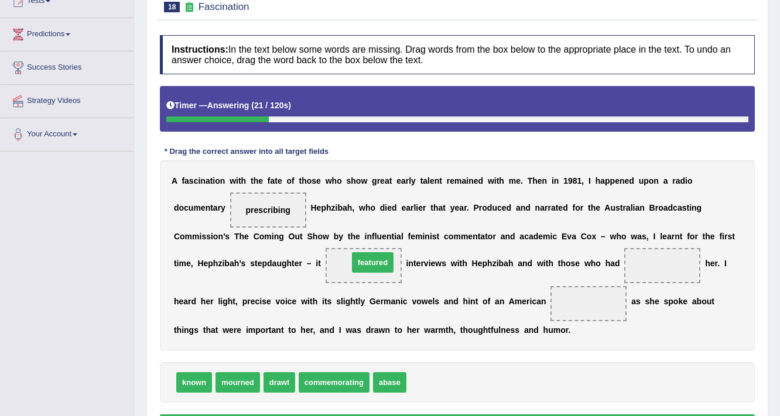
drag, startPoint x: 437, startPoint y: 384, endPoint x: 379, endPoint y: 264, distance: 133.3
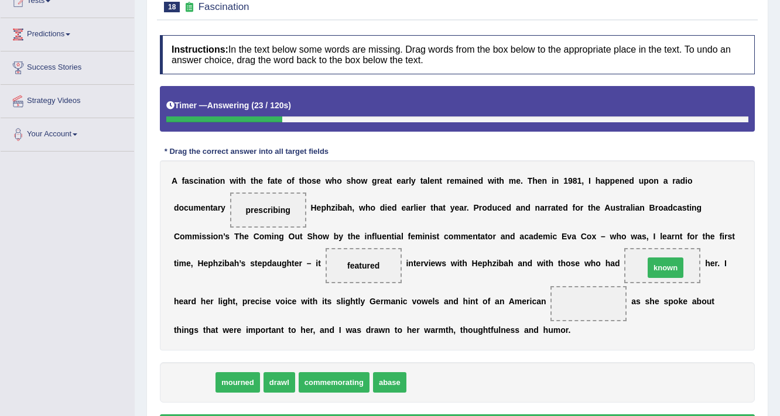
drag, startPoint x: 196, startPoint y: 378, endPoint x: 667, endPoint y: 263, distance: 485.0
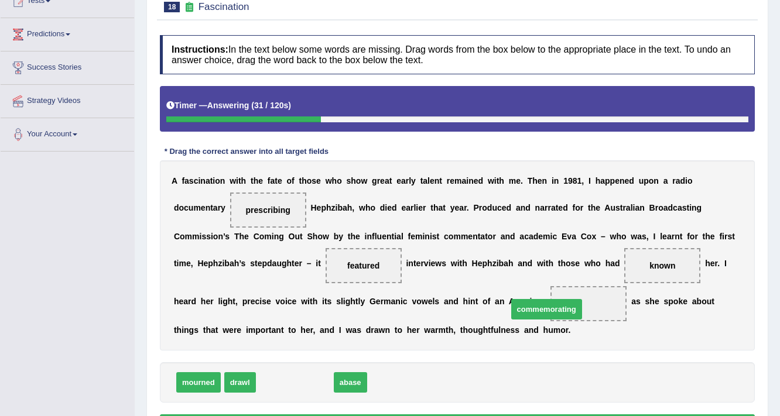
drag, startPoint x: 313, startPoint y: 383, endPoint x: 574, endPoint y: 309, distance: 271.5
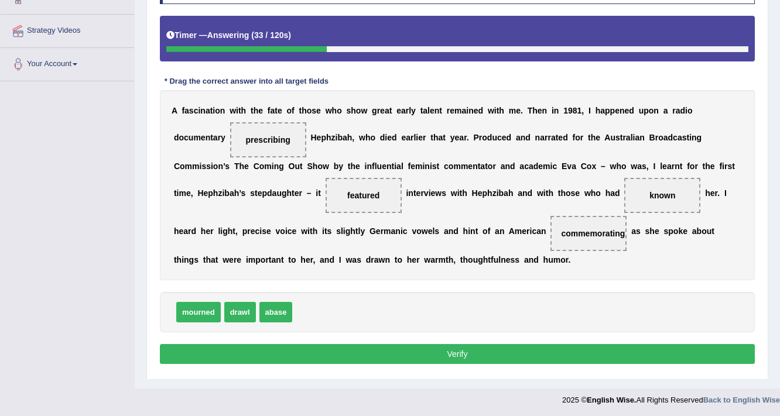
click at [498, 347] on button "Verify" at bounding box center [457, 354] width 595 height 20
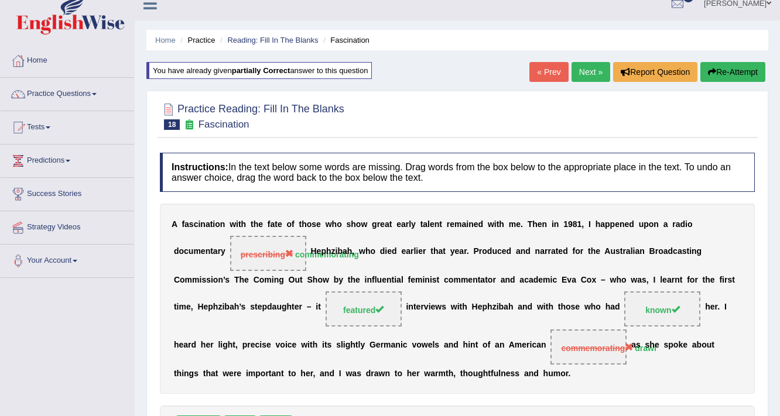
scroll to position [11, 0]
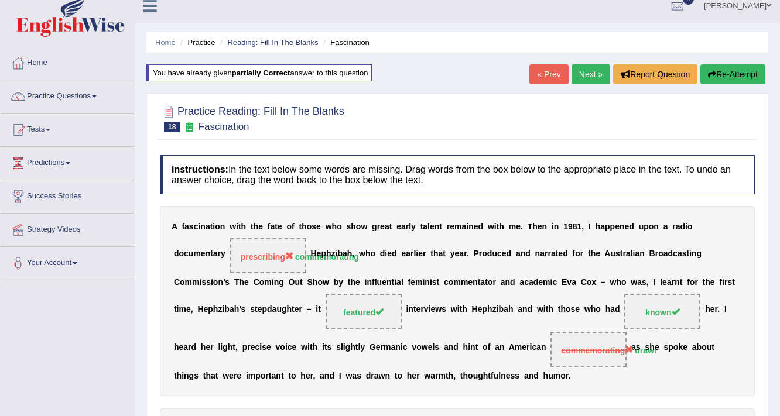
click at [578, 65] on link "Next »" at bounding box center [590, 74] width 39 height 20
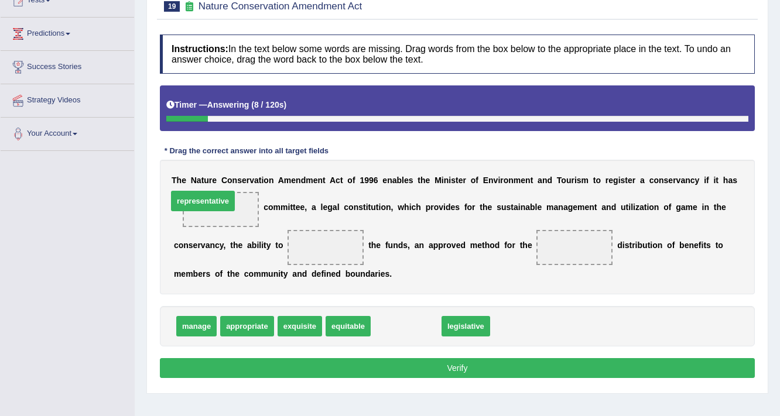
drag, startPoint x: 406, startPoint y: 325, endPoint x: 214, endPoint y: 207, distance: 225.0
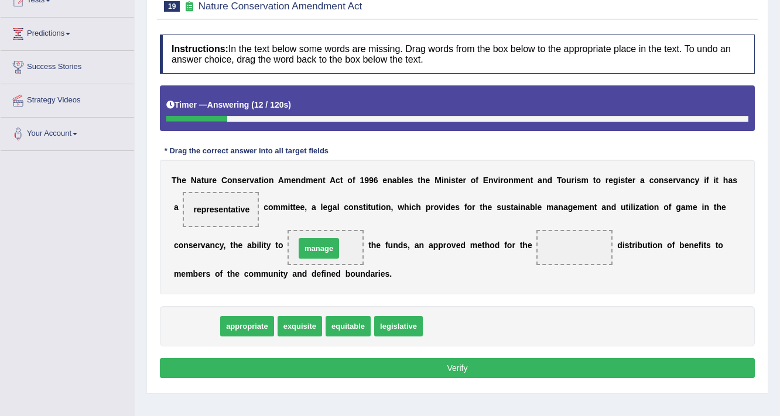
drag, startPoint x: 204, startPoint y: 327, endPoint x: 326, endPoint y: 249, distance: 145.0
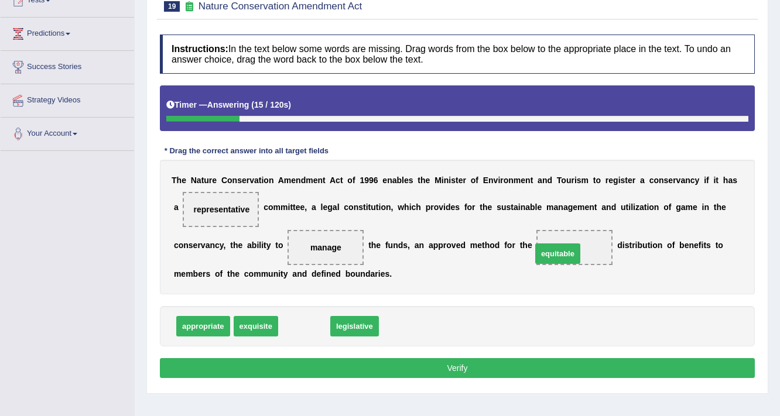
drag, startPoint x: 301, startPoint y: 321, endPoint x: 550, endPoint y: 245, distance: 260.6
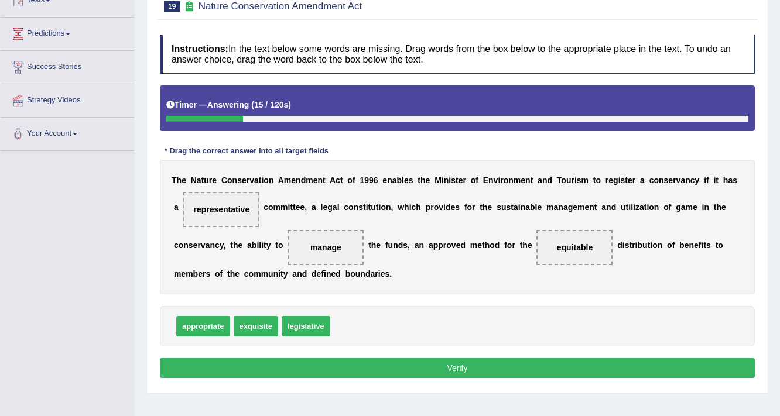
click at [499, 365] on button "Verify" at bounding box center [457, 368] width 595 height 20
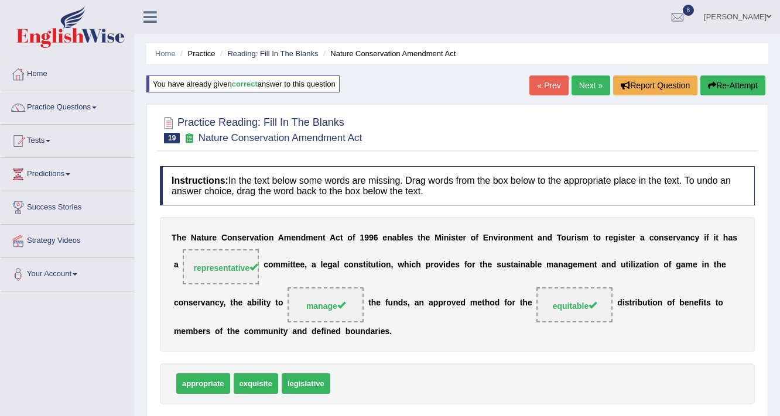
click at [594, 86] on link "Next »" at bounding box center [590, 86] width 39 height 20
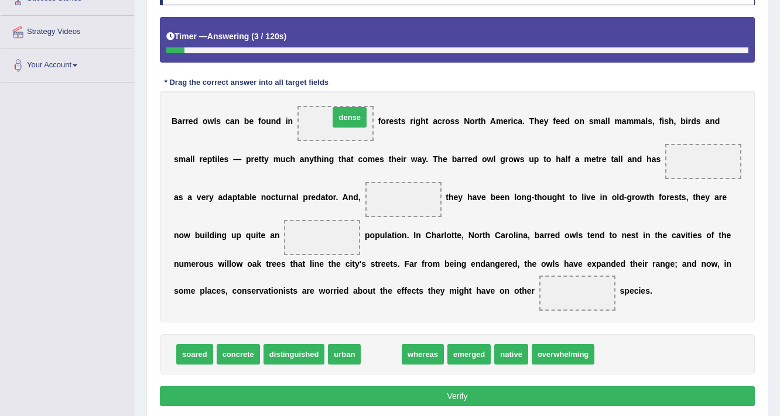
drag, startPoint x: 383, startPoint y: 350, endPoint x: 352, endPoint y: 113, distance: 239.2
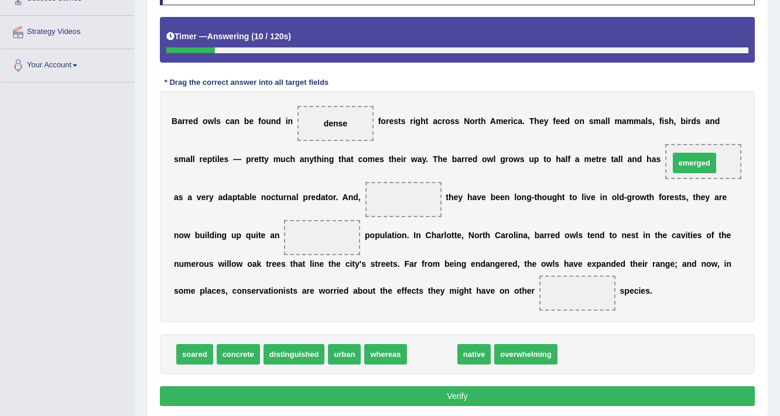
drag, startPoint x: 420, startPoint y: 352, endPoint x: 687, endPoint y: 159, distance: 329.5
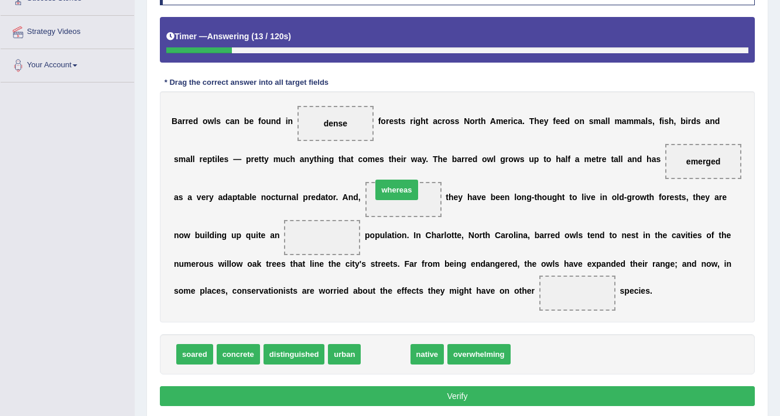
drag, startPoint x: 383, startPoint y: 344, endPoint x: 393, endPoint y: 183, distance: 161.3
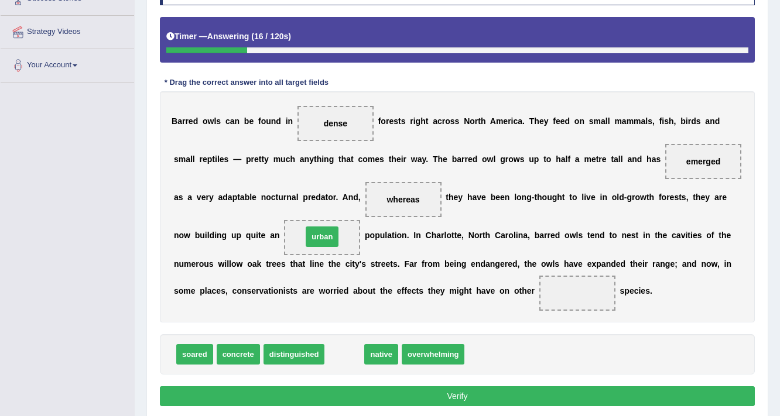
drag, startPoint x: 345, startPoint y: 344, endPoint x: 321, endPoint y: 231, distance: 115.1
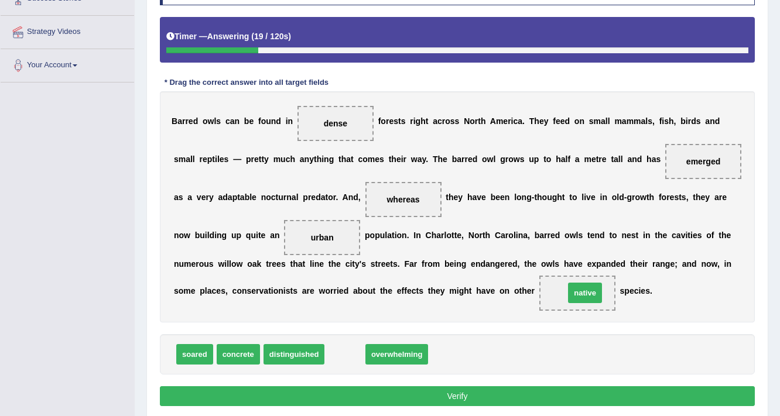
drag, startPoint x: 344, startPoint y: 347, endPoint x: 584, endPoint y: 286, distance: 247.6
click at [482, 390] on button "Verify" at bounding box center [457, 396] width 595 height 20
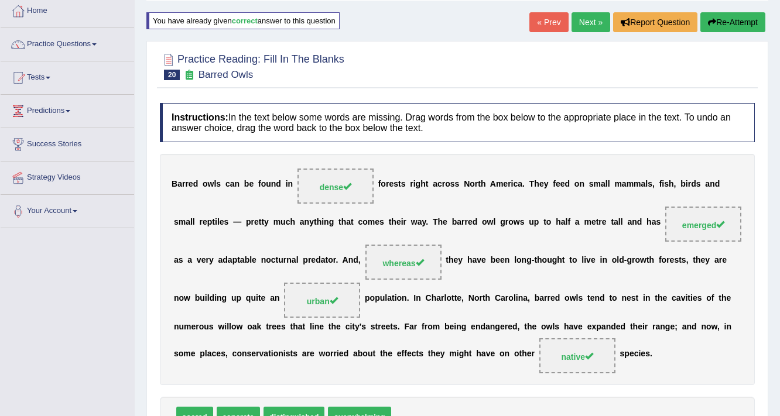
scroll to position [58, 0]
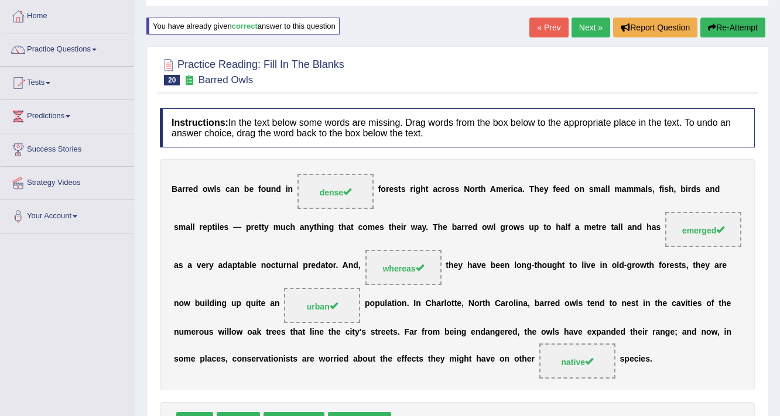
click at [573, 26] on link "Next »" at bounding box center [590, 28] width 39 height 20
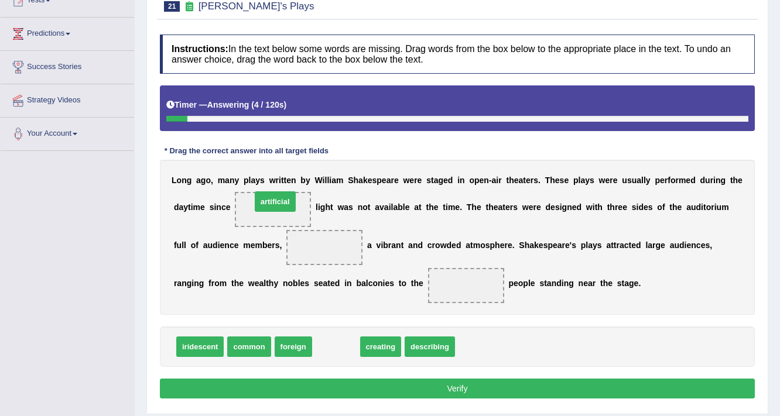
drag, startPoint x: 342, startPoint y: 341, endPoint x: 282, endPoint y: 196, distance: 157.4
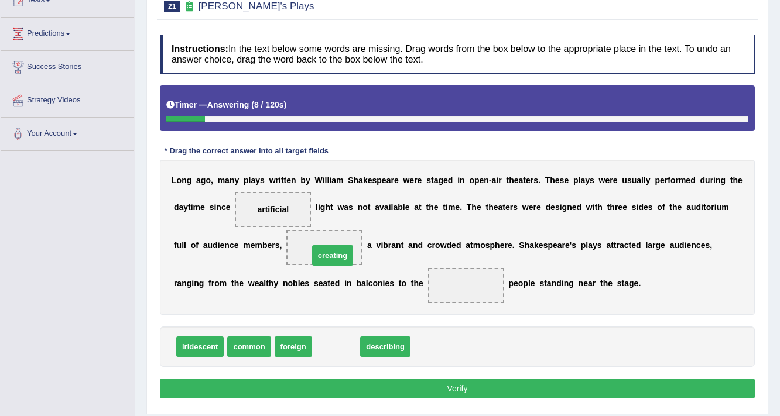
drag, startPoint x: 320, startPoint y: 344, endPoint x: 316, endPoint y: 253, distance: 91.4
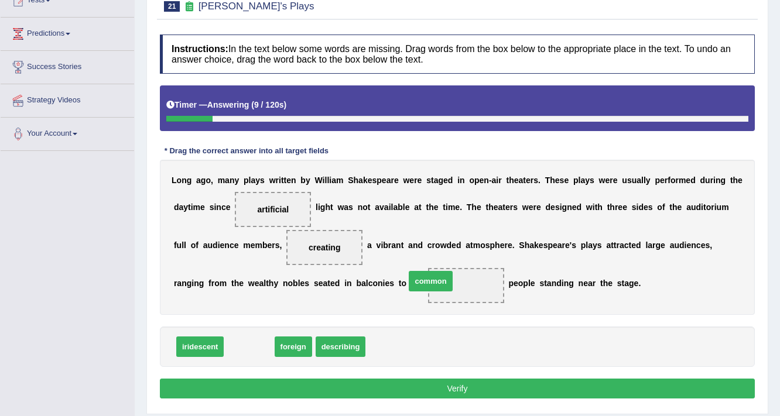
drag, startPoint x: 254, startPoint y: 347, endPoint x: 447, endPoint y: 279, distance: 204.0
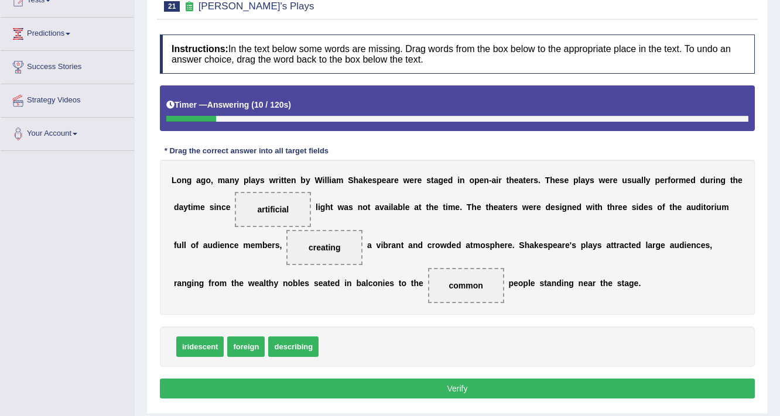
click at [421, 393] on button "Verify" at bounding box center [457, 389] width 595 height 20
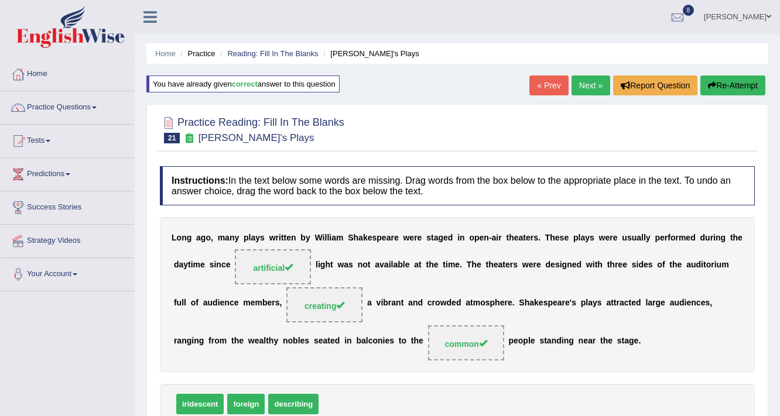
click at [582, 76] on link "Next »" at bounding box center [590, 86] width 39 height 20
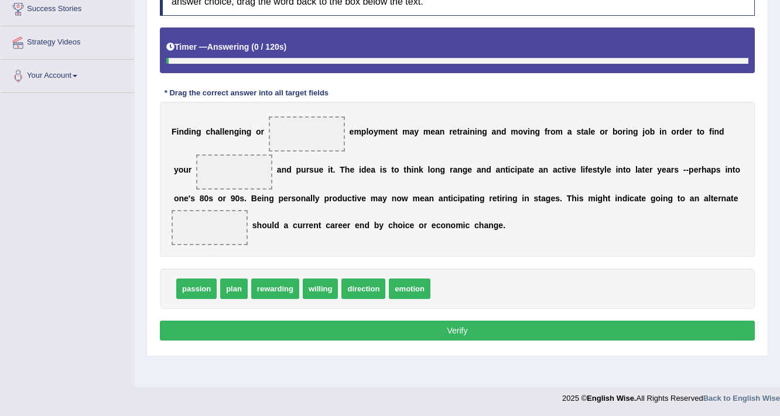
scroll to position [198, 0]
drag, startPoint x: 274, startPoint y: 290, endPoint x: 316, endPoint y: 136, distance: 159.6
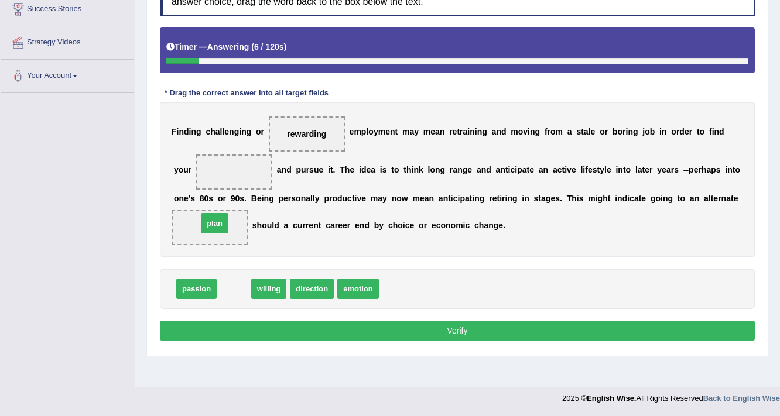
drag, startPoint x: 231, startPoint y: 286, endPoint x: 211, endPoint y: 220, distance: 69.1
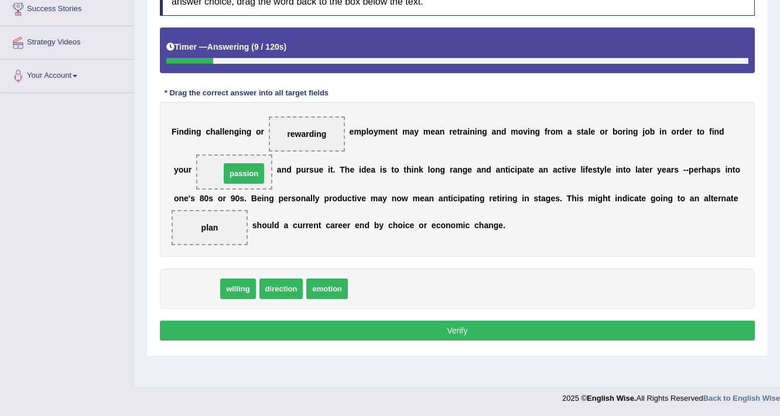
drag, startPoint x: 187, startPoint y: 285, endPoint x: 234, endPoint y: 169, distance: 125.8
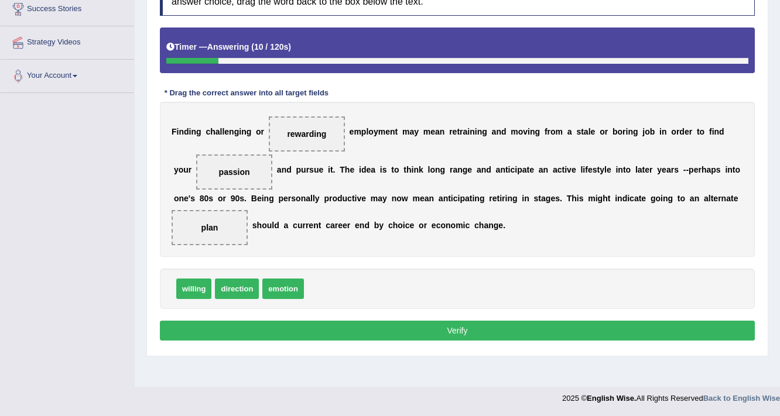
click at [323, 333] on button "Verify" at bounding box center [457, 331] width 595 height 20
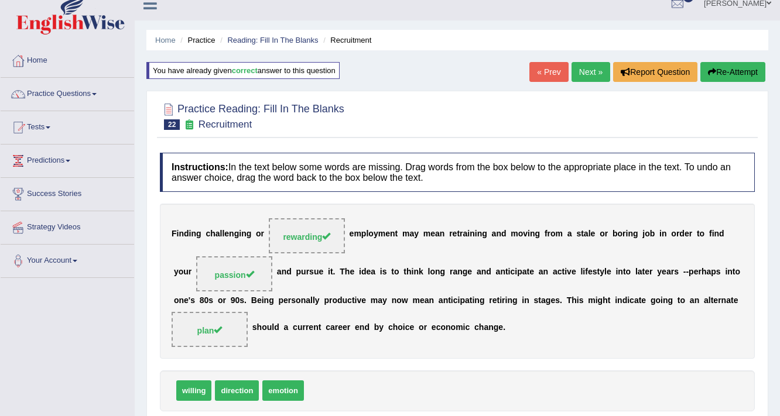
scroll to position [0, 0]
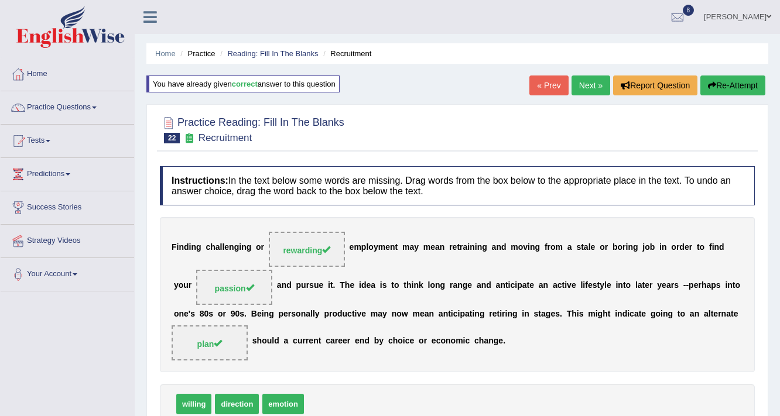
click at [595, 84] on link "Next »" at bounding box center [590, 86] width 39 height 20
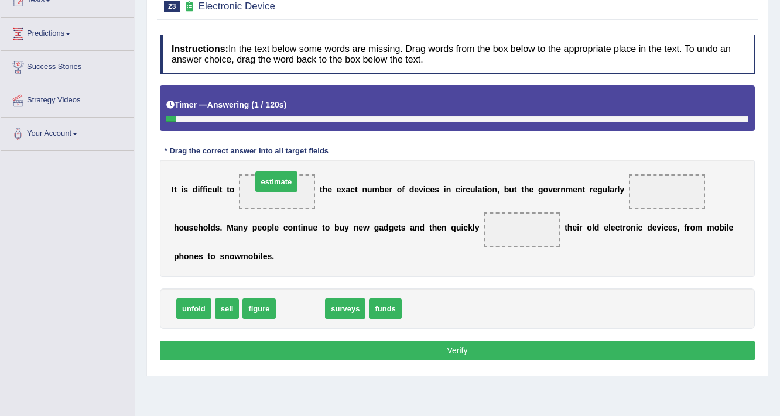
drag, startPoint x: 296, startPoint y: 309, endPoint x: 272, endPoint y: 182, distance: 129.3
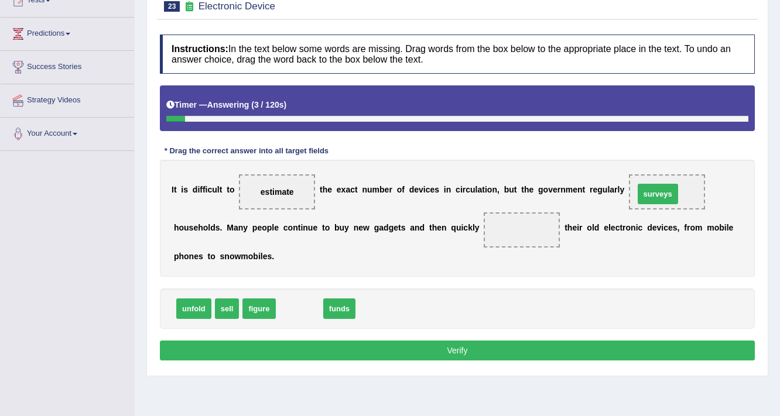
drag, startPoint x: 290, startPoint y: 309, endPoint x: 649, endPoint y: 194, distance: 376.2
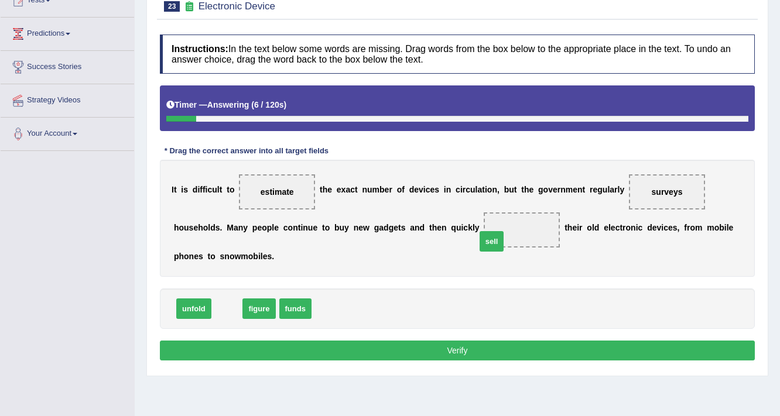
drag, startPoint x: 231, startPoint y: 304, endPoint x: 496, endPoint y: 236, distance: 273.0
click at [434, 349] on button "Verify" at bounding box center [457, 351] width 595 height 20
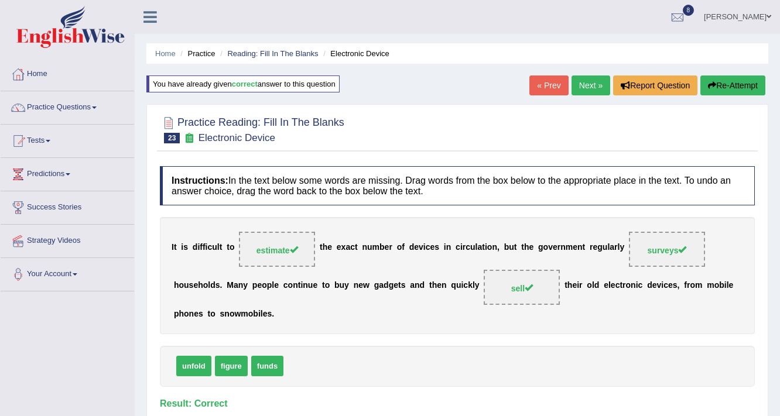
click at [581, 81] on link "Next »" at bounding box center [590, 86] width 39 height 20
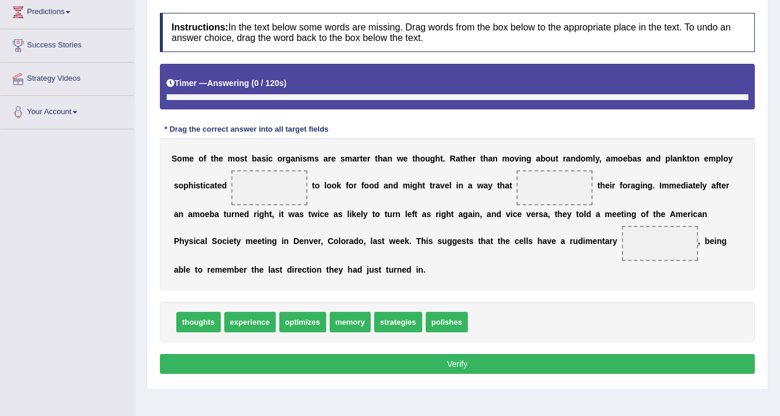
scroll to position [162, 0]
drag, startPoint x: 384, startPoint y: 319, endPoint x: 269, endPoint y: 185, distance: 176.5
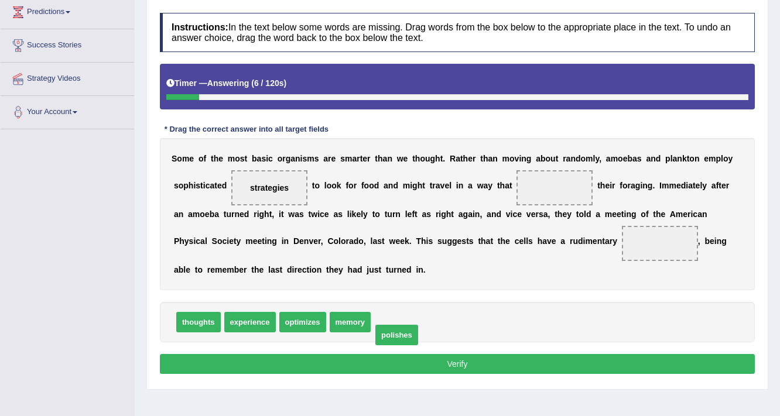
drag, startPoint x: 392, startPoint y: 321, endPoint x: 393, endPoint y: 334, distance: 12.9
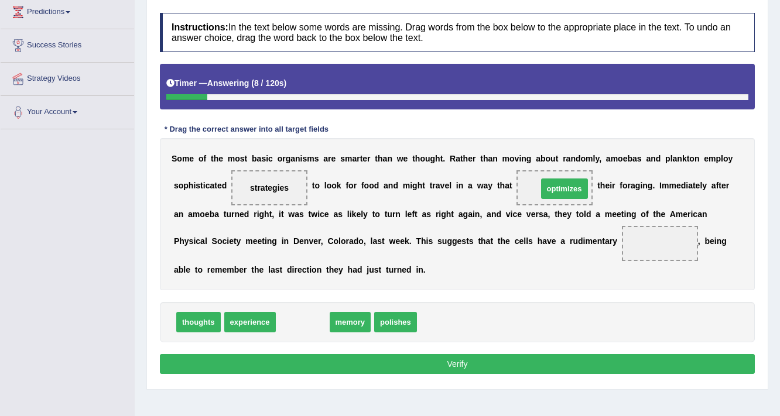
drag, startPoint x: 301, startPoint y: 314, endPoint x: 560, endPoint y: 181, distance: 290.9
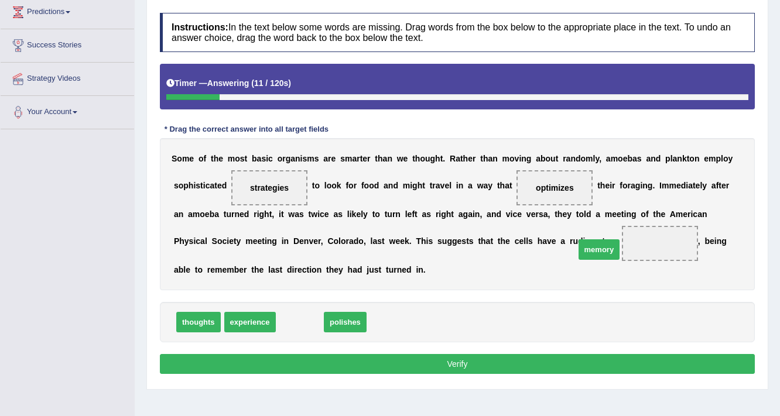
drag, startPoint x: 304, startPoint y: 318, endPoint x: 604, endPoint y: 246, distance: 307.8
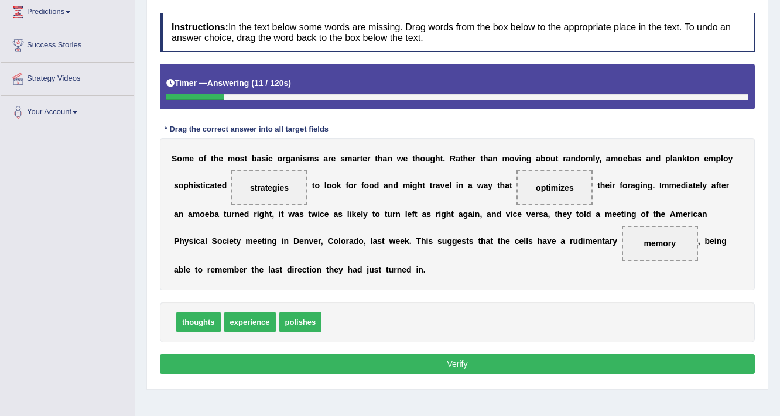
click at [484, 351] on div "Instructions: In the text below some words are missing. Drag words from the box…" at bounding box center [457, 195] width 601 height 376
click at [482, 354] on button "Verify" at bounding box center [457, 364] width 595 height 20
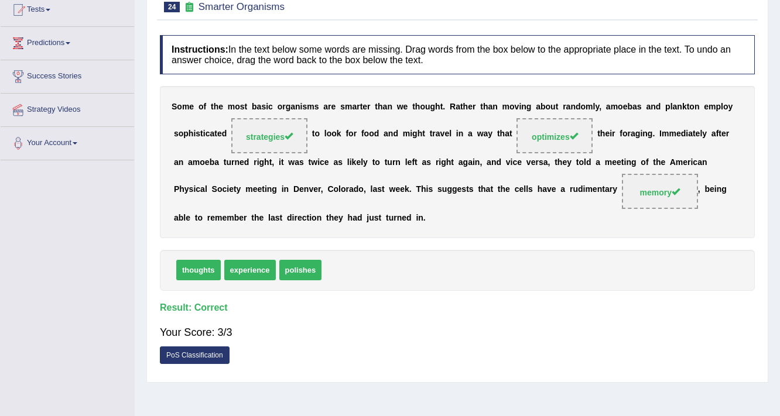
scroll to position [22, 0]
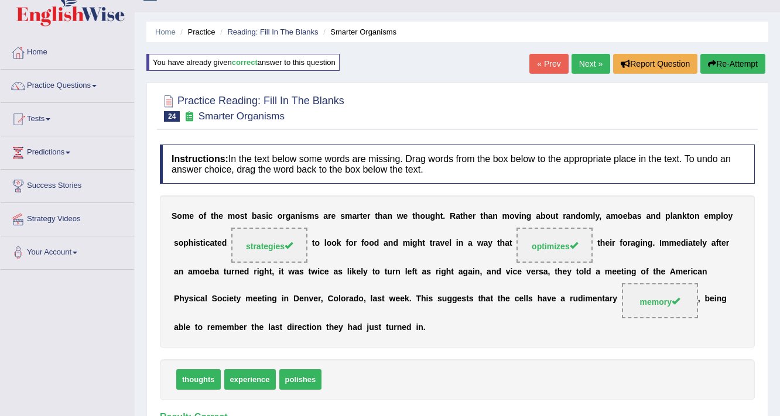
click at [585, 60] on link "Next »" at bounding box center [590, 64] width 39 height 20
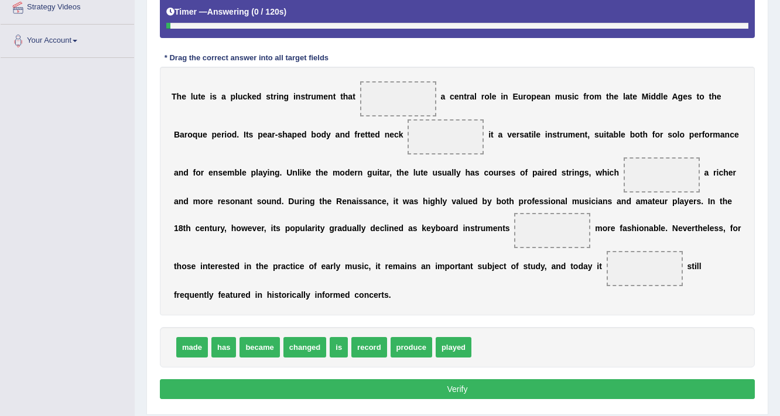
scroll to position [234, 0]
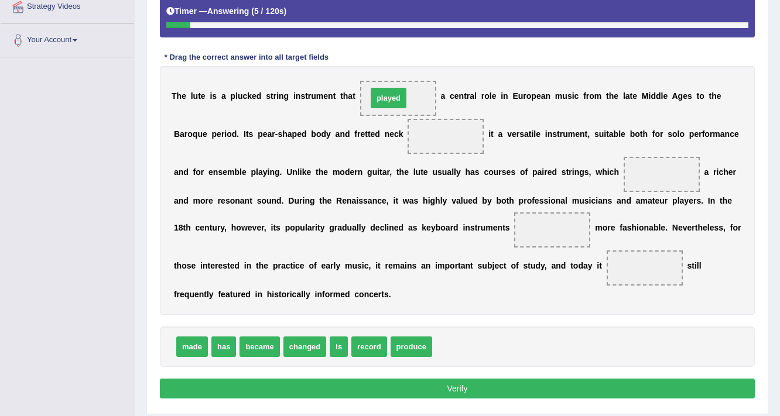
drag, startPoint x: 466, startPoint y: 345, endPoint x: 401, endPoint y: 97, distance: 257.1
drag, startPoint x: 199, startPoint y: 347, endPoint x: 455, endPoint y: 138, distance: 330.8
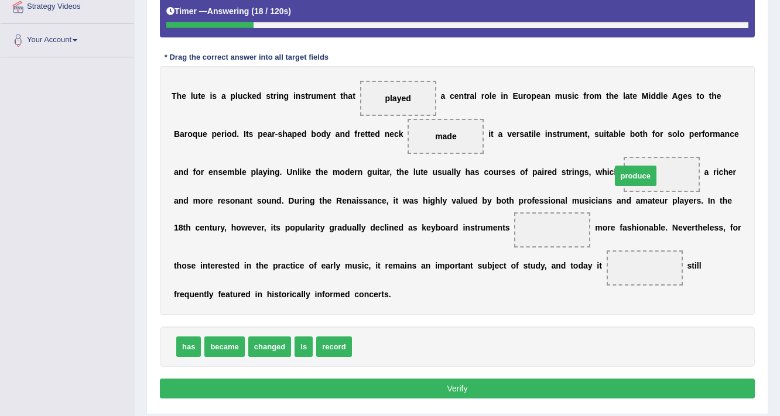
drag, startPoint x: 371, startPoint y: 347, endPoint x: 630, endPoint y: 176, distance: 310.6
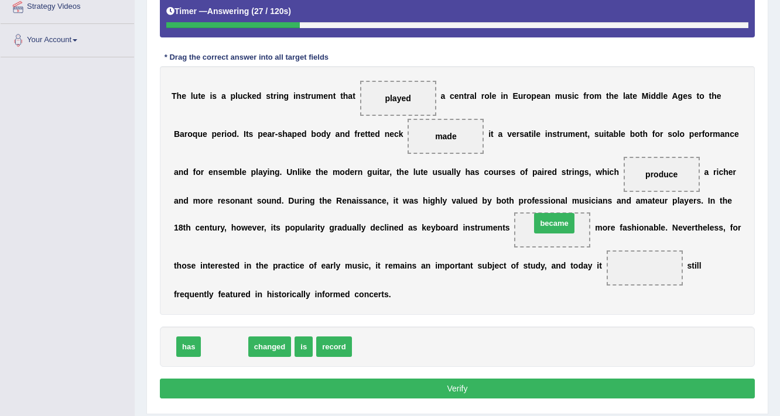
drag, startPoint x: 235, startPoint y: 345, endPoint x: 564, endPoint y: 222, distance: 352.0
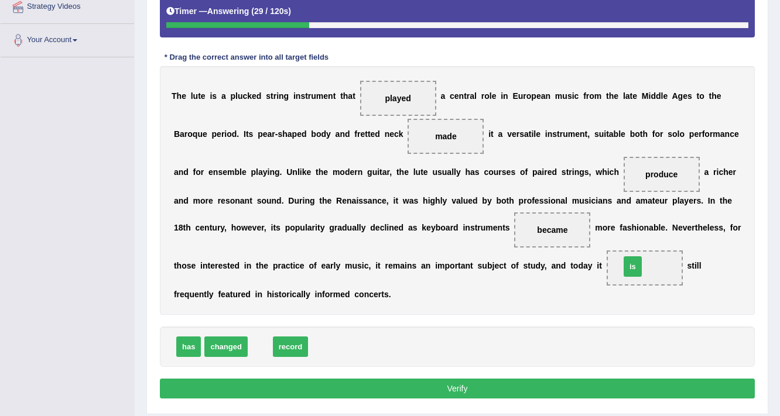
drag, startPoint x: 253, startPoint y: 347, endPoint x: 626, endPoint y: 266, distance: 382.0
click at [503, 383] on button "Verify" at bounding box center [457, 389] width 595 height 20
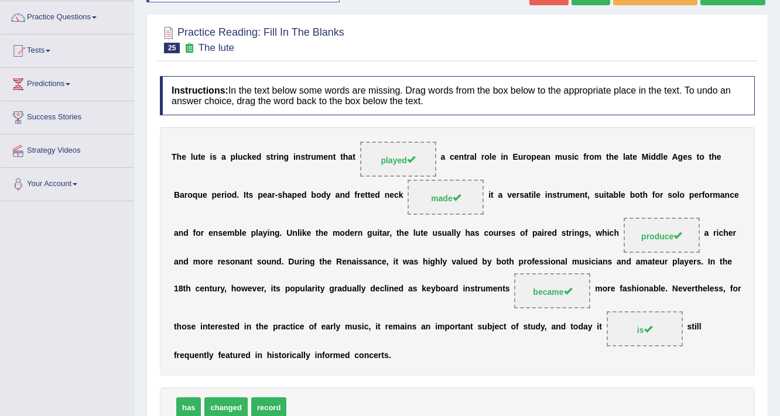
scroll to position [58, 0]
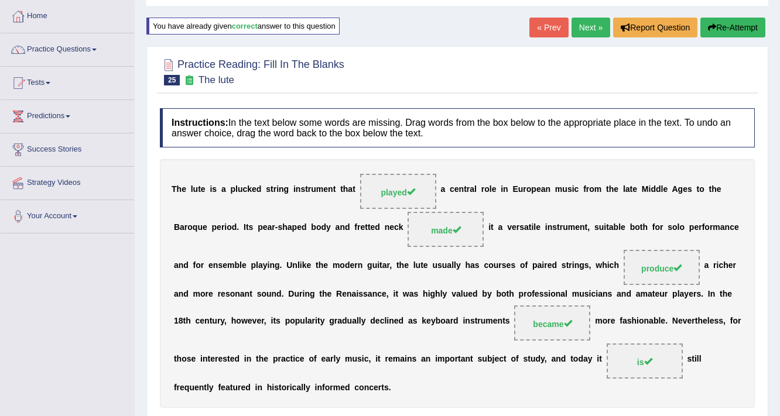
click at [592, 23] on link "Next »" at bounding box center [590, 28] width 39 height 20
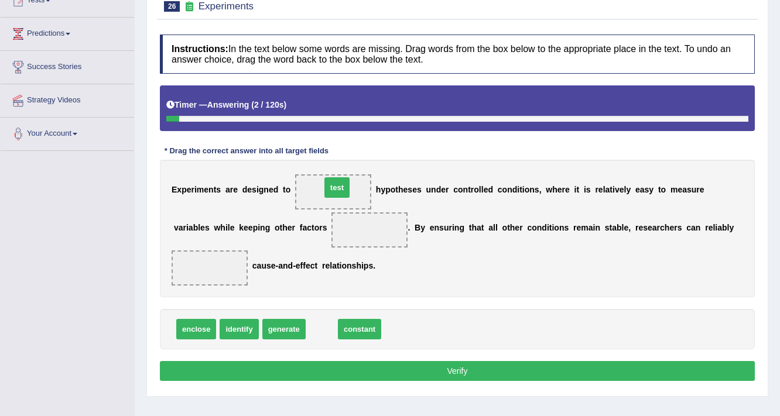
drag, startPoint x: 316, startPoint y: 330, endPoint x: 331, endPoint y: 188, distance: 142.5
drag, startPoint x: 307, startPoint y: 324, endPoint x: 321, endPoint y: 320, distance: 15.2
click at [312, 322] on div "enclose identify generate constant" at bounding box center [457, 329] width 595 height 40
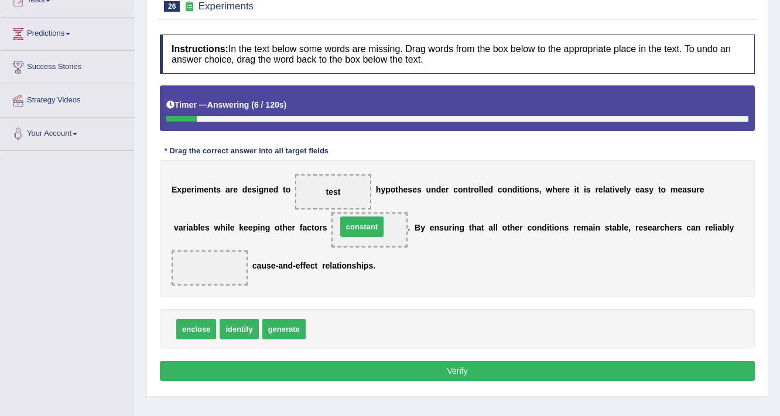
drag, startPoint x: 327, startPoint y: 320, endPoint x: 358, endPoint y: 217, distance: 107.0
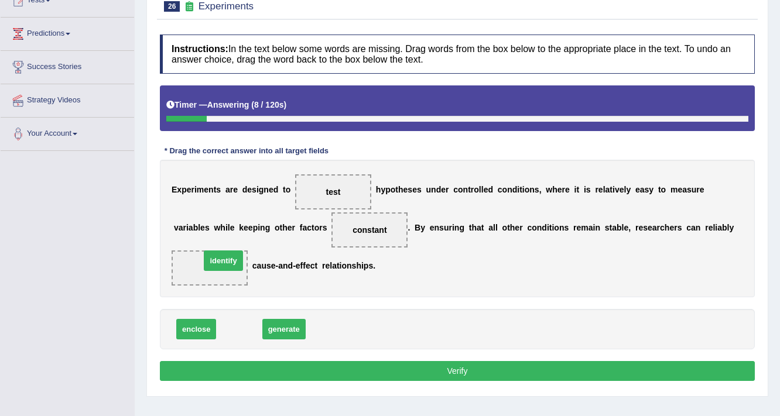
drag, startPoint x: 240, startPoint y: 329, endPoint x: 224, endPoint y: 260, distance: 70.3
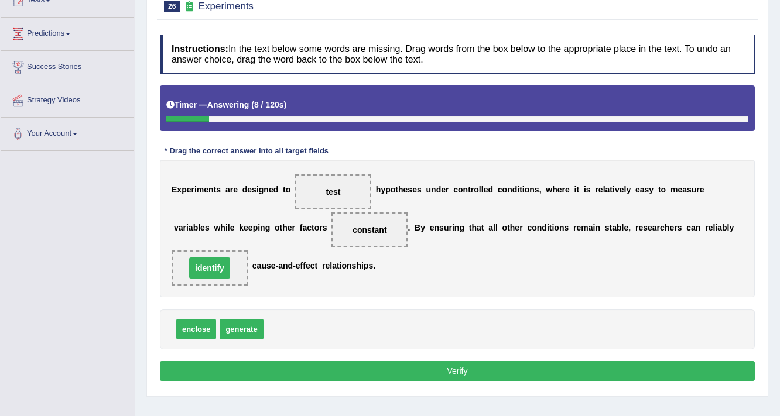
click at [373, 371] on button "Verify" at bounding box center [457, 371] width 595 height 20
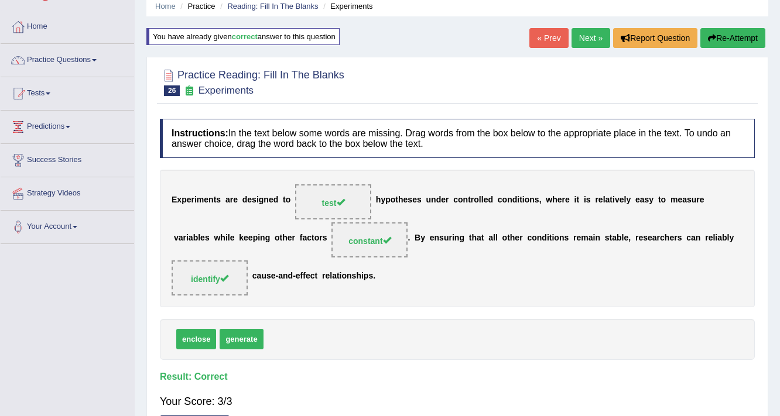
scroll to position [47, 0]
click at [582, 30] on link "Next »" at bounding box center [590, 39] width 39 height 20
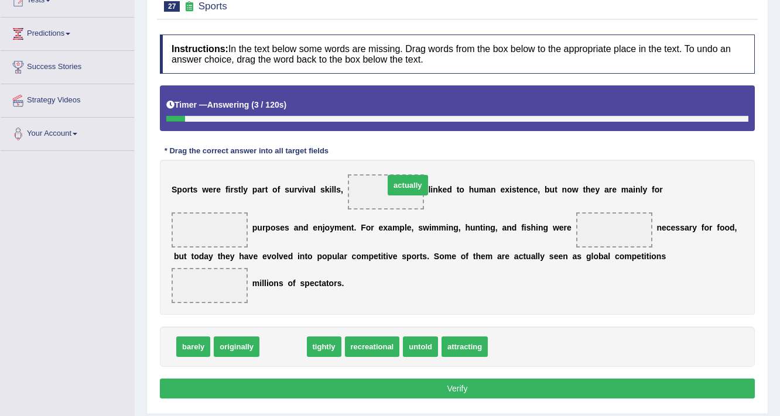
drag, startPoint x: 282, startPoint y: 344, endPoint x: 403, endPoint y: 182, distance: 202.4
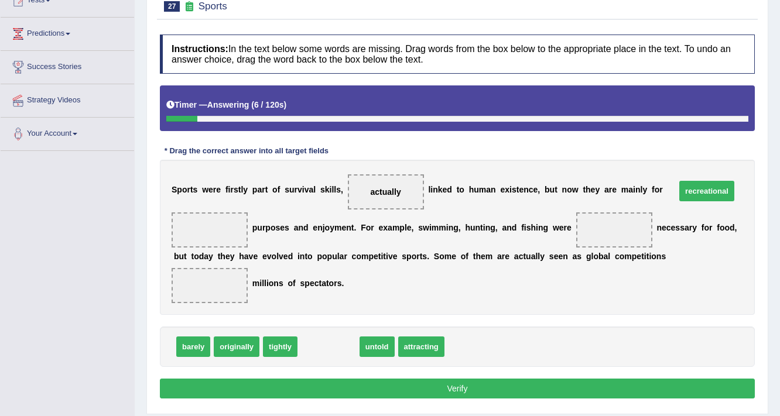
drag, startPoint x: 342, startPoint y: 339, endPoint x: 721, endPoint y: 183, distance: 409.0
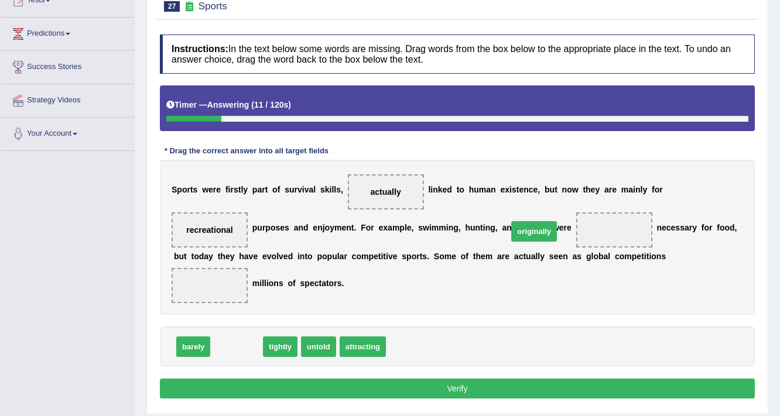
drag, startPoint x: 228, startPoint y: 347, endPoint x: 527, endPoint y: 231, distance: 320.6
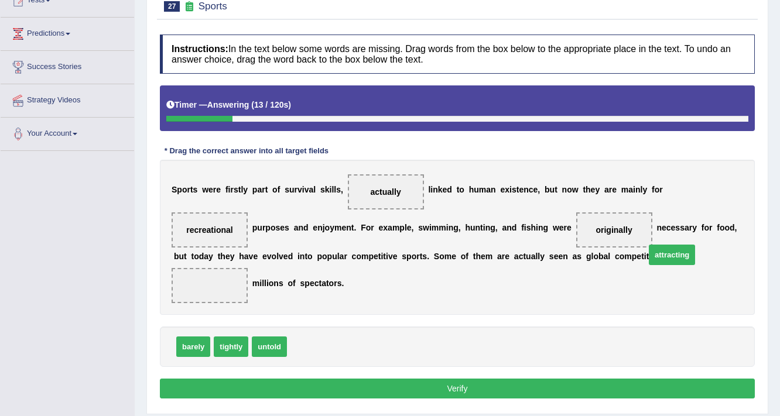
drag, startPoint x: 325, startPoint y: 337, endPoint x: 684, endPoint y: 244, distance: 370.0
click at [546, 382] on button "Verify" at bounding box center [457, 389] width 595 height 20
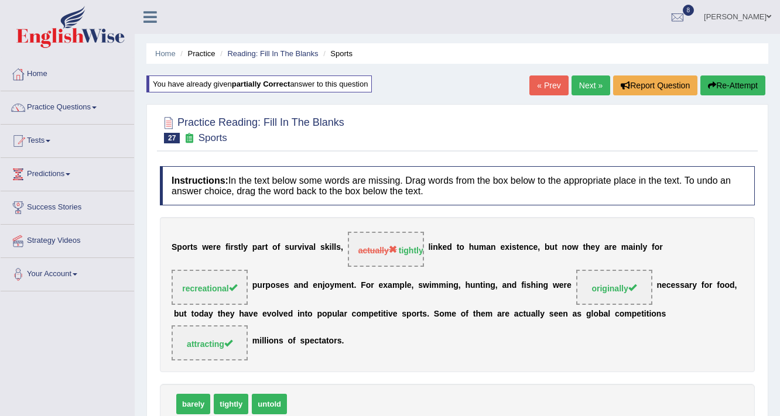
click at [591, 78] on link "Next »" at bounding box center [590, 86] width 39 height 20
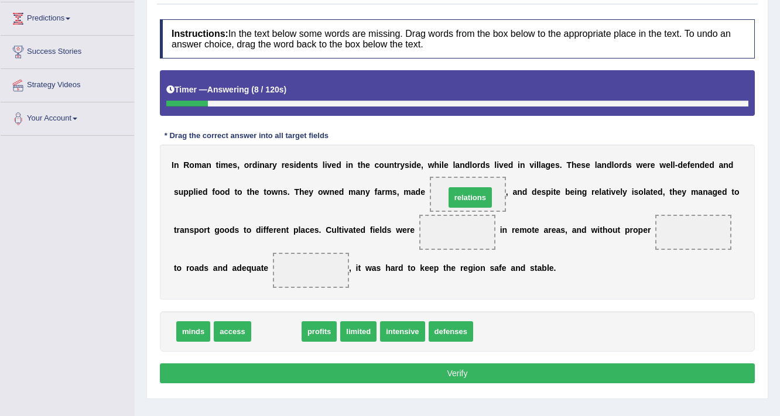
drag, startPoint x: 286, startPoint y: 330, endPoint x: 480, endPoint y: 196, distance: 235.6
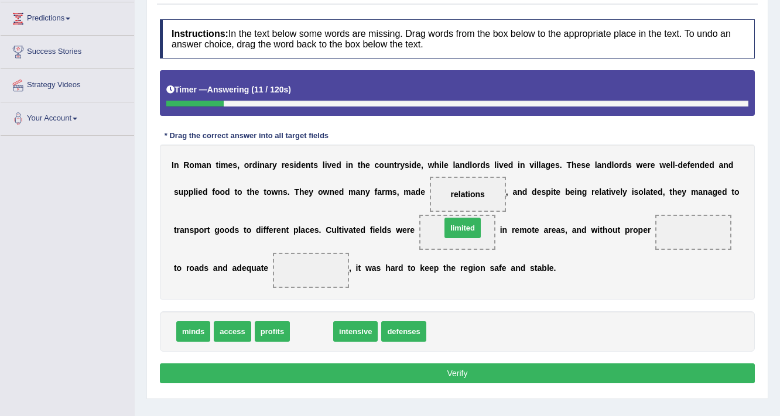
drag, startPoint x: 304, startPoint y: 334, endPoint x: 455, endPoint y: 229, distance: 183.5
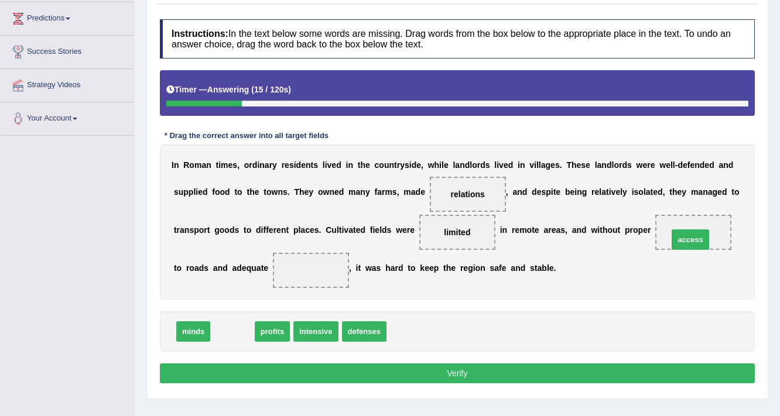
drag, startPoint x: 239, startPoint y: 332, endPoint x: 697, endPoint y: 240, distance: 466.9
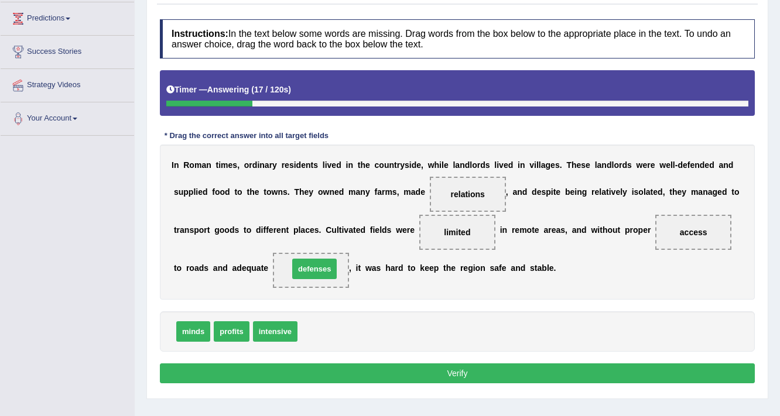
drag, startPoint x: 309, startPoint y: 325, endPoint x: 300, endPoint y: 263, distance: 63.2
click at [349, 374] on button "Verify" at bounding box center [457, 374] width 595 height 20
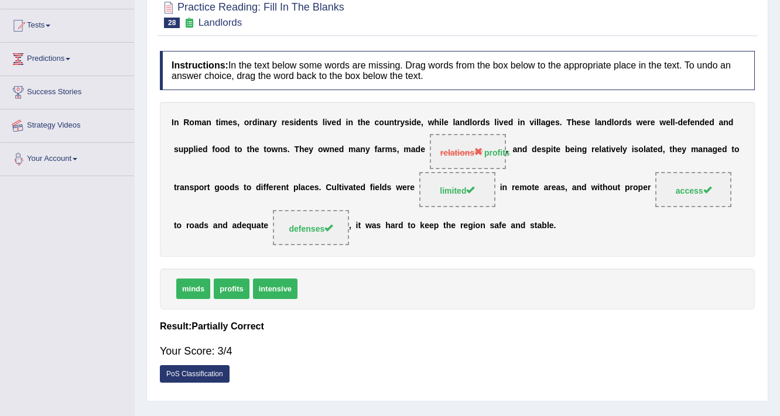
scroll to position [62, 0]
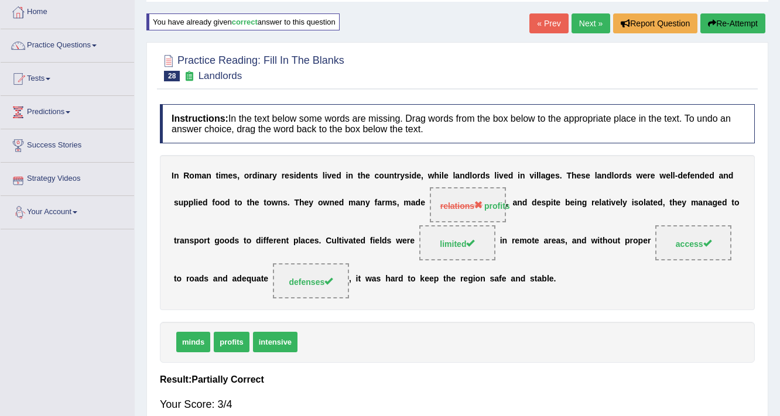
click at [577, 21] on link "Next »" at bounding box center [590, 23] width 39 height 20
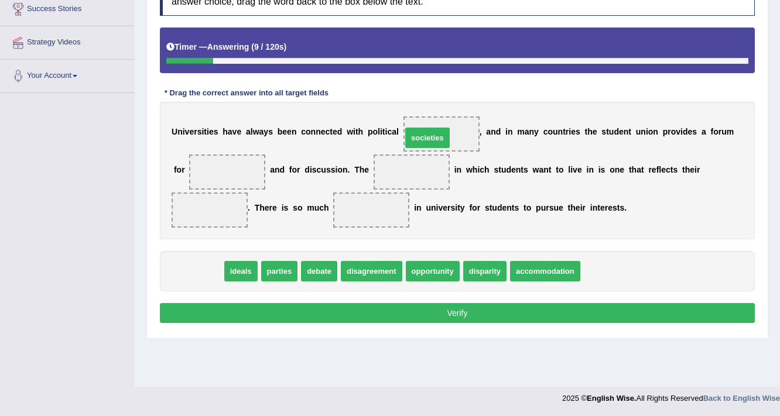
drag, startPoint x: 211, startPoint y: 261, endPoint x: 437, endPoint y: 129, distance: 261.8
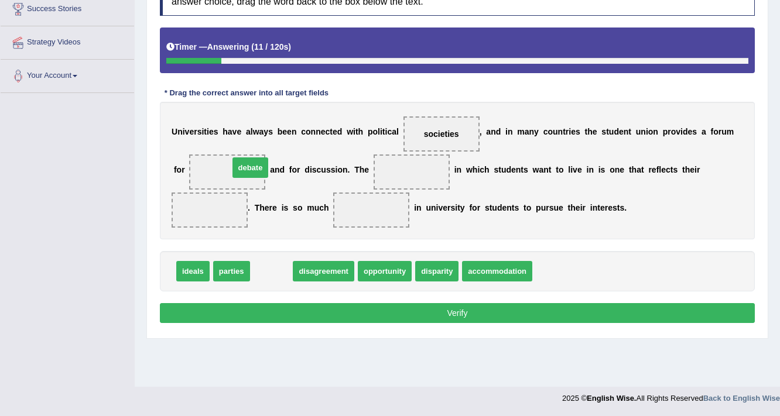
drag, startPoint x: 265, startPoint y: 276, endPoint x: 244, endPoint y: 173, distance: 105.7
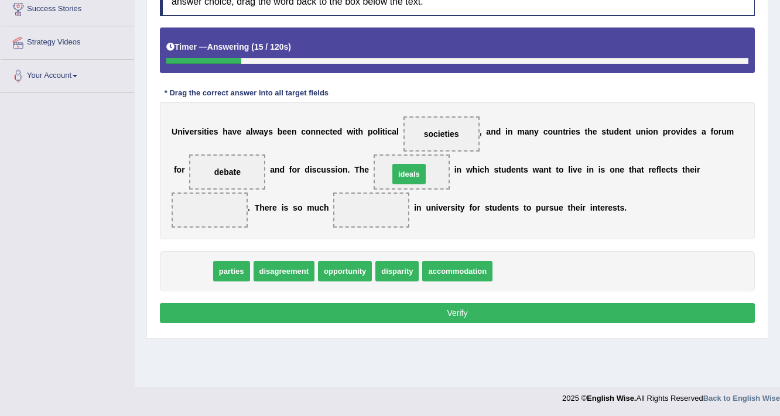
drag, startPoint x: 201, startPoint y: 269, endPoint x: 417, endPoint y: 172, distance: 236.9
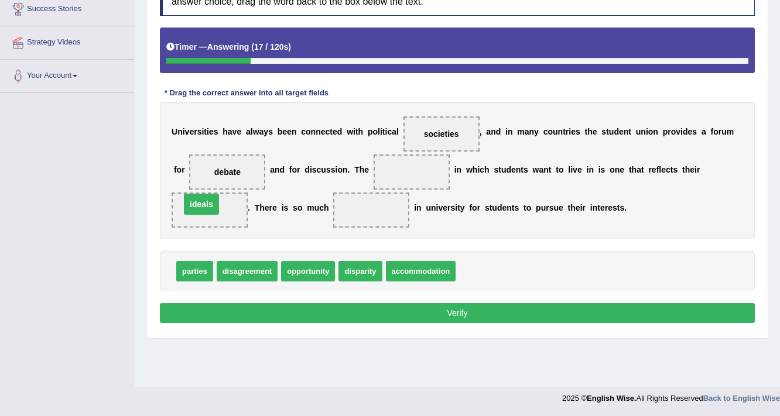
drag, startPoint x: 402, startPoint y: 165, endPoint x: 192, endPoint y: 197, distance: 212.6
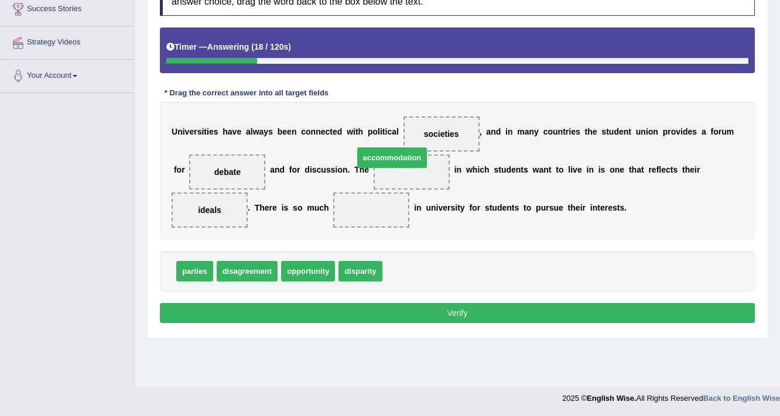
drag, startPoint x: 420, startPoint y: 273, endPoint x: 392, endPoint y: 160, distance: 117.1
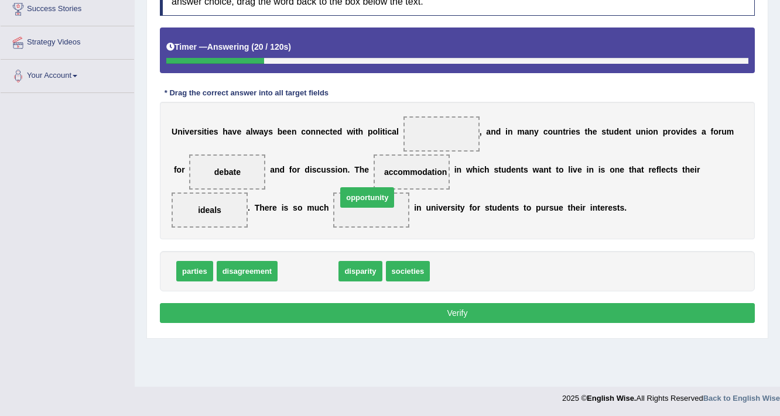
drag, startPoint x: 317, startPoint y: 272, endPoint x: 376, endPoint y: 198, distance: 94.5
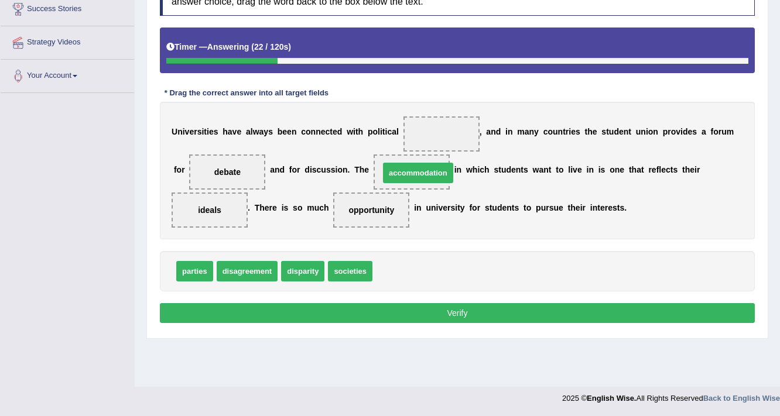
drag, startPoint x: 403, startPoint y: 263, endPoint x: 410, endPoint y: 165, distance: 98.6
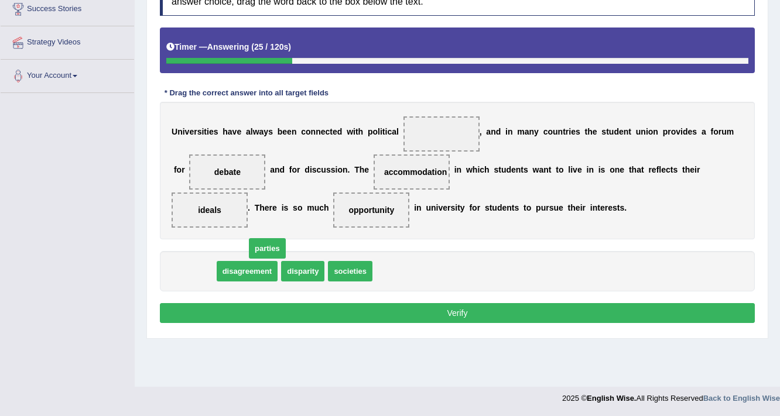
drag, startPoint x: 196, startPoint y: 265, endPoint x: 236, endPoint y: 251, distance: 42.8
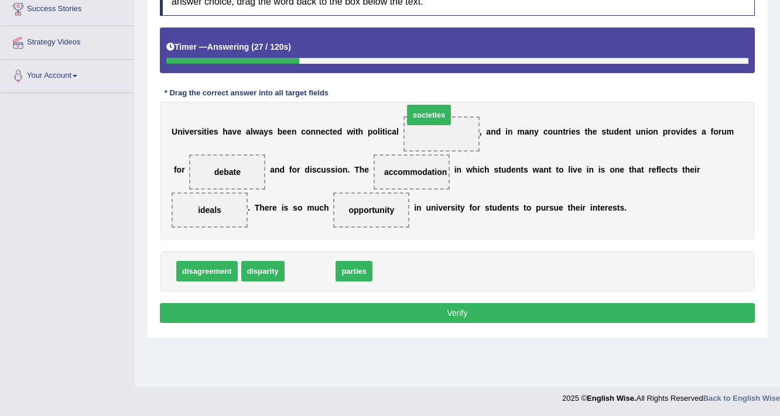
drag, startPoint x: 314, startPoint y: 273, endPoint x: 433, endPoint y: 116, distance: 196.3
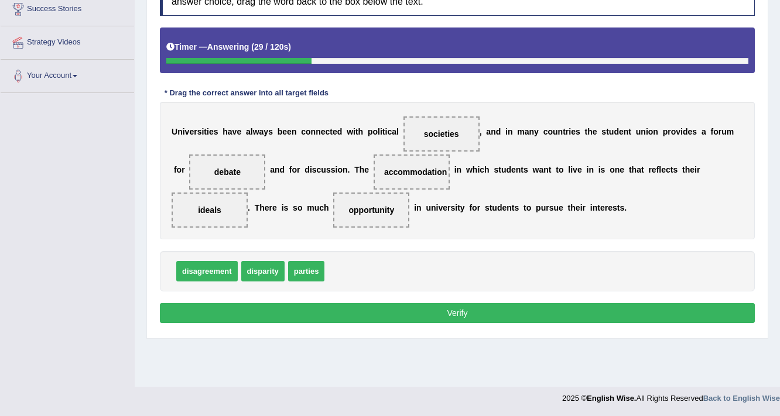
click at [404, 307] on button "Verify" at bounding box center [457, 313] width 595 height 20
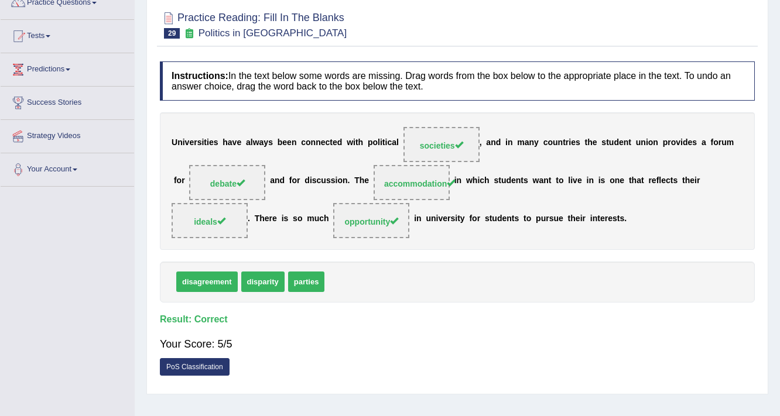
scroll to position [58, 0]
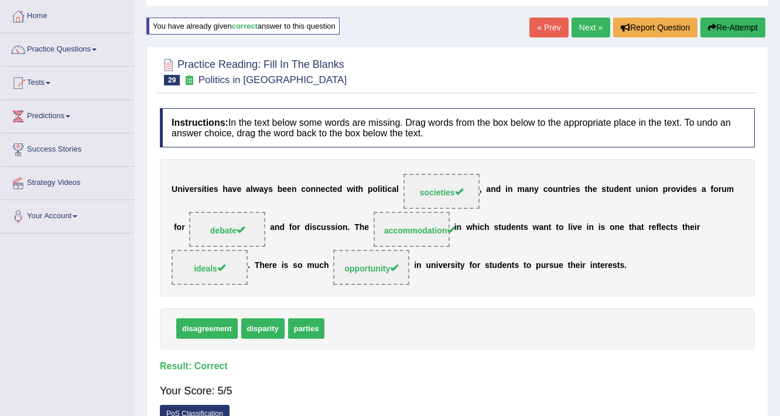
click at [581, 23] on link "Next »" at bounding box center [590, 28] width 39 height 20
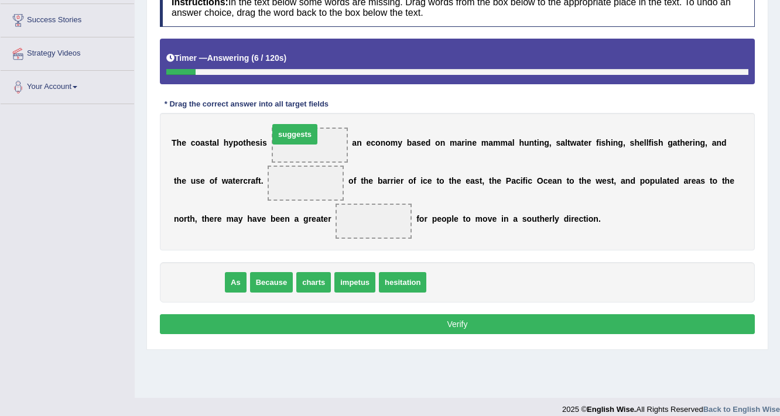
drag, startPoint x: 194, startPoint y: 283, endPoint x: 290, endPoint y: 135, distance: 176.5
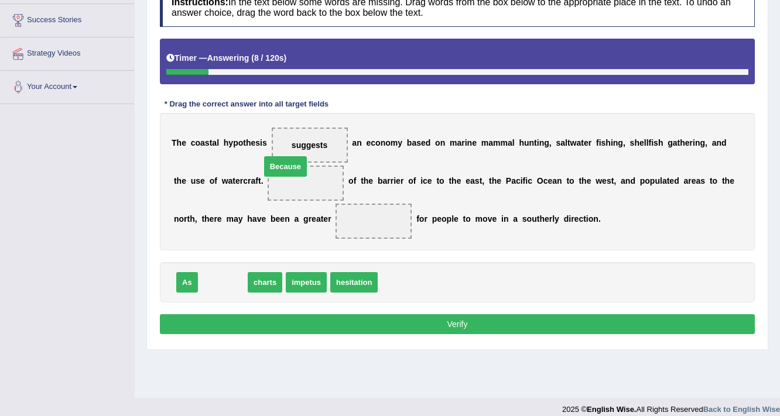
drag, startPoint x: 208, startPoint y: 278, endPoint x: 270, endPoint y: 162, distance: 131.7
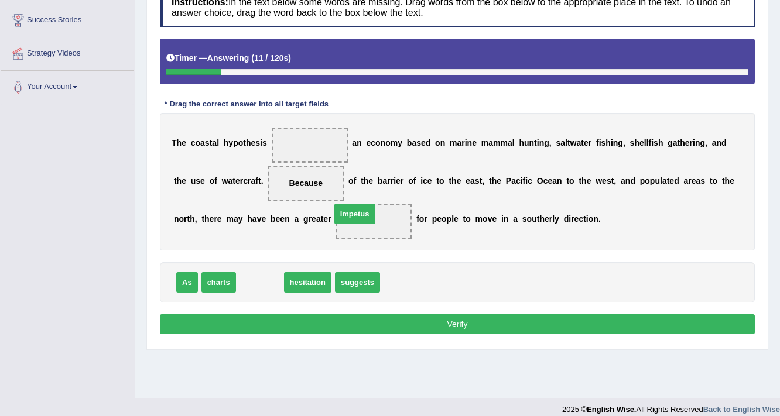
drag, startPoint x: 263, startPoint y: 283, endPoint x: 358, endPoint y: 215, distance: 117.0
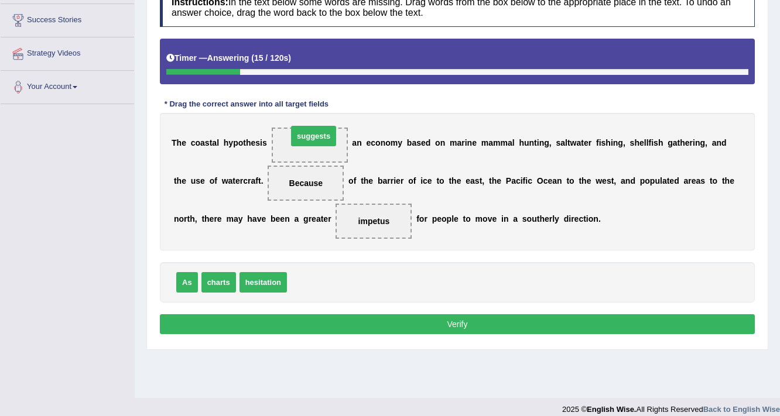
drag, startPoint x: 294, startPoint y: 282, endPoint x: 295, endPoint y: 124, distance: 158.1
click at [366, 316] on button "Verify" at bounding box center [457, 324] width 595 height 20
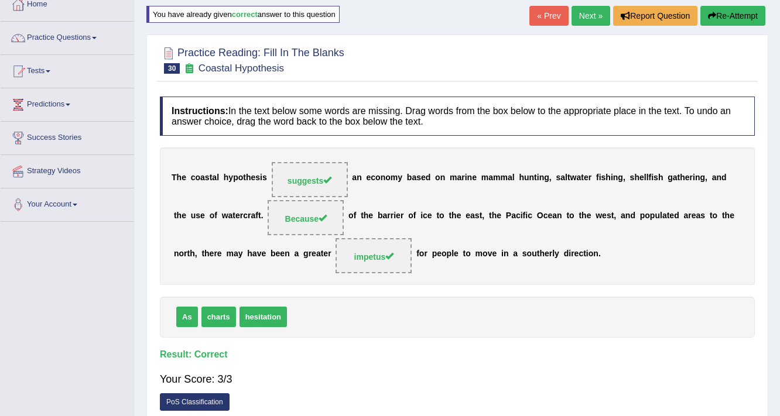
scroll to position [47, 0]
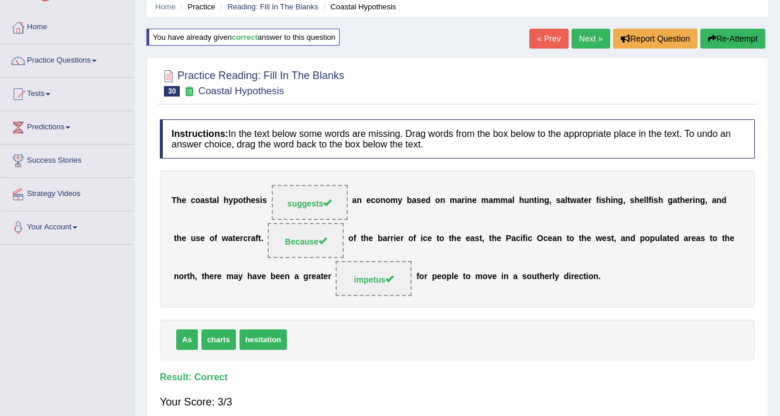
click at [576, 33] on link "Next »" at bounding box center [590, 39] width 39 height 20
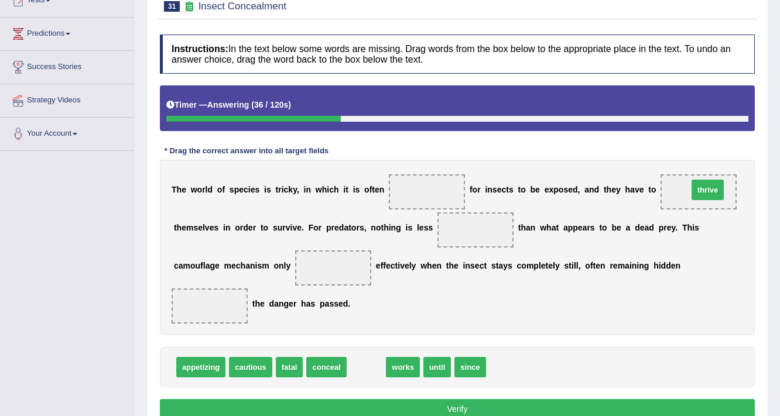
drag, startPoint x: 359, startPoint y: 365, endPoint x: 701, endPoint y: 187, distance: 384.6
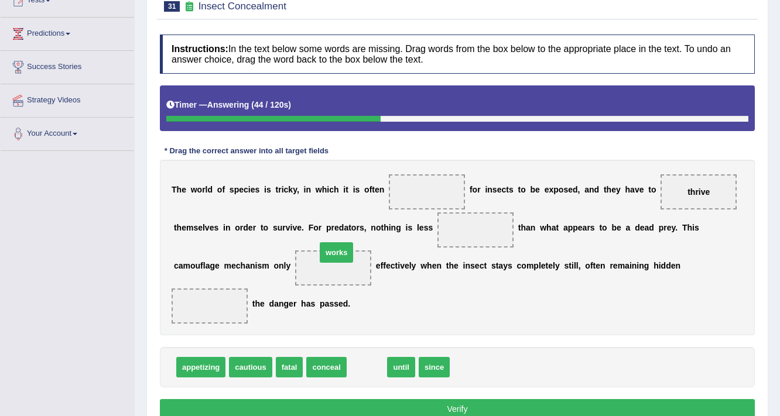
drag, startPoint x: 372, startPoint y: 368, endPoint x: 342, endPoint y: 253, distance: 118.1
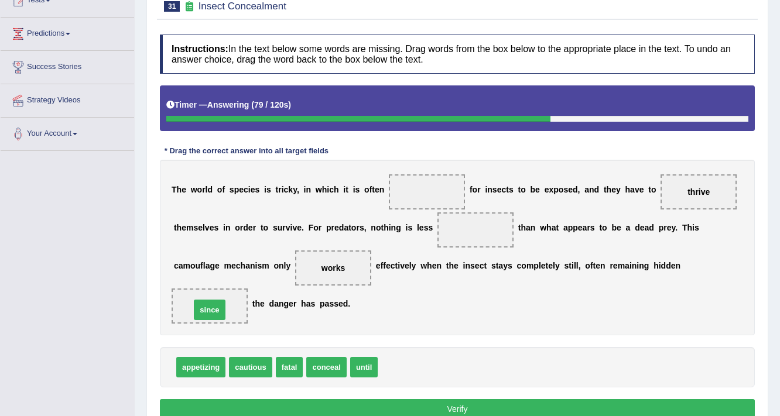
drag, startPoint x: 391, startPoint y: 364, endPoint x: 204, endPoint y: 307, distance: 195.9
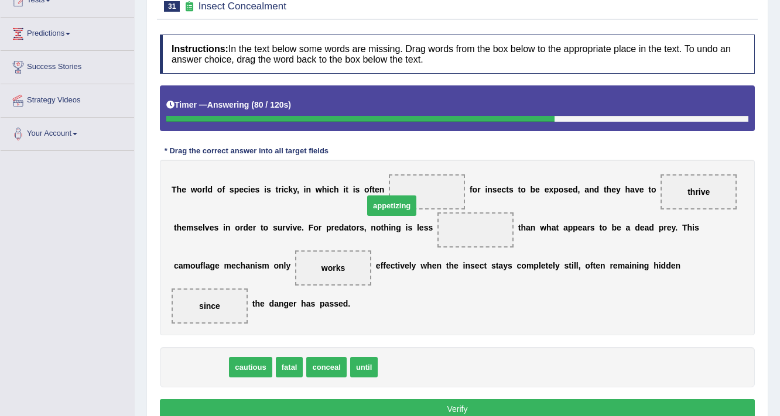
drag, startPoint x: 196, startPoint y: 366, endPoint x: 425, endPoint y: 187, distance: 291.1
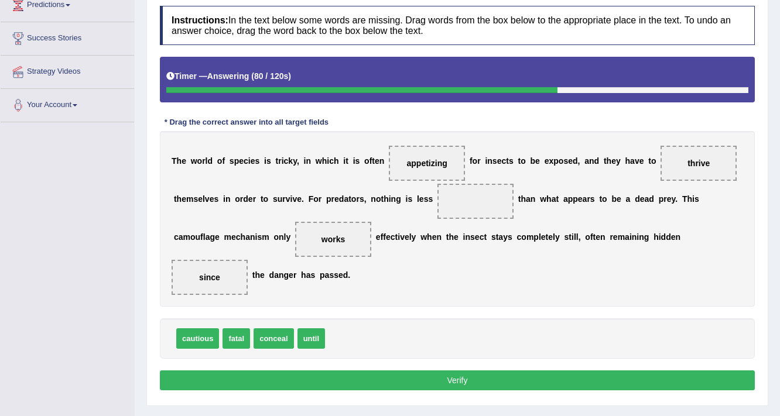
scroll to position [198, 0]
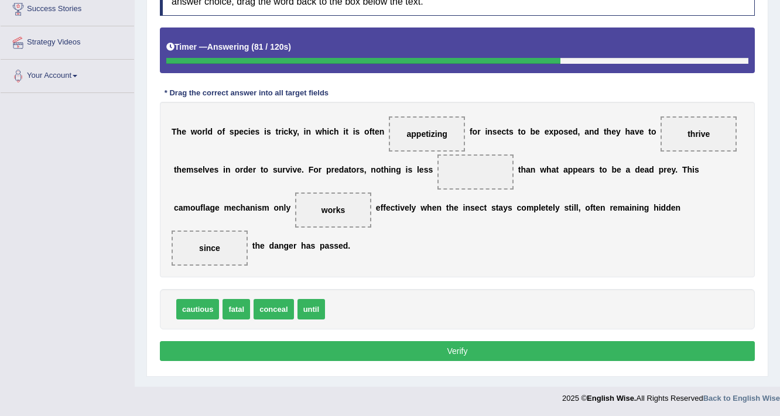
click at [453, 354] on button "Verify" at bounding box center [457, 351] width 595 height 20
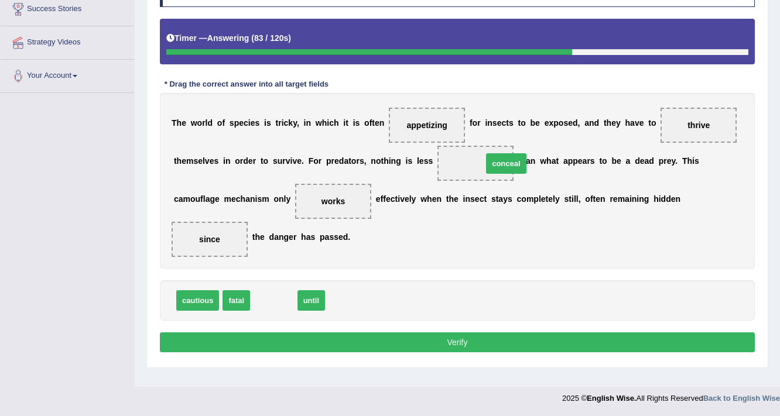
drag, startPoint x: 270, startPoint y: 296, endPoint x: 503, endPoint y: 159, distance: 269.8
click at [473, 338] on button "Verify" at bounding box center [457, 343] width 595 height 20
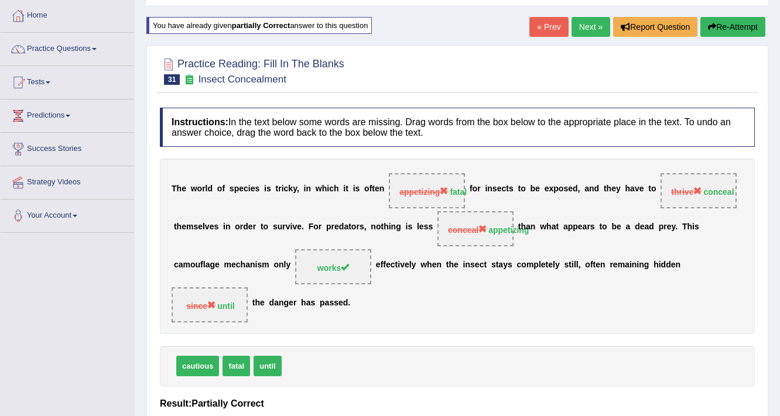
scroll to position [58, 0]
click at [591, 30] on link "Next »" at bounding box center [590, 28] width 39 height 20
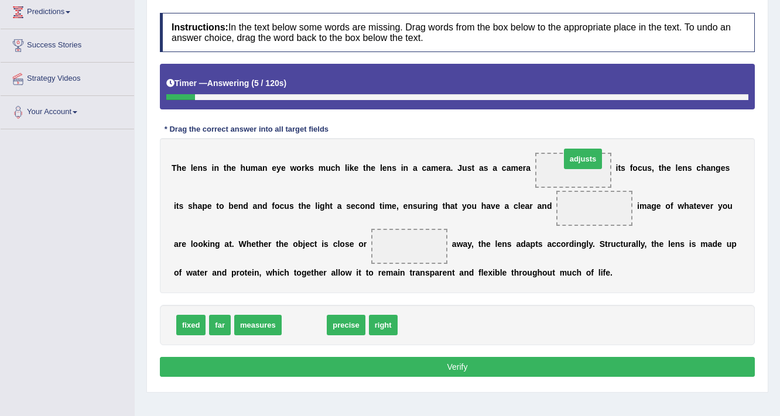
drag, startPoint x: 301, startPoint y: 324, endPoint x: 571, endPoint y: 170, distance: 310.7
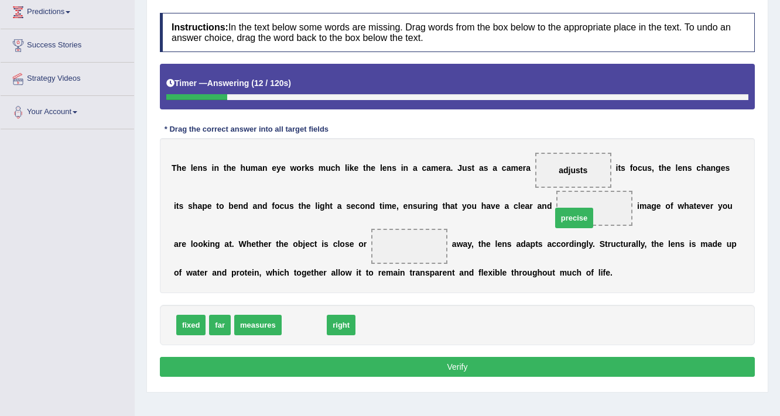
drag, startPoint x: 300, startPoint y: 323, endPoint x: 570, endPoint y: 215, distance: 290.6
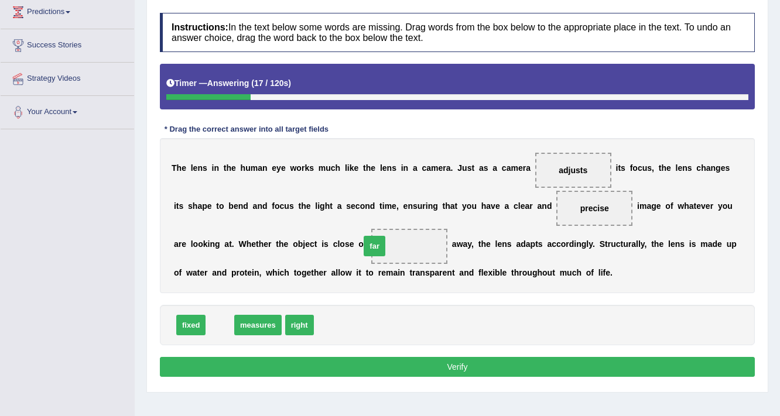
drag, startPoint x: 218, startPoint y: 323, endPoint x: 373, endPoint y: 244, distance: 173.6
click at [421, 361] on button "Verify" at bounding box center [457, 367] width 595 height 20
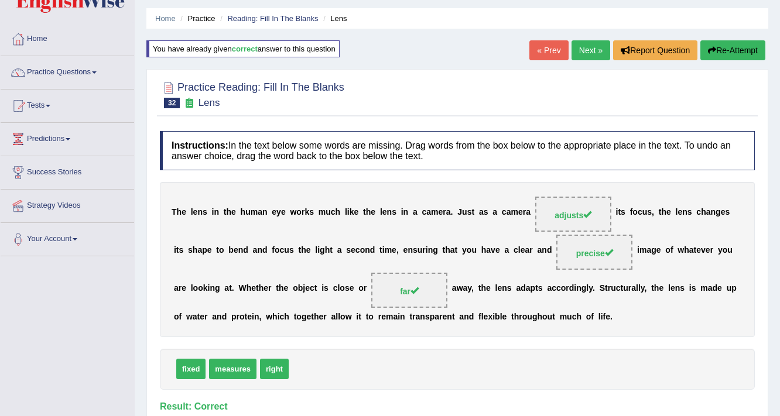
scroll to position [22, 0]
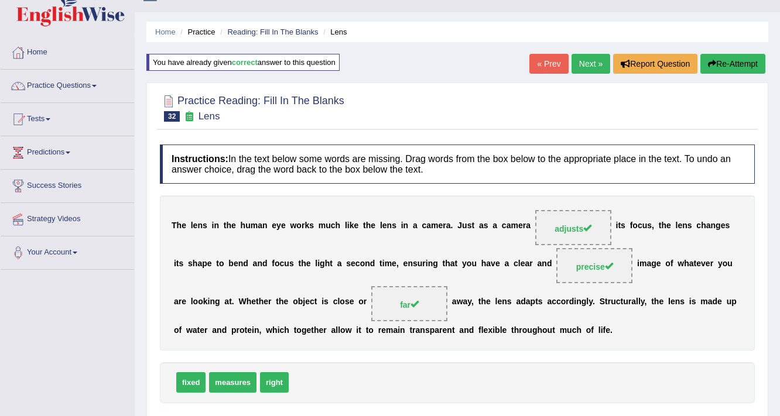
click at [591, 64] on link "Next »" at bounding box center [590, 64] width 39 height 20
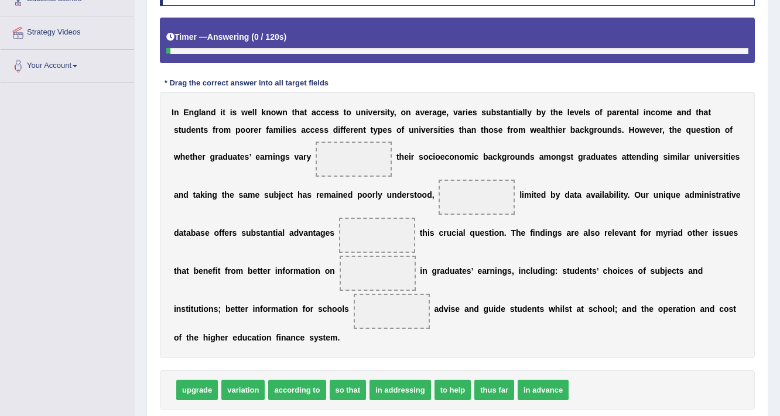
scroll to position [256, 0]
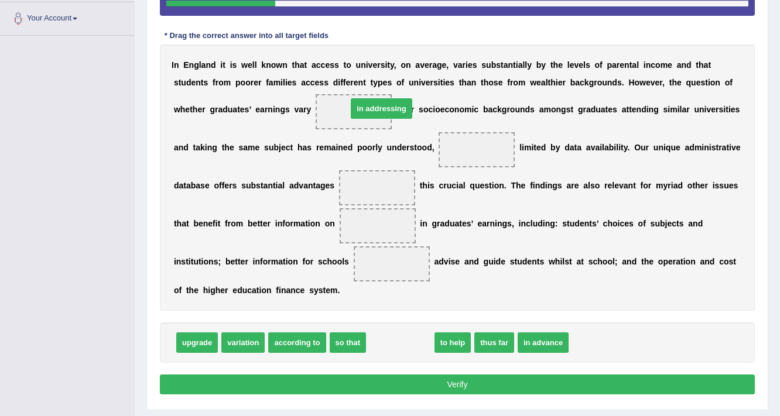
drag, startPoint x: 396, startPoint y: 341, endPoint x: 375, endPoint y: 107, distance: 234.5
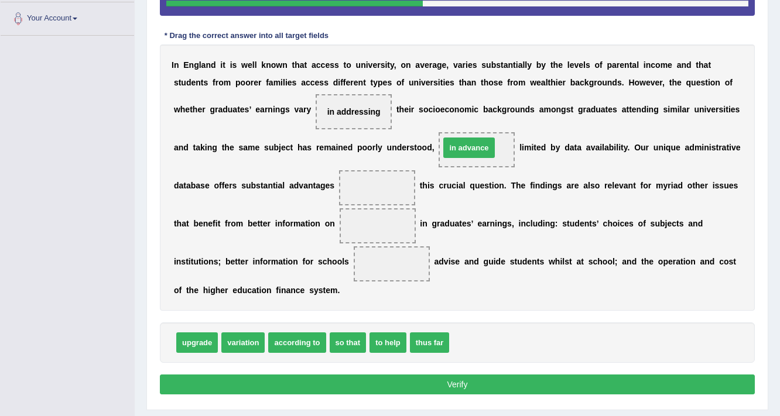
drag, startPoint x: 486, startPoint y: 340, endPoint x: 477, endPoint y: 145, distance: 195.2
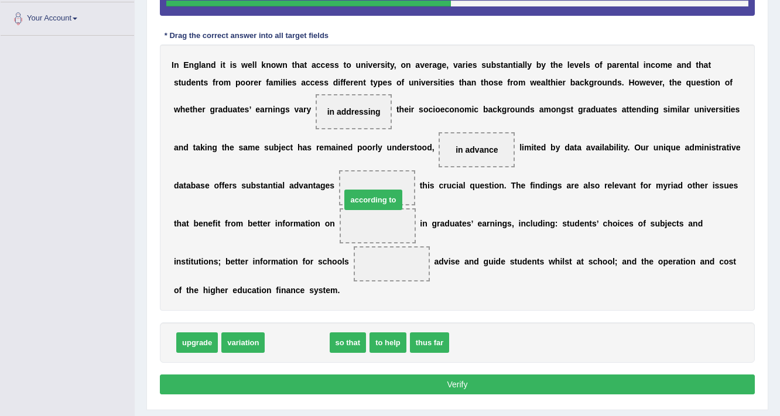
drag, startPoint x: 304, startPoint y: 341, endPoint x: 381, endPoint y: 193, distance: 166.8
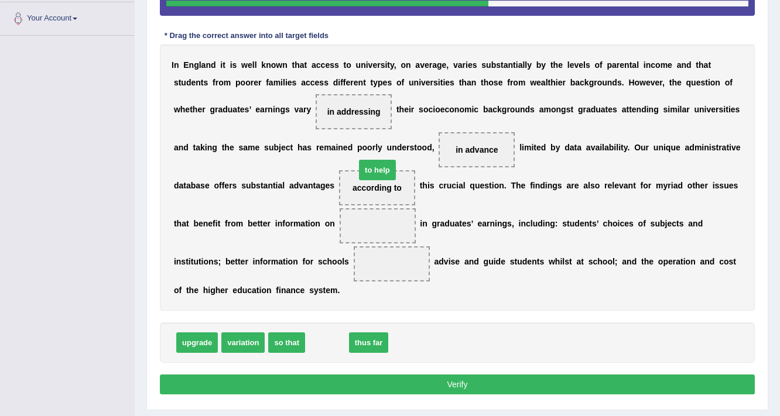
drag, startPoint x: 334, startPoint y: 342, endPoint x: 385, endPoint y: 170, distance: 179.3
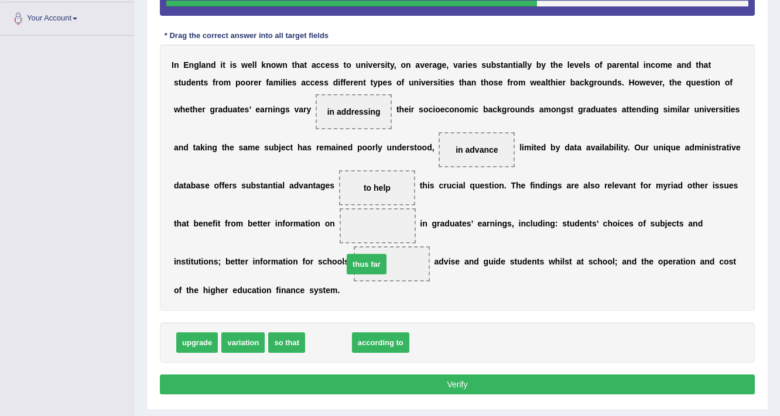
drag, startPoint x: 335, startPoint y: 343, endPoint x: 373, endPoint y: 265, distance: 87.2
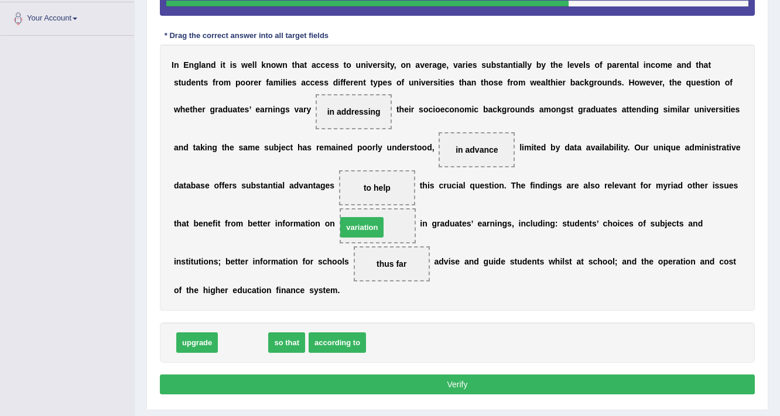
drag, startPoint x: 234, startPoint y: 338, endPoint x: 353, endPoint y: 222, distance: 165.6
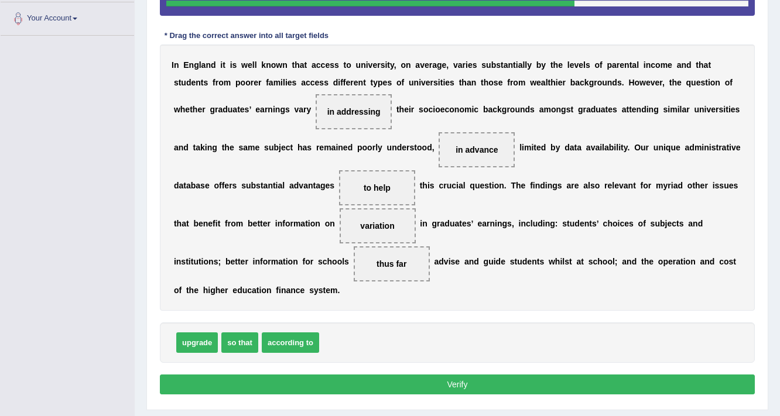
click at [363, 375] on button "Verify" at bounding box center [457, 385] width 595 height 20
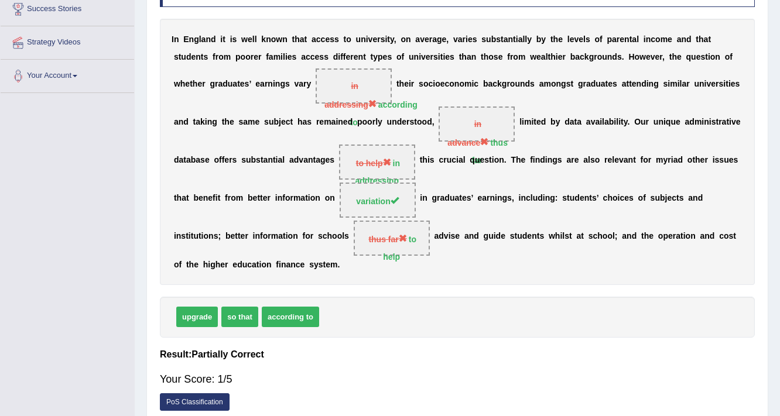
scroll to position [58, 0]
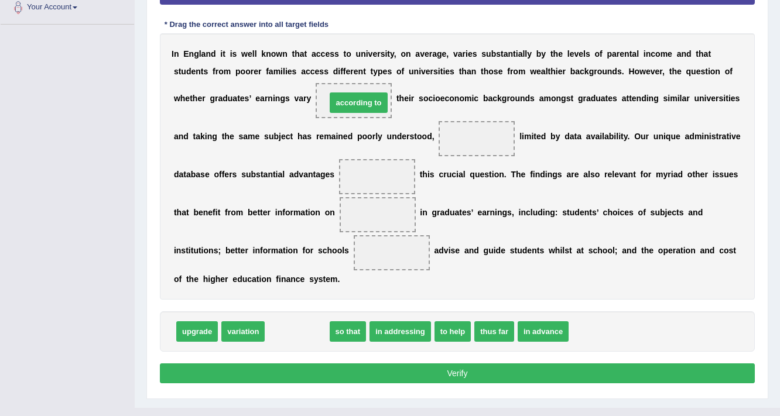
drag, startPoint x: 302, startPoint y: 333, endPoint x: 363, endPoint y: 103, distance: 238.0
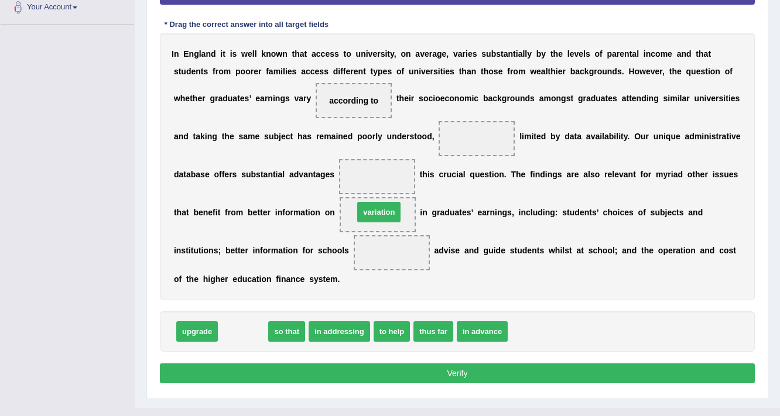
drag, startPoint x: 247, startPoint y: 330, endPoint x: 383, endPoint y: 212, distance: 179.3
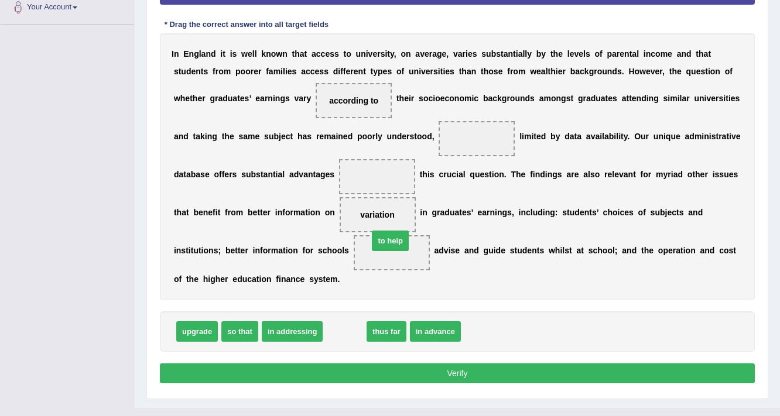
drag, startPoint x: 341, startPoint y: 332, endPoint x: 386, endPoint y: 241, distance: 101.6
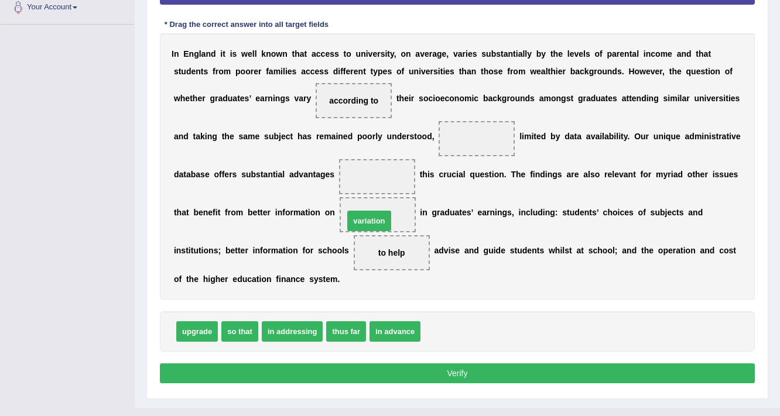
drag, startPoint x: 450, startPoint y: 329, endPoint x: 373, endPoint y: 219, distance: 134.1
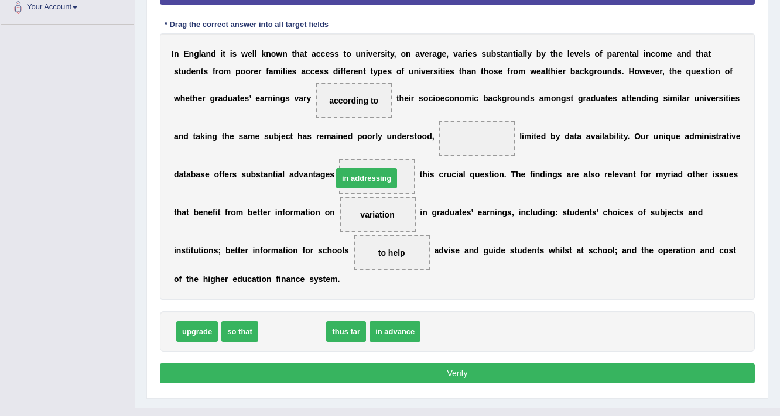
drag, startPoint x: 304, startPoint y: 324, endPoint x: 379, endPoint y: 171, distance: 170.4
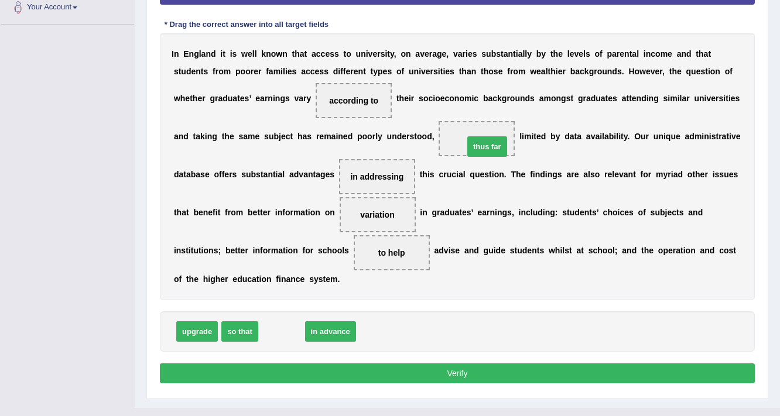
drag, startPoint x: 268, startPoint y: 325, endPoint x: 473, endPoint y: 140, distance: 276.0
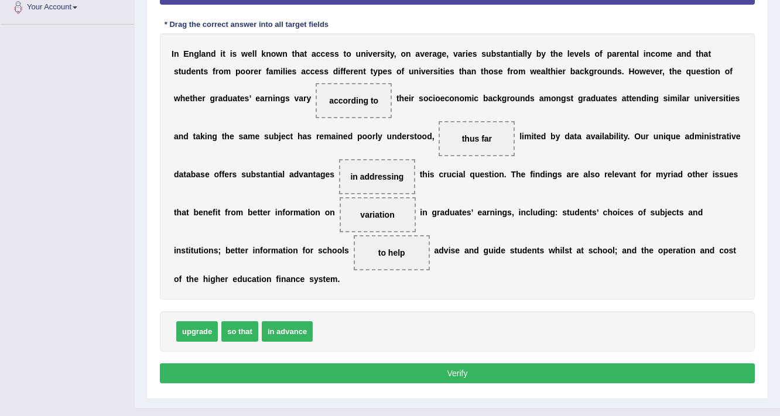
click at [430, 368] on button "Verify" at bounding box center [457, 374] width 595 height 20
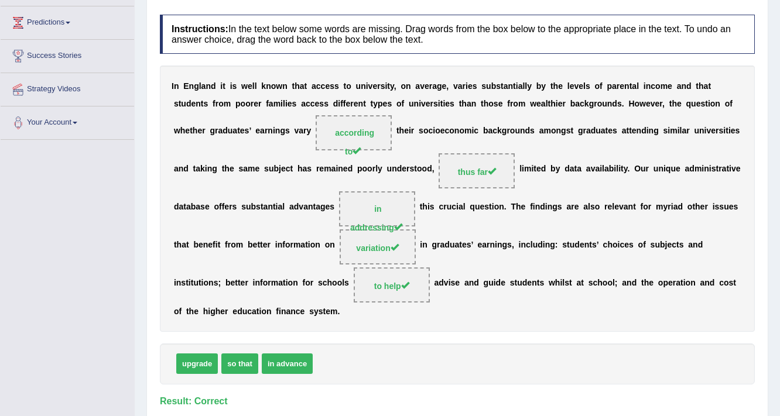
scroll to position [14, 0]
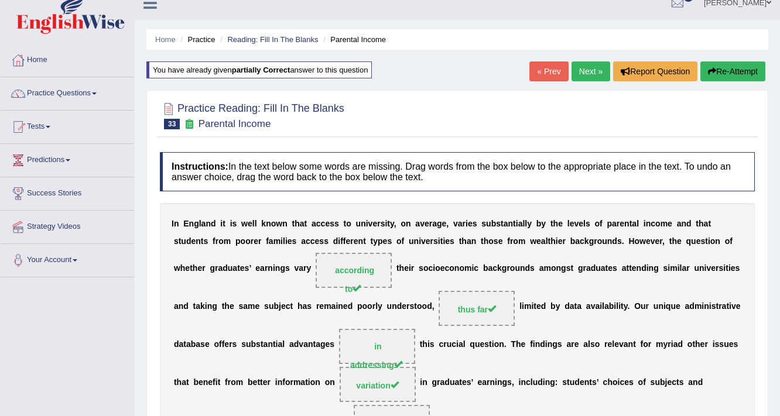
click at [588, 73] on link "Next »" at bounding box center [590, 71] width 39 height 20
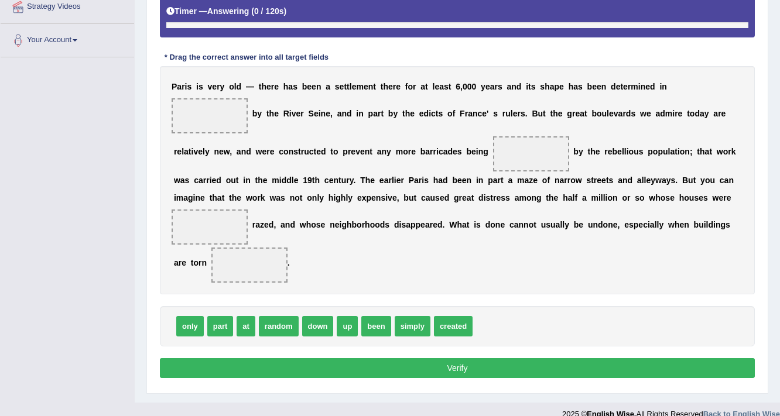
scroll to position [234, 0]
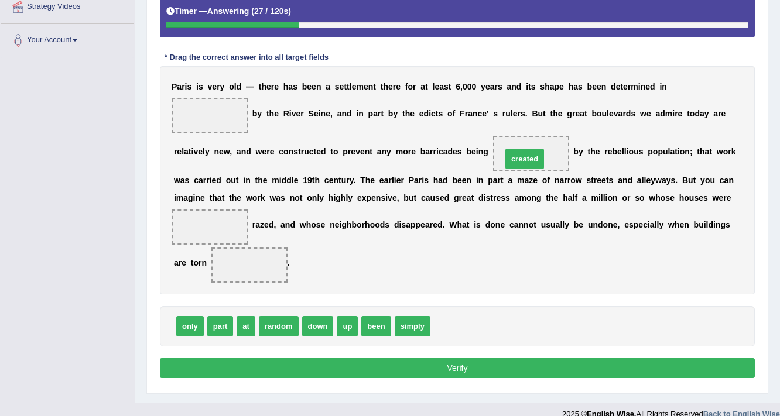
drag, startPoint x: 453, startPoint y: 326, endPoint x: 525, endPoint y: 159, distance: 182.0
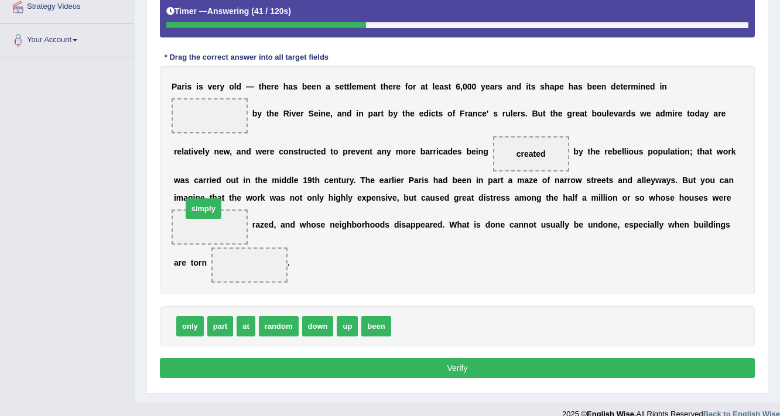
drag, startPoint x: 419, startPoint y: 322, endPoint x: 208, endPoint y: 212, distance: 237.5
drag, startPoint x: 218, startPoint y: 324, endPoint x: 235, endPoint y: 262, distance: 64.9
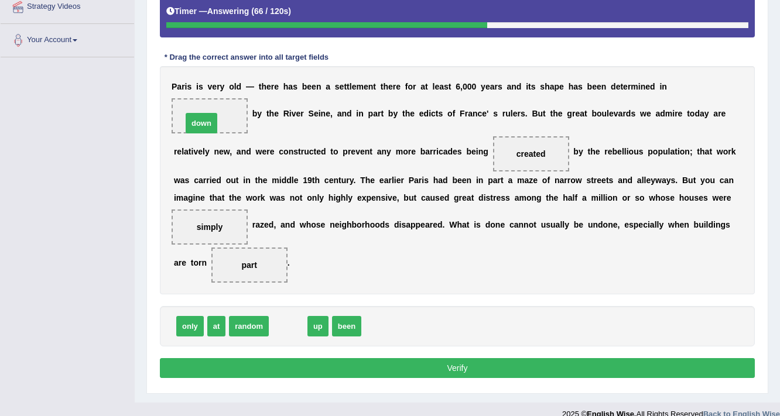
drag, startPoint x: 277, startPoint y: 323, endPoint x: 185, endPoint y: 105, distance: 235.8
click at [379, 368] on button "Verify" at bounding box center [457, 368] width 595 height 20
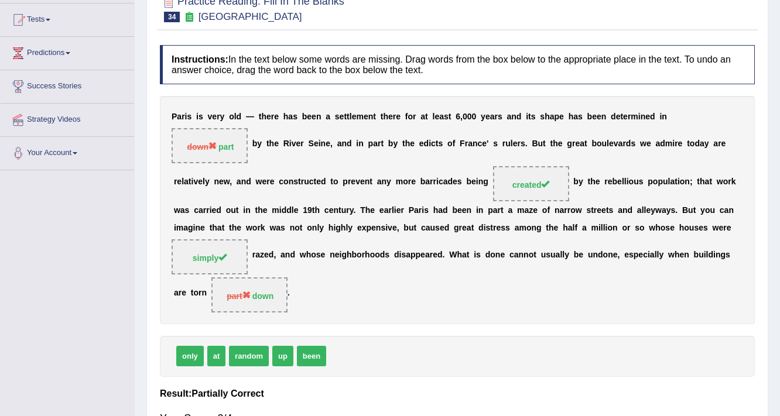
scroll to position [11, 0]
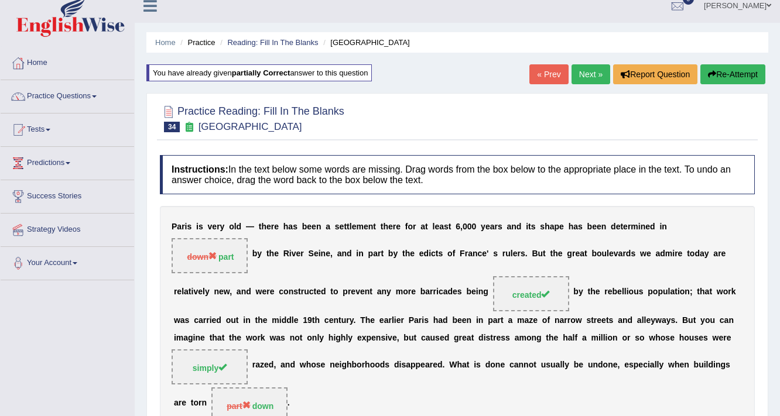
click at [578, 71] on link "Next »" at bounding box center [590, 74] width 39 height 20
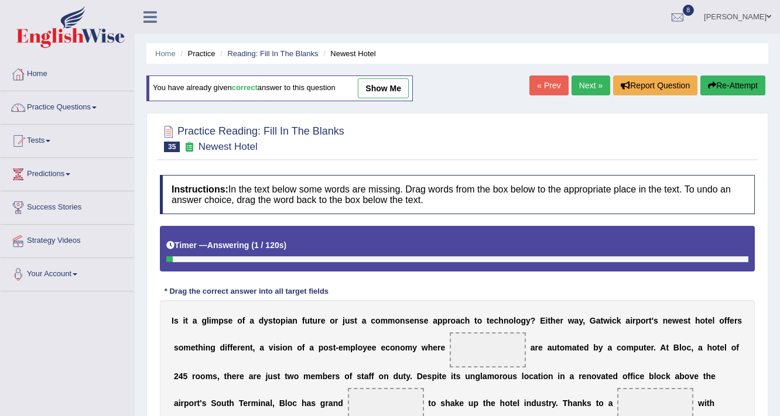
click at [58, 108] on link "Practice Questions" at bounding box center [67, 105] width 133 height 29
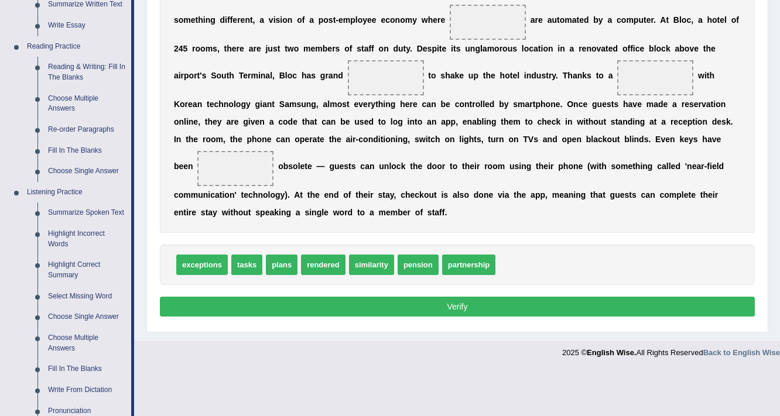
scroll to position [187, 0]
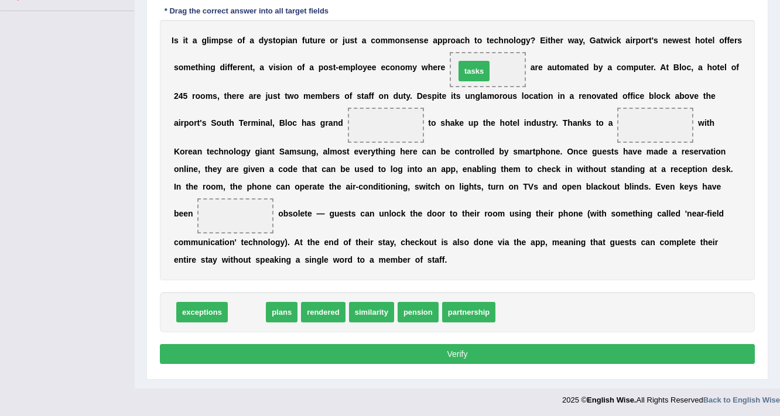
drag, startPoint x: 238, startPoint y: 307, endPoint x: 468, endPoint y: 64, distance: 334.6
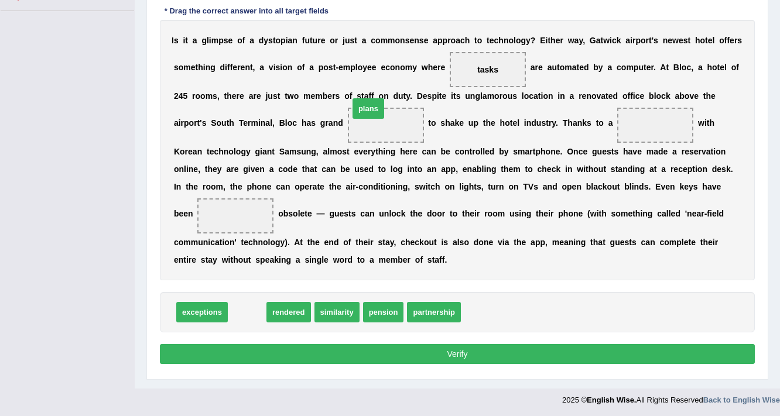
drag, startPoint x: 251, startPoint y: 311, endPoint x: 371, endPoint y: 119, distance: 227.2
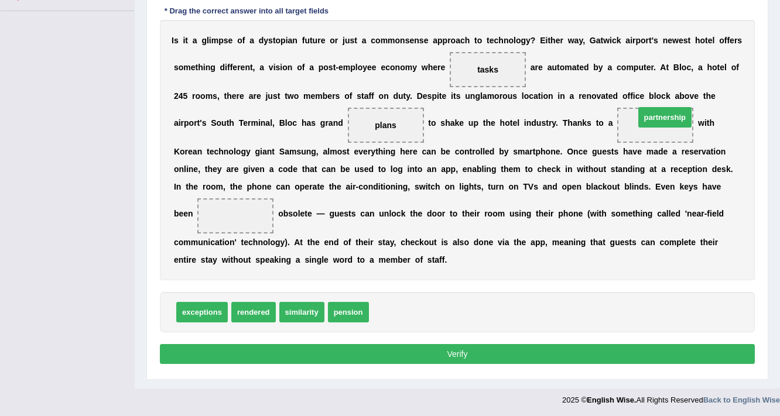
drag, startPoint x: 399, startPoint y: 309, endPoint x: 651, endPoint y: 117, distance: 316.2
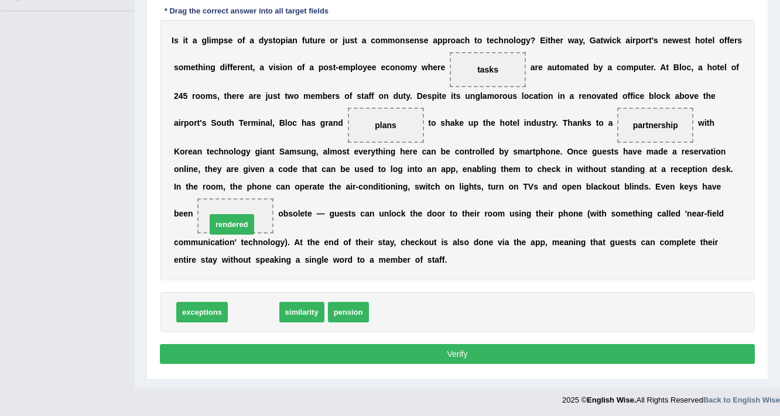
drag, startPoint x: 241, startPoint y: 310, endPoint x: 211, endPoint y: 203, distance: 111.2
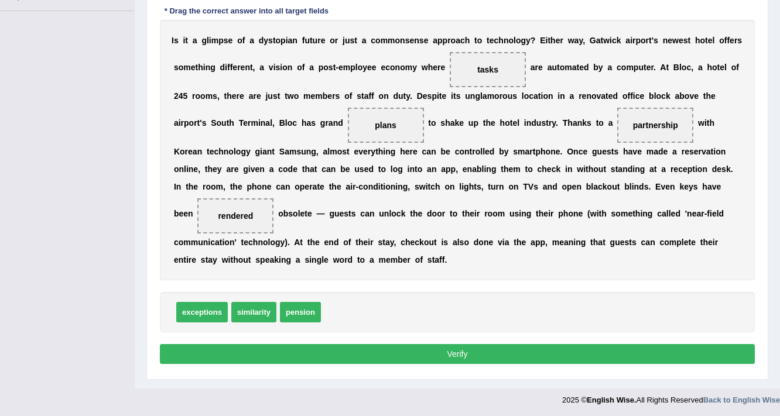
click at [333, 356] on button "Verify" at bounding box center [457, 354] width 595 height 20
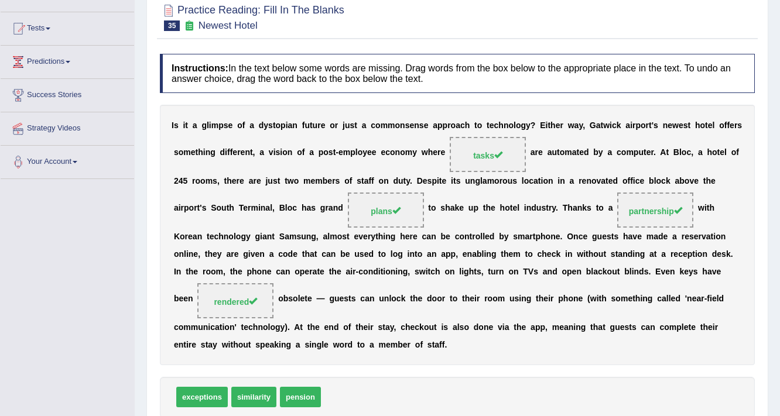
scroll to position [58, 0]
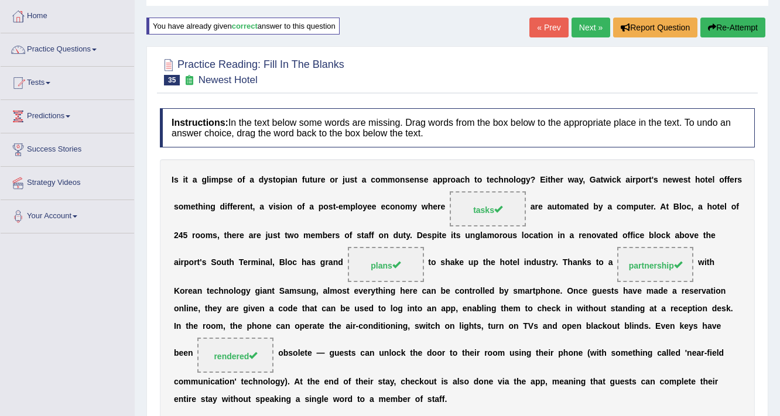
click at [587, 27] on link "Next »" at bounding box center [590, 28] width 39 height 20
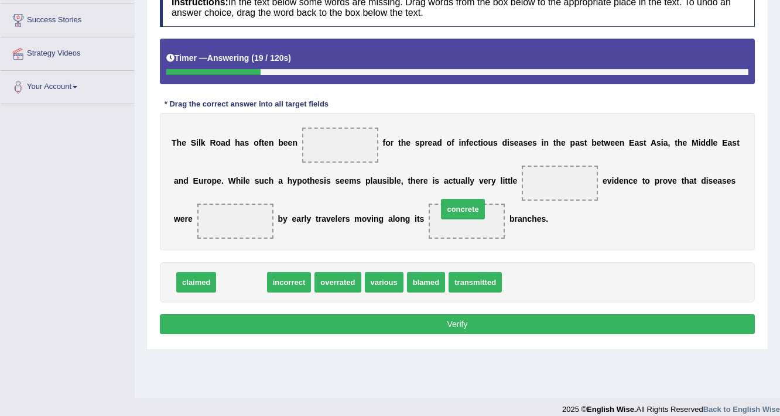
drag, startPoint x: 227, startPoint y: 277, endPoint x: 448, endPoint y: 204, distance: 233.1
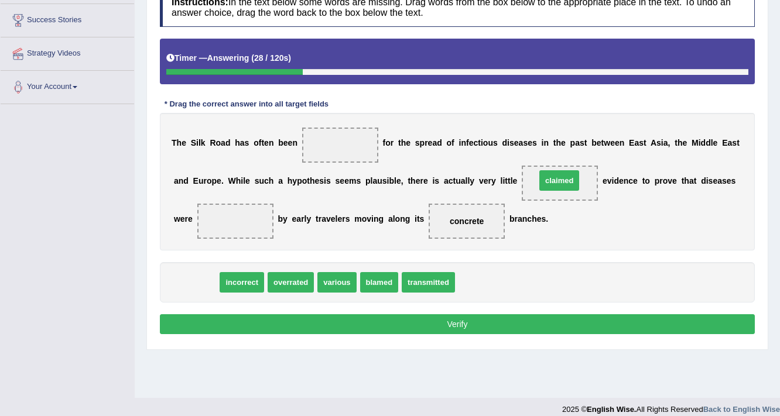
drag, startPoint x: 205, startPoint y: 277, endPoint x: 568, endPoint y: 176, distance: 377.0
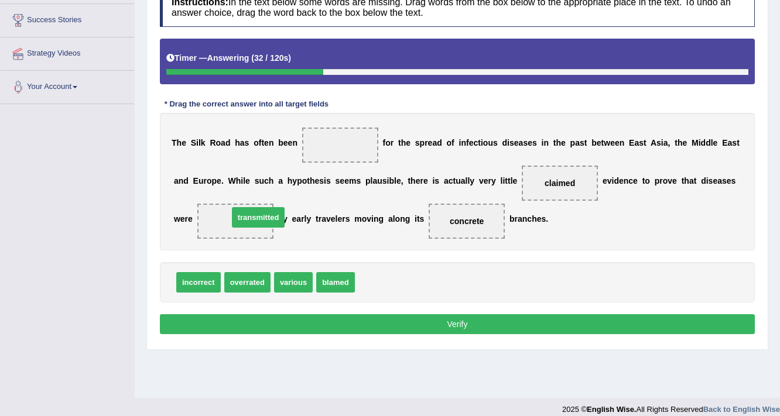
drag, startPoint x: 379, startPoint y: 285, endPoint x: 244, endPoint y: 217, distance: 151.8
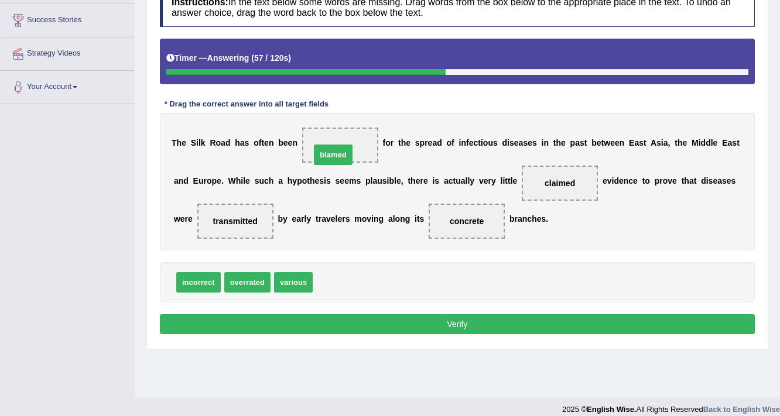
drag, startPoint x: 342, startPoint y: 277, endPoint x: 340, endPoint y: 150, distance: 127.6
click at [396, 323] on button "Verify" at bounding box center [457, 324] width 595 height 20
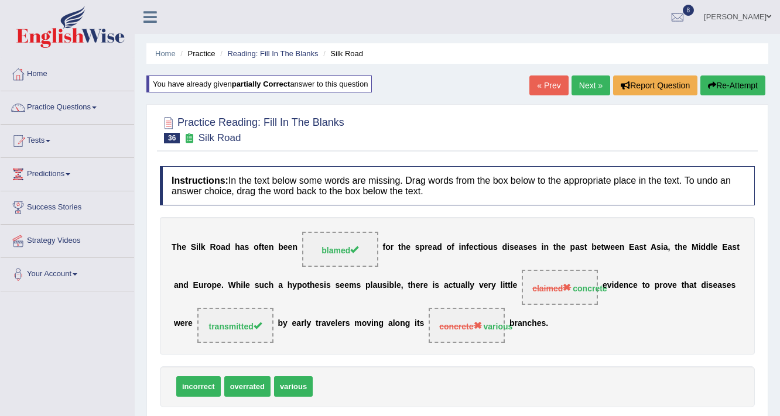
click at [585, 84] on link "Next »" at bounding box center [590, 86] width 39 height 20
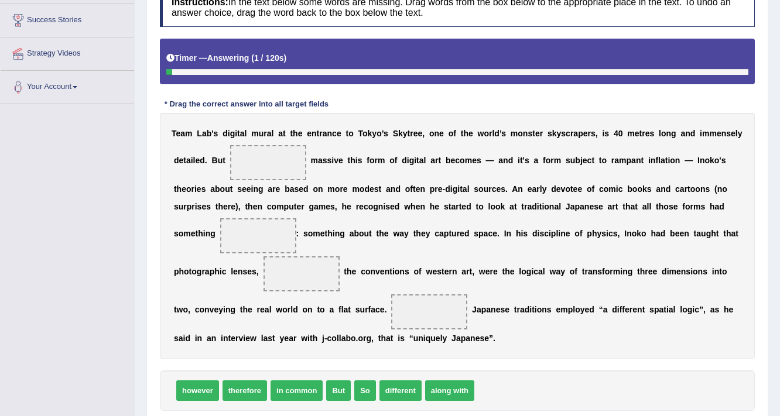
scroll to position [265, 0]
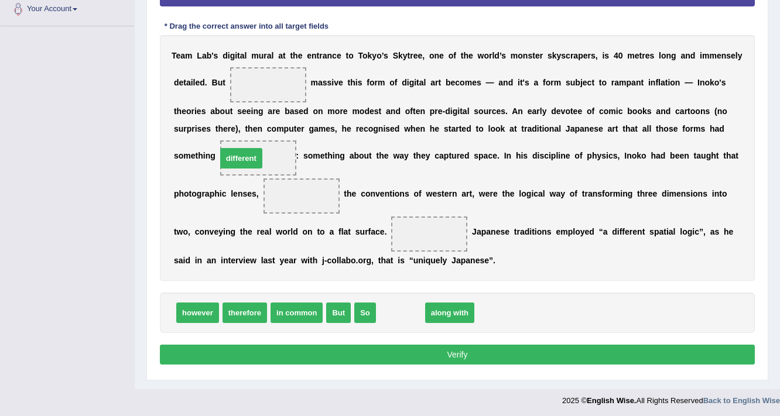
drag, startPoint x: 399, startPoint y: 311, endPoint x: 240, endPoint y: 156, distance: 222.3
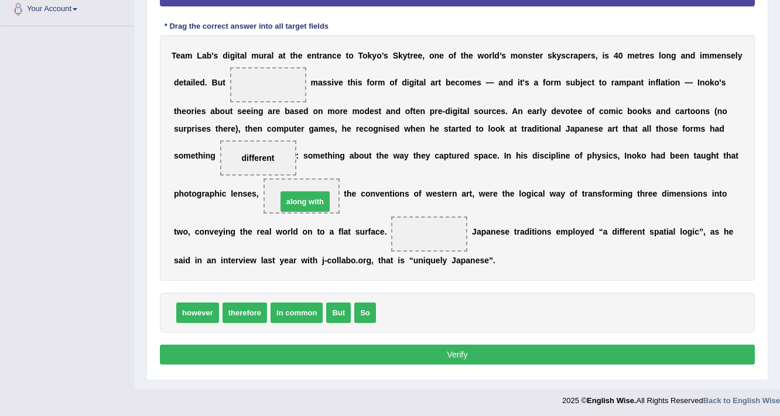
drag, startPoint x: 413, startPoint y: 309, endPoint x: 314, endPoint y: 197, distance: 149.3
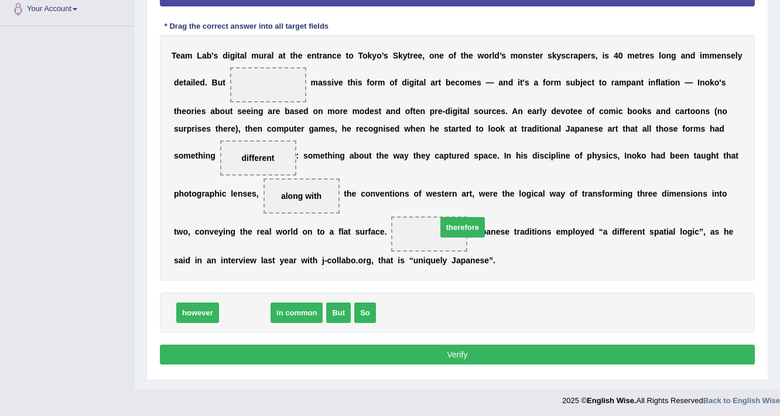
drag, startPoint x: 251, startPoint y: 311, endPoint x: 468, endPoint y: 225, distance: 233.6
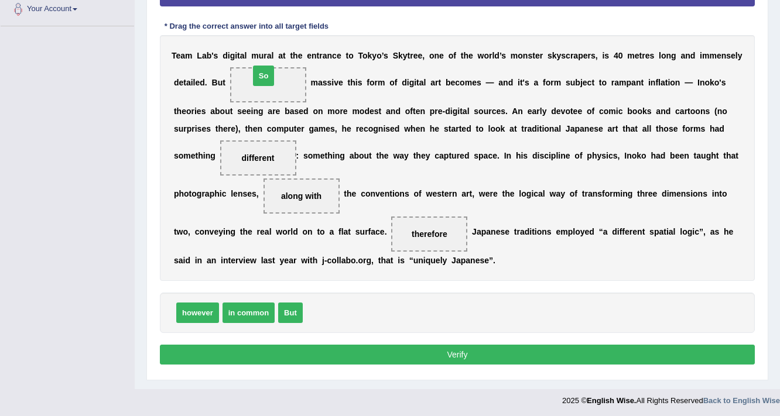
drag, startPoint x: 321, startPoint y: 304, endPoint x: 268, endPoint y: 67, distance: 243.0
click at [427, 358] on button "Verify" at bounding box center [457, 355] width 595 height 20
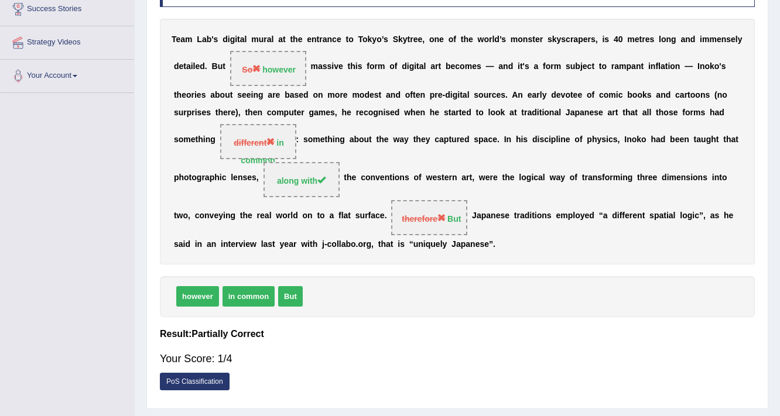
scroll to position [11, 0]
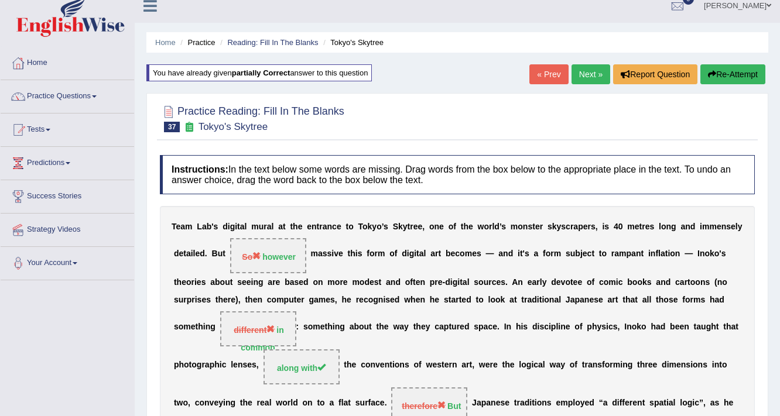
click at [586, 74] on link "Next »" at bounding box center [590, 74] width 39 height 20
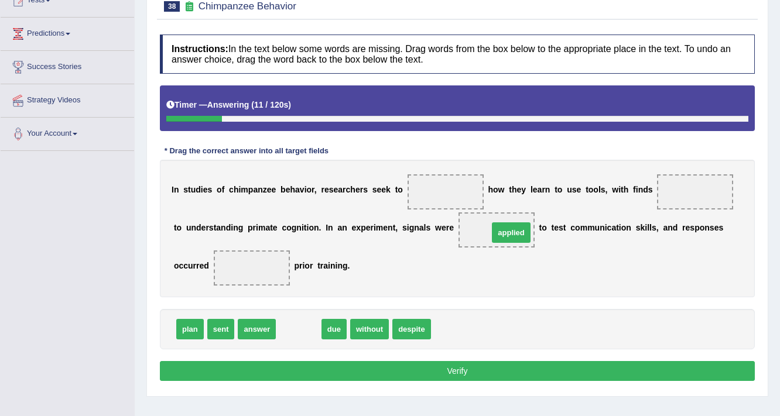
drag, startPoint x: 297, startPoint y: 327, endPoint x: 510, endPoint y: 230, distance: 233.4
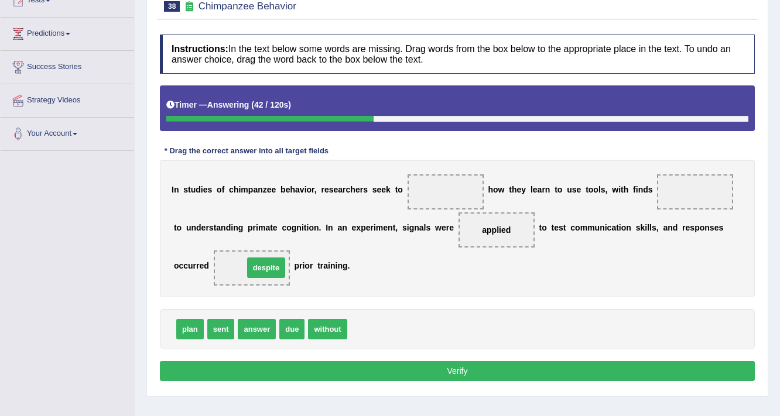
drag, startPoint x: 368, startPoint y: 324, endPoint x: 264, endPoint y: 262, distance: 120.5
drag, startPoint x: 193, startPoint y: 334, endPoint x: 440, endPoint y: 190, distance: 286.7
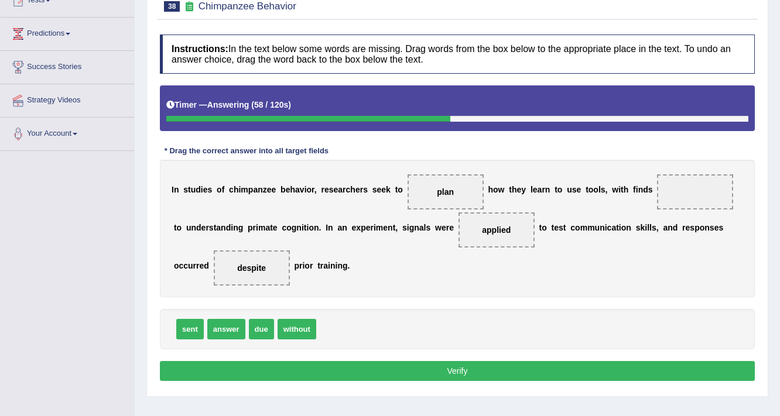
click at [410, 368] on button "Verify" at bounding box center [457, 371] width 595 height 20
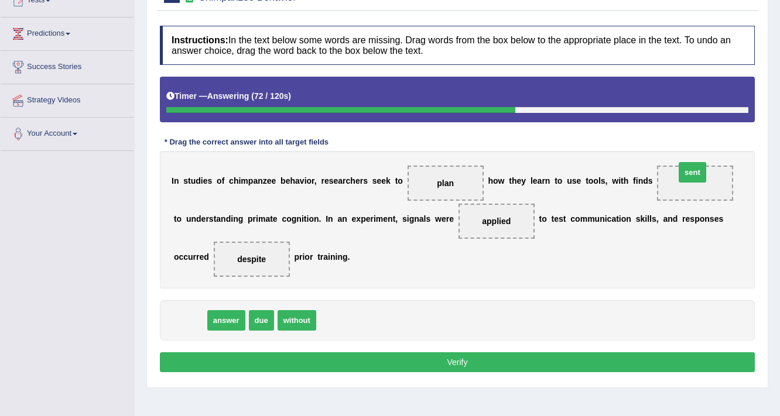
drag, startPoint x: 190, startPoint y: 318, endPoint x: 692, endPoint y: 170, distance: 523.6
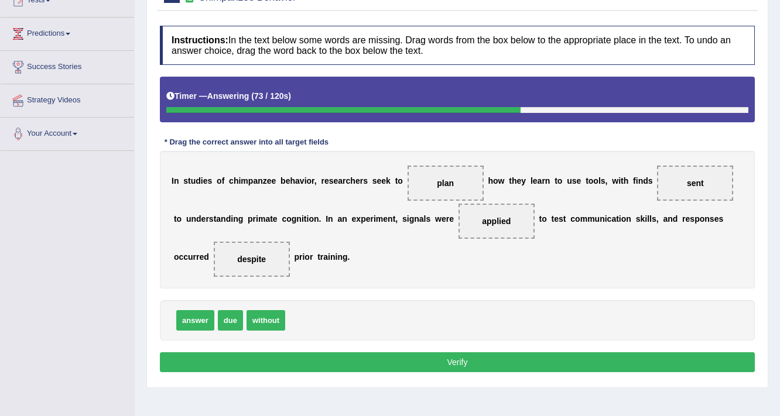
click at [553, 357] on button "Verify" at bounding box center [457, 362] width 595 height 20
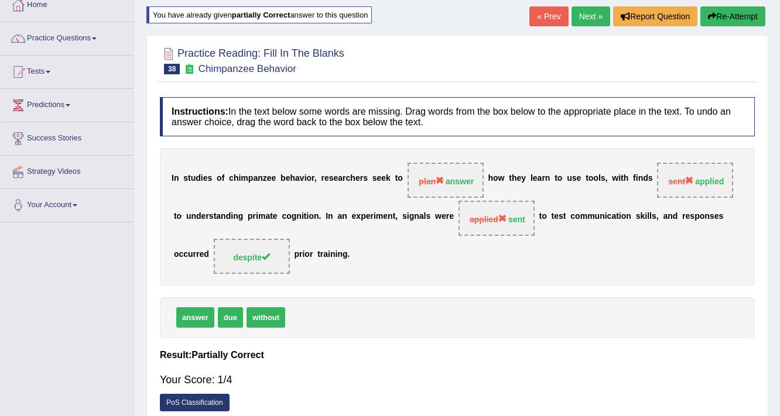
scroll to position [47, 0]
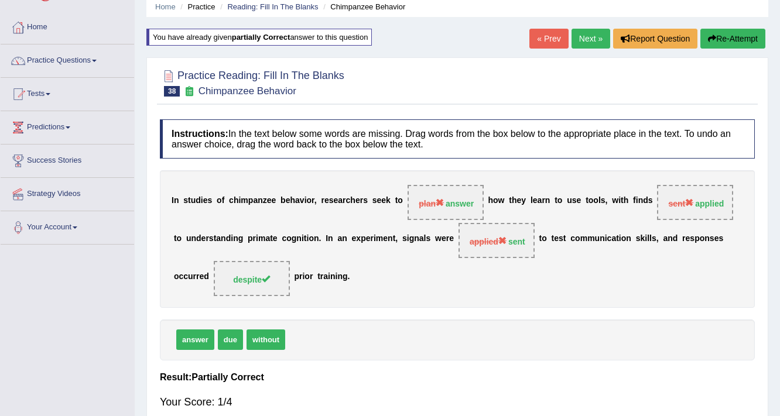
click at [578, 40] on link "Next »" at bounding box center [590, 39] width 39 height 20
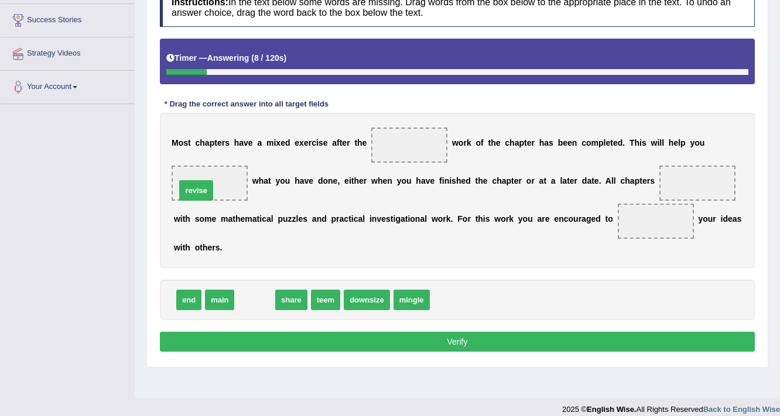
drag, startPoint x: 262, startPoint y: 300, endPoint x: 203, endPoint y: 190, distance: 124.1
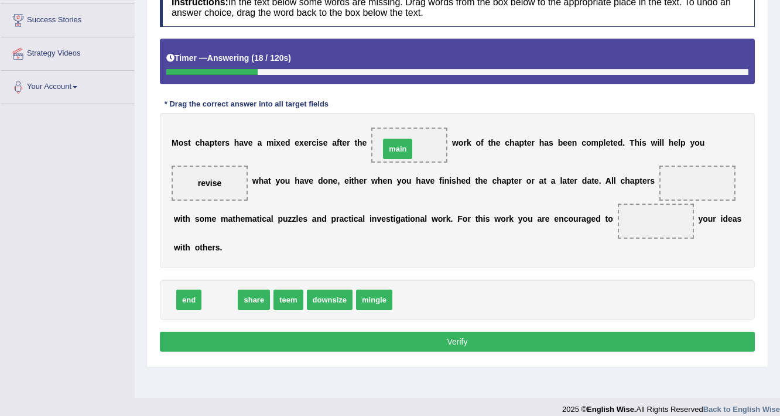
drag, startPoint x: 217, startPoint y: 294, endPoint x: 398, endPoint y: 139, distance: 238.3
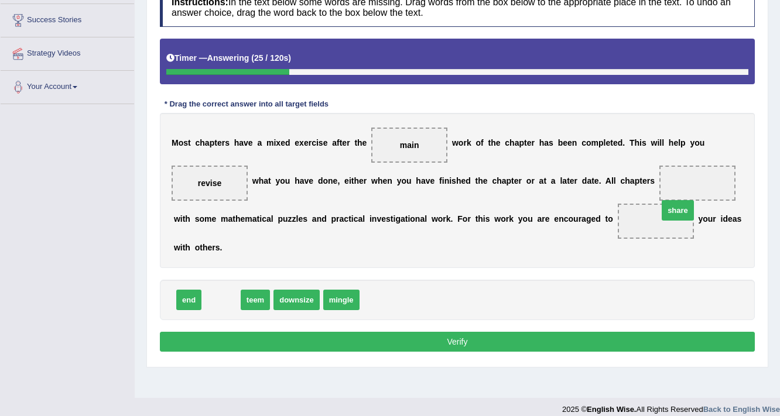
drag, startPoint x: 215, startPoint y: 303, endPoint x: 672, endPoint y: 213, distance: 465.3
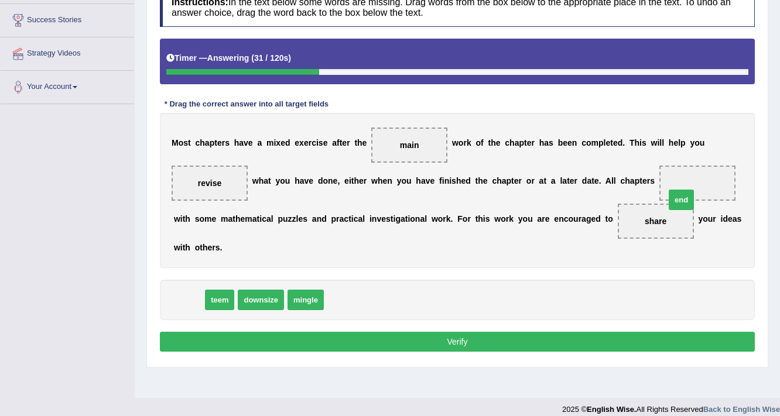
drag, startPoint x: 193, startPoint y: 300, endPoint x: 685, endPoint y: 200, distance: 502.4
click at [522, 341] on button "Verify" at bounding box center [457, 342] width 595 height 20
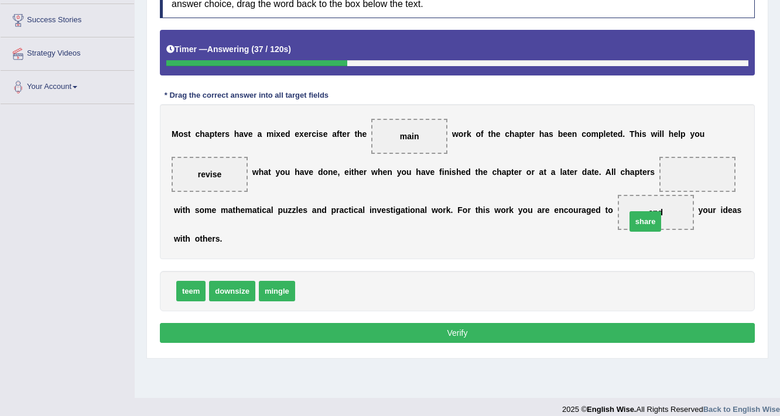
drag, startPoint x: 314, startPoint y: 289, endPoint x: 645, endPoint y: 203, distance: 341.8
drag, startPoint x: 304, startPoint y: 293, endPoint x: 700, endPoint y: 170, distance: 414.2
click at [385, 330] on button "Verify" at bounding box center [457, 333] width 595 height 20
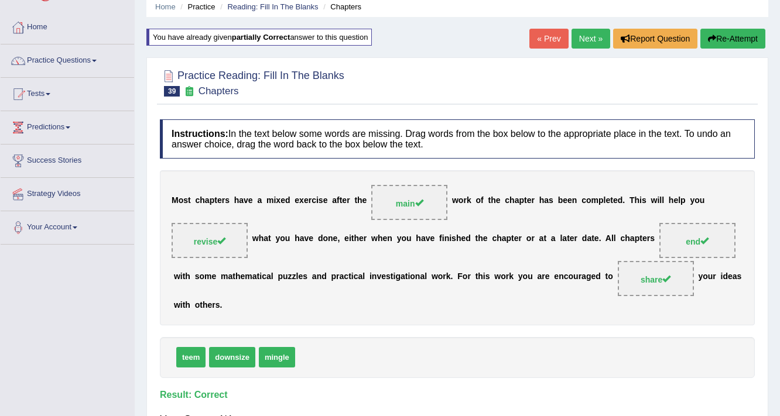
scroll to position [47, 0]
click at [587, 37] on link "Next »" at bounding box center [590, 39] width 39 height 20
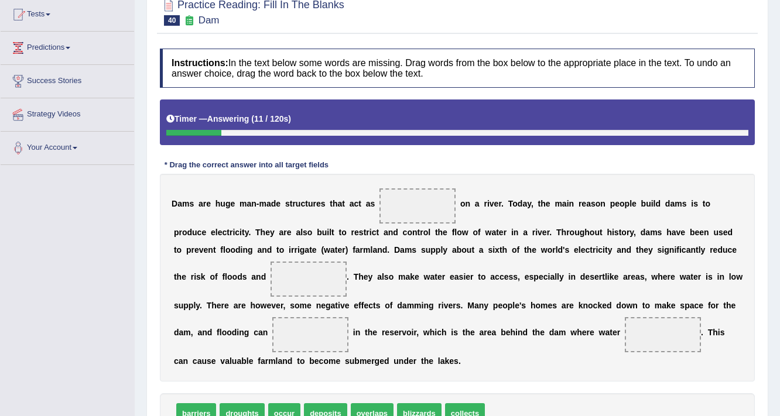
scroll to position [47, 0]
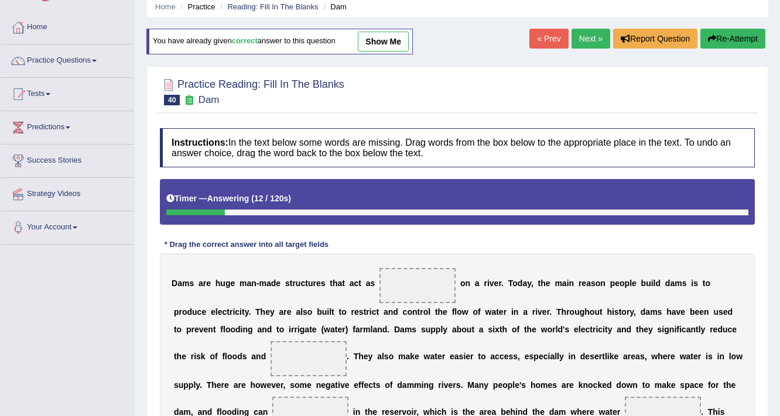
click at [585, 31] on link "Next »" at bounding box center [590, 39] width 39 height 20
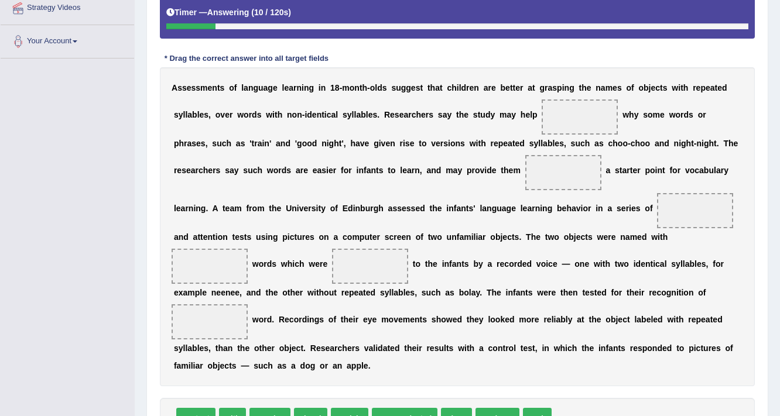
scroll to position [234, 0]
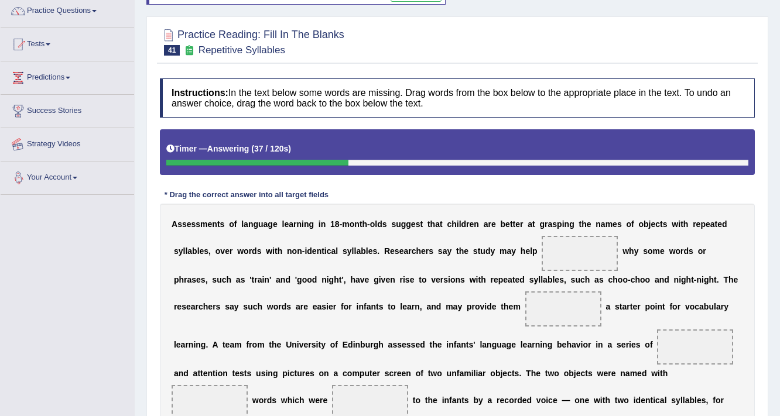
scroll to position [94, 0]
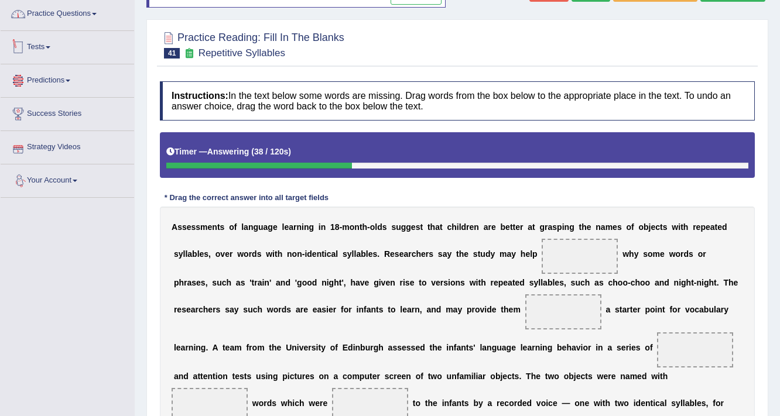
click at [90, 18] on link "Practice Questions" at bounding box center [67, 12] width 133 height 29
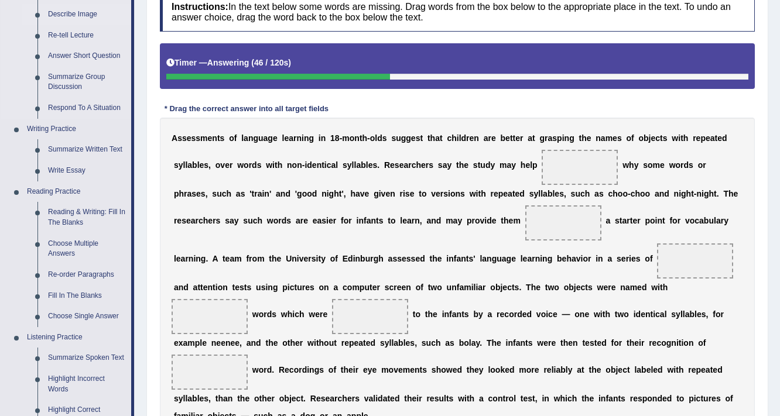
scroll to position [140, 0]
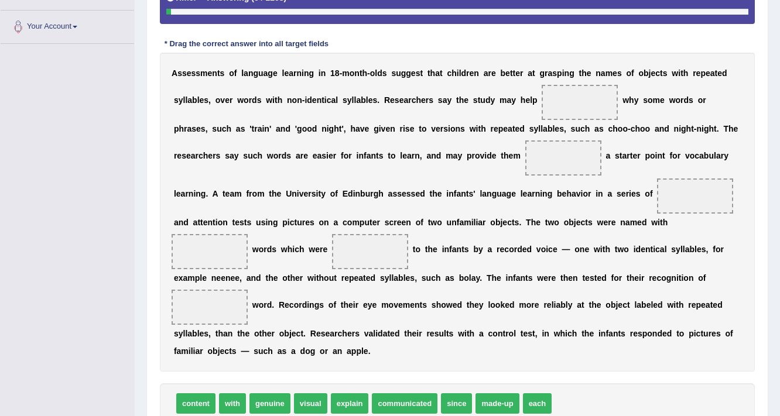
scroll to position [245, 0]
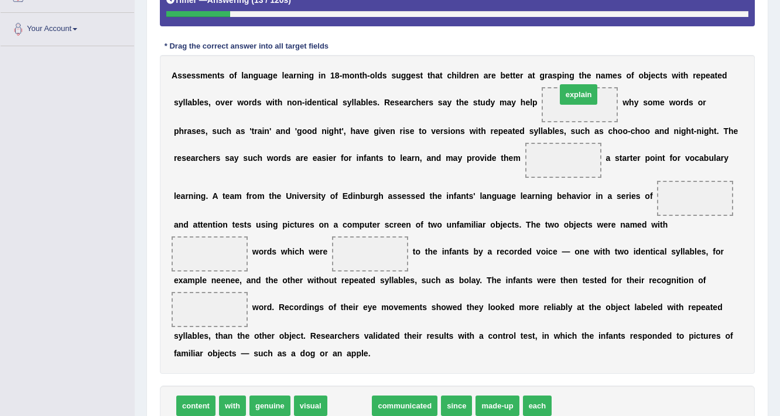
drag, startPoint x: 358, startPoint y: 406, endPoint x: 586, endPoint y: 95, distance: 385.3
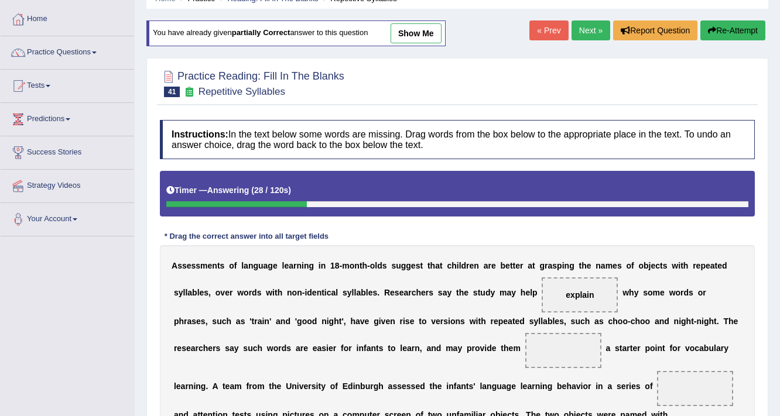
scroll to position [0, 0]
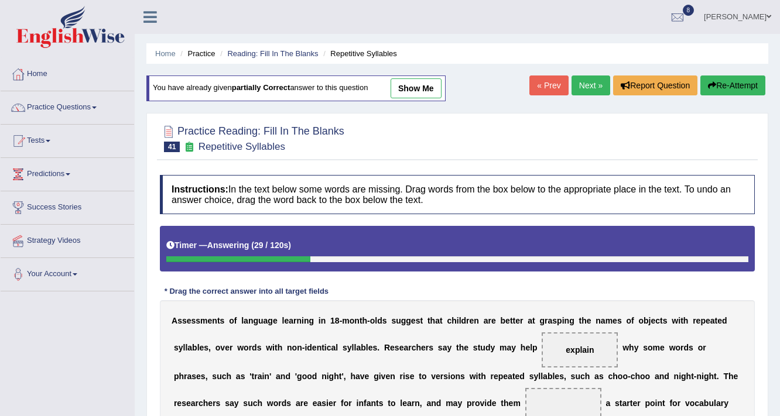
click at [68, 30] on img at bounding box center [70, 27] width 108 height 42
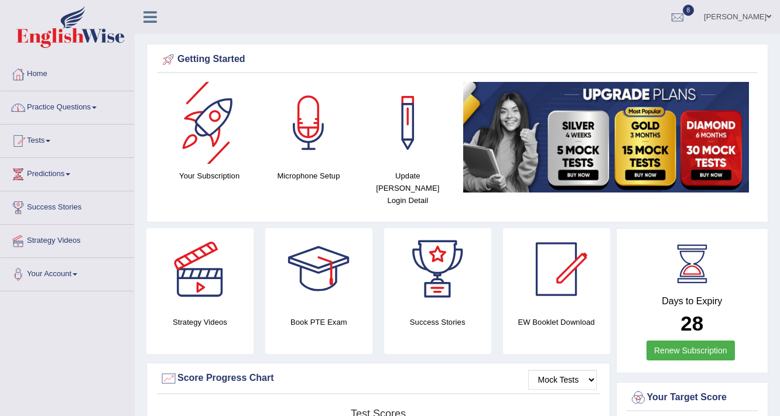
click at [108, 110] on link "Practice Questions" at bounding box center [67, 105] width 133 height 29
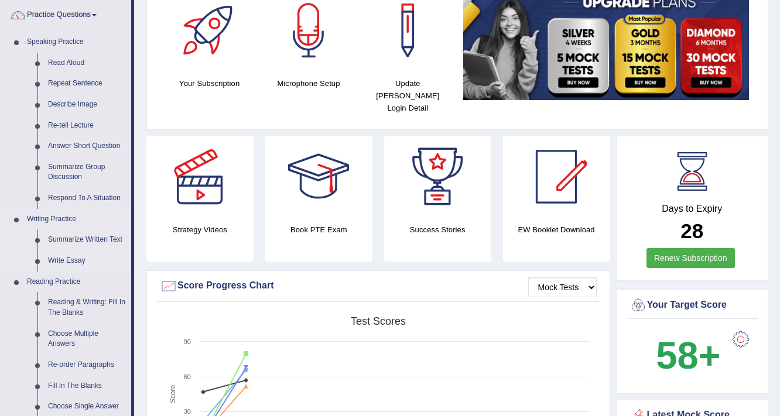
scroll to position [187, 0]
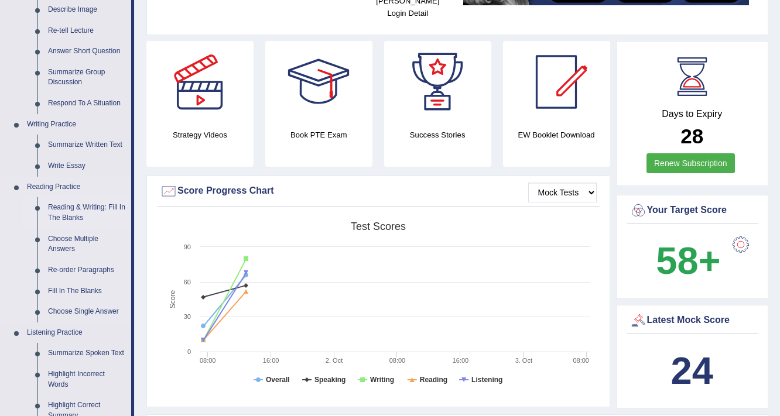
click at [76, 209] on link "Reading & Writing: Fill In The Blanks" at bounding box center [87, 212] width 88 height 31
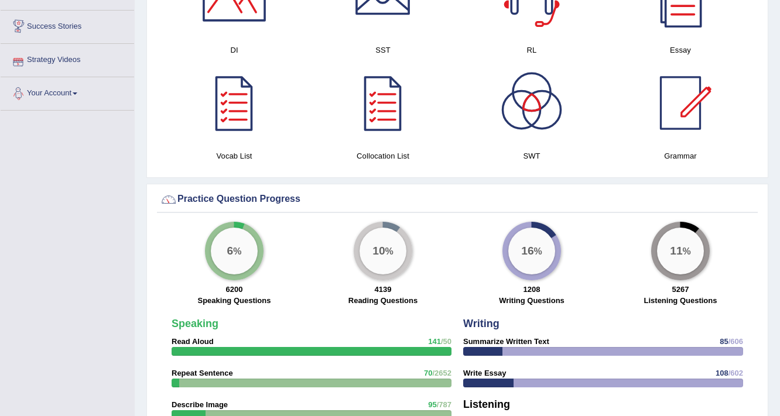
scroll to position [670, 0]
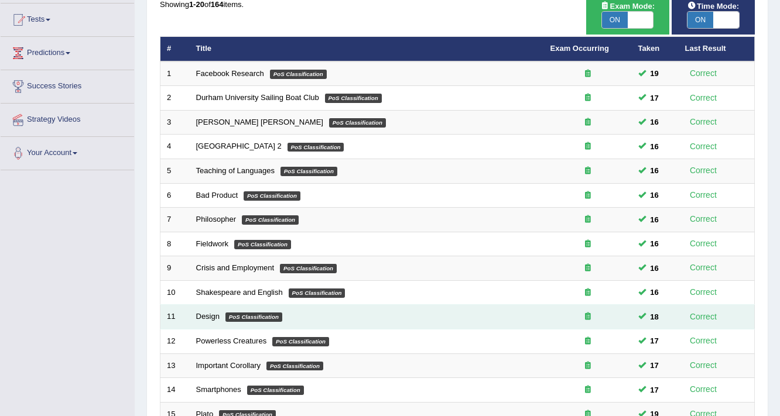
scroll to position [355, 0]
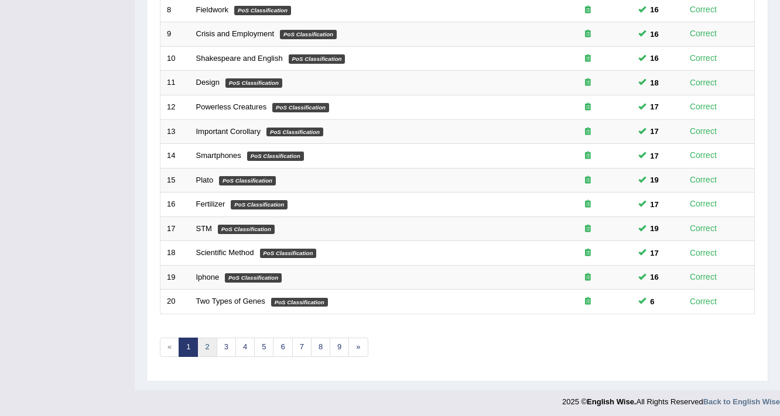
click at [206, 340] on link "2" at bounding box center [206, 347] width 19 height 19
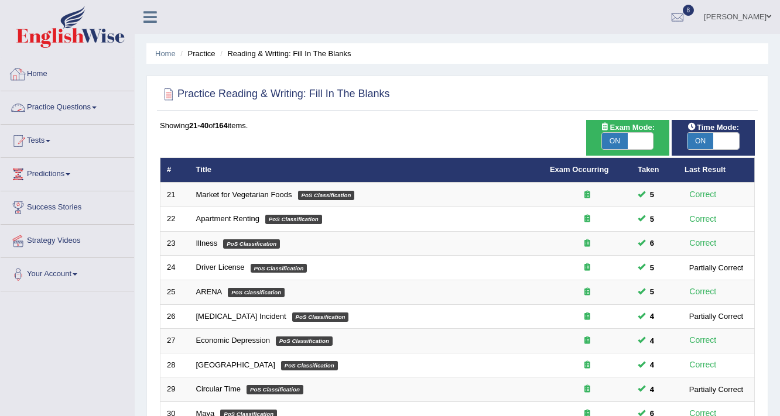
click at [80, 106] on link "Practice Questions" at bounding box center [67, 105] width 133 height 29
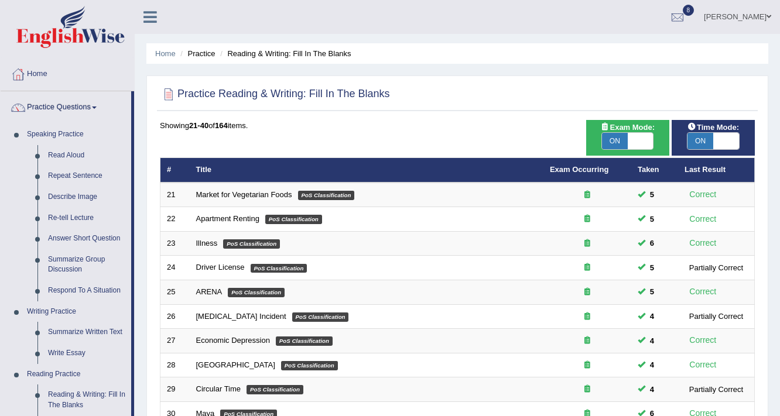
click at [740, 14] on link "[PERSON_NAME]" at bounding box center [737, 15] width 85 height 30
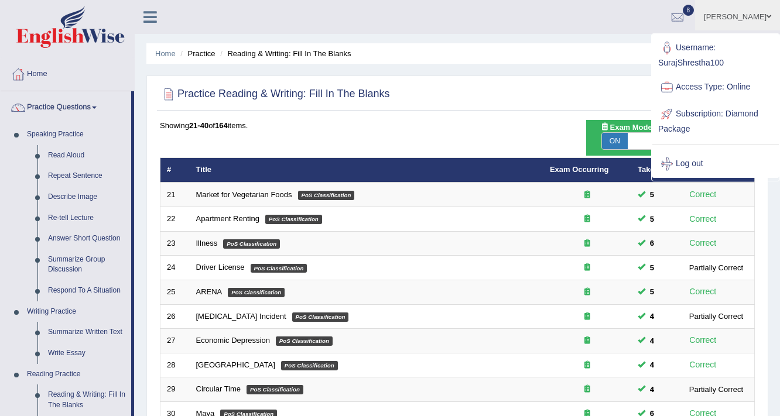
click at [61, 24] on img at bounding box center [70, 27] width 108 height 42
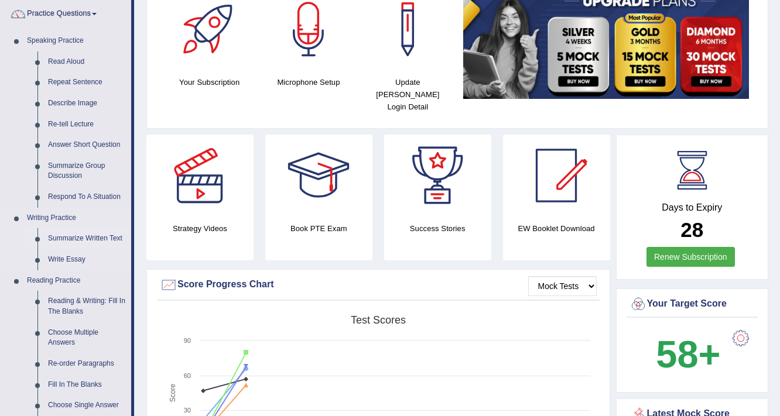
click at [85, 238] on link "Summarize Written Text" at bounding box center [87, 238] width 88 height 21
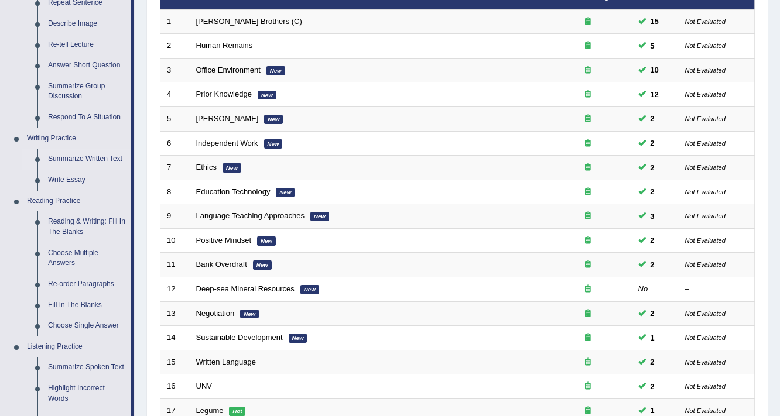
scroll to position [187, 0]
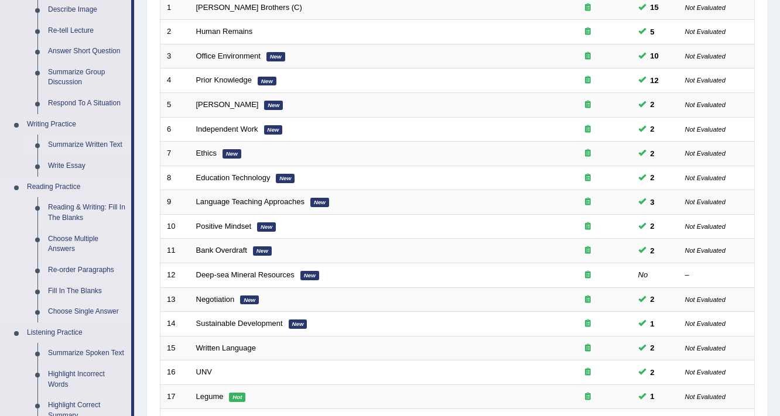
click at [71, 214] on link "Reading & Writing: Fill In The Blanks" at bounding box center [87, 212] width 88 height 31
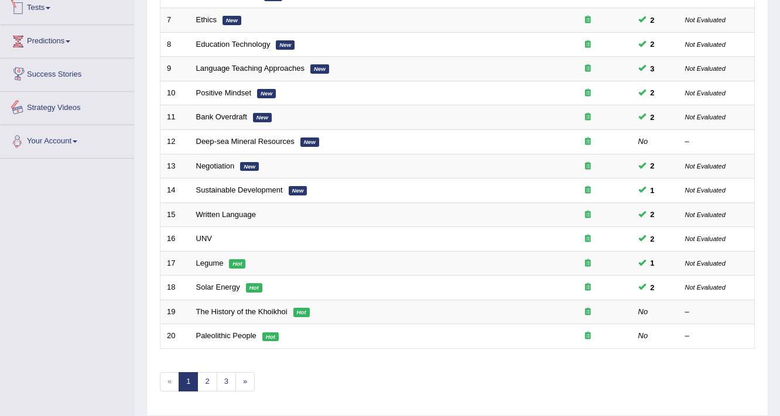
scroll to position [355, 0]
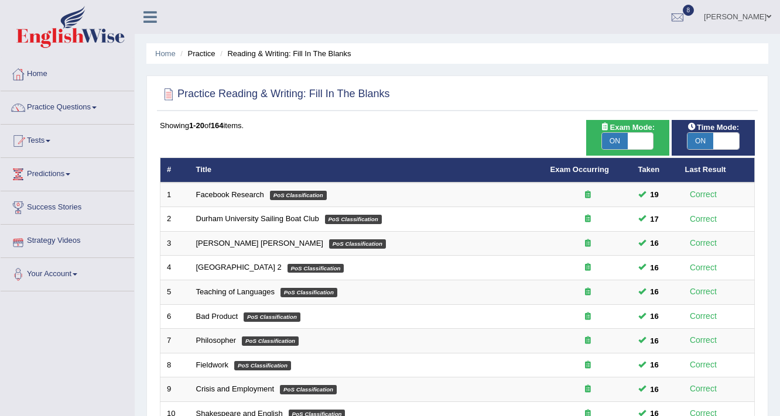
click at [221, 196] on link "Facebook Research" at bounding box center [230, 194] width 68 height 9
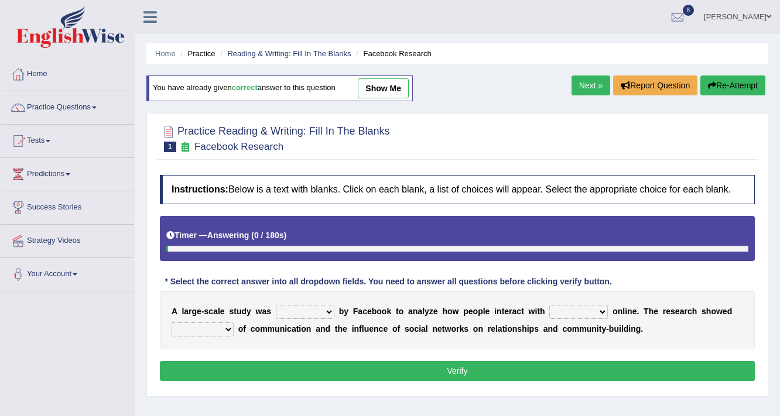
drag, startPoint x: 0, startPoint y: 0, endPoint x: 314, endPoint y: 315, distance: 445.0
click at [315, 315] on select "surveyed had asked made" at bounding box center [305, 312] width 59 height 14
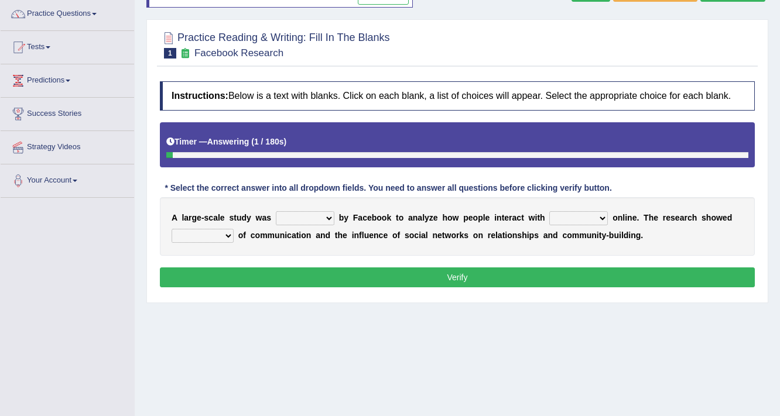
click at [307, 218] on select "surveyed had asked made" at bounding box center [305, 218] width 59 height 14
select select "made"
click at [276, 211] on select "surveyed had asked made" at bounding box center [305, 218] width 59 height 14
click at [582, 218] on select "together all each other another" at bounding box center [578, 218] width 59 height 14
select select "each other"
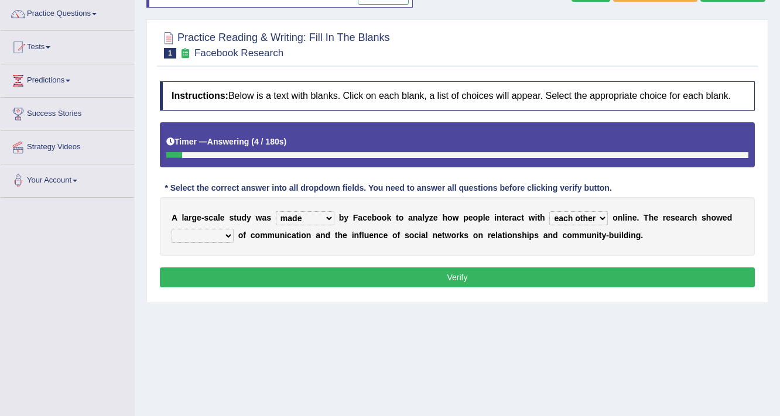
click at [549, 211] on select "together all each other another" at bounding box center [578, 218] width 59 height 14
click at [215, 241] on select "advantages standards fellowships patterns" at bounding box center [203, 236] width 62 height 14
select select "patterns"
click at [172, 229] on select "advantages standards fellowships patterns" at bounding box center [203, 236] width 62 height 14
click at [238, 279] on button "Verify" at bounding box center [457, 278] width 595 height 20
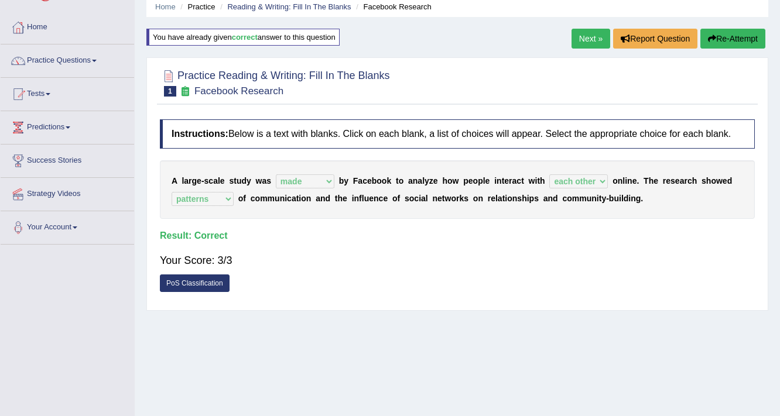
scroll to position [47, 0]
click at [587, 32] on link "Next »" at bounding box center [590, 39] width 39 height 20
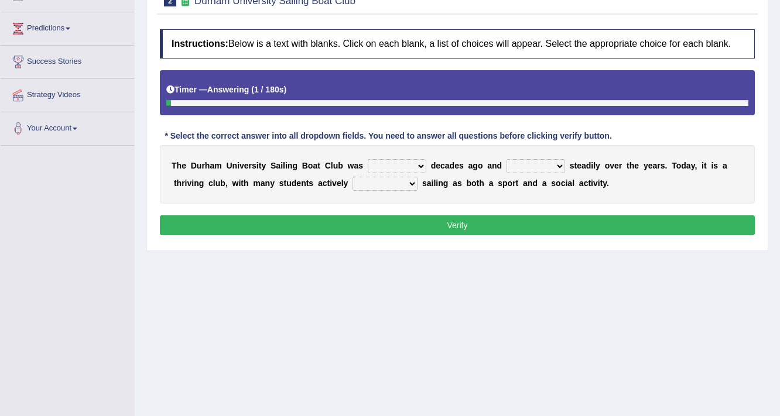
select select "founded"
click at [368, 159] on select "found fund founded find" at bounding box center [397, 166] width 59 height 14
click at [520, 164] on select "grow growing has grown grown" at bounding box center [535, 166] width 59 height 14
select select "grown"
click at [506, 159] on select "grow growing has grown grown" at bounding box center [535, 166] width 59 height 14
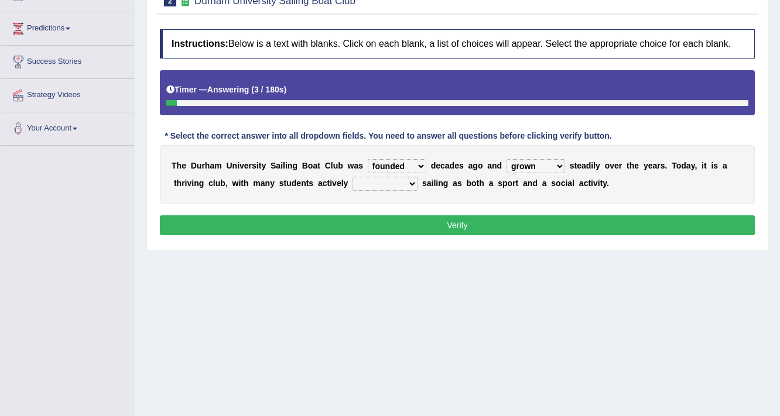
click at [380, 180] on select "enjoy enjoyed are enjoying enjoying" at bounding box center [384, 184] width 65 height 14
select select "enjoying"
click at [352, 177] on select "enjoy enjoyed are enjoying enjoying" at bounding box center [384, 184] width 65 height 14
click at [383, 221] on button "Verify" at bounding box center [457, 225] width 595 height 20
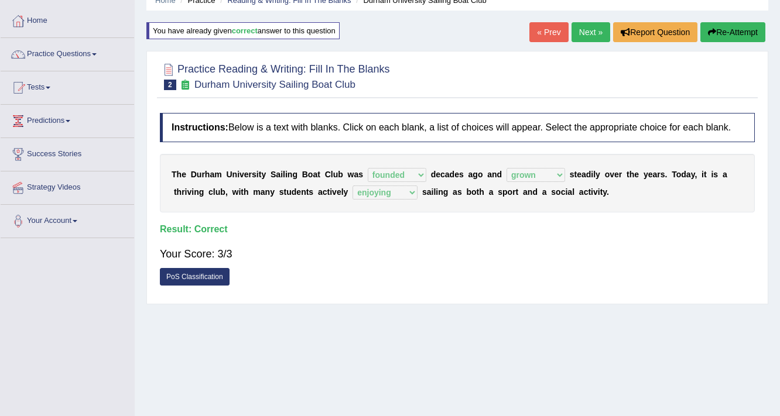
scroll to position [5, 0]
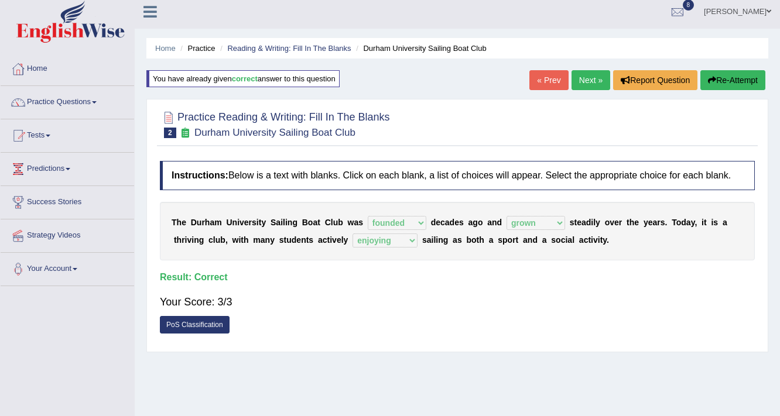
click at [587, 81] on link "Next »" at bounding box center [590, 80] width 39 height 20
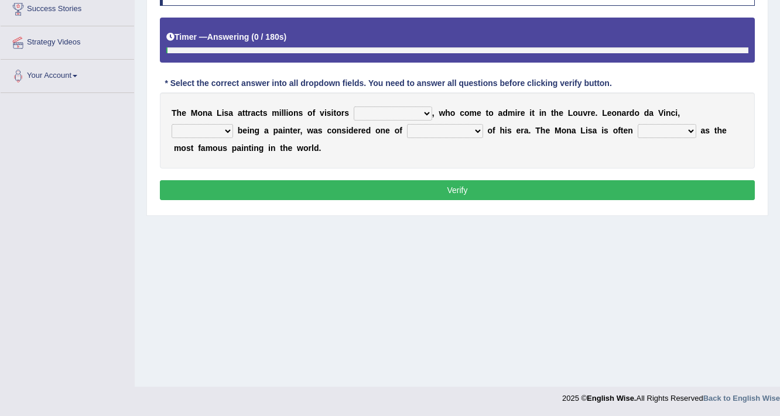
click at [382, 116] on select "around the year the all year all year round per year" at bounding box center [393, 114] width 78 height 14
select select "per year"
click at [354, 107] on select "around the year the all year all year round per year" at bounding box center [393, 114] width 78 height 14
click at [211, 125] on select "rather than as much as as well as as long as" at bounding box center [202, 131] width 61 height 14
select select "as well as"
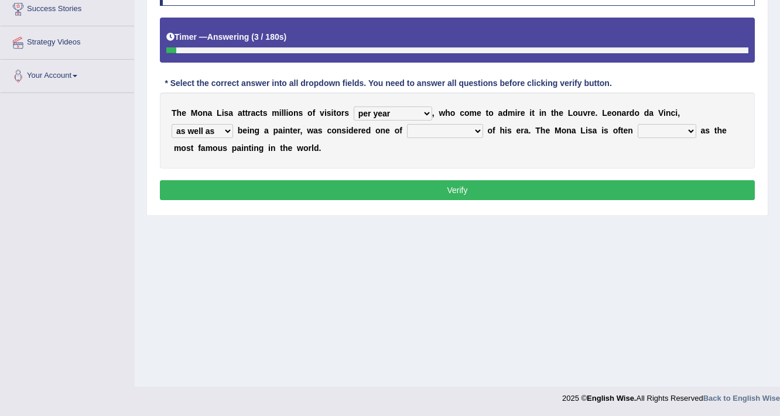
click at [172, 124] on select "rather than as much as as well as as long as" at bounding box center [202, 131] width 61 height 14
click at [429, 124] on select "better artists artist the better artist the best artists" at bounding box center [445, 131] width 76 height 14
select select "the best artists"
click at [407, 124] on select "better artists artist the better artist the best artists" at bounding box center [445, 131] width 76 height 14
click at [653, 129] on select "classified suggested predicted described" at bounding box center [666, 131] width 59 height 14
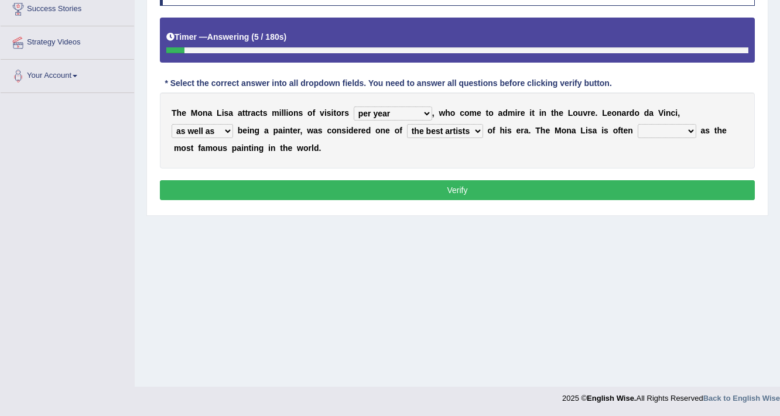
select select "described"
click at [637, 124] on select "classified suggested predicted described" at bounding box center [666, 131] width 59 height 14
click at [627, 188] on button "Verify" at bounding box center [457, 190] width 595 height 20
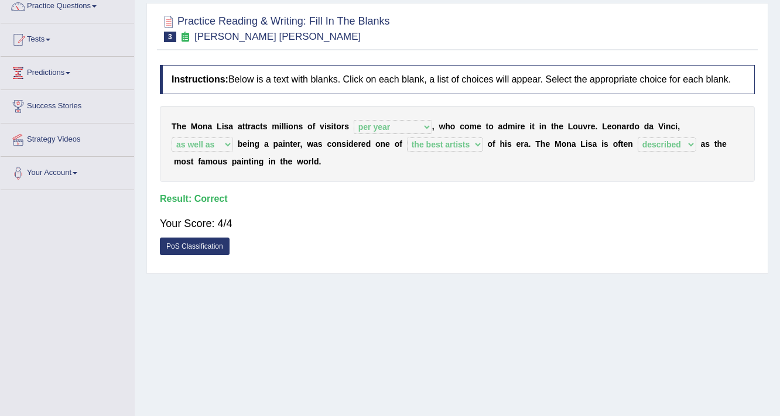
scroll to position [11, 0]
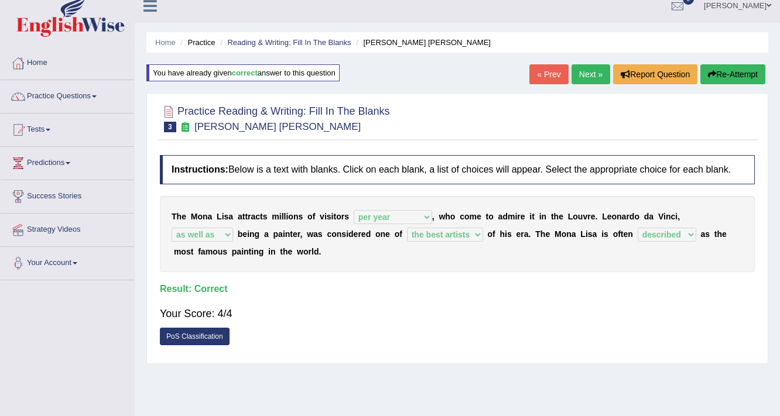
click at [591, 67] on link "Next »" at bounding box center [590, 74] width 39 height 20
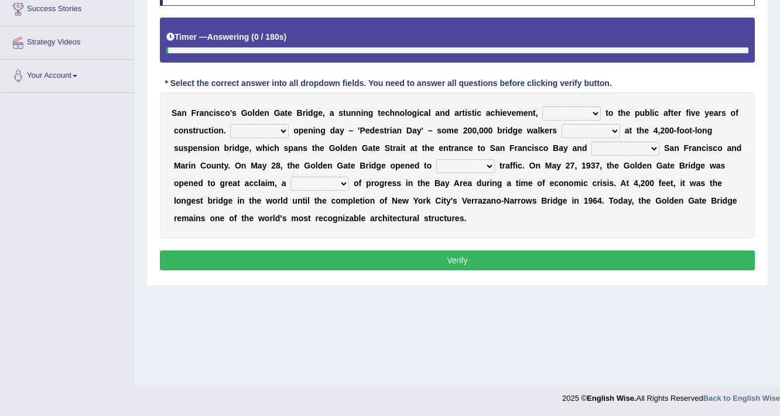
click at [552, 107] on select "opens closes appears equals" at bounding box center [571, 114] width 59 height 14
select select "opens"
click at [542, 107] on select "opens closes appears equals" at bounding box center [571, 114] width 59 height 14
click at [259, 129] on select "On During Since When" at bounding box center [259, 131] width 59 height 14
select select "On"
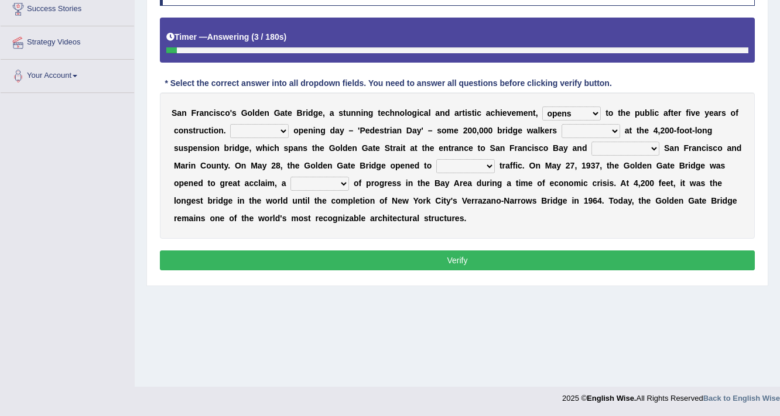
click at [230, 124] on select "On During Since When" at bounding box center [259, 131] width 59 height 14
click at [587, 129] on select "stationed looked marveled laughed" at bounding box center [590, 131] width 59 height 14
select select "marveled"
click at [561, 124] on select "stationed looked marveled laughed" at bounding box center [590, 131] width 59 height 14
click at [604, 143] on select "separates connects channels differentiates" at bounding box center [625, 149] width 68 height 14
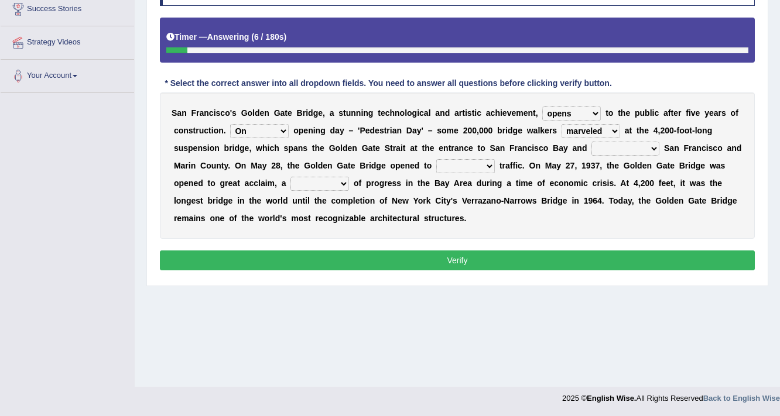
select select "connects"
click at [591, 142] on select "separates connects channels differentiates" at bounding box center [625, 149] width 68 height 14
click at [460, 162] on select "aquatic vehicular airborne watertight" at bounding box center [465, 166] width 59 height 14
select select "vehicular"
click at [436, 159] on select "aquatic vehicular airborne watertight" at bounding box center [465, 166] width 59 height 14
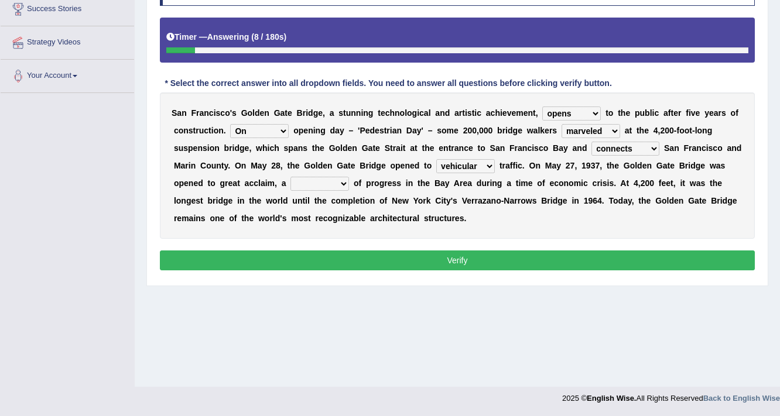
click at [301, 183] on select "denial symbol technique yield" at bounding box center [319, 184] width 59 height 14
select select "symbol"
click at [290, 177] on select "denial symbol technique yield" at bounding box center [319, 184] width 59 height 14
click at [361, 245] on div "Instructions: Below is a text with blanks. Click on each blank, a list of choic…" at bounding box center [457, 125] width 601 height 309
click at [368, 257] on button "Verify" at bounding box center [457, 261] width 595 height 20
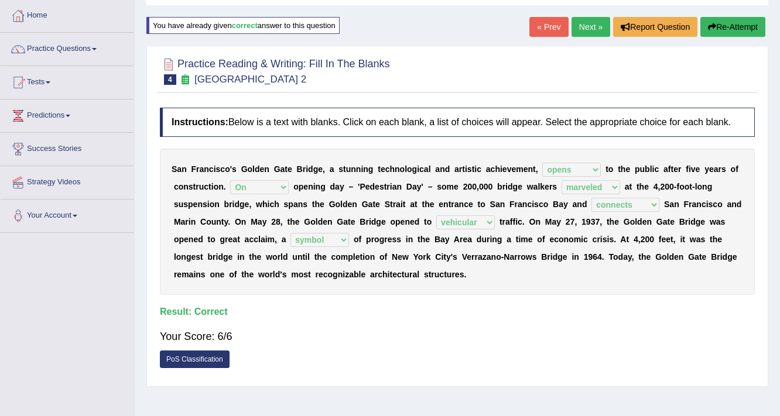
scroll to position [58, 0]
click at [588, 28] on link "Next »" at bounding box center [590, 28] width 39 height 20
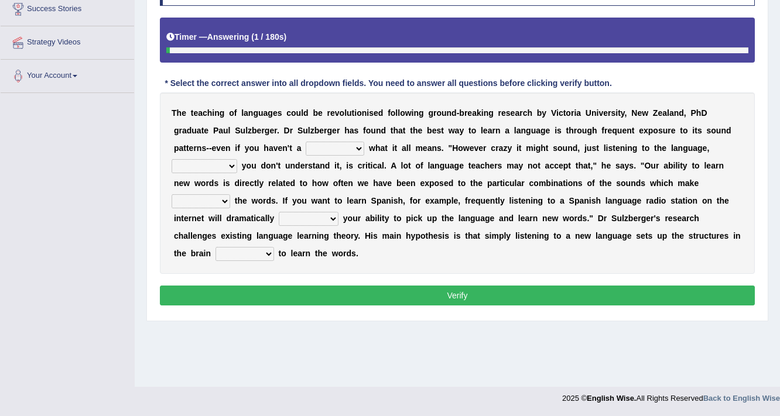
click at [336, 145] on select "dew claw clue due" at bounding box center [335, 149] width 59 height 14
select select "clue"
click at [306, 142] on select "dew claw clue due" at bounding box center [335, 149] width 59 height 14
click at [198, 167] on select "but also all together even though if so" at bounding box center [205, 166] width 66 height 14
select select "even though"
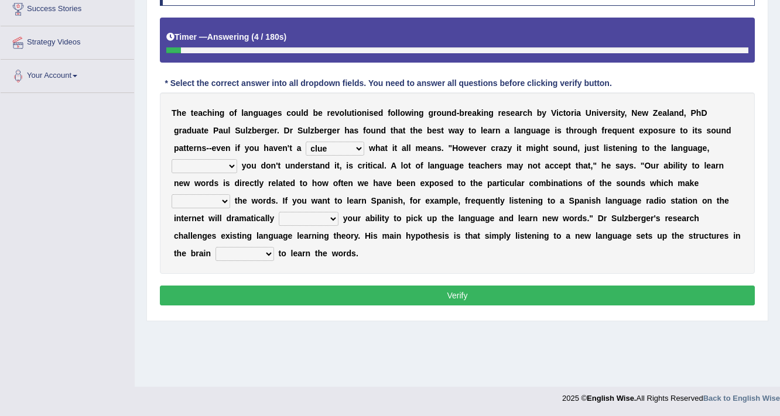
click at [172, 159] on select "but also all together even though if so" at bounding box center [205, 166] width 66 height 14
click at [206, 197] on select "down up of on" at bounding box center [201, 201] width 59 height 14
select select "up"
click at [172, 194] on select "down up of on" at bounding box center [201, 201] width 59 height 14
click at [288, 219] on select "evaluate exaggerate describe boost" at bounding box center [309, 219] width 60 height 14
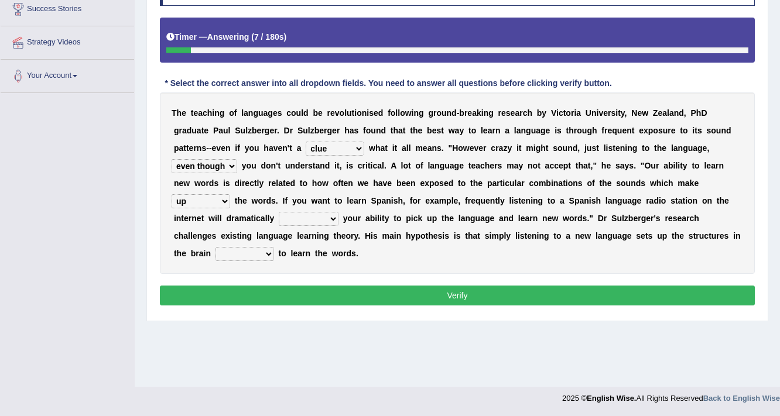
select select "boost"
click at [279, 212] on select "evaluate exaggerate describe boost" at bounding box center [309, 219] width 60 height 14
click at [243, 247] on select "requiring required directed to require" at bounding box center [244, 254] width 59 height 14
select select "required"
click at [215, 247] on select "requiring required directed to require" at bounding box center [244, 254] width 59 height 14
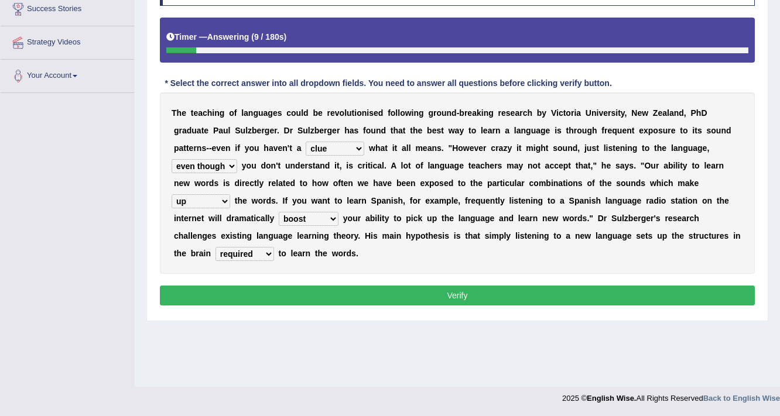
click at [287, 286] on button "Verify" at bounding box center [457, 296] width 595 height 20
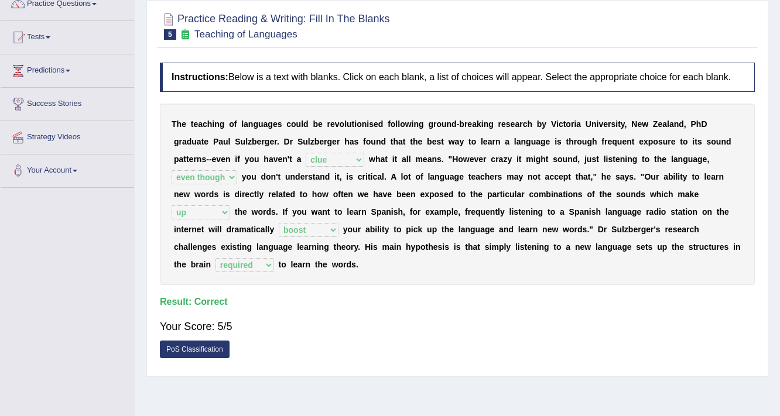
scroll to position [58, 0]
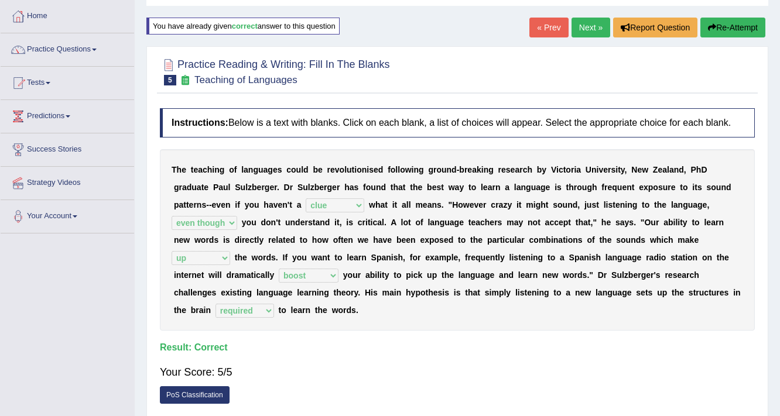
click at [589, 30] on link "Next »" at bounding box center [590, 28] width 39 height 20
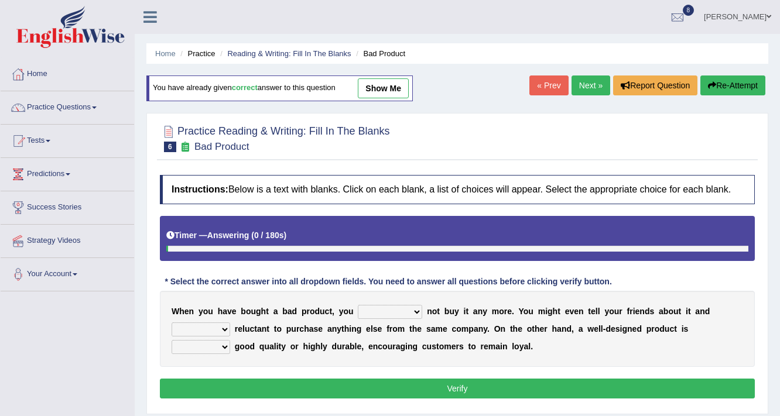
drag, startPoint x: 0, startPoint y: 0, endPoint x: 386, endPoint y: 168, distance: 421.3
click at [386, 305] on select "would have should have should" at bounding box center [390, 312] width 64 height 14
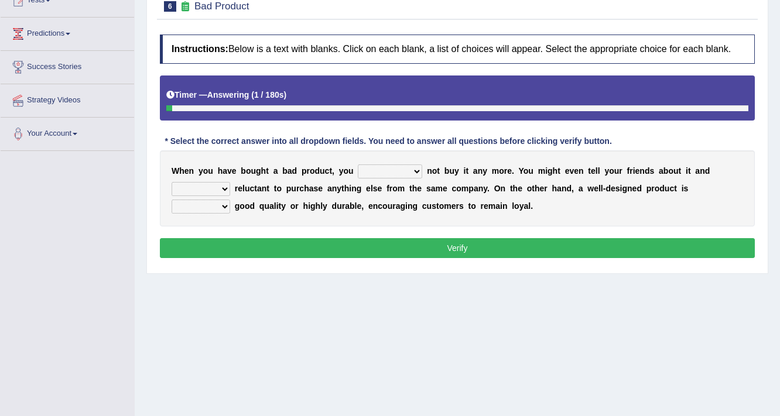
select select "should"
click at [358, 164] on select "would have should have should" at bounding box center [390, 171] width 64 height 14
click at [207, 188] on select "is are be being" at bounding box center [201, 189] width 59 height 14
select select "be"
click at [172, 182] on select "is are be being" at bounding box center [201, 189] width 59 height 14
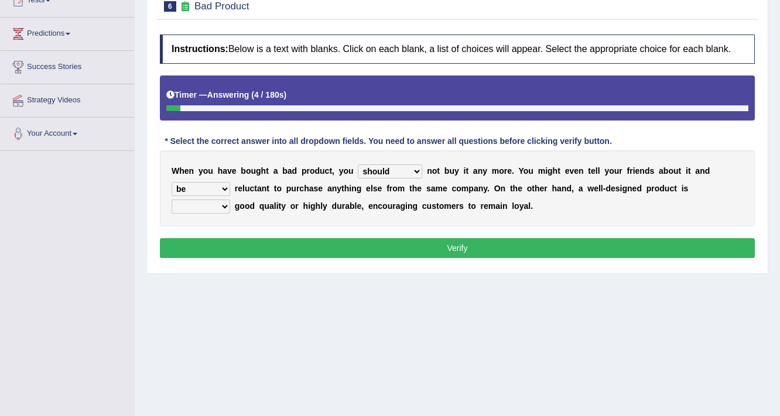
click at [218, 204] on select "both also neither either" at bounding box center [201, 207] width 59 height 14
select select "either"
click at [172, 200] on select "both also neither either" at bounding box center [201, 207] width 59 height 14
click at [266, 251] on button "Verify" at bounding box center [457, 248] width 595 height 20
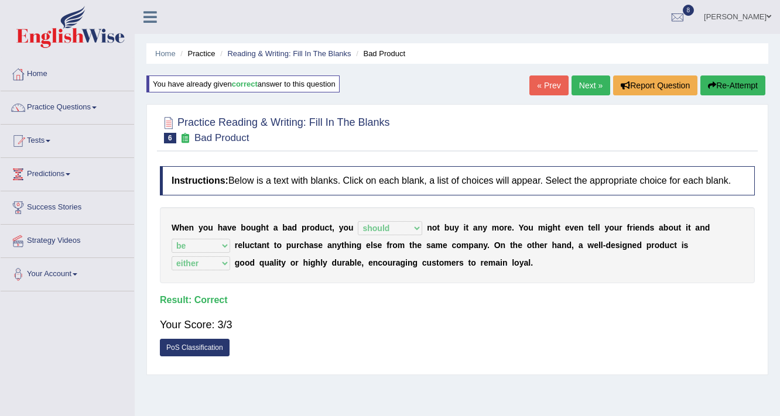
click at [590, 92] on link "Next »" at bounding box center [590, 86] width 39 height 20
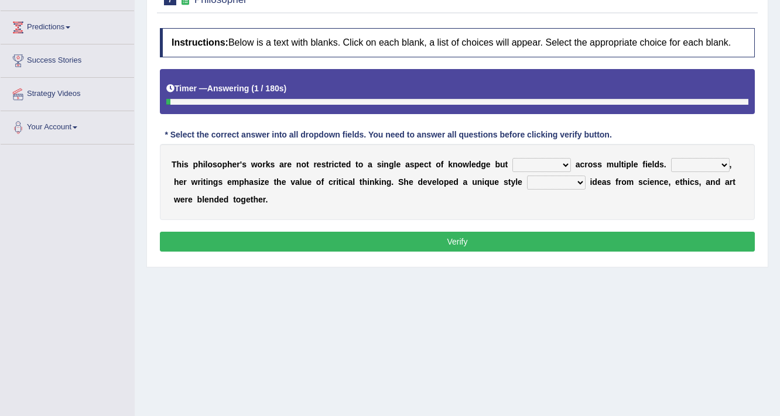
click at [552, 158] on select "constrain contain assemble extend" at bounding box center [541, 165] width 59 height 14
select select "extend"
click at [512, 158] on select "constrain contain assemble extend" at bounding box center [541, 165] width 59 height 14
click at [702, 155] on div "T h i s p h i l o s o p h e r ' s w o r k s a r e n o t r e s t r i c t e d t o…" at bounding box center [457, 182] width 595 height 76
click at [702, 158] on select "Rather So Moreover Likely" at bounding box center [700, 165] width 59 height 14
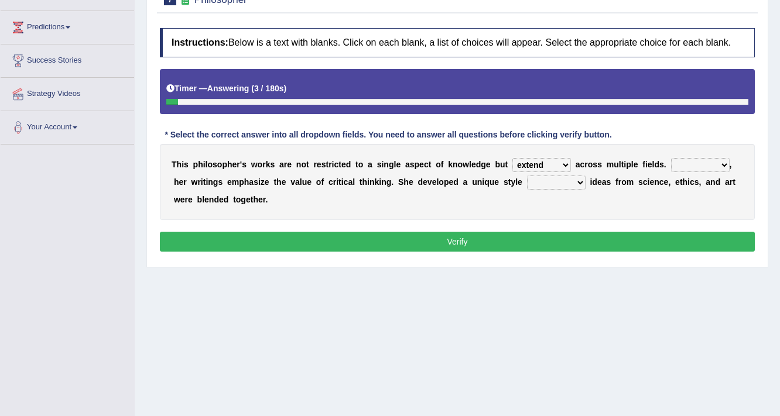
select select "So"
click at [671, 158] on select "Rather So Moreover Likely" at bounding box center [700, 165] width 59 height 14
click at [541, 171] on div "T h i s p h i l o s o p h e r ' s w o r k s a r e n o t r e s t r i c t e d t o…" at bounding box center [457, 182] width 595 height 76
click at [543, 183] on select "in that that which in which" at bounding box center [556, 183] width 59 height 14
select select "in which"
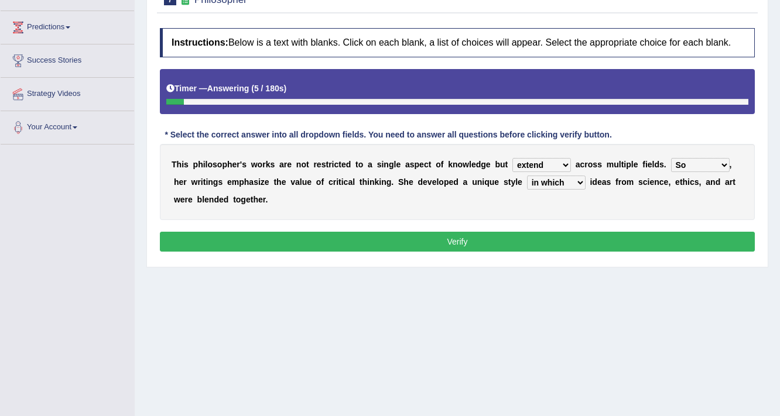
click at [527, 176] on select "in that that which in which" at bounding box center [556, 183] width 59 height 14
click at [539, 244] on button "Verify" at bounding box center [457, 242] width 595 height 20
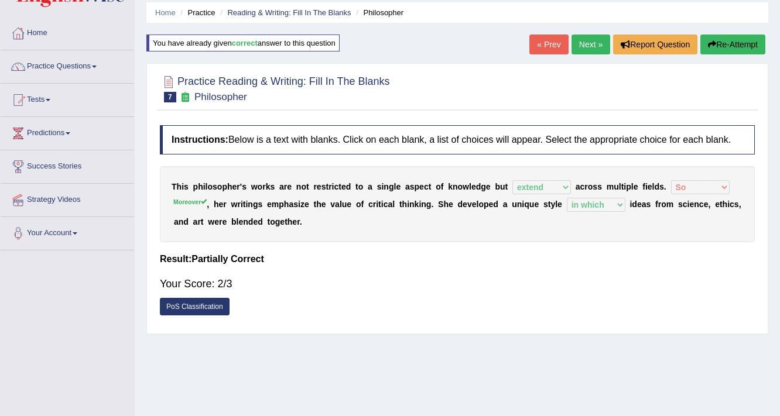
scroll to position [6, 0]
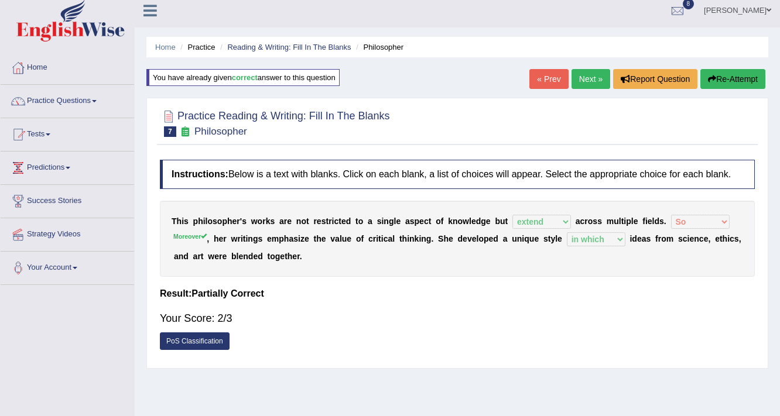
click at [597, 80] on link "Next »" at bounding box center [590, 79] width 39 height 20
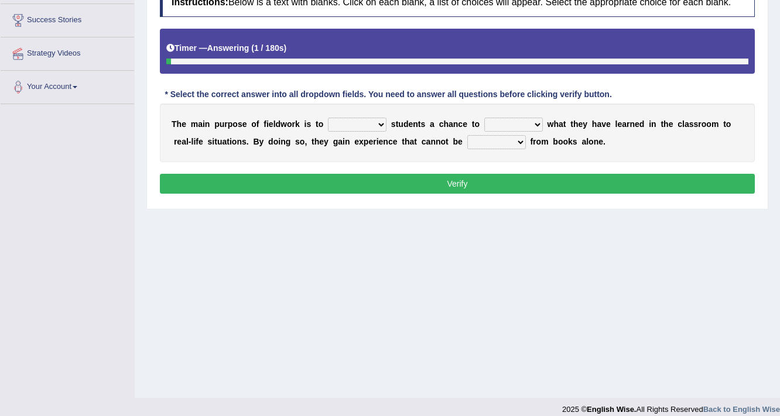
select select "offer"
click at [328, 118] on select "resemble stow rave offer" at bounding box center [357, 125] width 59 height 14
click at [514, 125] on select "compare align apply dismount" at bounding box center [513, 125] width 59 height 14
select select "apply"
click at [484, 118] on select "compare align apply dismount" at bounding box center [513, 125] width 59 height 14
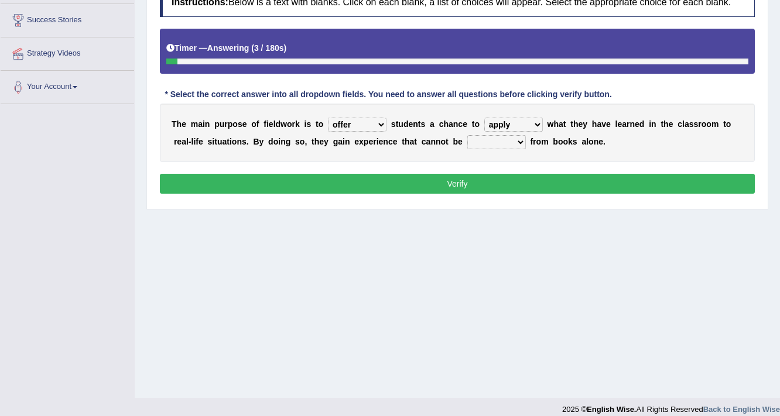
click at [478, 136] on select "originated prepared obtained touted" at bounding box center [496, 142] width 59 height 14
click at [467, 135] on select "originated prepared obtained touted" at bounding box center [496, 142] width 59 height 14
drag, startPoint x: 488, startPoint y: 139, endPoint x: 488, endPoint y: 146, distance: 7.0
click at [488, 139] on select "originated prepared obtained touted" at bounding box center [496, 142] width 59 height 14
select select "obtained"
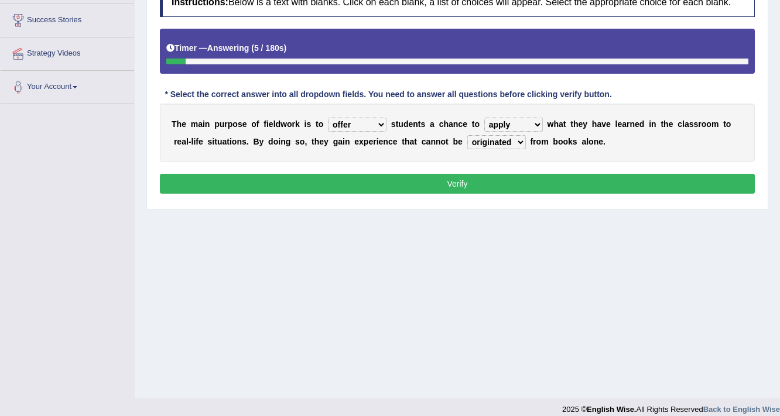
click at [467, 135] on select "originated prepared obtained touted" at bounding box center [496, 142] width 59 height 14
click at [490, 183] on button "Verify" at bounding box center [457, 184] width 595 height 20
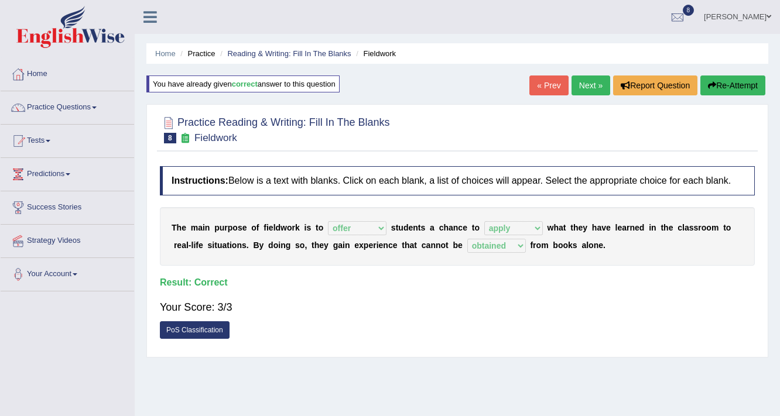
click at [591, 84] on link "Next »" at bounding box center [590, 86] width 39 height 20
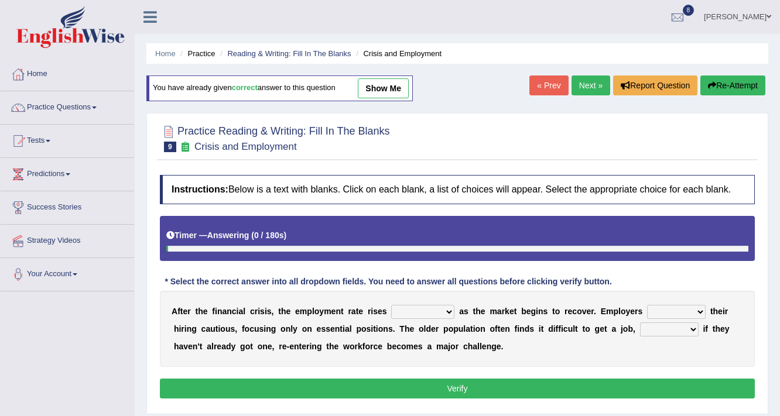
drag, startPoint x: 0, startPoint y: 0, endPoint x: 412, endPoint y: 176, distance: 448.0
click at [410, 305] on select "normally conversely strenuously sharply" at bounding box center [422, 312] width 63 height 14
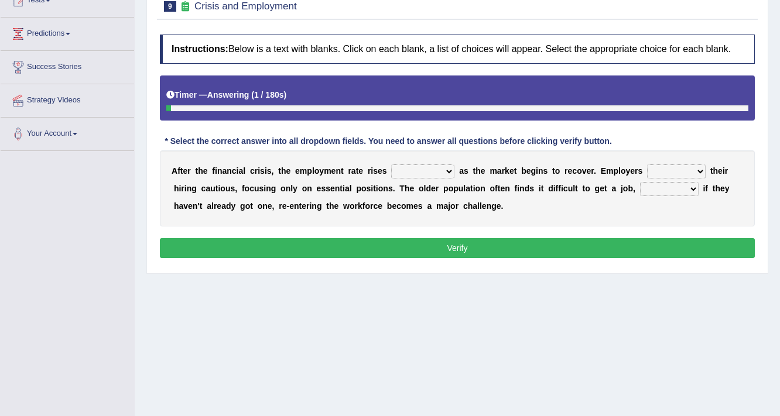
select select "strenuously"
click at [391, 164] on select "normally conversely strenuously sharply" at bounding box center [422, 171] width 63 height 14
click at [656, 167] on select "keeping kept keep are kept" at bounding box center [676, 171] width 59 height 14
select select "keep"
click at [647, 164] on select "keeping kept keep are kept" at bounding box center [676, 171] width 59 height 14
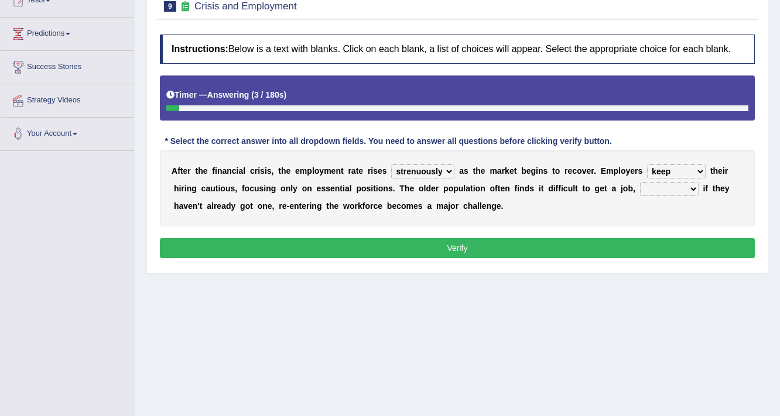
click at [670, 184] on select "although while then because" at bounding box center [669, 189] width 59 height 14
select select "because"
click at [640, 182] on select "although while then because" at bounding box center [669, 189] width 59 height 14
click at [540, 242] on button "Verify" at bounding box center [457, 248] width 595 height 20
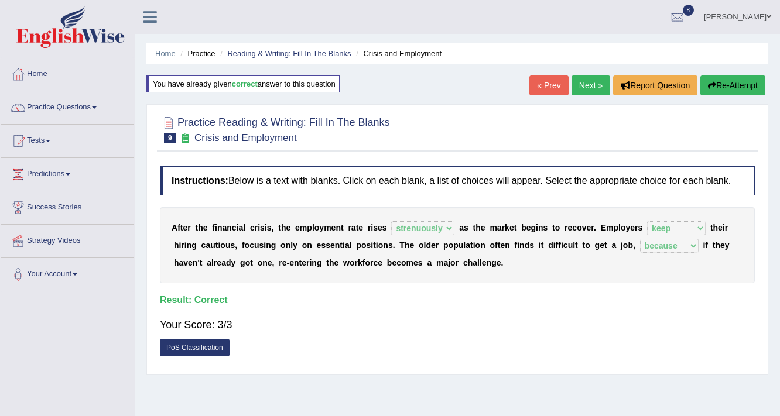
click at [588, 91] on link "Next »" at bounding box center [590, 86] width 39 height 20
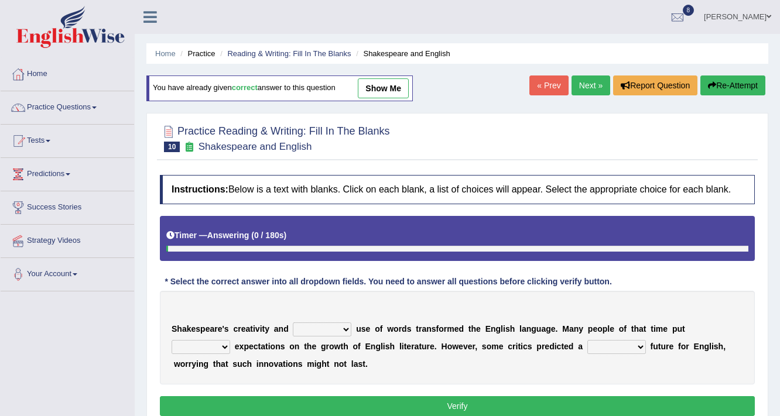
click at [330, 323] on select "idealized intensive fancied inventive" at bounding box center [322, 330] width 59 height 14
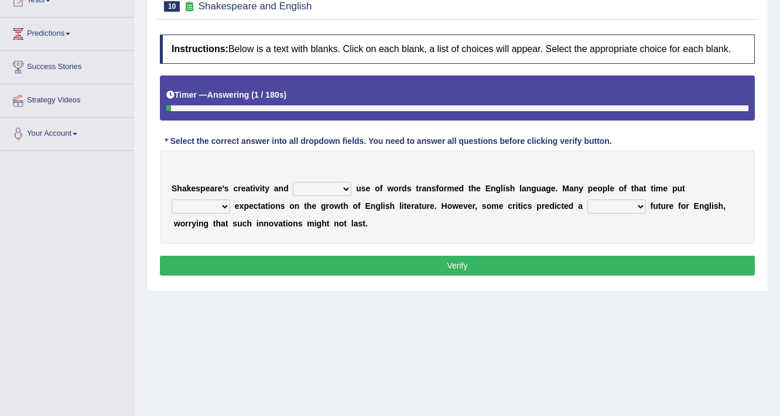
select select "inventive"
click at [293, 182] on select "idealized intensive fancied inventive" at bounding box center [322, 189] width 59 height 14
click at [208, 208] on select "wide much high more" at bounding box center [201, 207] width 59 height 14
select select "high"
click at [172, 200] on select "wide much high more" at bounding box center [201, 207] width 59 height 14
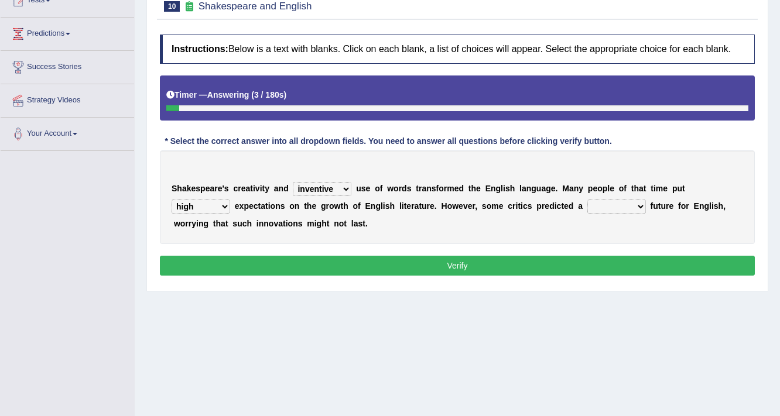
click at [611, 203] on select "monetary promising irresistible daunting" at bounding box center [616, 207] width 59 height 14
select select "daunting"
click at [587, 200] on select "monetary promising irresistible daunting" at bounding box center [616, 207] width 59 height 14
click at [593, 262] on button "Verify" at bounding box center [457, 266] width 595 height 20
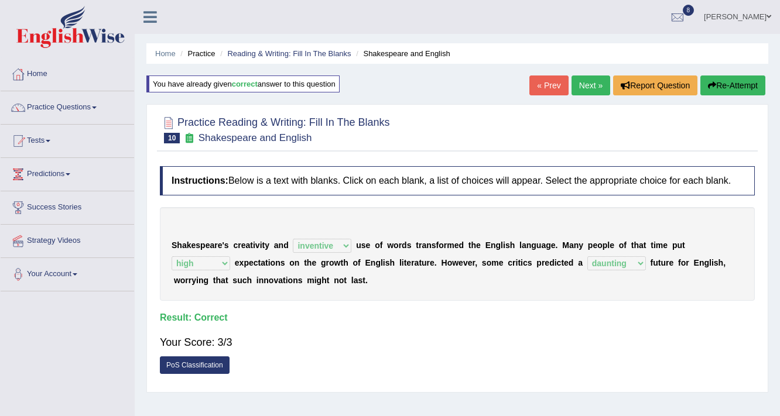
click at [588, 80] on link "Next »" at bounding box center [590, 86] width 39 height 20
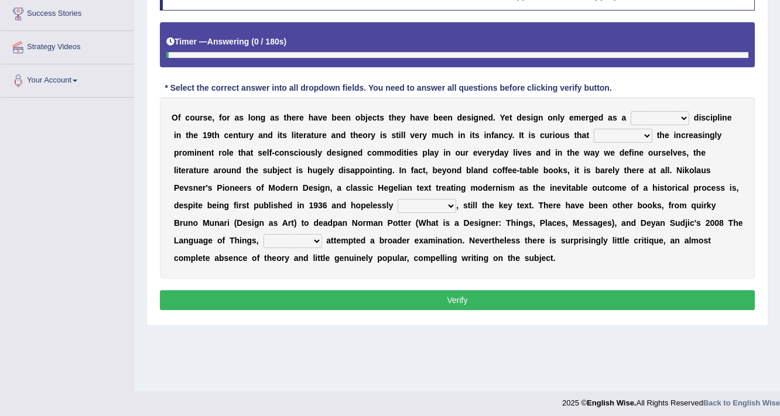
click at [660, 113] on select "bilateral ubiquitous foremost dedicated" at bounding box center [659, 118] width 59 height 14
select select "foremost"
click at [630, 111] on select "bilateral ubiquitous foremost dedicated" at bounding box center [659, 118] width 59 height 14
click at [608, 132] on select "since despite within through" at bounding box center [623, 136] width 59 height 14
select select "despite"
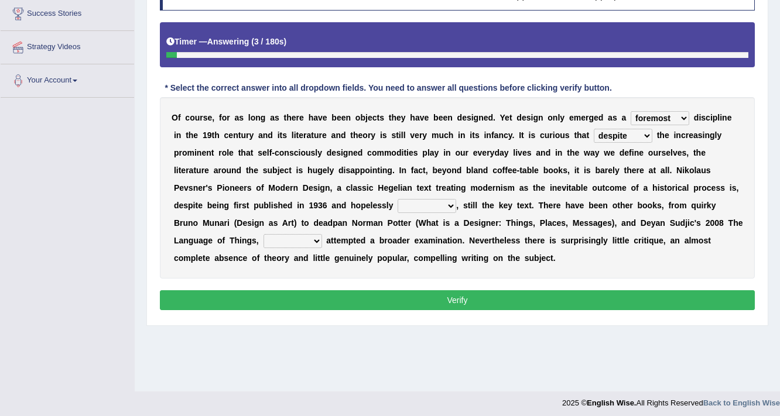
click at [594, 129] on select "since despite within through" at bounding box center [623, 136] width 59 height 14
click at [434, 202] on select "dates dating date dated" at bounding box center [426, 206] width 59 height 14
select select "dates"
click at [397, 199] on select "dates dating date dated" at bounding box center [426, 206] width 59 height 14
click at [293, 239] on select "which then however as" at bounding box center [292, 241] width 59 height 14
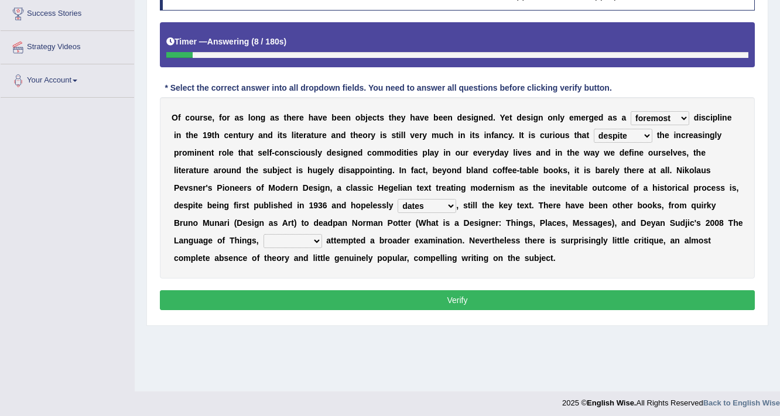
select select "which"
click at [263, 234] on select "which then however as" at bounding box center [292, 241] width 59 height 14
click at [360, 307] on button "Verify" at bounding box center [457, 300] width 595 height 20
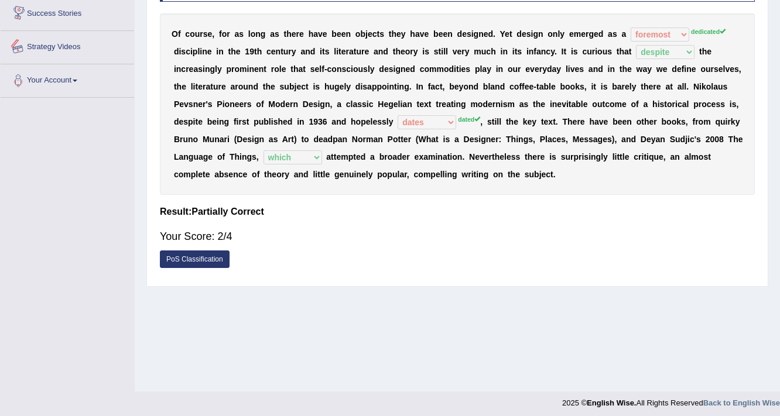
scroll to position [53, 0]
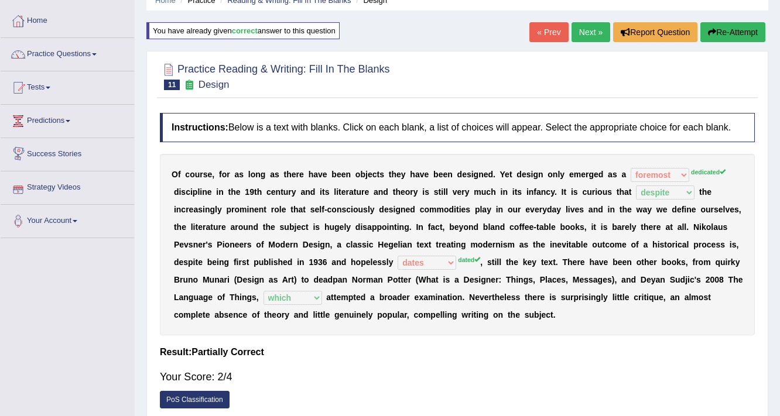
click at [571, 33] on link "Next »" at bounding box center [590, 32] width 39 height 20
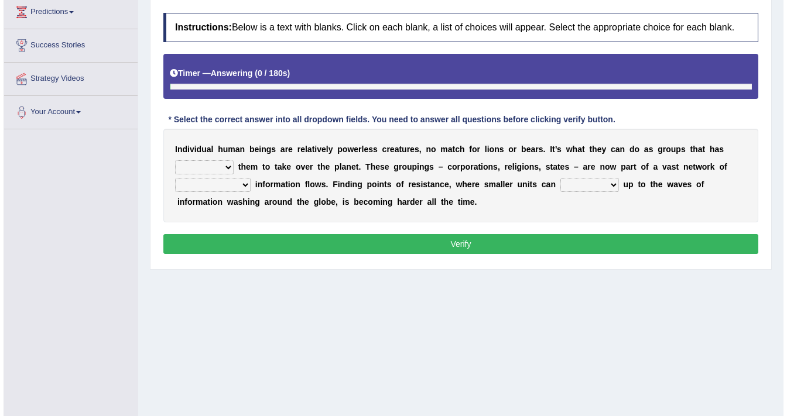
scroll to position [162, 0]
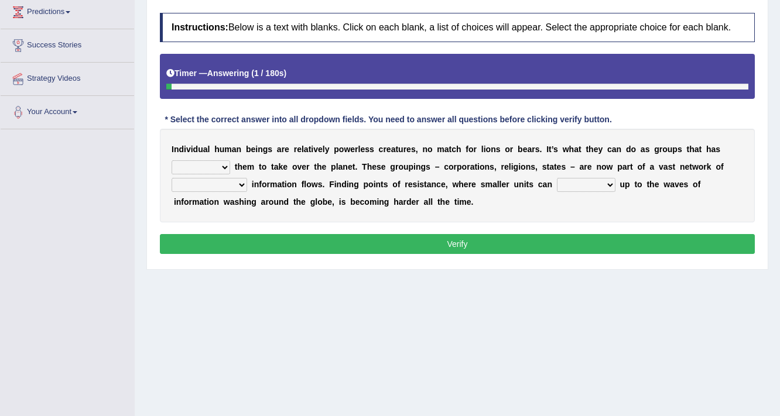
click at [199, 163] on select "enabled contended embodied conjured" at bounding box center [201, 167] width 59 height 14
select select "enabled"
click at [172, 160] on select "enabled contended embodied conjured" at bounding box center [201, 167] width 59 height 14
click at [221, 180] on select "interconnected overlapping fastened exploited" at bounding box center [210, 185] width 76 height 14
select select "interconnected"
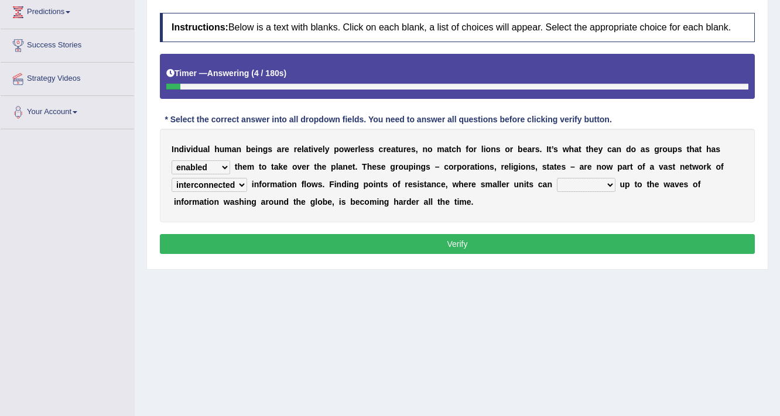
click at [172, 178] on select "interconnected overlapping fastened exploited" at bounding box center [210, 185] width 76 height 14
click at [584, 187] on select "stand raise hail pump" at bounding box center [586, 185] width 59 height 14
select select "stand"
click at [557, 178] on select "stand raise hail pump" at bounding box center [586, 185] width 59 height 14
click at [549, 249] on button "Verify" at bounding box center [457, 244] width 595 height 20
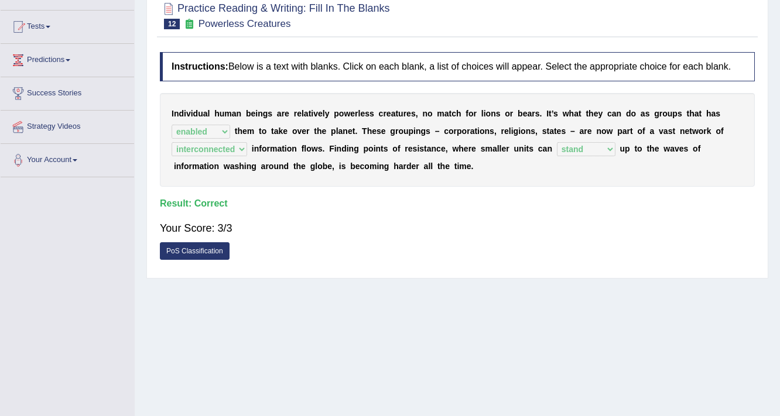
scroll to position [68, 0]
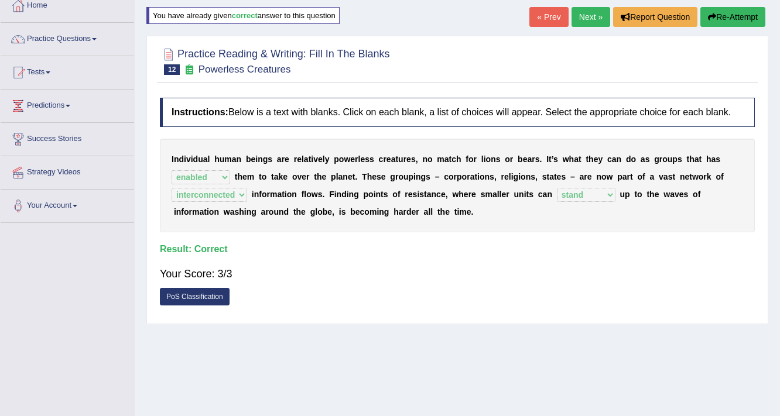
click at [578, 12] on link "Next »" at bounding box center [590, 17] width 39 height 20
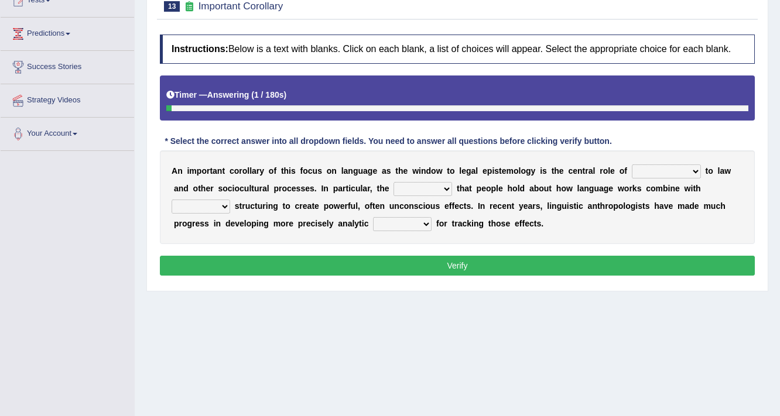
click at [649, 167] on select "discourse epoch dialect acquaintance" at bounding box center [666, 171] width 69 height 14
select select "discourse"
click at [632, 164] on select "discourse epoch dialect acquaintance" at bounding box center [666, 171] width 69 height 14
click at [440, 188] on select "deviation besmirch consent ideas" at bounding box center [422, 189] width 59 height 14
select select "ideas"
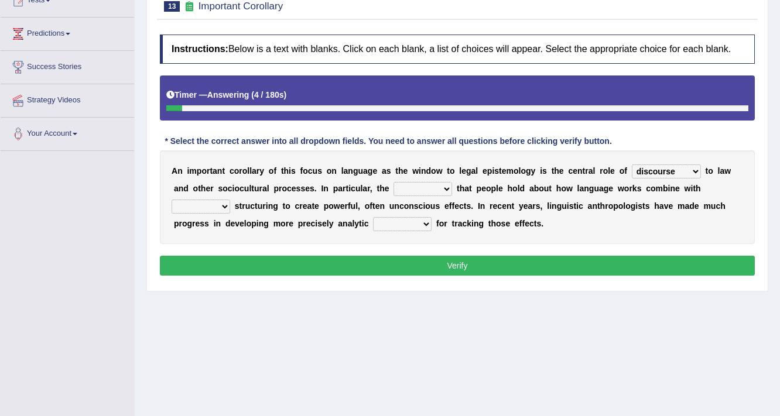
click at [393, 182] on select "deviation besmirch consent ideas" at bounding box center [422, 189] width 59 height 14
click at [217, 202] on select "mandatory linguistic legitimate customary" at bounding box center [201, 207] width 59 height 14
select select "linguistic"
click at [172, 200] on select "mandatory linguistic legitimate customary" at bounding box center [201, 207] width 59 height 14
click at [403, 223] on select "tools appetite albums stroke" at bounding box center [402, 224] width 59 height 14
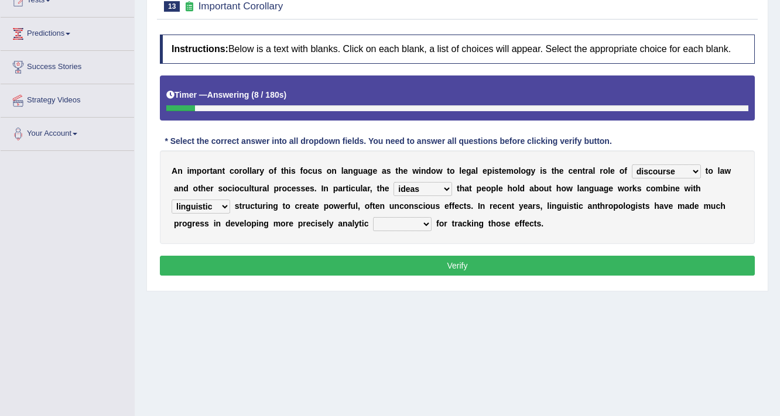
select select "tools"
click at [373, 217] on select "tools appetite albums stroke" at bounding box center [402, 224] width 59 height 14
click at [413, 262] on button "Verify" at bounding box center [457, 266] width 595 height 20
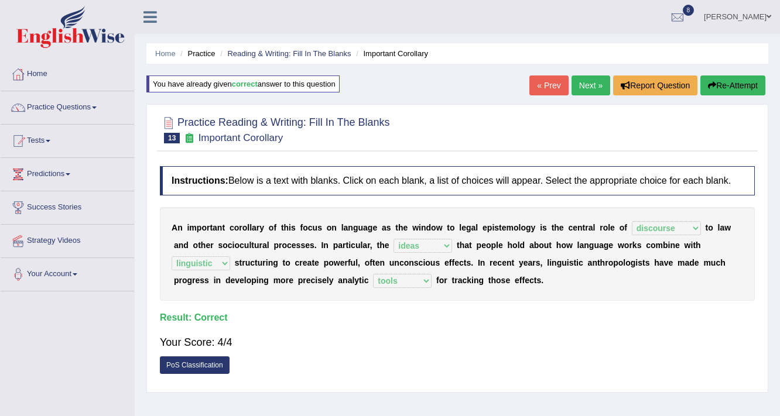
click at [578, 90] on link "Next »" at bounding box center [590, 86] width 39 height 20
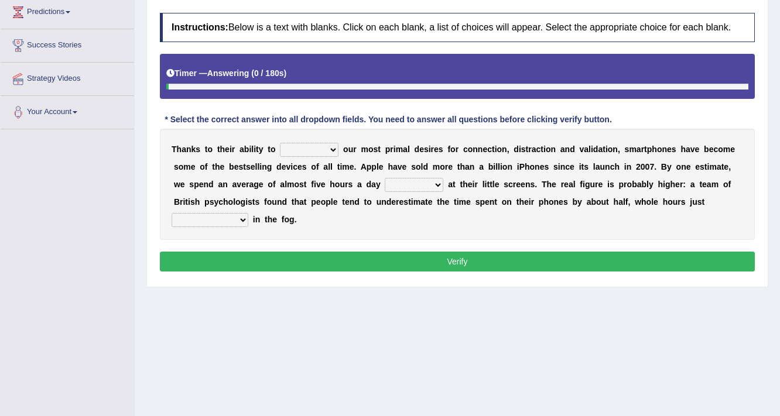
click at [303, 143] on select "hijack describe sharpen conserve" at bounding box center [309, 150] width 59 height 14
select select "hijack"
click at [280, 143] on select "hijack describe sharpen conserve" at bounding box center [309, 150] width 59 height 14
click at [414, 186] on select "watching waggling snoring staring" at bounding box center [414, 185] width 59 height 14
select select "staring"
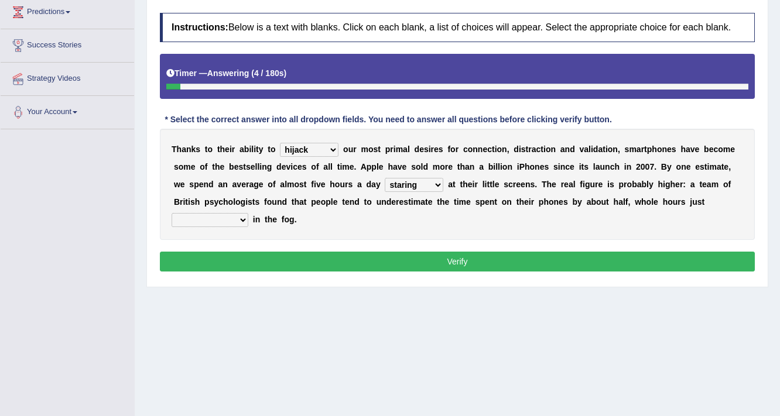
click at [385, 178] on select "watching waggling snoring staring" at bounding box center [414, 185] width 59 height 14
click at [225, 213] on select "has evaporated evaporating evaporate evaporates" at bounding box center [210, 220] width 77 height 14
select select "evaporates"
click at [172, 213] on select "has evaporated evaporating evaporate evaporates" at bounding box center [210, 220] width 77 height 14
click at [337, 259] on button "Verify" at bounding box center [457, 262] width 595 height 20
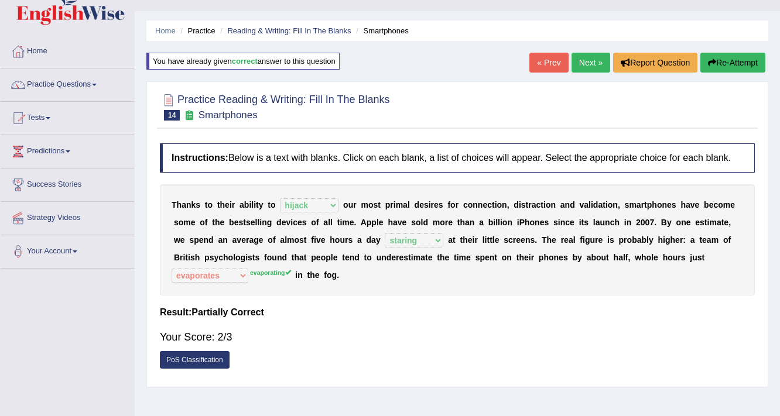
scroll to position [22, 0]
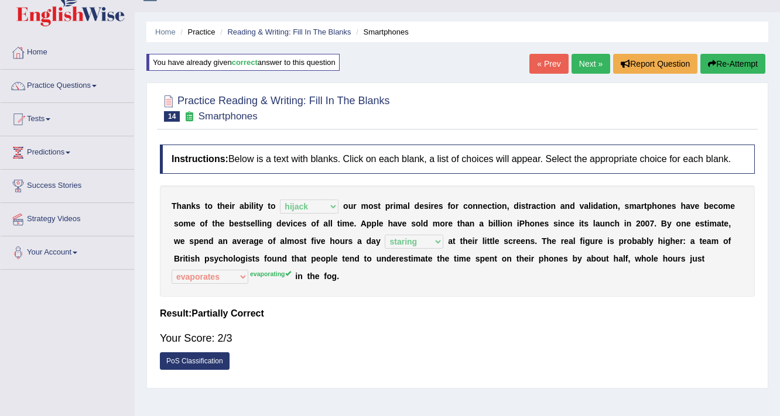
click at [581, 66] on link "Next »" at bounding box center [590, 64] width 39 height 20
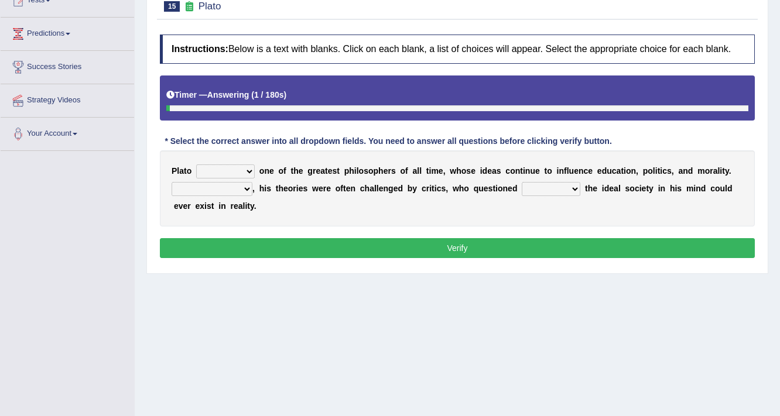
click at [240, 169] on select "keeps comes claims remains" at bounding box center [225, 171] width 59 height 14
select select "remains"
click at [196, 164] on select "keeps comes claims remains" at bounding box center [225, 171] width 59 height 14
click at [234, 188] on select "Notwithstanding So However Whatever" at bounding box center [212, 189] width 81 height 14
select select "However"
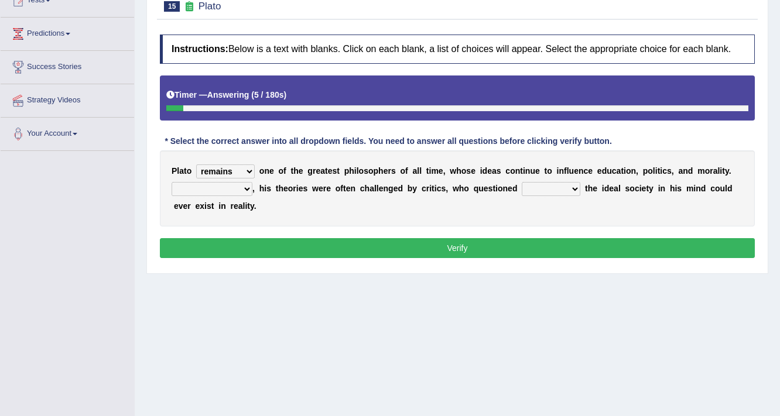
click at [172, 182] on select "Notwithstanding So However Whatever" at bounding box center [212, 189] width 81 height 14
click at [547, 184] on select "which what that whether" at bounding box center [551, 189] width 59 height 14
select select "whether"
click at [522, 182] on select "which what that whether" at bounding box center [551, 189] width 59 height 14
click at [512, 243] on button "Verify" at bounding box center [457, 248] width 595 height 20
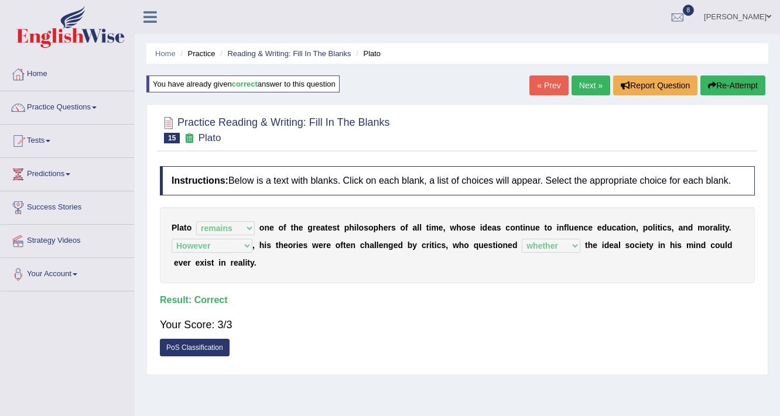
click at [580, 78] on link "Next »" at bounding box center [590, 86] width 39 height 20
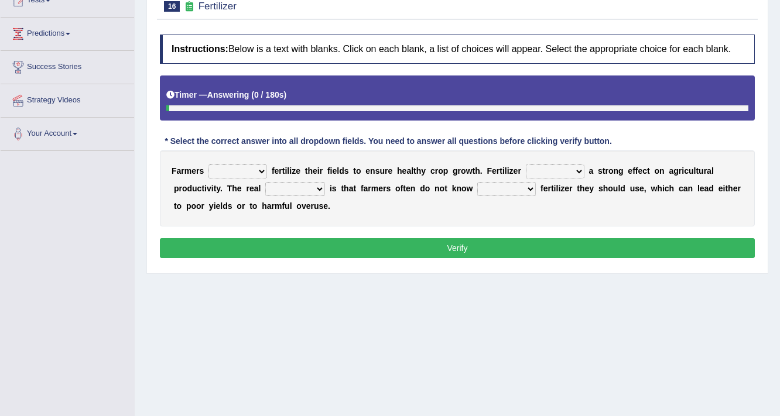
click at [234, 169] on select "must should need can" at bounding box center [237, 171] width 59 height 14
select select "should"
click at [208, 164] on select "must should need can" at bounding box center [237, 171] width 59 height 14
click at [560, 171] on select "has had have having" at bounding box center [555, 171] width 59 height 14
select select "has"
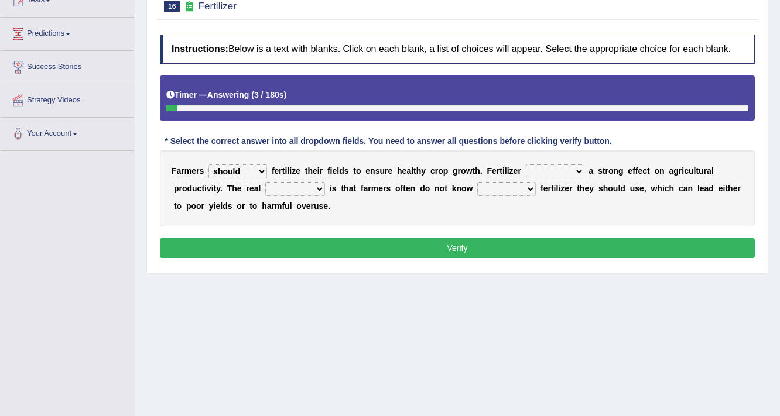
click at [526, 164] on select "has had have having" at bounding box center [555, 171] width 59 height 14
click at [309, 187] on select "problem question conclusion answer" at bounding box center [295, 189] width 60 height 14
select select "problem"
click at [265, 182] on select "problem question conclusion answer" at bounding box center [295, 189] width 60 height 14
click at [521, 190] on select "how much how many however so much" at bounding box center [506, 189] width 59 height 14
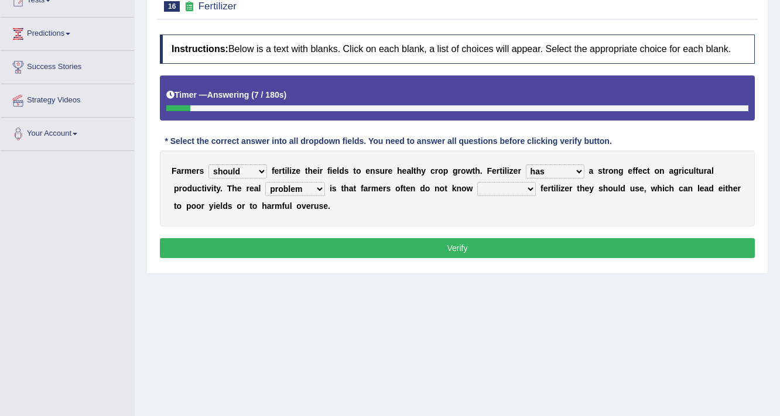
select select "how much"
click at [477, 182] on select "how much how many however so much" at bounding box center [506, 189] width 59 height 14
click at [492, 244] on button "Verify" at bounding box center [457, 248] width 595 height 20
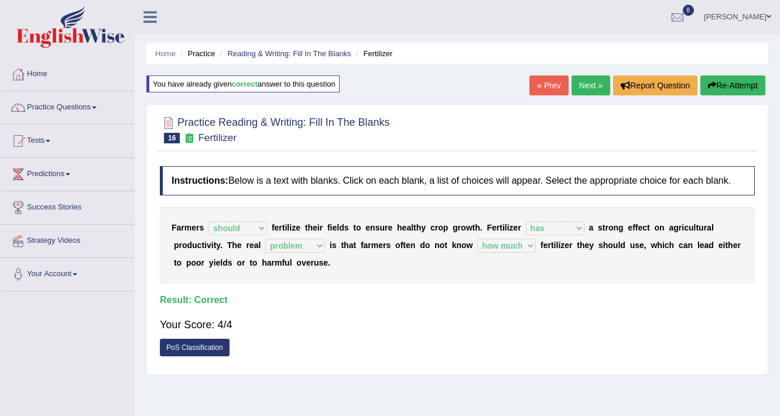
click at [581, 84] on link "Next »" at bounding box center [590, 86] width 39 height 20
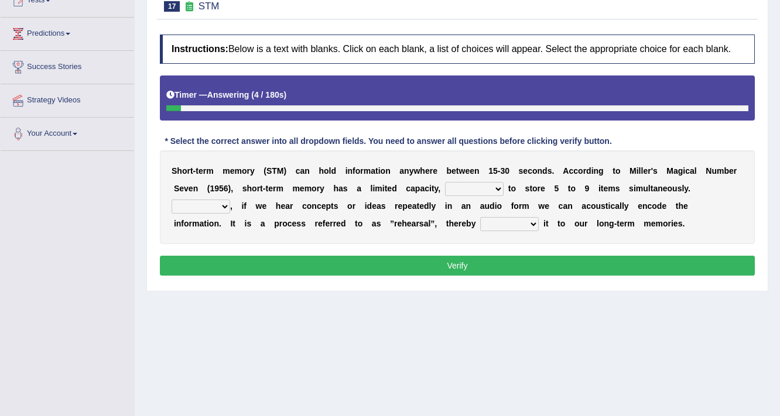
click at [477, 185] on select "being able is able be able unable" at bounding box center [474, 189] width 59 height 14
select select "be able"
click at [445, 182] on select "being able is able be able unable" at bounding box center [474, 189] width 59 height 14
click at [211, 206] on select "However So Moreover Therefore" at bounding box center [201, 207] width 59 height 14
select select "So"
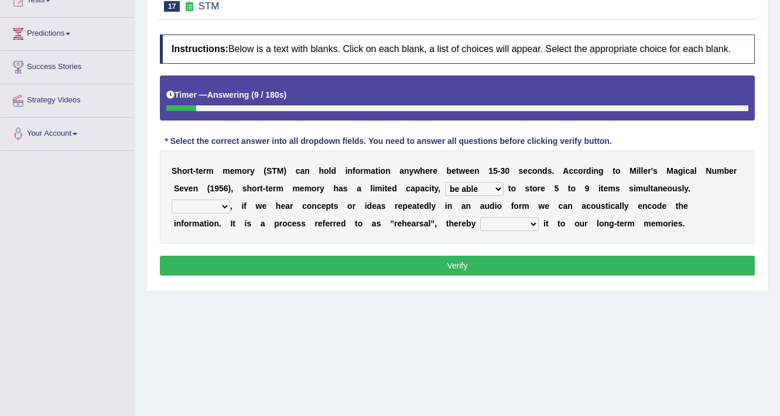
click at [172, 200] on select "However So Moreover Therefore" at bounding box center [201, 207] width 59 height 14
click at [510, 225] on select "commit commits commiting commited" at bounding box center [509, 224] width 59 height 14
select select "commiting"
click at [480, 217] on select "commit commits commiting commited" at bounding box center [509, 224] width 59 height 14
click at [495, 269] on button "Verify" at bounding box center [457, 266] width 595 height 20
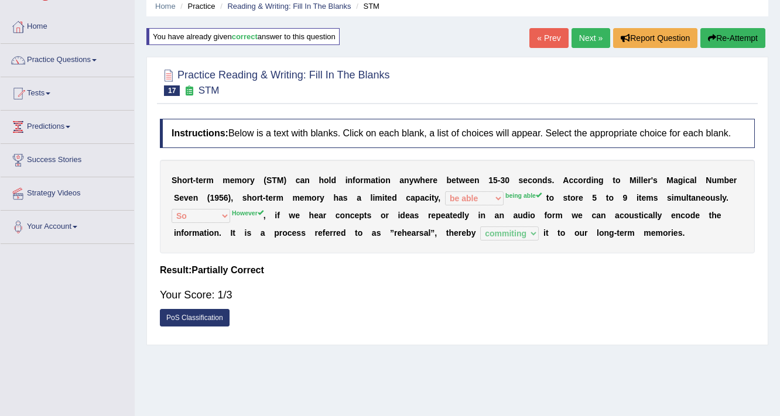
scroll to position [47, 0]
click at [587, 41] on link "Next »" at bounding box center [590, 39] width 39 height 20
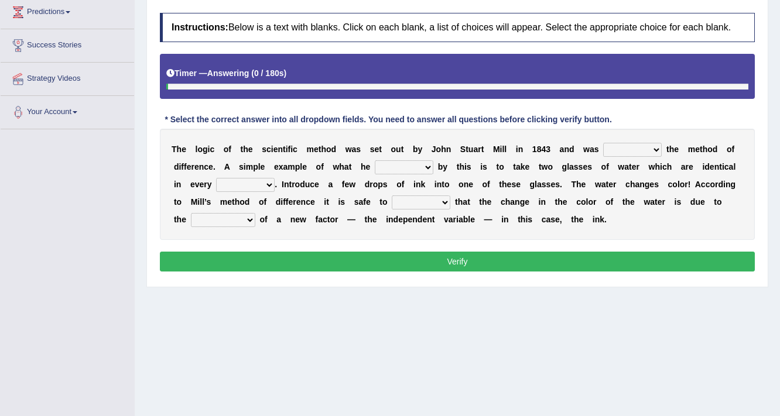
scroll to position [162, 0]
click at [623, 145] on select "pointed claimed demanded named" at bounding box center [632, 150] width 59 height 14
select select "named"
click at [603, 143] on select "pointed claimed demanded named" at bounding box center [632, 150] width 59 height 14
click at [393, 169] on select "capped charged found meant" at bounding box center [404, 167] width 59 height 14
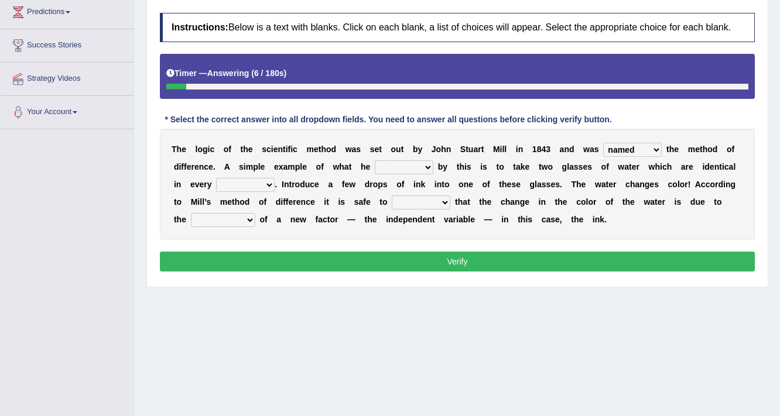
select select "meant"
click at [375, 160] on select "capped charged found meant" at bounding box center [404, 167] width 59 height 14
click at [256, 184] on select "thought identity measure respect" at bounding box center [245, 185] width 59 height 14
select select "respect"
click at [216, 178] on select "thought identity measure respect" at bounding box center [245, 185] width 59 height 14
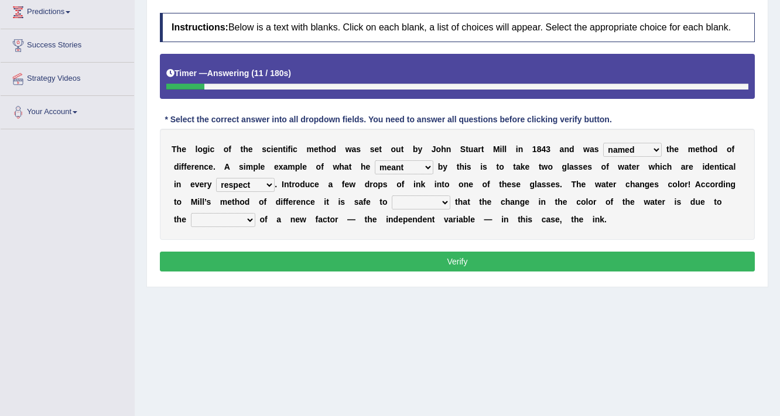
click at [403, 197] on select "assume discuss prefer acclaim" at bounding box center [421, 203] width 59 height 14
select select "assume"
click at [392, 196] on select "assume discuss prefer acclaim" at bounding box center [421, 203] width 59 height 14
click at [204, 223] on select "introduction magnitude preparation purification" at bounding box center [223, 220] width 64 height 14
click at [191, 213] on select "introduction magnitude preparation purification" at bounding box center [223, 220] width 64 height 14
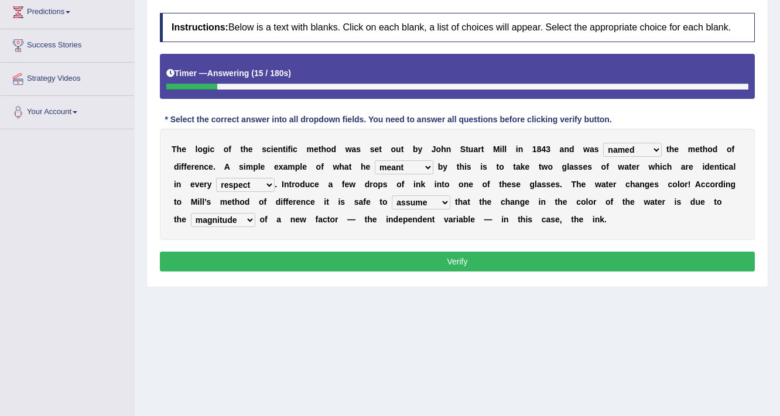
click at [217, 214] on select "introduction magnitude preparation purification" at bounding box center [223, 220] width 64 height 14
select select "introduction"
click at [191, 213] on select "introduction magnitude preparation purification" at bounding box center [223, 220] width 64 height 14
click at [293, 252] on button "Verify" at bounding box center [457, 262] width 595 height 20
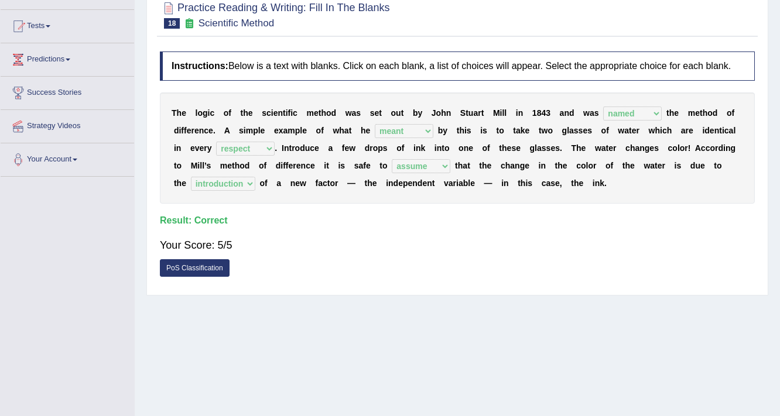
scroll to position [68, 0]
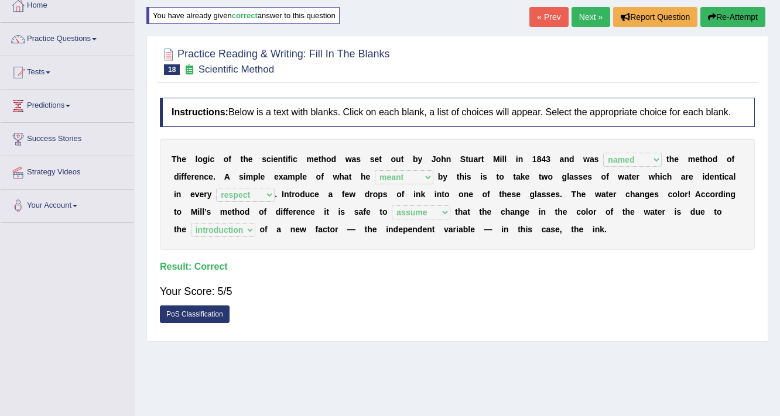
click at [588, 13] on link "Next »" at bounding box center [590, 17] width 39 height 20
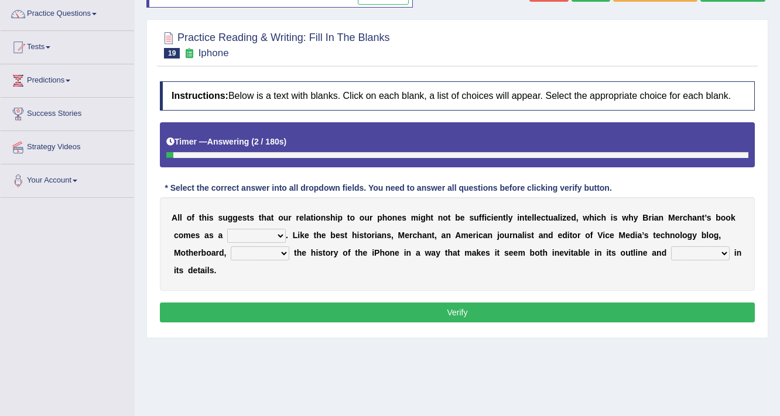
click at [276, 234] on select "privilege relief demotion flash" at bounding box center [256, 236] width 59 height 14
select select "privilege"
click at [227, 229] on select "privilege relief demotion flash" at bounding box center [256, 236] width 59 height 14
click at [267, 246] on select "enriches unpacks detours contorts" at bounding box center [260, 253] width 59 height 14
click at [231, 246] on select "enriches unpacks detours contorts" at bounding box center [260, 253] width 59 height 14
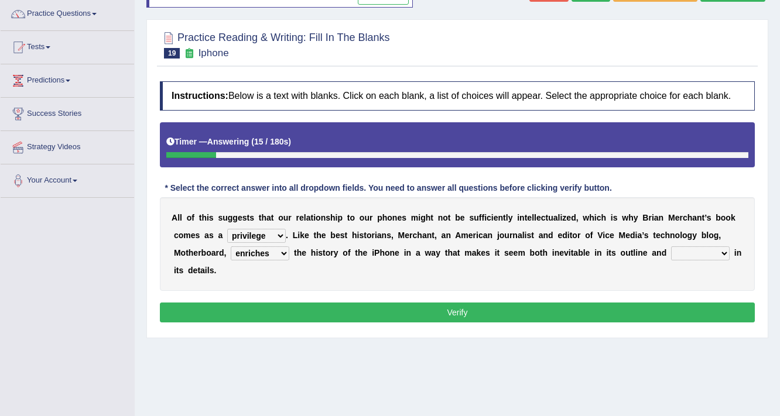
click at [266, 253] on select "enriches unpacks detours contorts" at bounding box center [260, 253] width 59 height 14
select select "unpacks"
click at [231, 246] on select "enriches unpacks detours contorts" at bounding box center [260, 253] width 59 height 14
click at [703, 244] on div "A l l o f t h i s s u g g e s t s t h a t o u r r e l a t i o n s h i p t o o u…" at bounding box center [457, 244] width 595 height 94
click at [705, 251] on select "surprises surprised surprising surprise" at bounding box center [700, 253] width 59 height 14
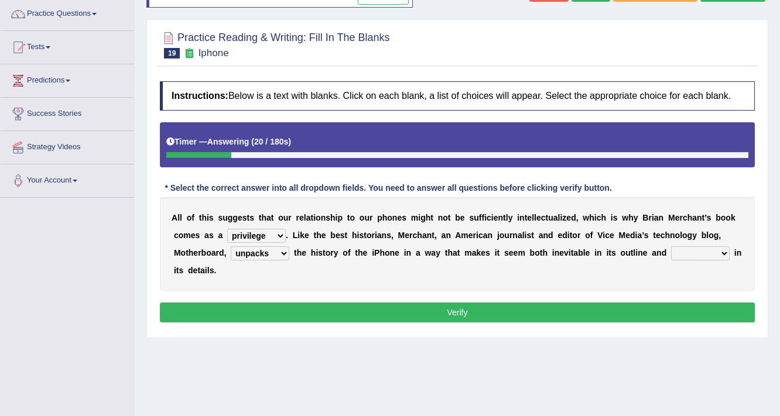
select select "surprises"
click at [671, 246] on select "surprises surprised surprising surprise" at bounding box center [700, 253] width 59 height 14
click at [641, 320] on button "Verify" at bounding box center [457, 313] width 595 height 20
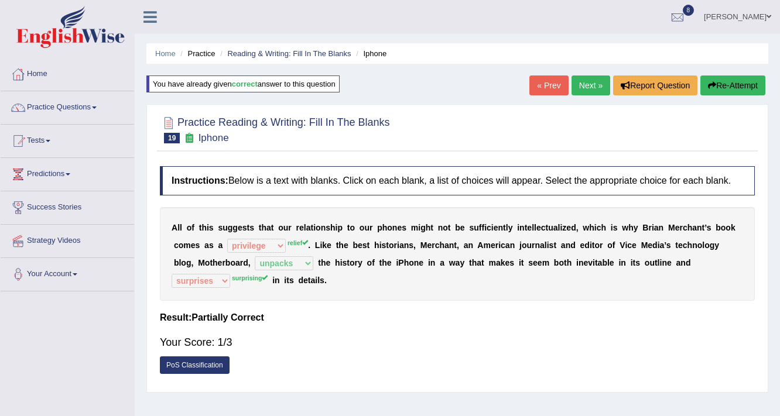
click at [588, 81] on link "Next »" at bounding box center [590, 86] width 39 height 20
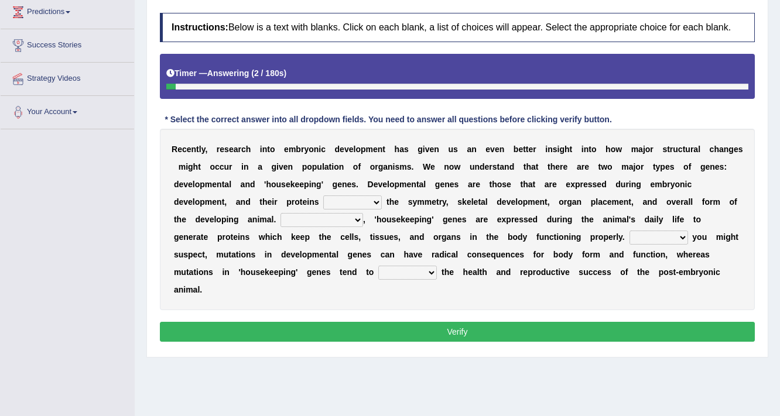
click at [344, 200] on select "push control hold elevate" at bounding box center [352, 203] width 59 height 14
click at [316, 229] on div "R e c e n t l y , r e s e a r c h i n t o e m b r y o n i c d e v e l o p m e n…" at bounding box center [457, 219] width 595 height 181
click at [406, 268] on select "affect effect interrupt defect" at bounding box center [407, 273] width 59 height 14
select select "affect"
click at [378, 266] on select "affect effect interrupt defect" at bounding box center [407, 273] width 59 height 14
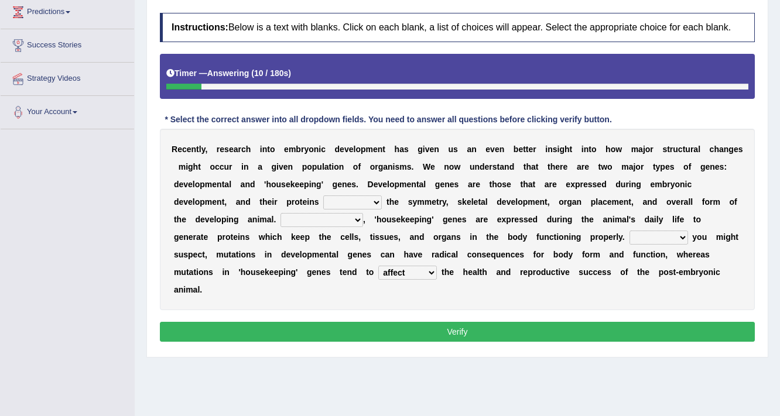
click at [635, 235] on select "For As With Within" at bounding box center [658, 238] width 59 height 14
select select "As"
click at [629, 231] on select "For As With Within" at bounding box center [658, 238] width 59 height 14
click at [664, 235] on select "For As With Within" at bounding box center [658, 238] width 59 height 14
click at [664, 238] on select "For As With Within" at bounding box center [658, 238] width 59 height 14
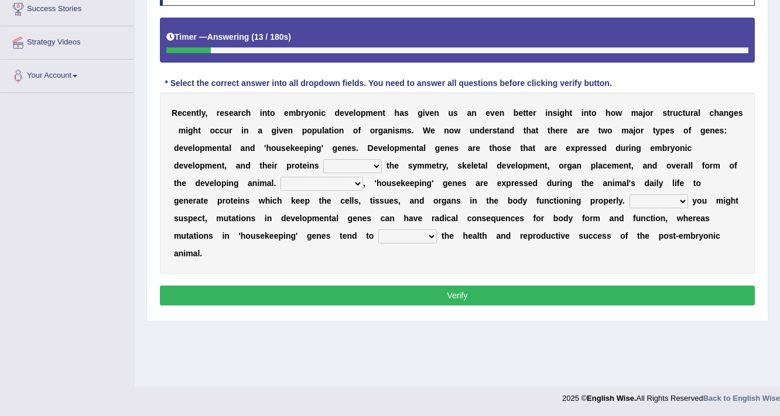
click at [368, 168] on select "push control hold elevate" at bounding box center [352, 166] width 59 height 14
select select "elevate"
click at [323, 159] on select "push control hold elevate" at bounding box center [352, 166] width 59 height 14
click at [314, 185] on select "Correspondingly Inclusively Conversely In contrast" at bounding box center [321, 184] width 83 height 14
select select "Correspondingly"
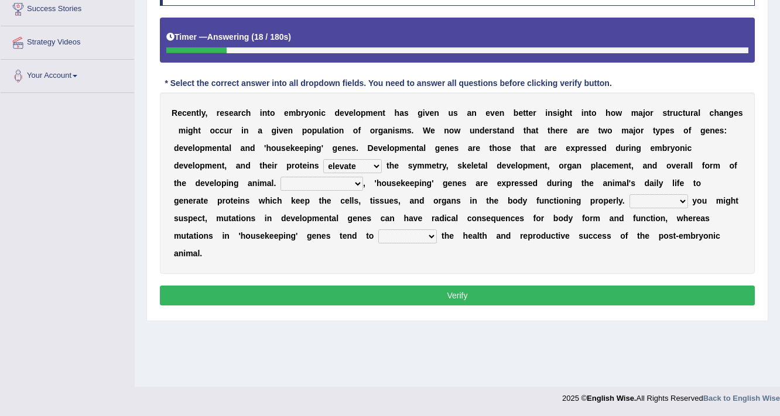
click at [280, 177] on select "Correspondingly Inclusively Conversely In contrast" at bounding box center [321, 184] width 83 height 14
click at [644, 203] on select "For As With Within" at bounding box center [658, 201] width 59 height 14
select select "As"
click at [629, 194] on select "For As With Within" at bounding box center [658, 201] width 59 height 14
click at [399, 234] on select "affect effect interrupt defect" at bounding box center [407, 236] width 59 height 14
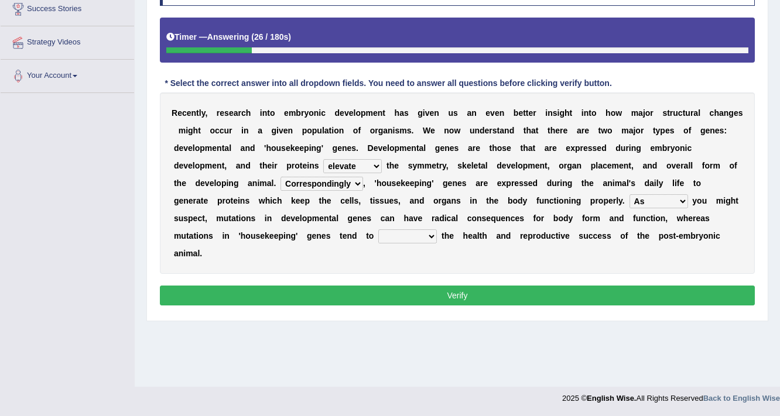
select select "affect"
click at [378, 229] on select "affect effect interrupt defect" at bounding box center [407, 236] width 59 height 14
click at [439, 294] on button "Verify" at bounding box center [457, 296] width 595 height 20
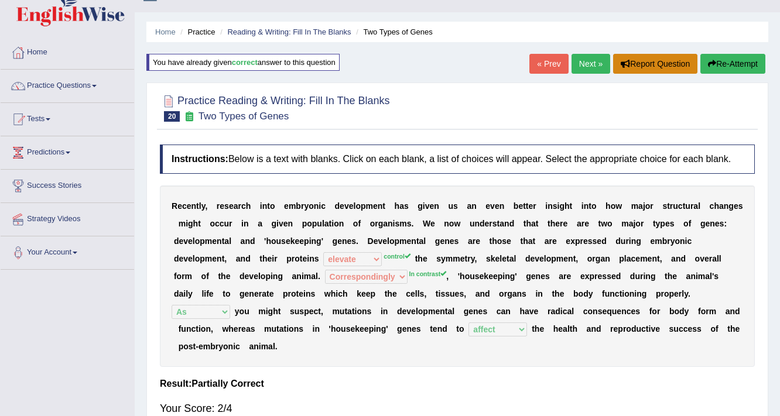
scroll to position [11, 0]
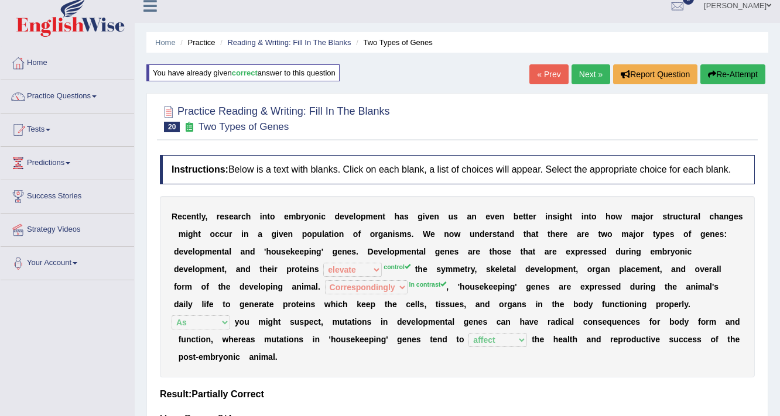
click at [581, 75] on link "Next »" at bounding box center [590, 74] width 39 height 20
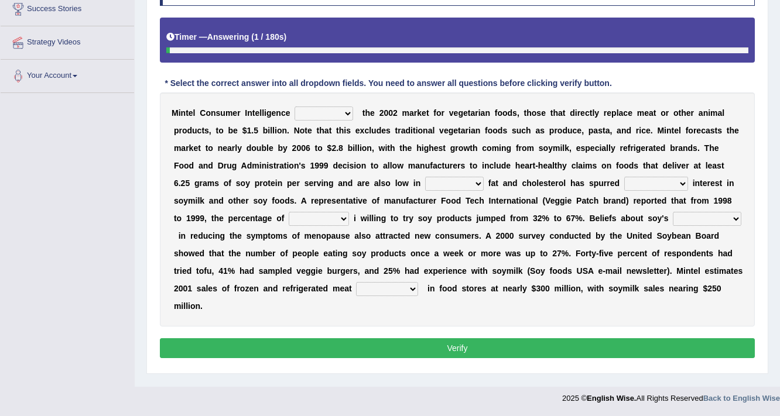
click at [311, 113] on select "deals fulfills creates estimates" at bounding box center [323, 114] width 59 height 14
select select "creates"
click at [294, 107] on select "deals fulfills creates estimates" at bounding box center [323, 114] width 59 height 14
click at [438, 184] on select "saturated solid acid liquid" at bounding box center [454, 184] width 59 height 14
select select "saturated"
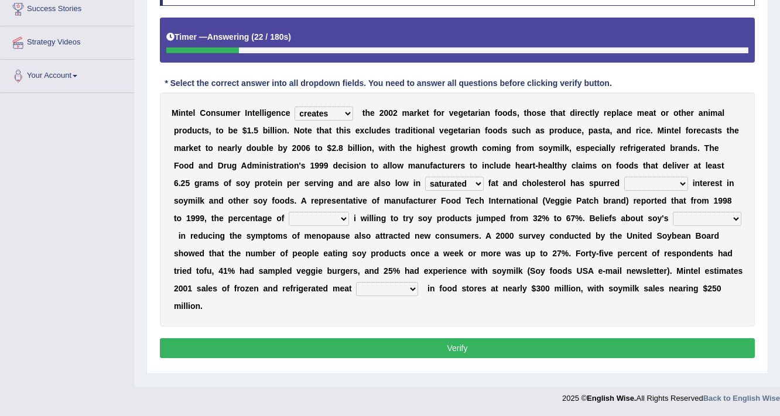
click at [425, 177] on select "saturated solid acid liquid" at bounding box center [454, 184] width 59 height 14
click at [649, 179] on select "good big tremendous extreme" at bounding box center [656, 184] width 64 height 14
select select "tremendous"
click at [624, 177] on select "good big tremendous extreme" at bounding box center [656, 184] width 64 height 14
click at [327, 215] on select "guests consumers customers clients" at bounding box center [319, 219] width 60 height 14
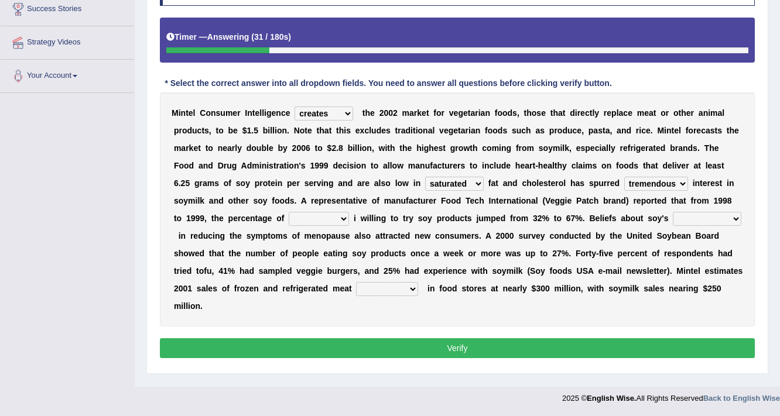
select select "consumers"
click at [289, 212] on select "guests consumers customers clients" at bounding box center [319, 219] width 60 height 14
click at [699, 217] on select "effectiveness timeliness efficiency goodness" at bounding box center [707, 219] width 68 height 14
select select "effectiveness"
click at [673, 212] on select "effectiveness timeliness efficiency goodness" at bounding box center [707, 219] width 68 height 14
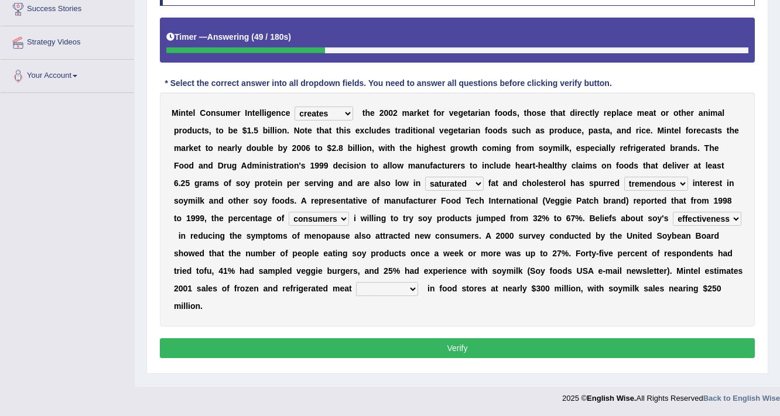
click at [388, 284] on select "foods choices staffs alternatives" at bounding box center [387, 289] width 62 height 14
click at [356, 282] on select "foods choices staffs alternatives" at bounding box center [387, 289] width 62 height 14
click at [375, 287] on select "foods choices staffs alternatives" at bounding box center [387, 289] width 62 height 14
select select "alternatives"
click at [356, 282] on select "foods choices staffs alternatives" at bounding box center [387, 289] width 62 height 14
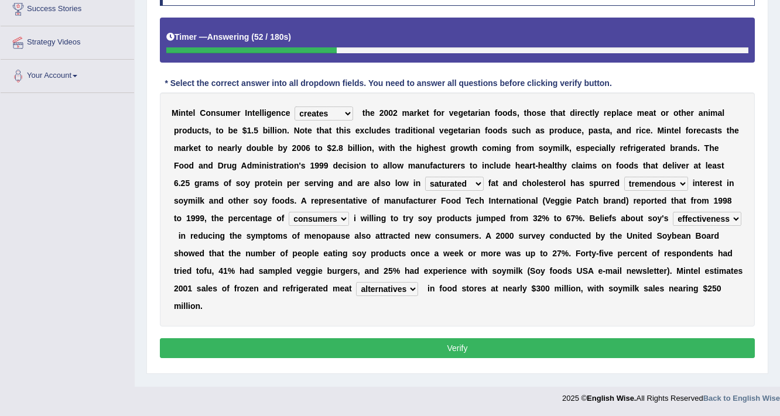
click at [381, 344] on button "Verify" at bounding box center [457, 348] width 595 height 20
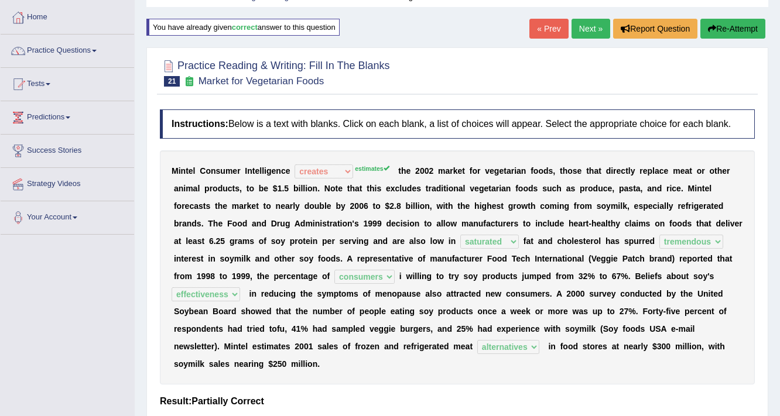
scroll to position [11, 0]
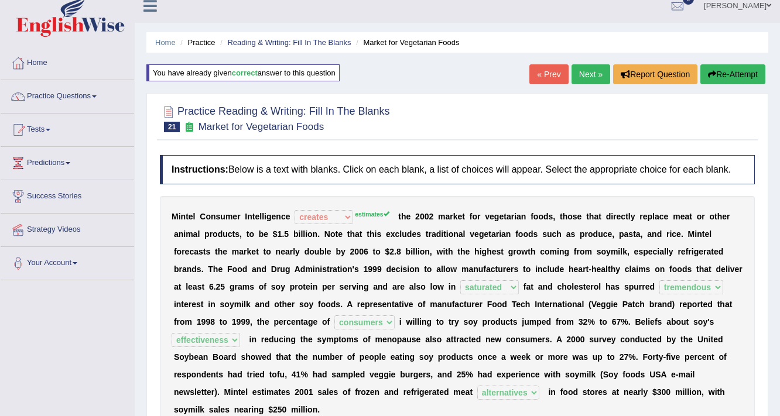
click at [590, 80] on link "Next »" at bounding box center [590, 74] width 39 height 20
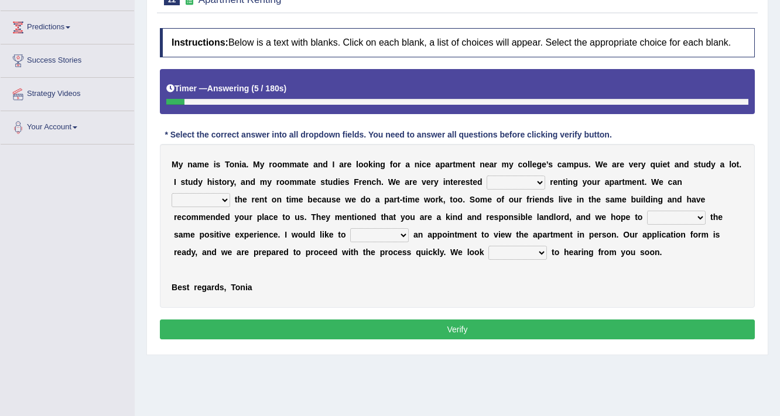
click at [529, 182] on select "for about at in" at bounding box center [515, 183] width 59 height 14
select select "in"
click at [486, 176] on select "for about at in" at bounding box center [515, 183] width 59 height 14
click at [216, 198] on select "afford get pay bring" at bounding box center [201, 200] width 59 height 14
select select "pay"
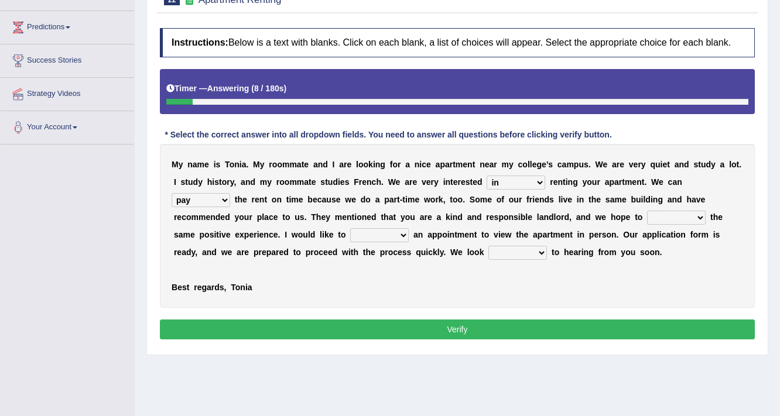
click at [172, 193] on select "afford get pay bring" at bounding box center [201, 200] width 59 height 14
click at [680, 214] on select "form meet have decide" at bounding box center [676, 218] width 59 height 14
select select "have"
click at [647, 211] on select "form meet have decide" at bounding box center [676, 218] width 59 height 14
click at [375, 229] on select "own recall revise make" at bounding box center [379, 235] width 59 height 14
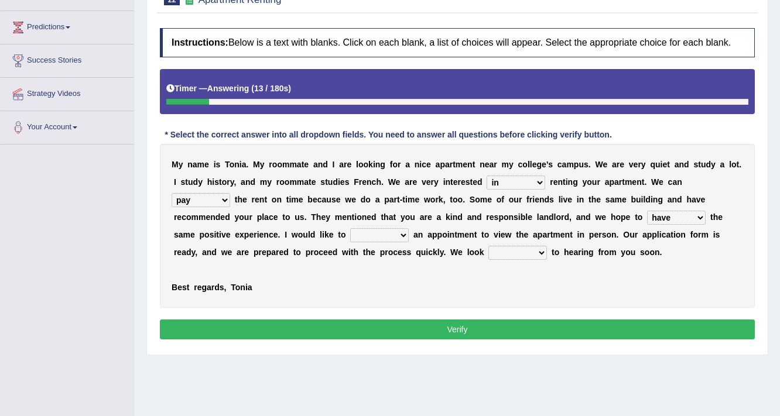
select select "make"
click at [350, 228] on select "own recall revise make" at bounding box center [379, 235] width 59 height 14
click at [523, 249] on select "around out in forward" at bounding box center [517, 253] width 59 height 14
select select "forward"
click at [488, 246] on select "around out in forward" at bounding box center [517, 253] width 59 height 14
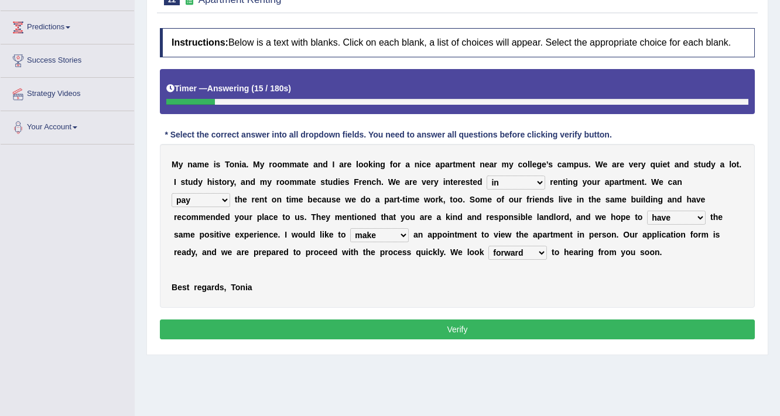
click at [512, 325] on button "Verify" at bounding box center [457, 330] width 595 height 20
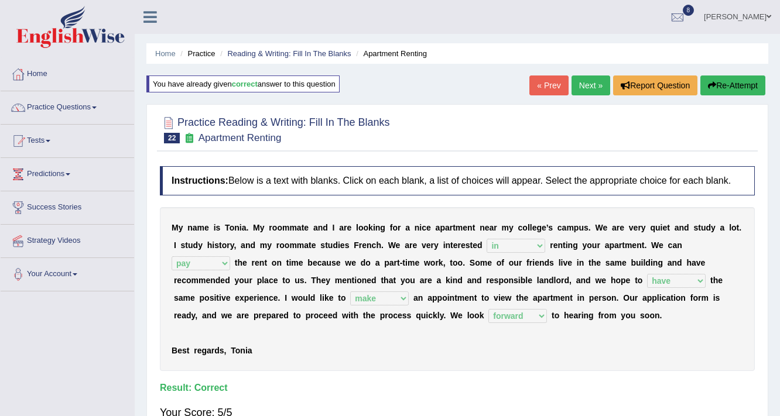
click at [591, 86] on link "Next »" at bounding box center [590, 86] width 39 height 20
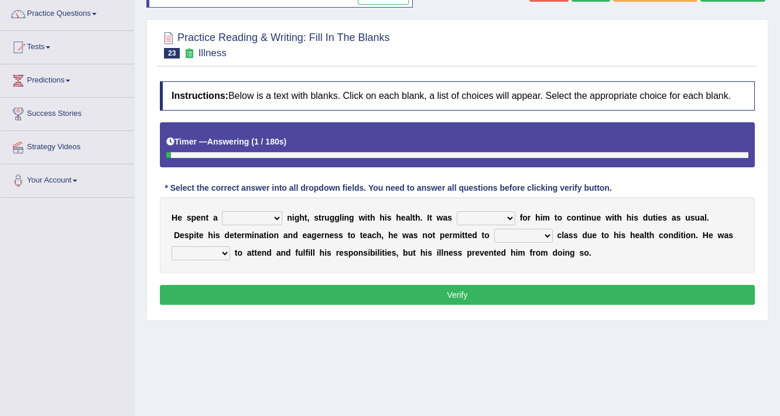
select select "painful"
click at [222, 211] on select "cheerful restful meaningful painful" at bounding box center [252, 218] width 60 height 14
click at [471, 216] on select "enjoyable simple difficult natural" at bounding box center [486, 218] width 59 height 14
select select "difficult"
click at [457, 211] on select "enjoyable simple difficult natural" at bounding box center [486, 218] width 59 height 14
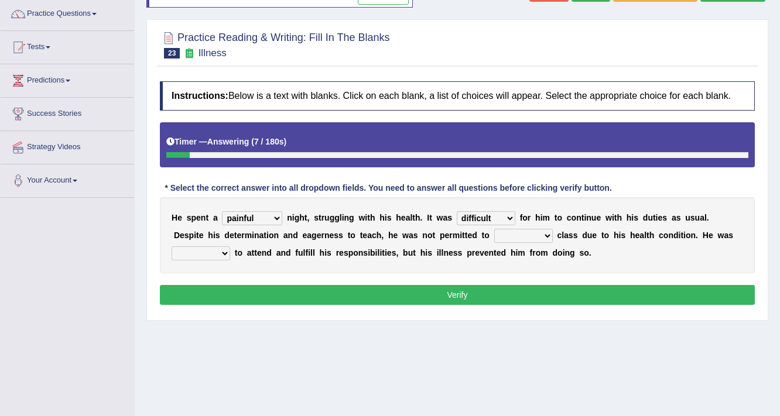
click at [494, 232] on select "teach leave cancel attend" at bounding box center [523, 236] width 59 height 14
select select "attend"
click at [494, 229] on select "teach leave cancel attend" at bounding box center [523, 236] width 59 height 14
click at [199, 252] on select "anxious forced lazy happy" at bounding box center [201, 253] width 59 height 14
select select "happy"
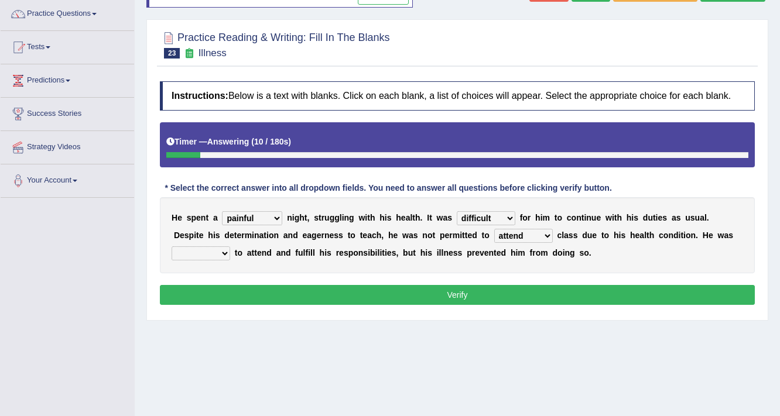
click at [172, 246] on select "anxious forced lazy happy" at bounding box center [201, 253] width 59 height 14
click at [308, 290] on button "Verify" at bounding box center [457, 295] width 595 height 20
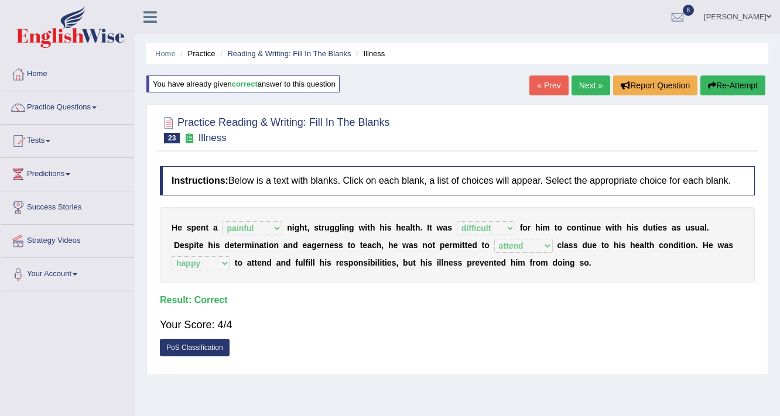
click at [584, 82] on link "Next »" at bounding box center [590, 86] width 39 height 20
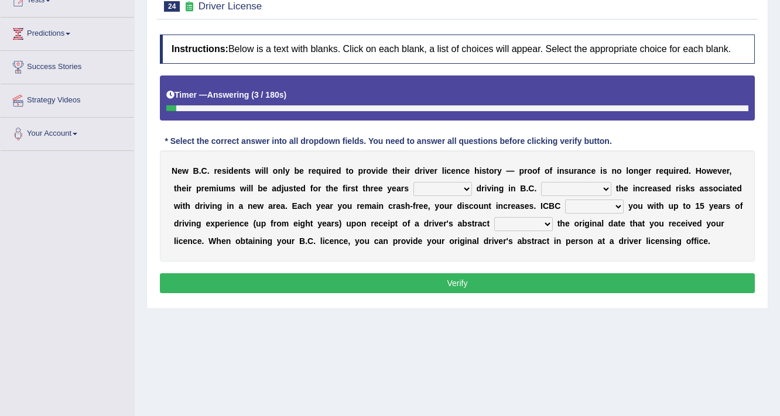
click at [440, 188] on select "within among against of" at bounding box center [442, 189] width 59 height 14
select select "of"
click at [413, 182] on select "within among against of" at bounding box center [442, 189] width 59 height 14
click at [562, 187] on select "depending on as for due to thanks to" at bounding box center [576, 189] width 70 height 14
click at [541, 182] on select "depending on as for due to thanks to" at bounding box center [576, 189] width 70 height 14
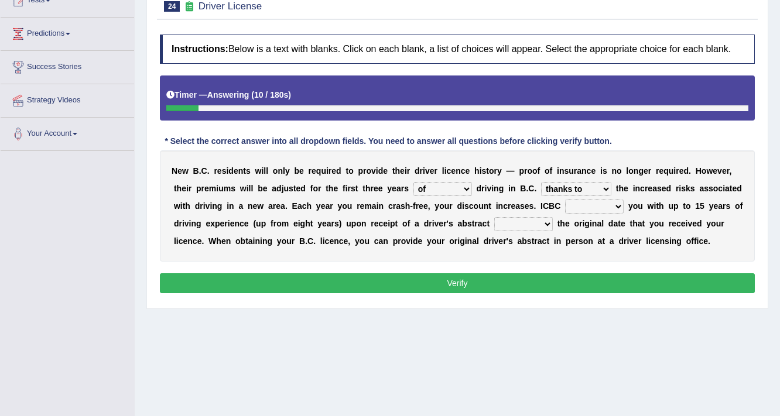
click at [575, 188] on select "depending on as for due to thanks to" at bounding box center [576, 189] width 70 height 14
select select "due to"
click at [541, 182] on select "depending on as for due to thanks to" at bounding box center [576, 189] width 70 height 14
click at [605, 203] on select "credited crediting credit will credit" at bounding box center [594, 207] width 59 height 14
select select "will credit"
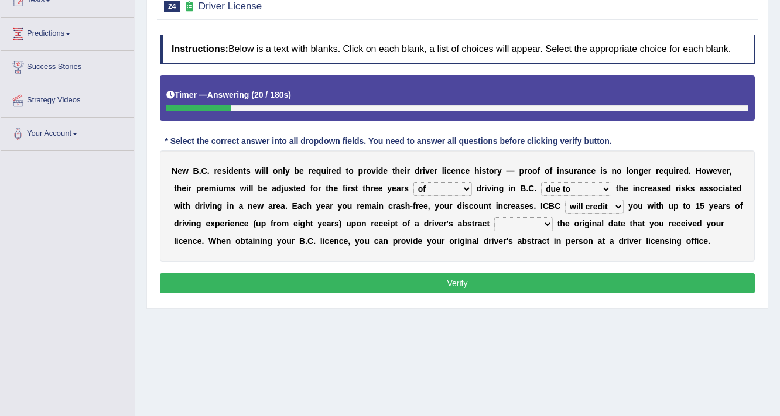
click at [565, 200] on select "credited crediting credit will credit" at bounding box center [594, 207] width 59 height 14
click at [527, 221] on select "showing show shows shown" at bounding box center [523, 224] width 59 height 14
select select "showing"
click at [494, 217] on select "showing show shows shown" at bounding box center [523, 224] width 59 height 14
click at [478, 279] on button "Verify" at bounding box center [457, 283] width 595 height 20
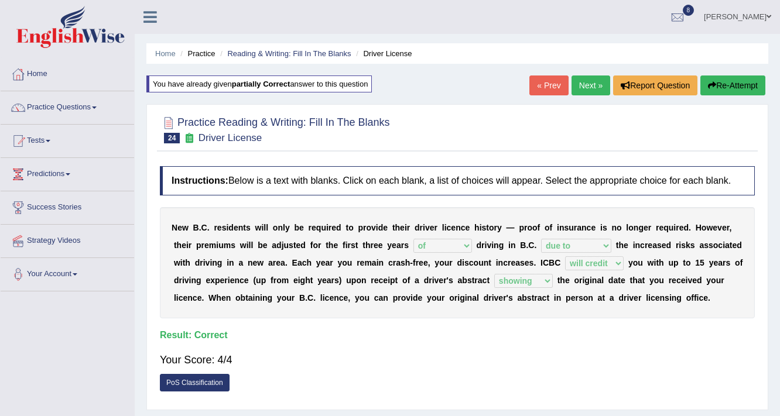
click at [573, 89] on link "Next »" at bounding box center [590, 86] width 39 height 20
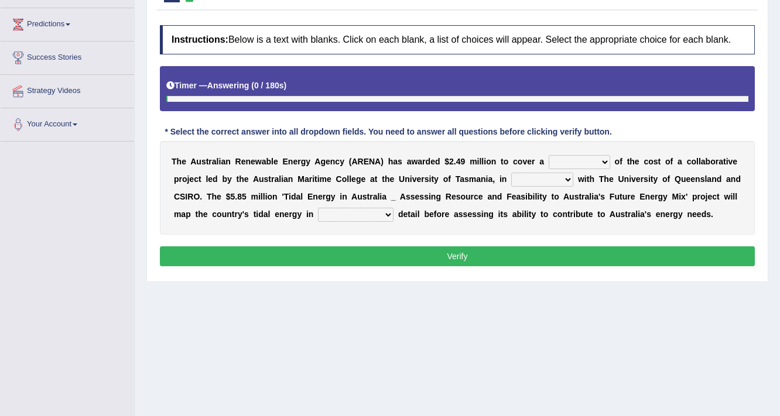
scroll to position [150, 0]
click at [575, 169] on div "T h e A u s t r a l i a n R e n e w a b l e E n e r g y A g e n c y ( A R E N A…" at bounding box center [457, 188] width 595 height 94
click at [575, 160] on select "wholesome total portion worth" at bounding box center [579, 162] width 61 height 14
select select "portion"
click at [549, 155] on select "wholesome total portion worth" at bounding box center [579, 162] width 61 height 14
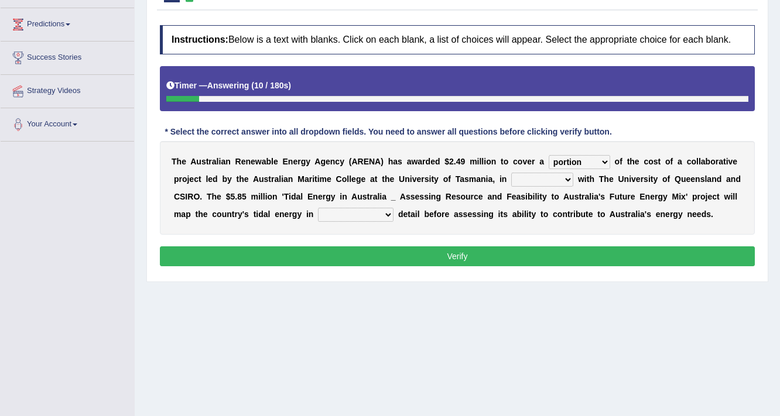
click at [544, 170] on div "T h e A u s t r a l i a n R e n e w a b l e E n e r g y A g e n c y ( A R E N A…" at bounding box center [457, 188] width 595 height 94
click at [545, 183] on select "disguise contrast partnership revenge" at bounding box center [542, 180] width 62 height 14
select select "partnership"
click at [511, 173] on select "disguise contrast partnership revenge" at bounding box center [542, 180] width 62 height 14
click at [574, 160] on select "wholesome total portion worth" at bounding box center [579, 162] width 61 height 14
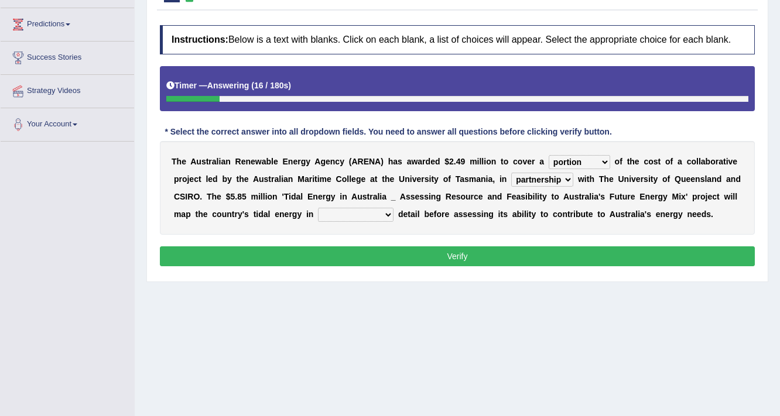
click at [549, 155] on select "wholesome total portion worth" at bounding box center [579, 162] width 61 height 14
click at [351, 210] on select "unexpected unforgiven universal unprecedented" at bounding box center [356, 215] width 76 height 14
select select "unprecedented"
click at [318, 208] on select "unexpected unforgiven universal unprecedented" at bounding box center [356, 215] width 76 height 14
click at [384, 258] on button "Verify" at bounding box center [457, 256] width 595 height 20
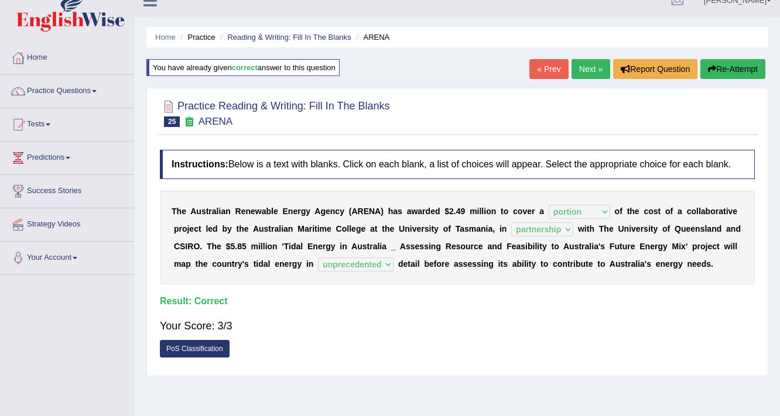
scroll to position [9, 0]
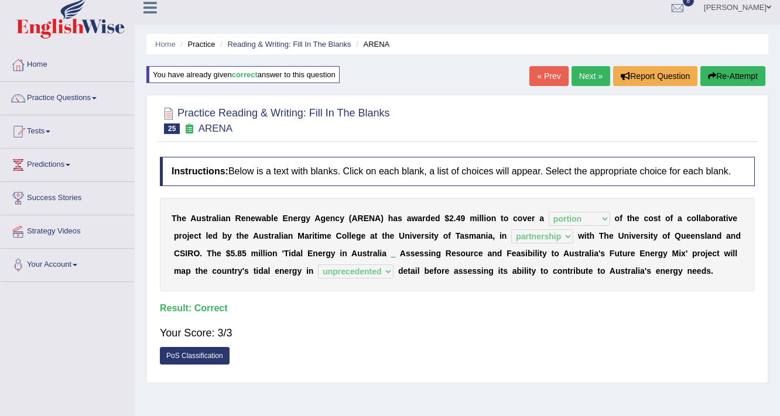
click at [592, 73] on link "Next »" at bounding box center [590, 76] width 39 height 20
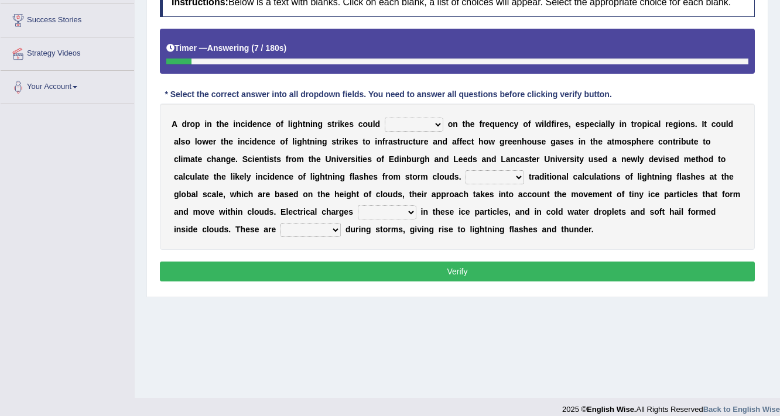
click at [405, 122] on select "dwell focus impact depend" at bounding box center [414, 125] width 59 height 14
select select "depend"
click at [385, 118] on select "dwell focus impact depend" at bounding box center [414, 125] width 59 height 14
click at [404, 124] on select "dwell focus impact depend" at bounding box center [414, 125] width 59 height 14
click at [385, 118] on select "dwell focus impact depend" at bounding box center [414, 125] width 59 height 14
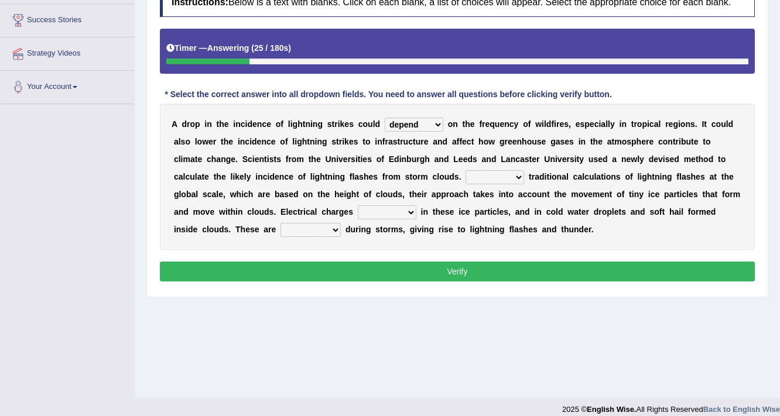
click at [465, 174] on select "Unlike Unless Except Besides" at bounding box center [494, 177] width 59 height 14
select select "Besides"
click at [465, 170] on select "Unlike Unless Except Besides" at bounding box center [494, 177] width 59 height 14
click at [369, 206] on select "run off build up mess up zoom in" at bounding box center [387, 212] width 59 height 14
select select "build up"
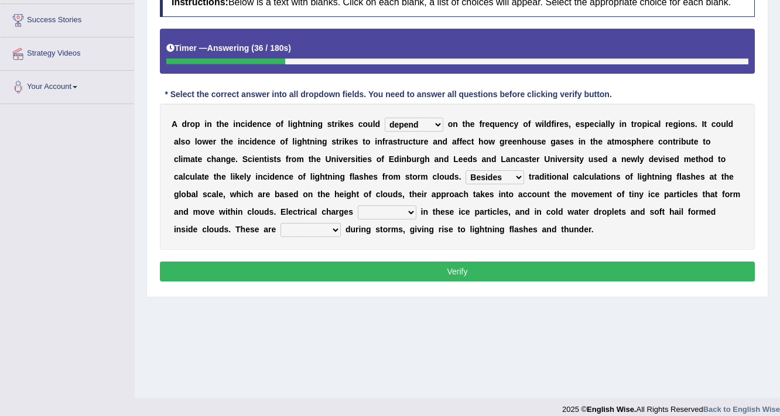
click at [358, 205] on select "run off build up mess up zoom in" at bounding box center [387, 212] width 59 height 14
click at [280, 224] on select "collected diverted rounded discharged" at bounding box center [310, 230] width 60 height 14
select select "discharged"
click at [280, 223] on select "collected diverted rounded discharged" at bounding box center [310, 230] width 60 height 14
click at [330, 262] on button "Verify" at bounding box center [457, 272] width 595 height 20
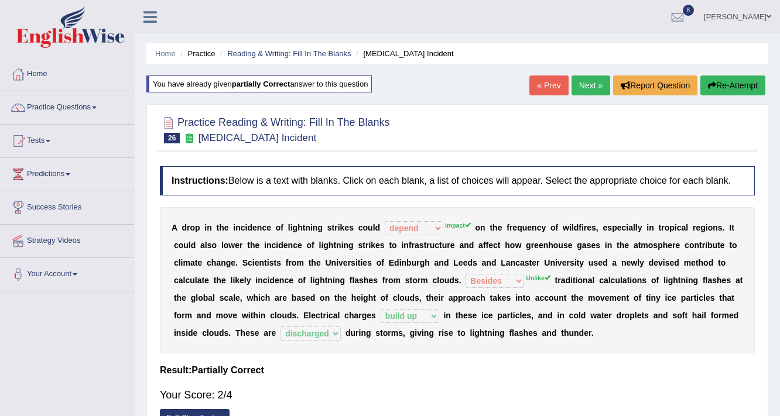
click at [580, 85] on link "Next »" at bounding box center [590, 86] width 39 height 20
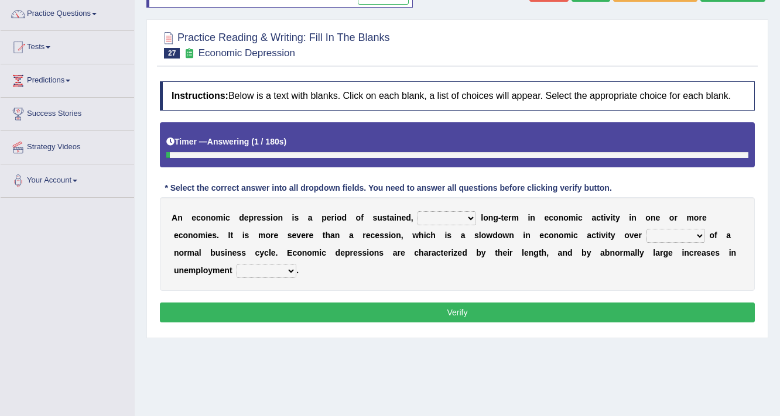
click at [451, 215] on select "variation promotion downturn reduction" at bounding box center [446, 218] width 59 height 14
select select "variation"
click at [417, 211] on select "variation promotion downturn reduction" at bounding box center [446, 218] width 59 height 14
click at [683, 232] on select "an era the course a tally the year" at bounding box center [675, 236] width 59 height 14
select select "the course"
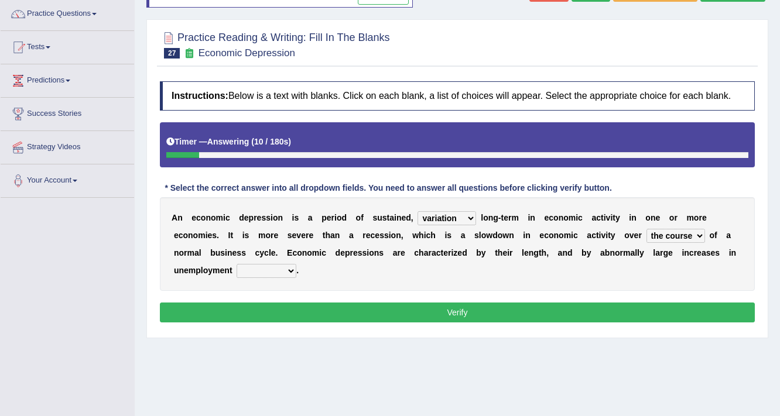
click at [646, 229] on select "an era the course a tally the year" at bounding box center [675, 236] width 59 height 14
click at [263, 258] on div "A n e c o n o m i c d e p r e s s i o n i s a p e r i o d o f s u s t a i n e d…" at bounding box center [457, 244] width 595 height 94
click at [269, 265] on select "calculation bias ratio rate" at bounding box center [266, 271] width 60 height 14
select select "rate"
click at [236, 264] on select "calculation bias ratio rate" at bounding box center [266, 271] width 60 height 14
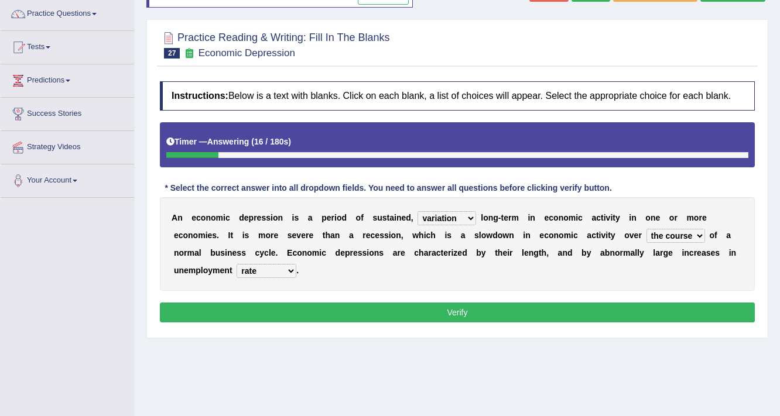
click at [285, 310] on button "Verify" at bounding box center [457, 313] width 595 height 20
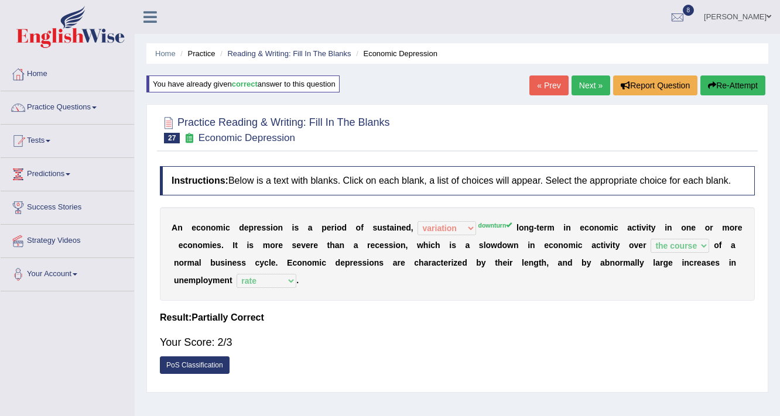
click at [583, 89] on link "Next »" at bounding box center [590, 86] width 39 height 20
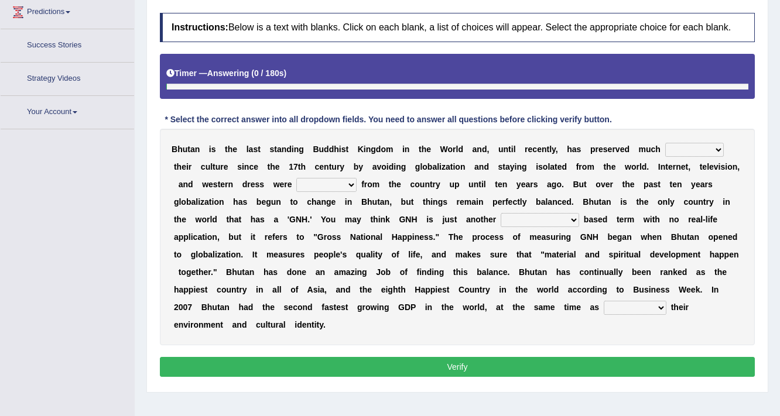
scroll to position [162, 0]
click at [685, 150] on select "of about to for" at bounding box center [694, 150] width 59 height 14
select select "of"
click at [665, 143] on select "of about to for" at bounding box center [694, 150] width 59 height 14
click at [328, 186] on select "summoned observed displayed banned" at bounding box center [326, 185] width 60 height 14
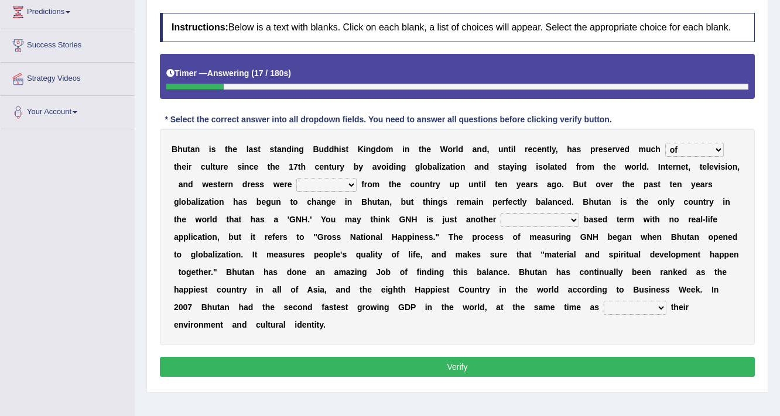
click at [328, 178] on select "summoned observed displayed banned" at bounding box center [326, 185] width 60 height 14
click at [330, 185] on select "summoned observed displayed banned" at bounding box center [326, 185] width 60 height 14
select select "banned"
click at [296, 178] on select "summoned observed displayed banned" at bounding box center [326, 185] width 60 height 14
click at [548, 220] on select "statistically barely overwhelmingly roughly" at bounding box center [540, 220] width 78 height 14
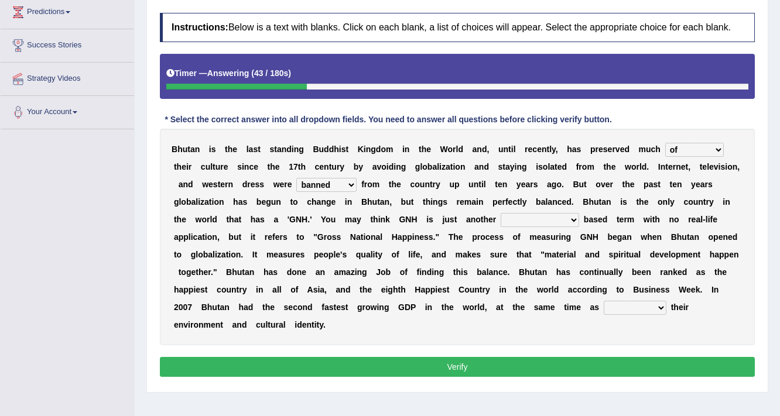
select select "statistically"
click at [501, 213] on select "statistically barely overwhelmingly roughly" at bounding box center [540, 220] width 78 height 14
click at [632, 306] on select "demeaning intruding maintaining mourning" at bounding box center [635, 308] width 63 height 14
select select "maintaining"
click at [604, 301] on select "demeaning intruding maintaining mourning" at bounding box center [635, 308] width 63 height 14
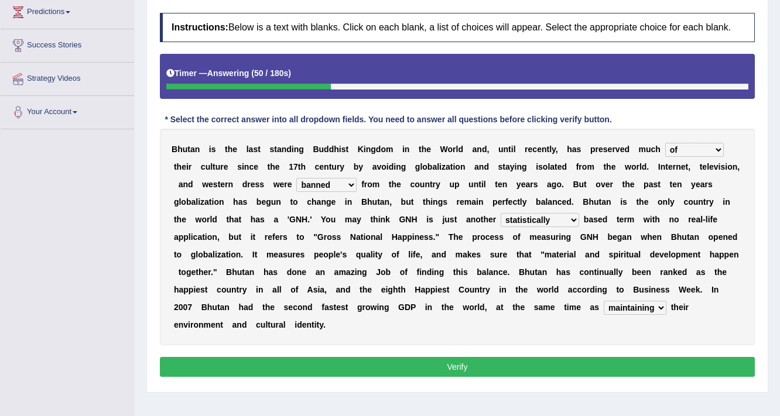
click at [600, 365] on button "Verify" at bounding box center [457, 367] width 595 height 20
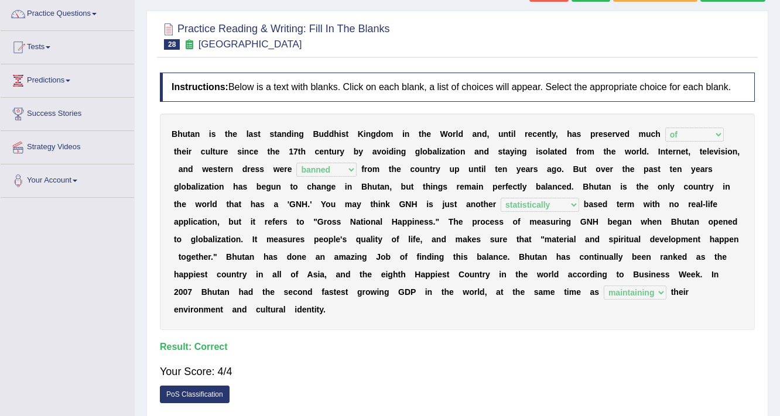
scroll to position [22, 0]
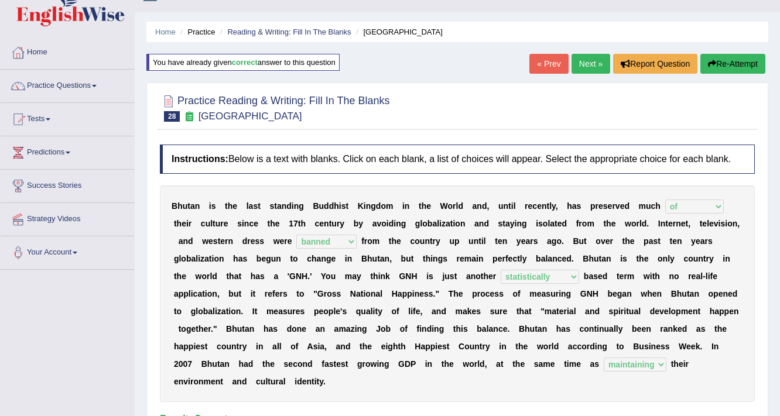
click at [591, 63] on link "Next »" at bounding box center [590, 64] width 39 height 20
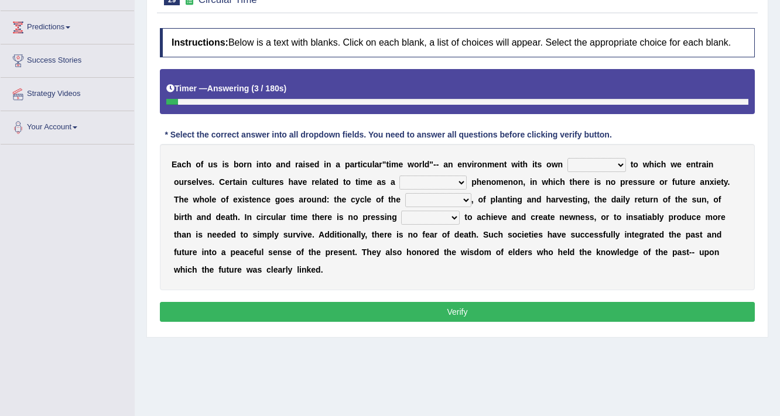
click at [582, 163] on select "area shape rhythm inclination" at bounding box center [596, 165] width 59 height 14
select select "area"
click at [567, 158] on select "area shape rhythm inclination" at bounding box center [596, 165] width 59 height 14
click at [424, 177] on select "cyclical conventional recycling cylindrical" at bounding box center [432, 183] width 67 height 14
select select "conventional"
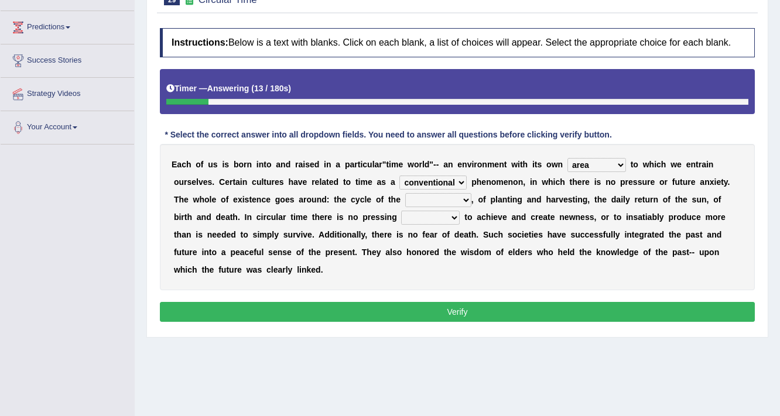
click at [399, 176] on select "cyclical conventional recycling cylindrical" at bounding box center [432, 183] width 67 height 14
click at [420, 197] on select "days seasons arrangement periods" at bounding box center [438, 200] width 66 height 14
select select "periods"
click at [405, 193] on select "days seasons arrangement periods" at bounding box center [438, 200] width 66 height 14
click at [421, 217] on select "issue point cause need" at bounding box center [430, 218] width 59 height 14
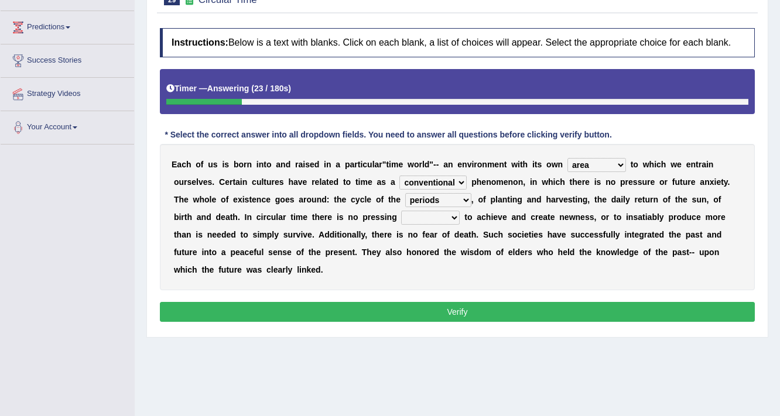
select select "point"
click at [401, 211] on select "issue point cause need" at bounding box center [430, 218] width 59 height 14
click at [412, 307] on button "Verify" at bounding box center [457, 312] width 595 height 20
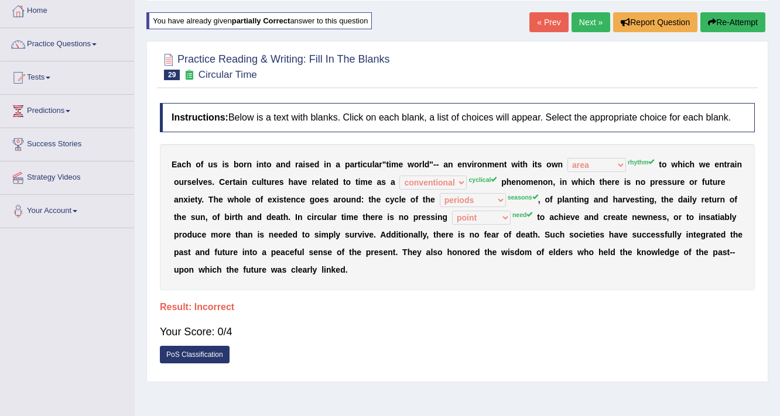
scroll to position [53, 0]
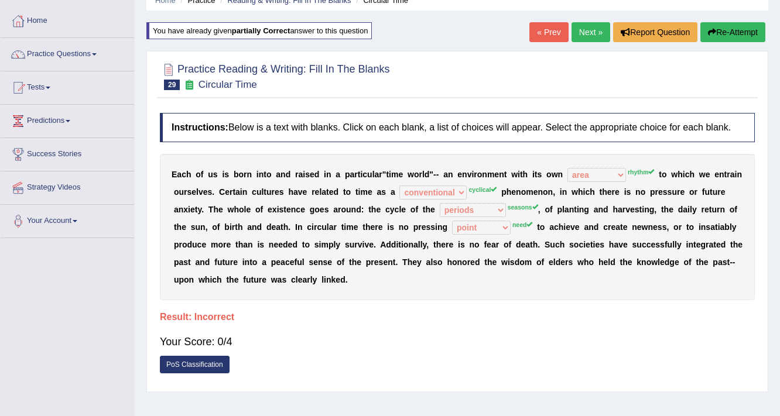
click at [580, 35] on link "Next »" at bounding box center [590, 32] width 39 height 20
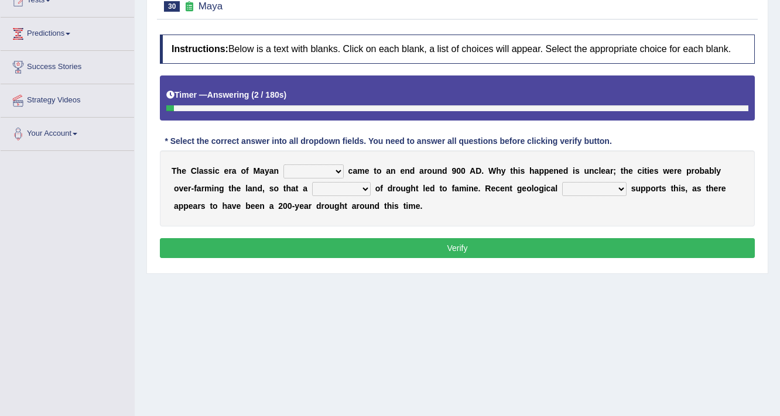
click at [310, 169] on select "community society civilization class" at bounding box center [313, 171] width 60 height 14
select select "civilization"
click at [283, 164] on select "community society civilization class" at bounding box center [313, 171] width 60 height 14
click at [330, 190] on select "time period range phase" at bounding box center [341, 189] width 59 height 14
click at [312, 182] on select "time period range phase" at bounding box center [341, 189] width 59 height 14
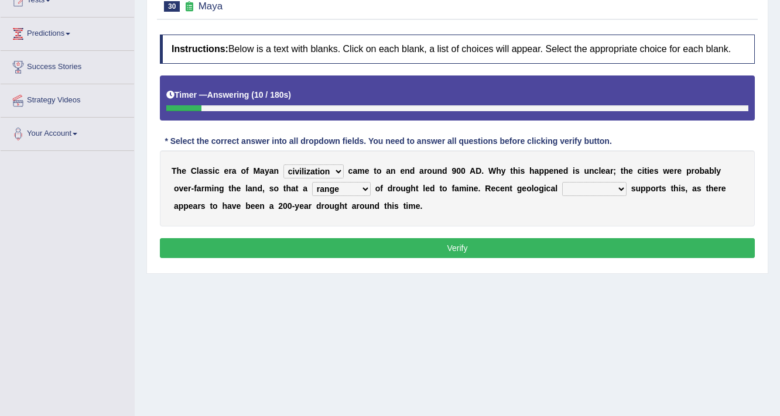
click at [337, 190] on select "time period range phase" at bounding box center [341, 189] width 59 height 14
click at [312, 182] on select "time period range phase" at bounding box center [341, 189] width 59 height 14
click at [330, 184] on select "time period range phase" at bounding box center [341, 189] width 59 height 14
select select "phase"
click at [312, 182] on select "time period range phase" at bounding box center [341, 189] width 59 height 14
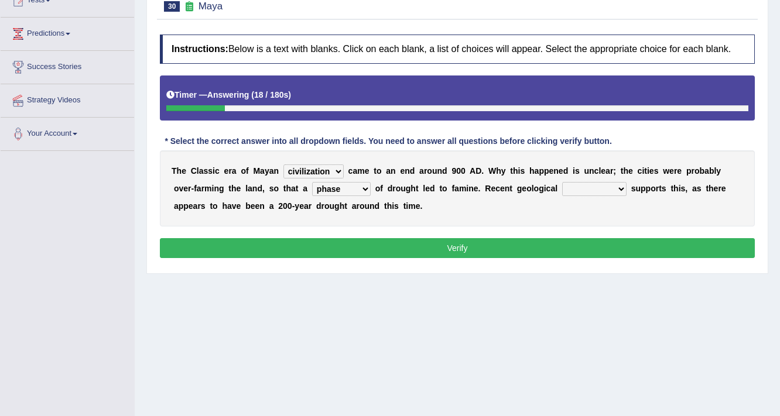
click at [585, 187] on select "research test examination exploitation" at bounding box center [594, 189] width 64 height 14
select select "research"
click at [562, 182] on select "research test examination exploitation" at bounding box center [594, 189] width 64 height 14
click at [547, 251] on button "Verify" at bounding box center [457, 248] width 595 height 20
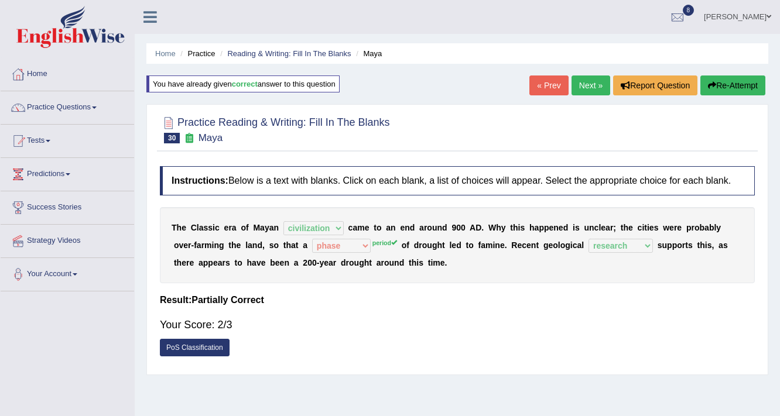
click at [583, 97] on div "« Prev Next » Report Question Re-Attempt" at bounding box center [648, 87] width 239 height 23
click at [584, 87] on link "Next »" at bounding box center [590, 86] width 39 height 20
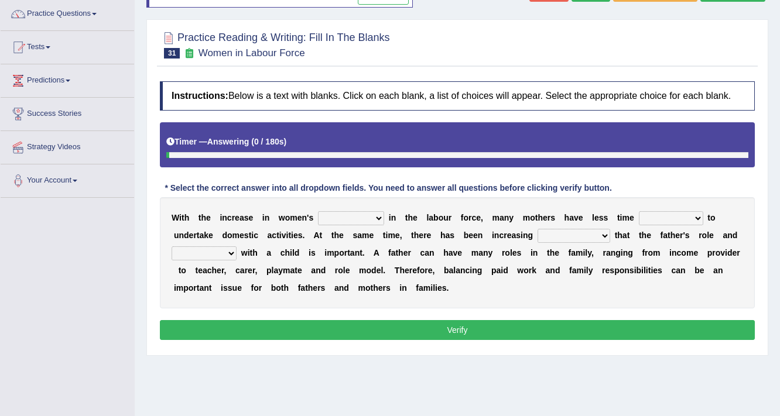
click at [345, 218] on select "attendance substitution participation definition" at bounding box center [351, 218] width 66 height 14
select select "participation"
click at [318, 211] on select "attendance substitution participation definition" at bounding box center [351, 218] width 66 height 14
click at [667, 217] on select "available related consumable useful" at bounding box center [671, 218] width 64 height 14
click at [561, 220] on b at bounding box center [562, 217] width 5 height 9
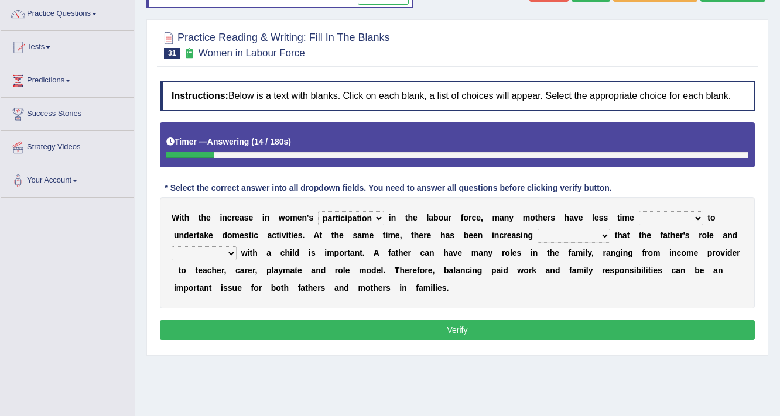
click at [660, 212] on select "available related consumable useful" at bounding box center [671, 218] width 64 height 14
click at [493, 251] on b at bounding box center [494, 252] width 5 height 9
click at [571, 233] on select "recognition discrimination resolution recreation" at bounding box center [573, 236] width 73 height 14
select select "recognition"
click at [537, 229] on select "recognition discrimination resolution recreation" at bounding box center [573, 236] width 73 height 14
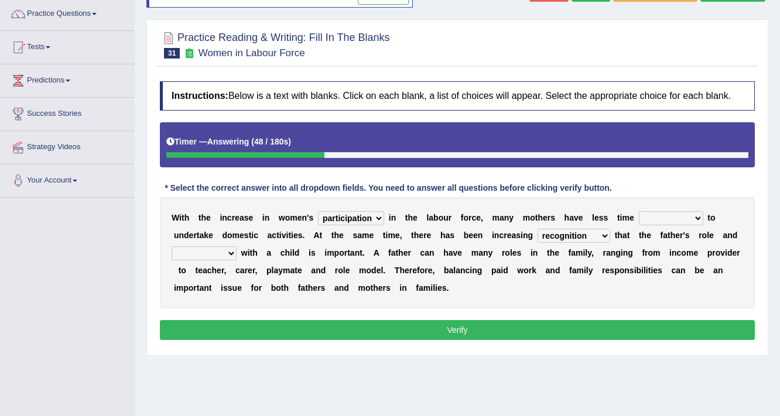
click at [201, 251] on select "scholarship realtionship worship employment" at bounding box center [204, 253] width 65 height 14
select select "realtionship"
click at [172, 246] on select "scholarship realtionship worship employment" at bounding box center [204, 253] width 65 height 14
click at [665, 215] on select "available related consumable useful" at bounding box center [671, 218] width 64 height 14
select select "available"
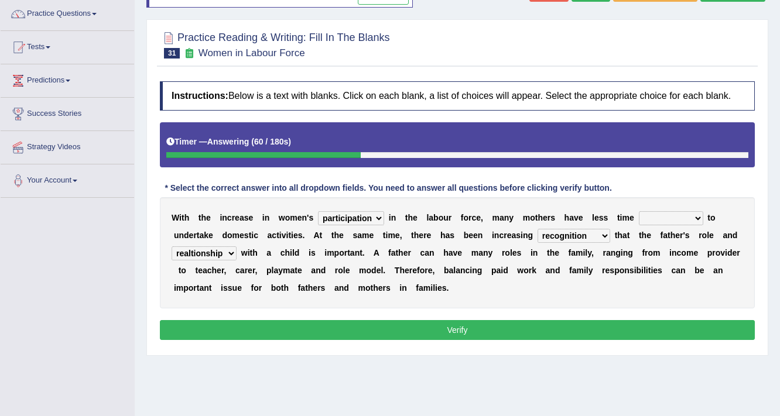
click at [639, 211] on select "available related consumable useful" at bounding box center [671, 218] width 64 height 14
click at [566, 330] on button "Verify" at bounding box center [457, 330] width 595 height 20
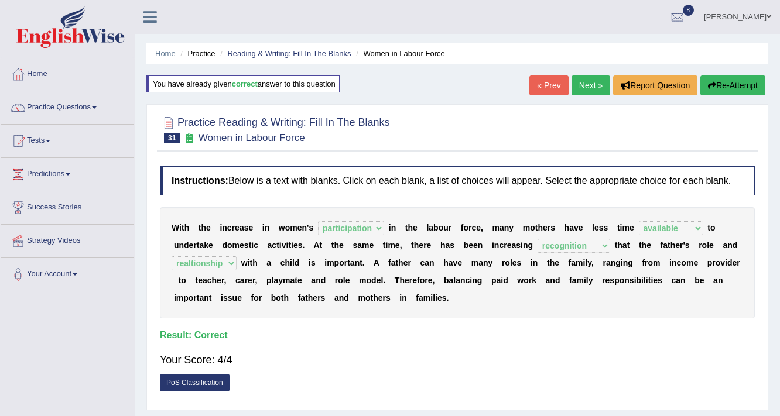
click at [582, 88] on link "Next »" at bounding box center [590, 86] width 39 height 20
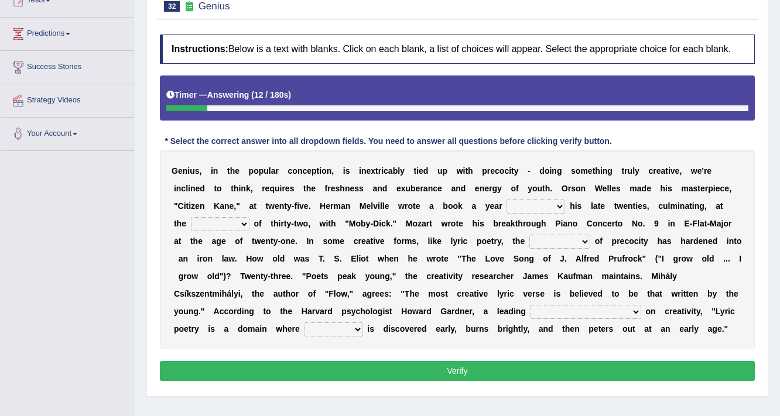
click at [541, 205] on select "on without through over" at bounding box center [535, 207] width 59 height 14
select select "on"
click at [506, 200] on select "on without through over" at bounding box center [535, 207] width 59 height 14
click at [215, 220] on select "proportion rate age cost" at bounding box center [220, 224] width 59 height 14
select select "age"
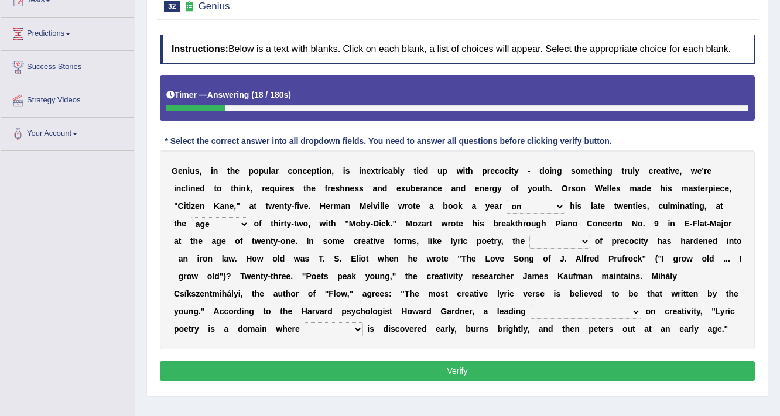
click at [191, 217] on select "proportion rate age cost" at bounding box center [220, 224] width 59 height 14
click at [546, 236] on select "junction importance structure inferiority" at bounding box center [559, 242] width 61 height 14
select select "structure"
click at [529, 235] on select "junction importance structure inferiority" at bounding box center [559, 242] width 61 height 14
click at [540, 310] on select "master supremacy authority atheist" at bounding box center [585, 312] width 111 height 14
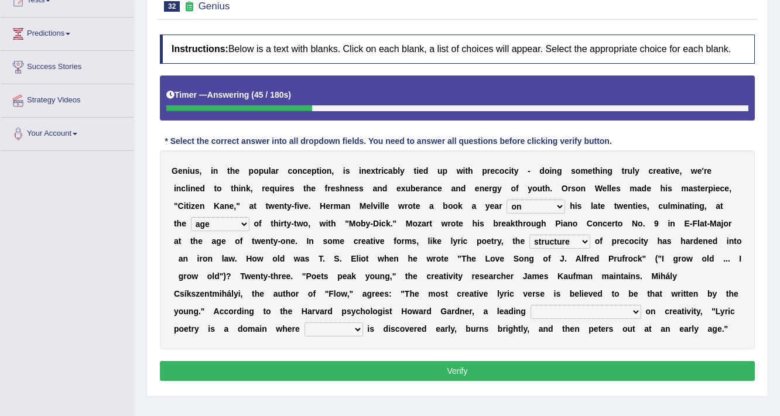
select select "master"
click at [530, 305] on select "master supremacy authority atheist" at bounding box center [585, 312] width 111 height 14
click at [304, 331] on select "fire derk offender talent" at bounding box center [333, 330] width 59 height 14
select select "talent"
click at [304, 323] on select "fire derk offender talent" at bounding box center [333, 330] width 59 height 14
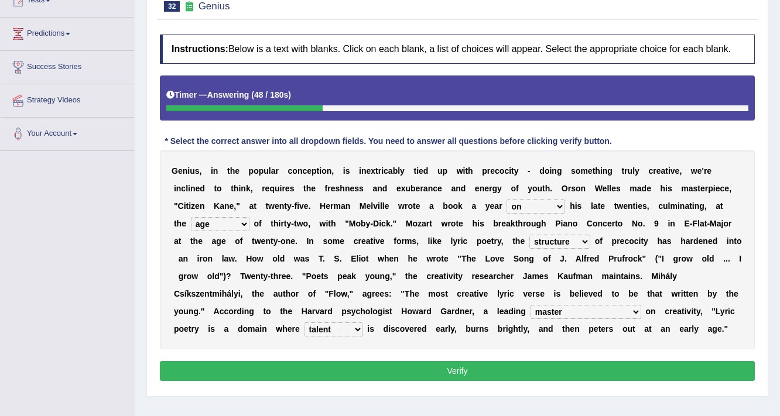
click at [317, 375] on button "Verify" at bounding box center [457, 371] width 595 height 20
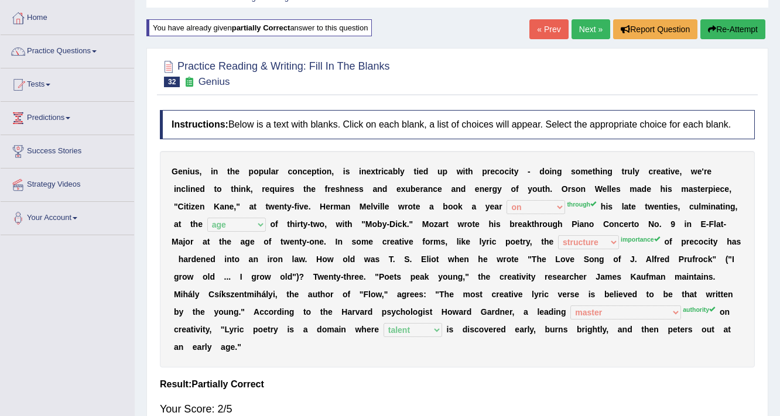
scroll to position [47, 0]
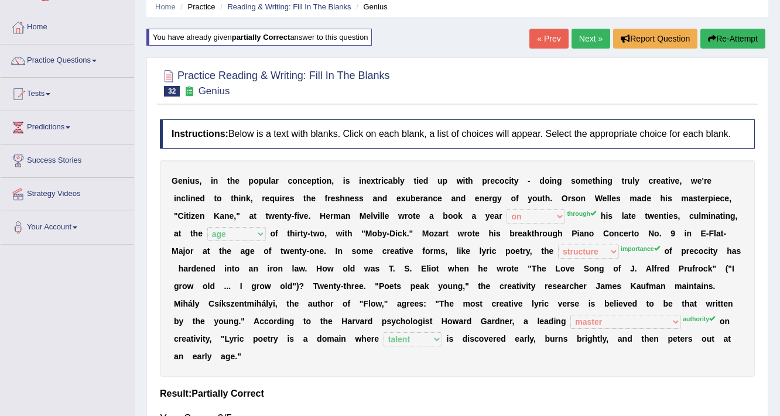
click at [588, 33] on link "Next »" at bounding box center [590, 39] width 39 height 20
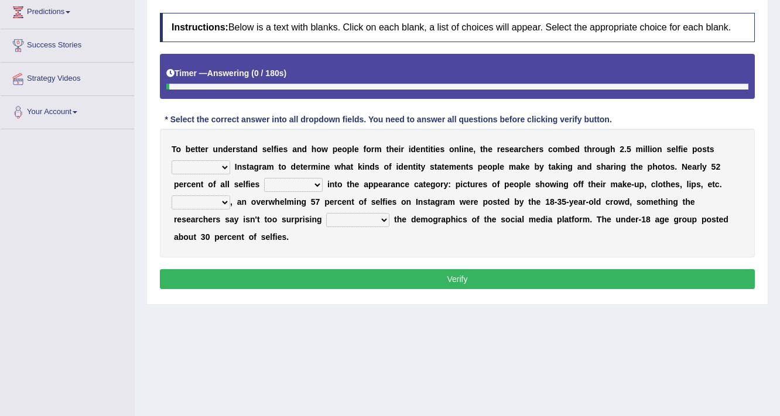
scroll to position [162, 0]
click at [210, 165] on select "of in above on" at bounding box center [201, 167] width 59 height 14
select select "in"
click at [172, 160] on select "of in above on" at bounding box center [201, 167] width 59 height 14
click at [304, 183] on select "fall fallen fell falls" at bounding box center [293, 185] width 59 height 14
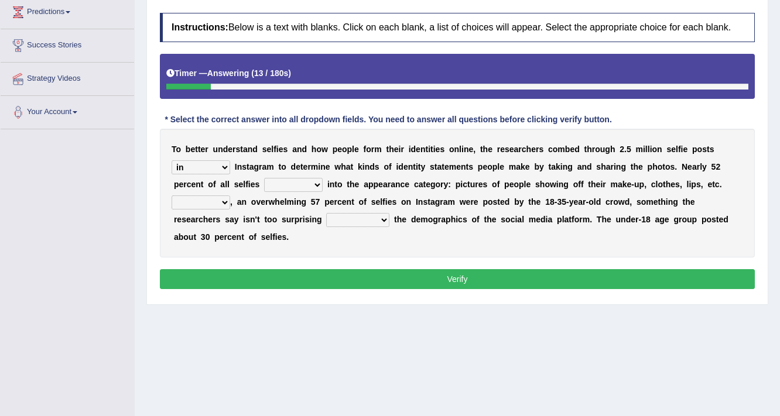
select select "fall"
click at [264, 178] on select "fall fallen fell falls" at bounding box center [293, 185] width 59 height 14
click at [202, 201] on select "Along with Although Overall However" at bounding box center [201, 203] width 59 height 14
select select "Overall"
click at [172, 196] on select "Along with Although Overall However" at bounding box center [201, 203] width 59 height 14
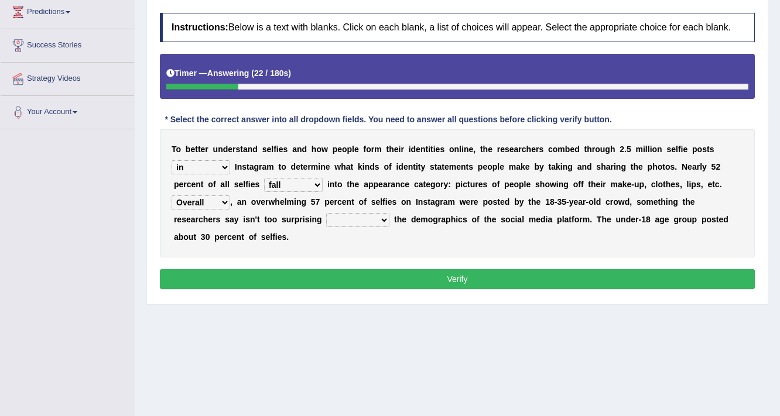
click at [342, 217] on select "consider considered considering to consider" at bounding box center [357, 220] width 63 height 14
select select "considering"
click at [326, 213] on select "consider considered considering to consider" at bounding box center [357, 220] width 63 height 14
click at [365, 272] on button "Verify" at bounding box center [457, 279] width 595 height 20
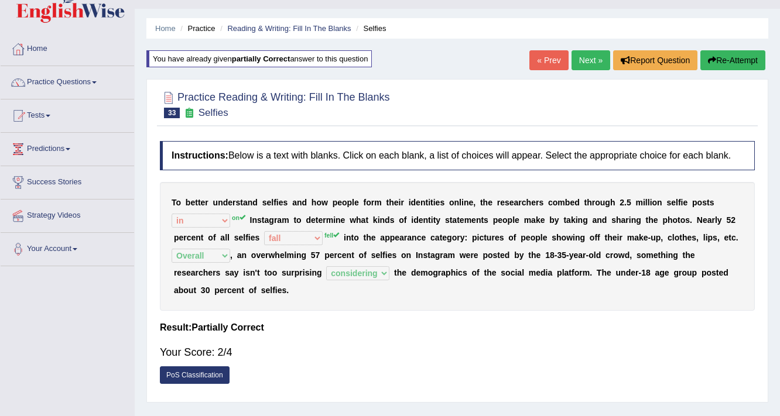
scroll to position [22, 0]
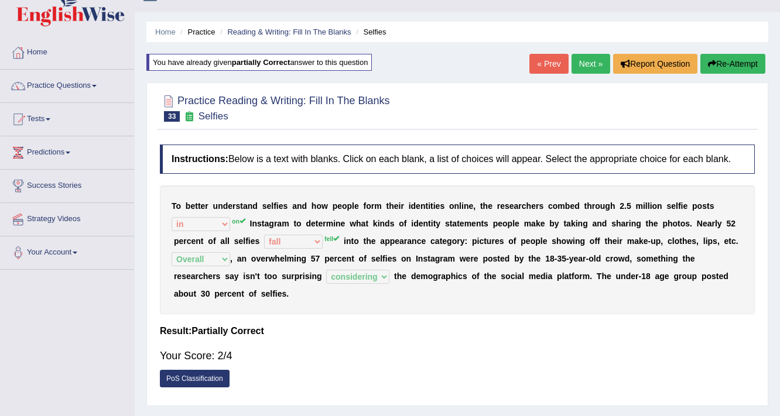
click at [584, 66] on link "Next »" at bounding box center [590, 64] width 39 height 20
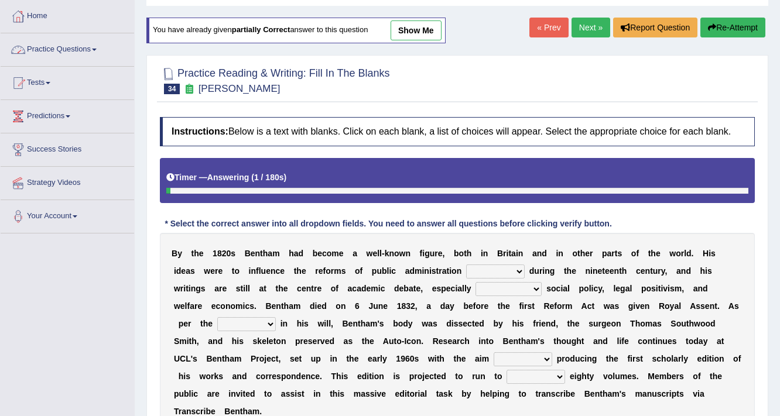
click at [92, 47] on link "Practice Questions" at bounding box center [67, 47] width 133 height 29
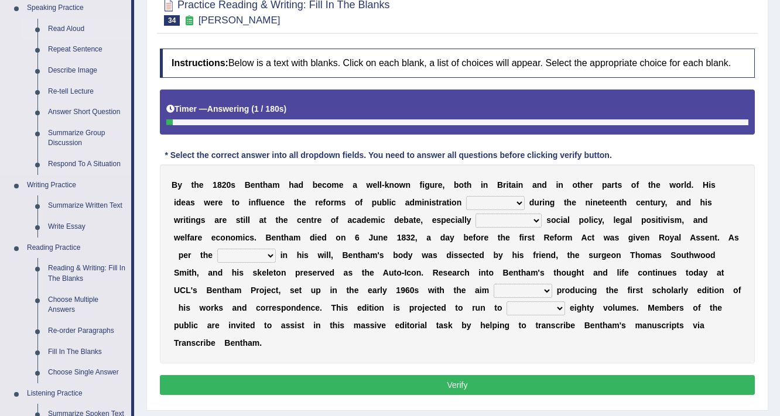
scroll to position [245, 0]
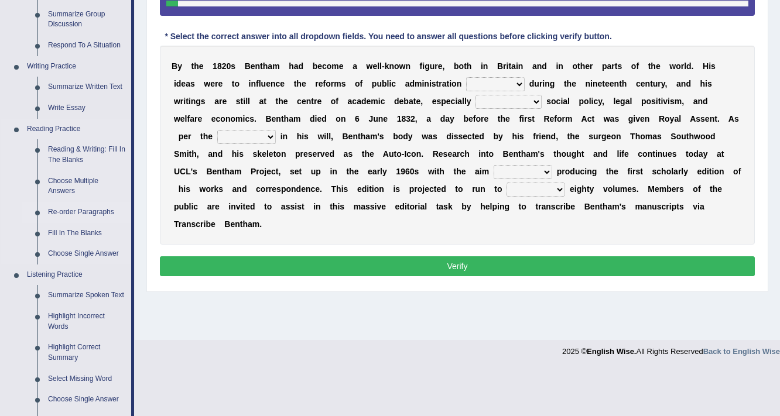
click at [74, 207] on link "Re-order Paragraphs" at bounding box center [87, 212] width 88 height 21
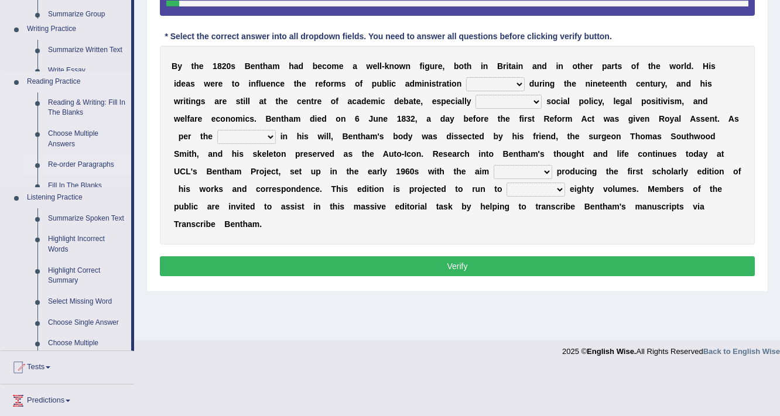
scroll to position [198, 0]
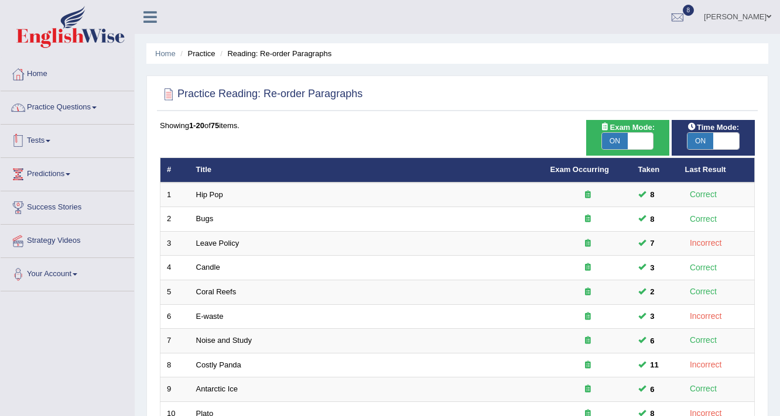
click at [77, 112] on link "Practice Questions" at bounding box center [67, 105] width 133 height 29
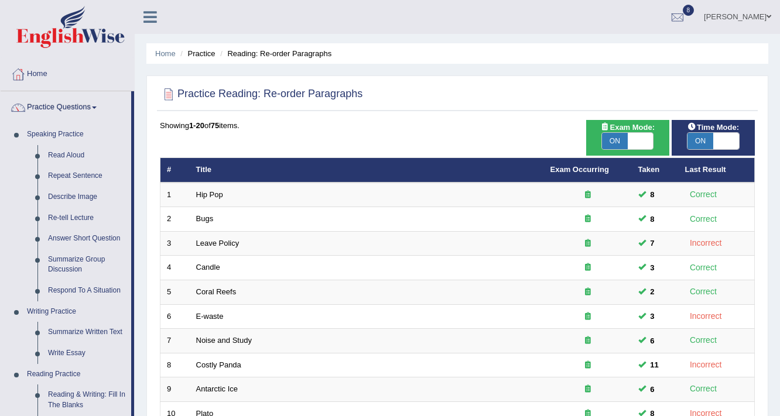
click at [751, 18] on link "[PERSON_NAME]" at bounding box center [737, 15] width 85 height 30
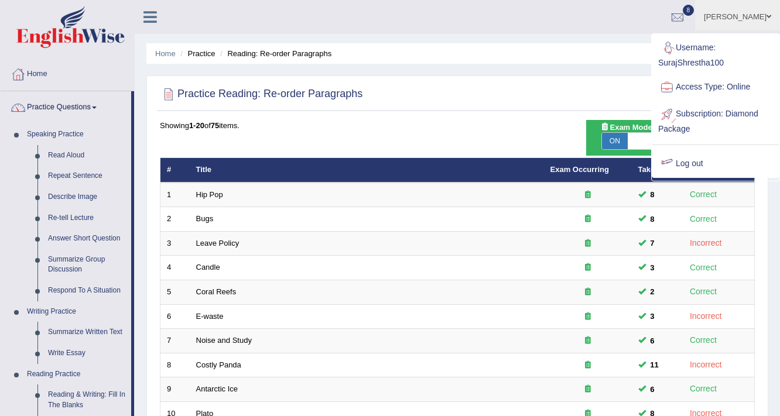
click at [684, 164] on link "Log out" at bounding box center [715, 163] width 126 height 27
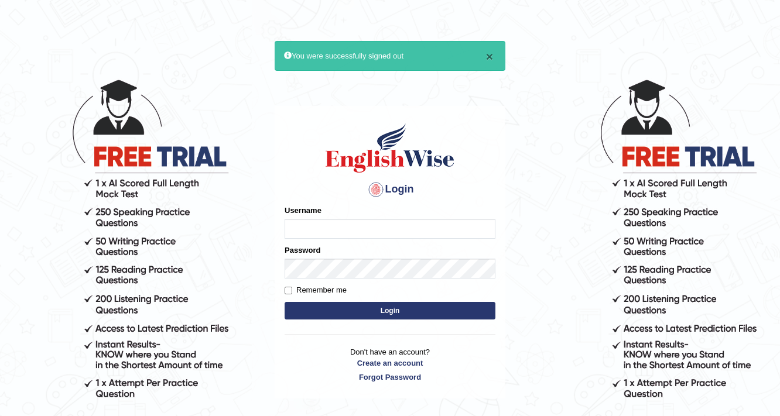
click at [486, 55] on button "×" at bounding box center [489, 56] width 7 height 12
